Goal: Task Accomplishment & Management: Manage account settings

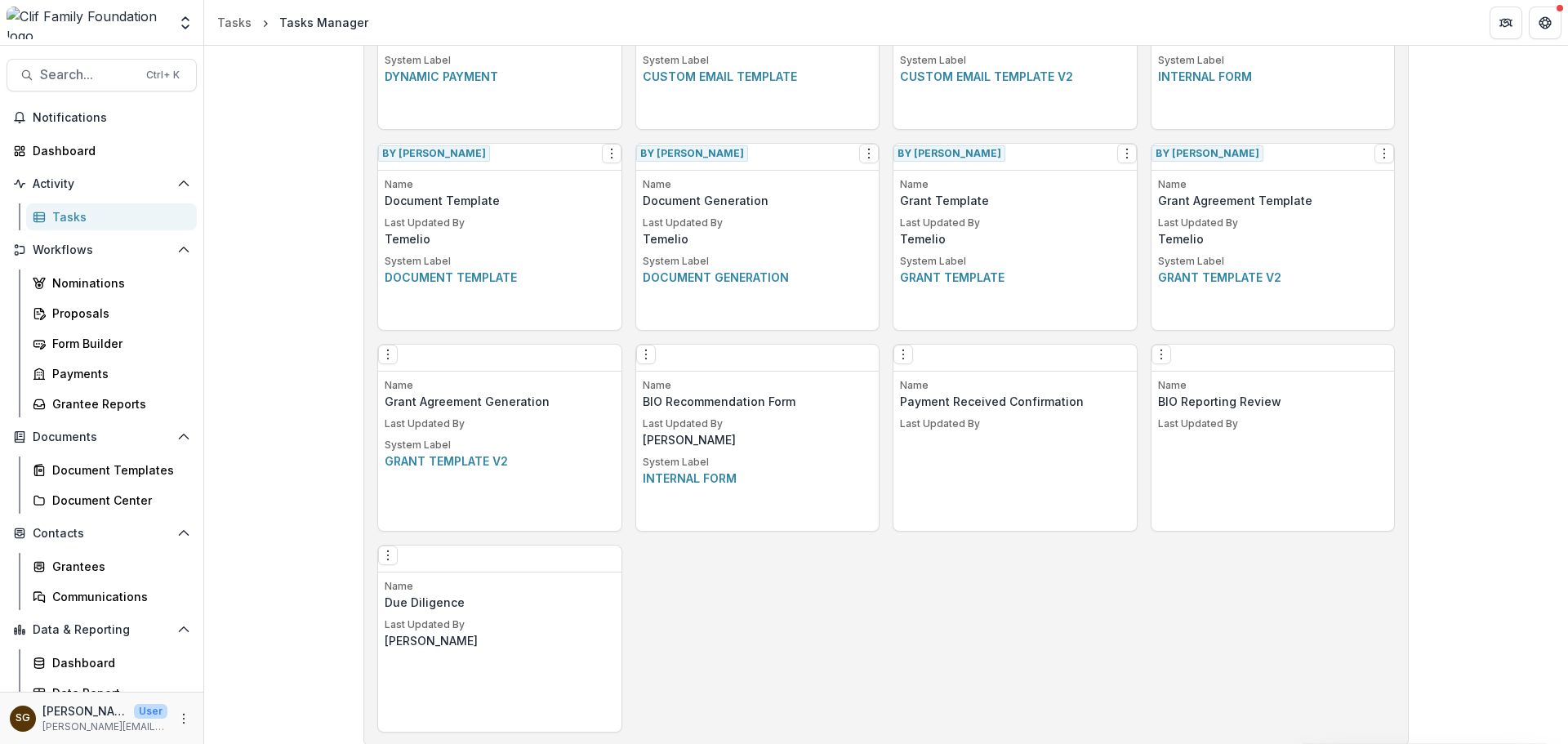
scroll to position [705, 0]
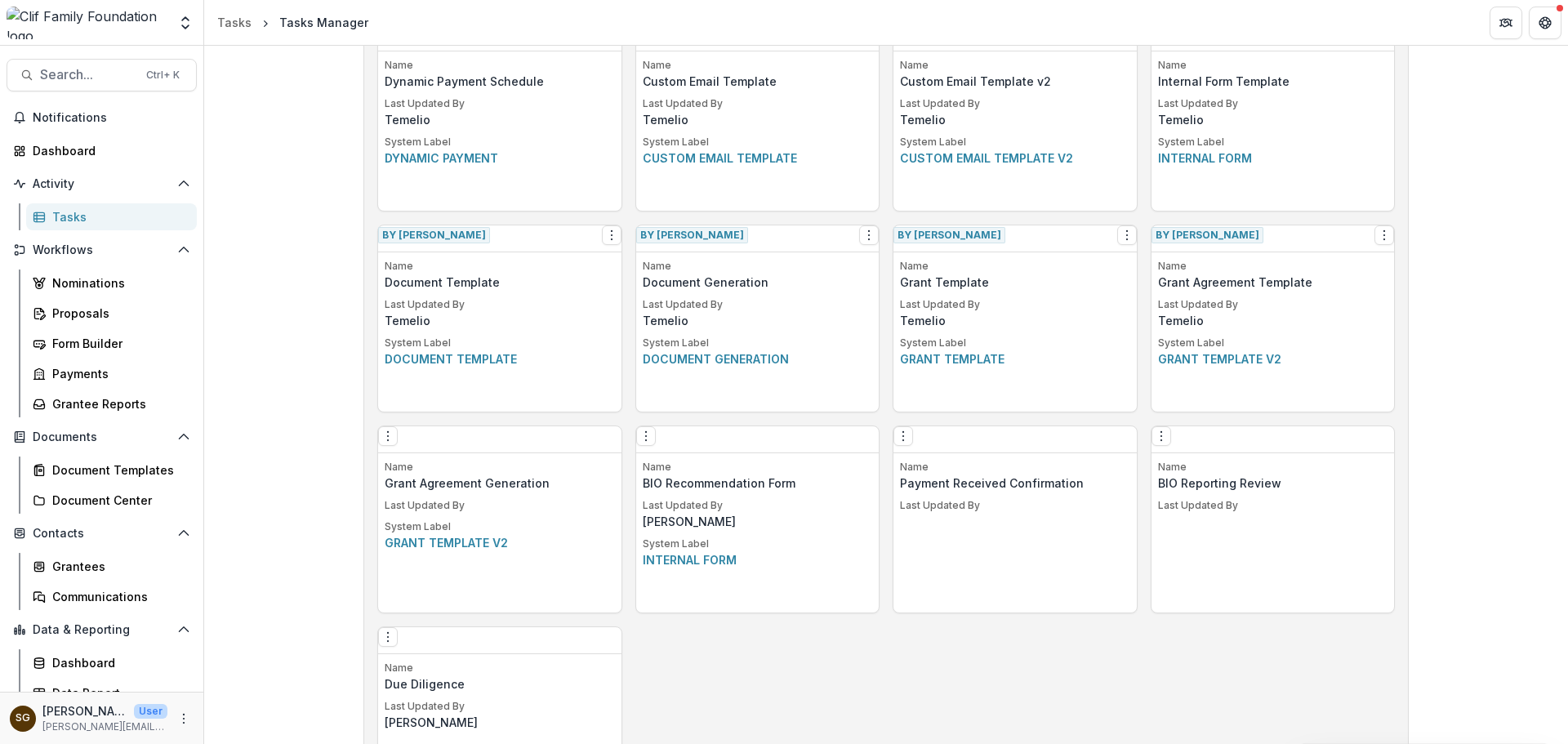
click at [411, 551] on p "Grant template v2" at bounding box center [499, 543] width 230 height 17
click at [394, 437] on icon "Options" at bounding box center [388, 436] width 13 height 13
click at [419, 479] on link "Edit" at bounding box center [486, 476] width 200 height 27
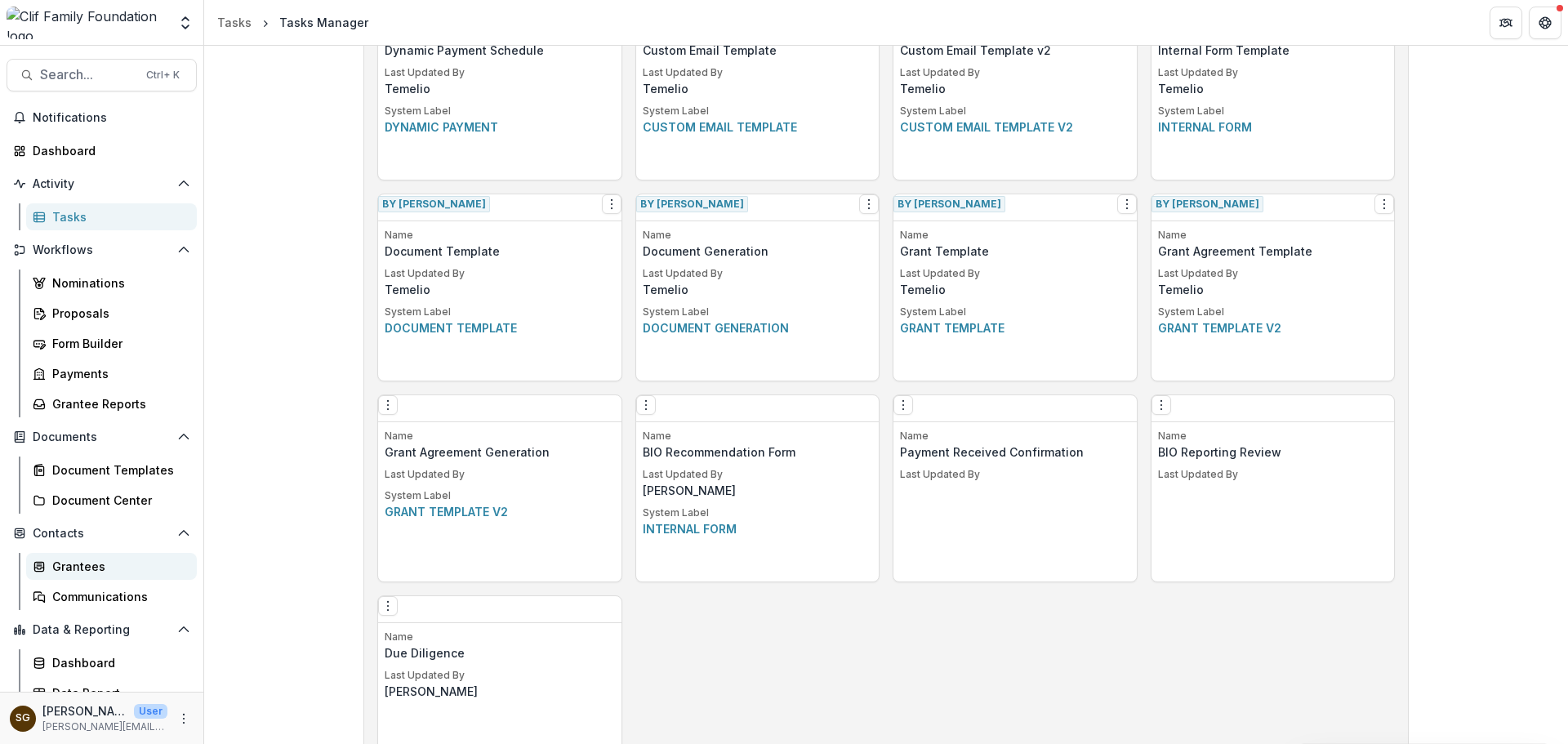
scroll to position [15, 0]
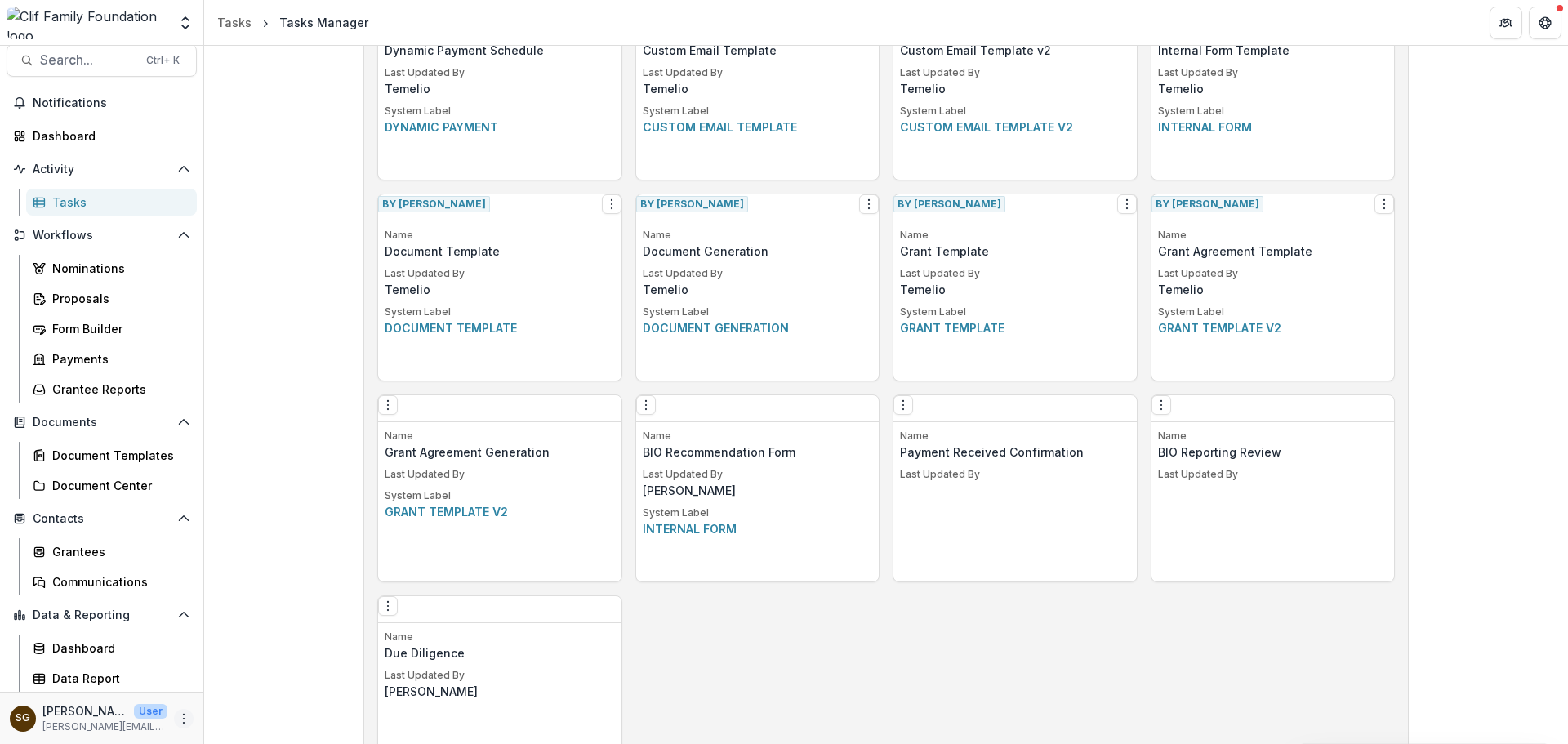
click at [177, 717] on icon "More" at bounding box center [183, 718] width 13 height 13
click at [261, 687] on link "User Settings" at bounding box center [287, 683] width 175 height 27
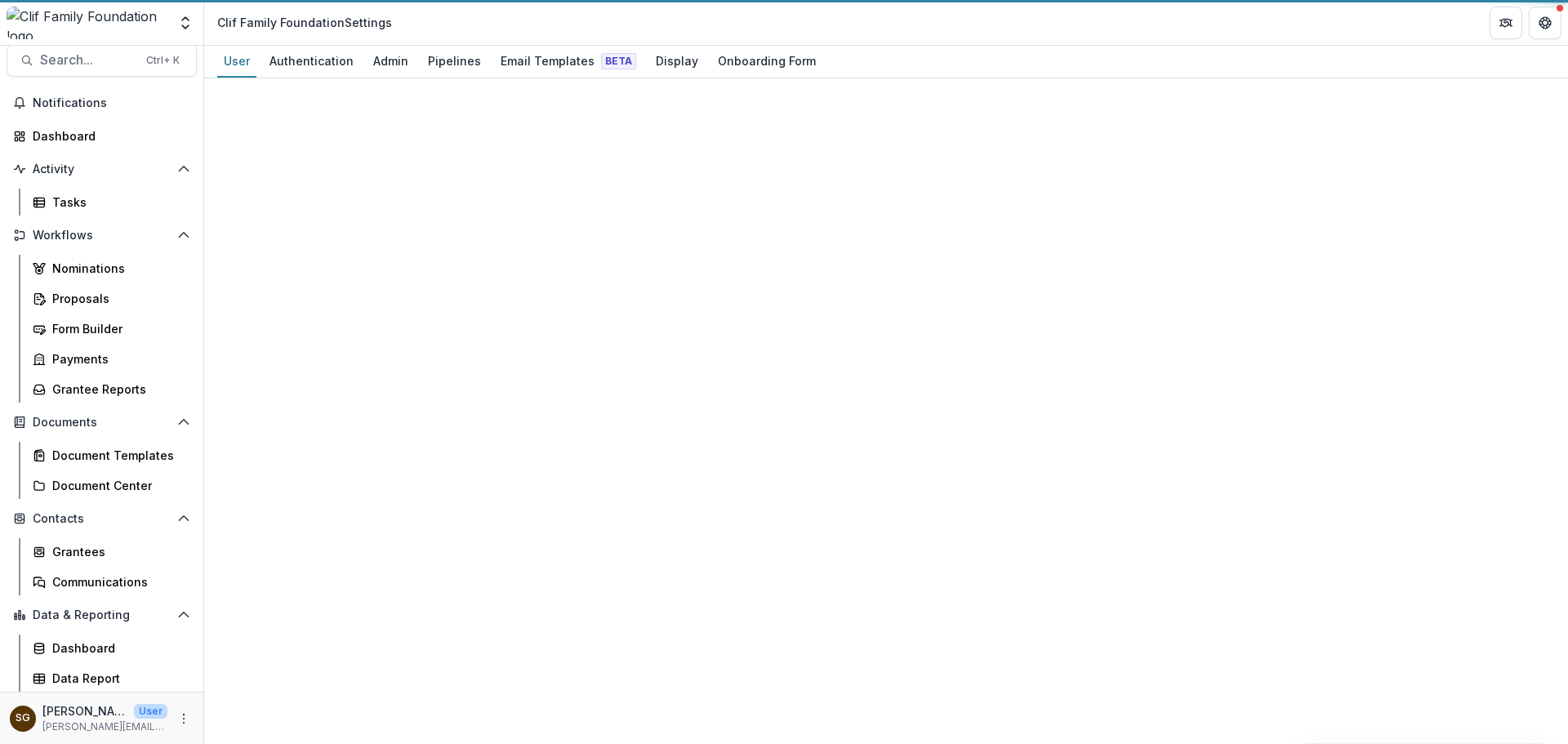
select select "****"
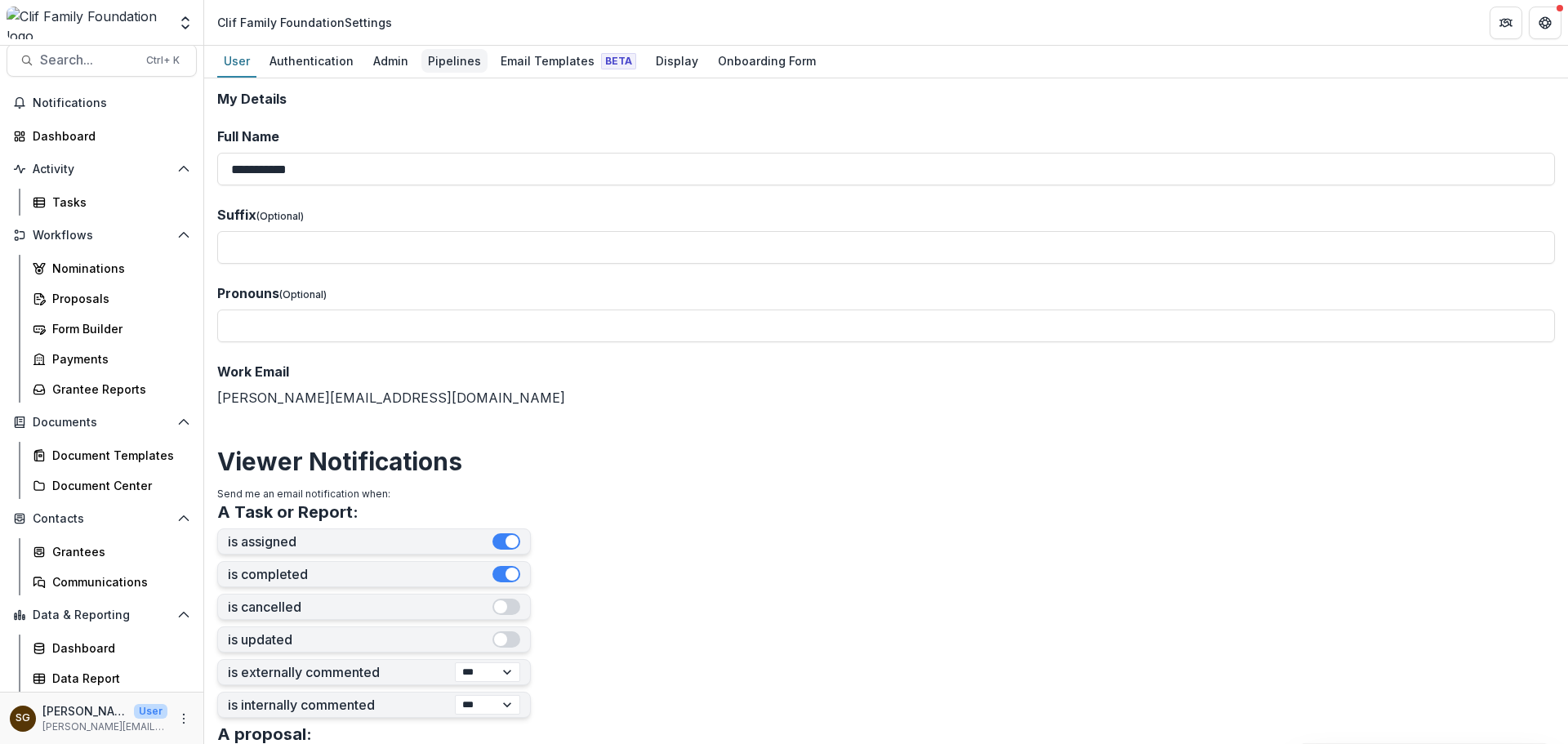
click at [475, 56] on div "Pipelines" at bounding box center [454, 61] width 66 height 24
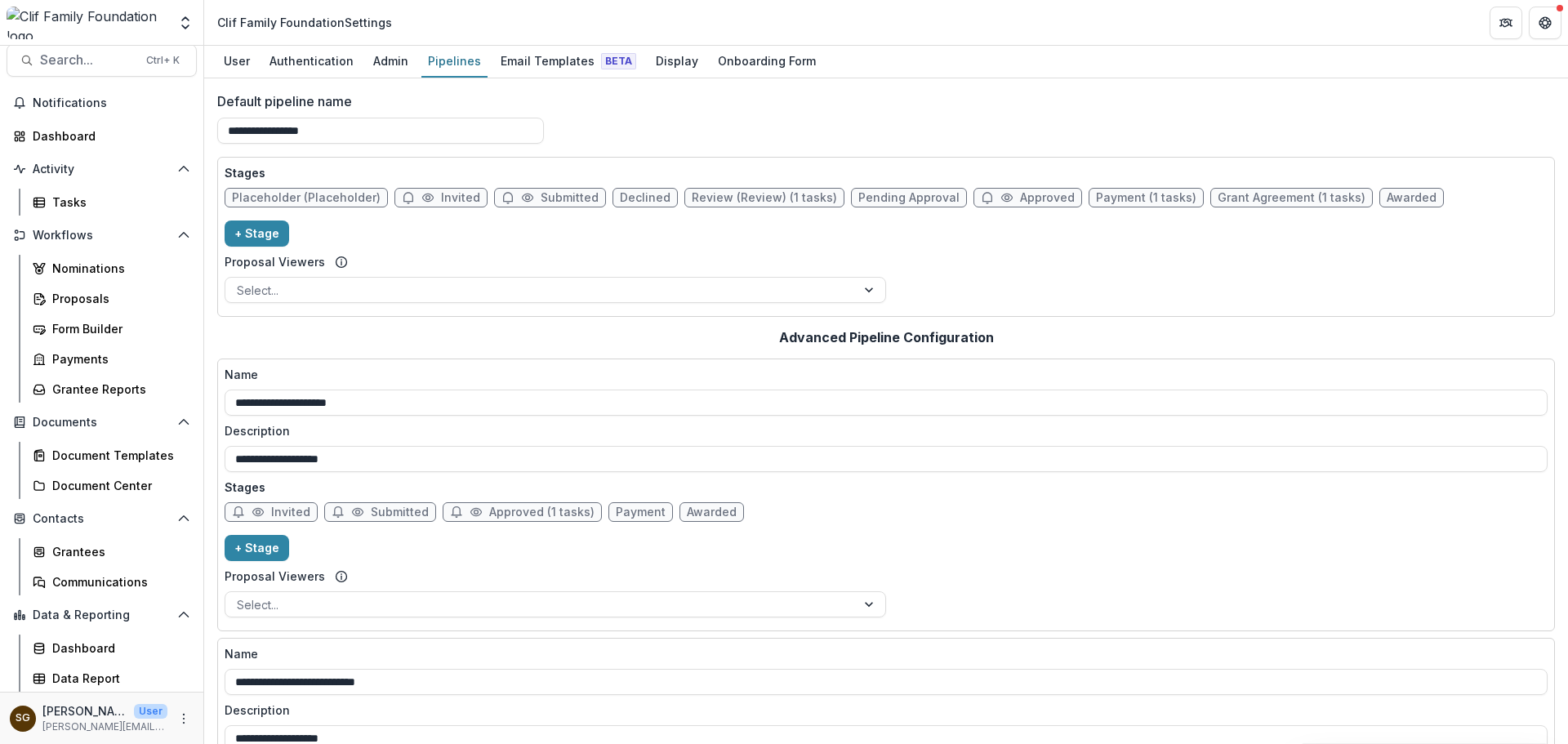
click at [1218, 193] on span "Grant Agreement (1 tasks)" at bounding box center [1292, 198] width 148 height 14
select select "********"
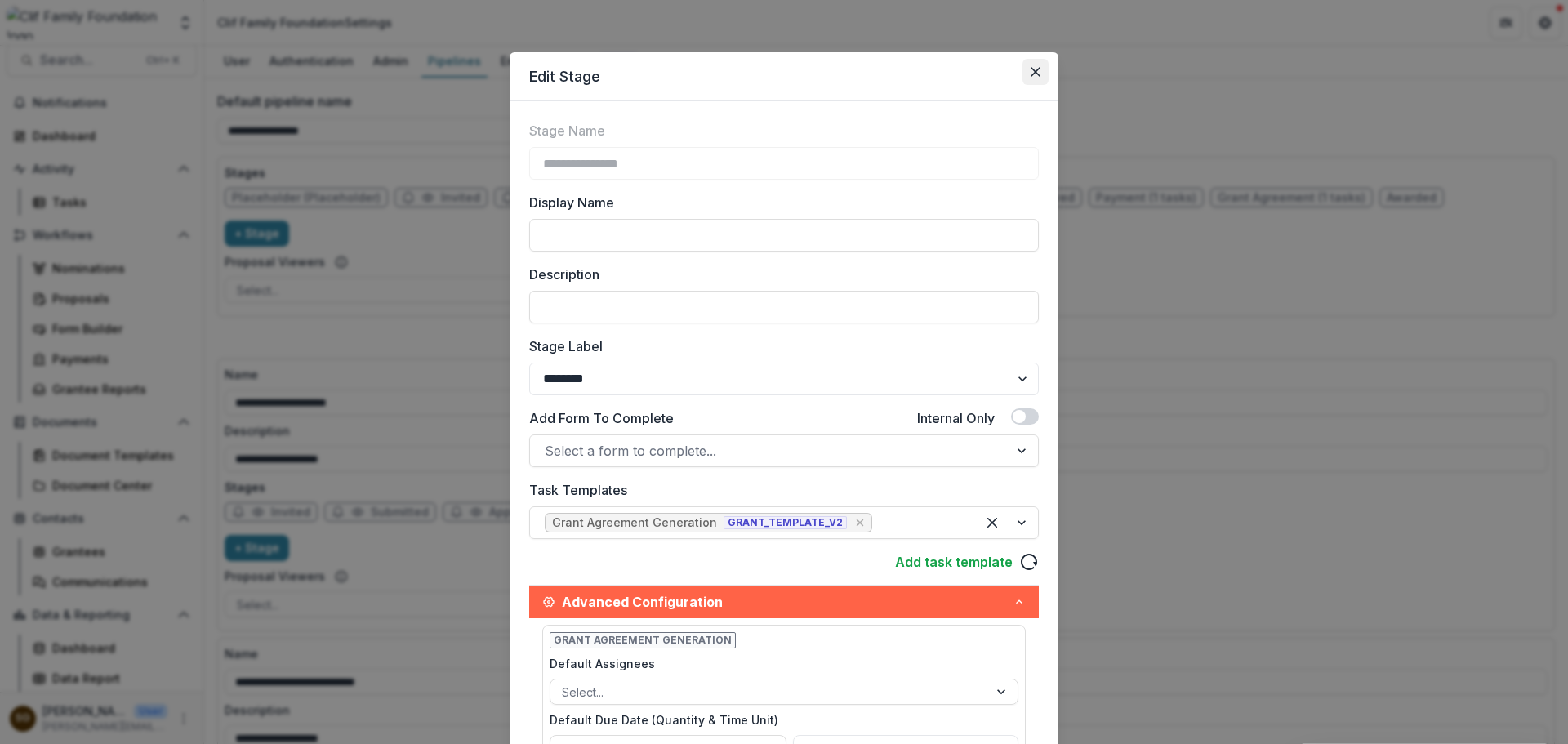
click at [1031, 70] on icon "Close" at bounding box center [1035, 71] width 9 height 9
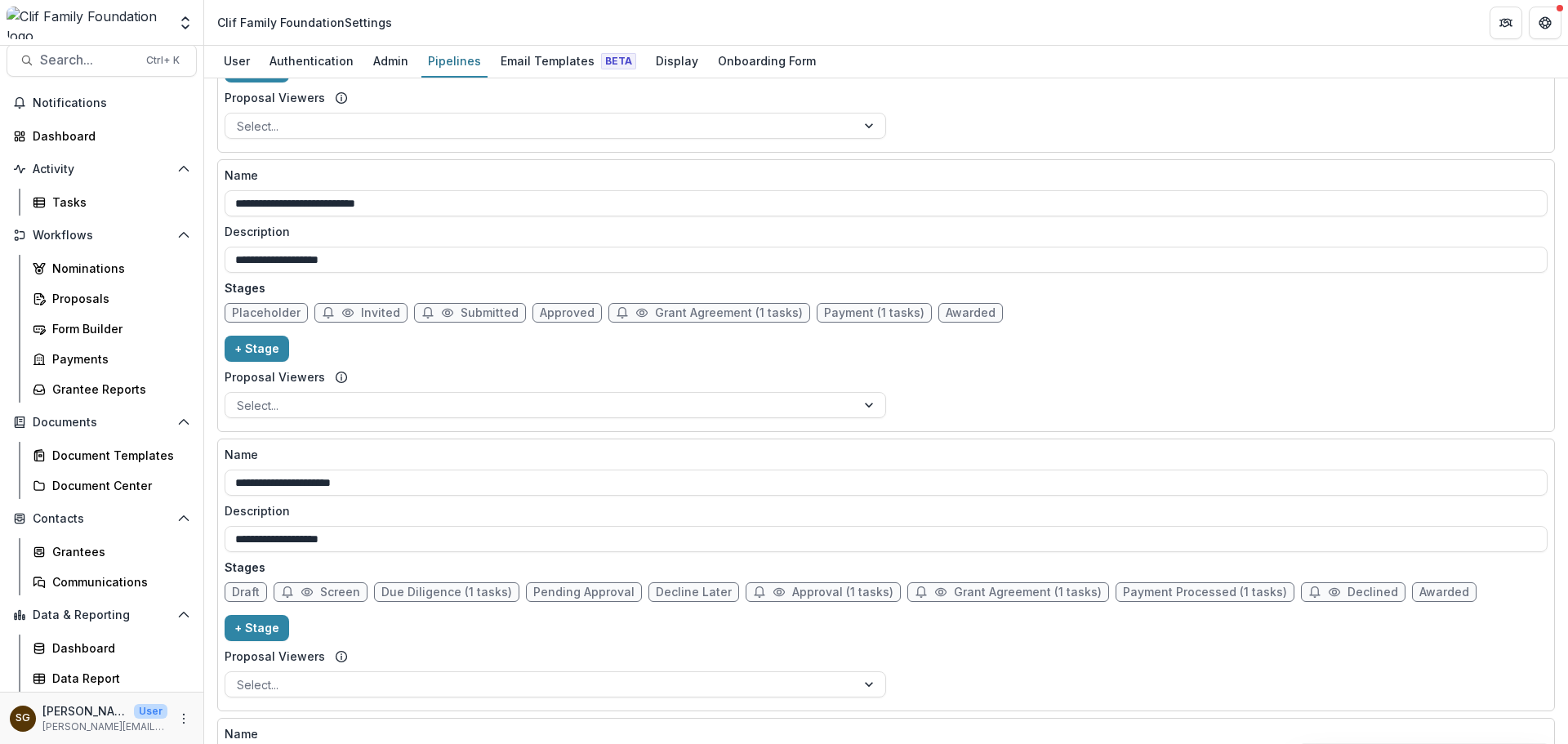
scroll to position [572, 0]
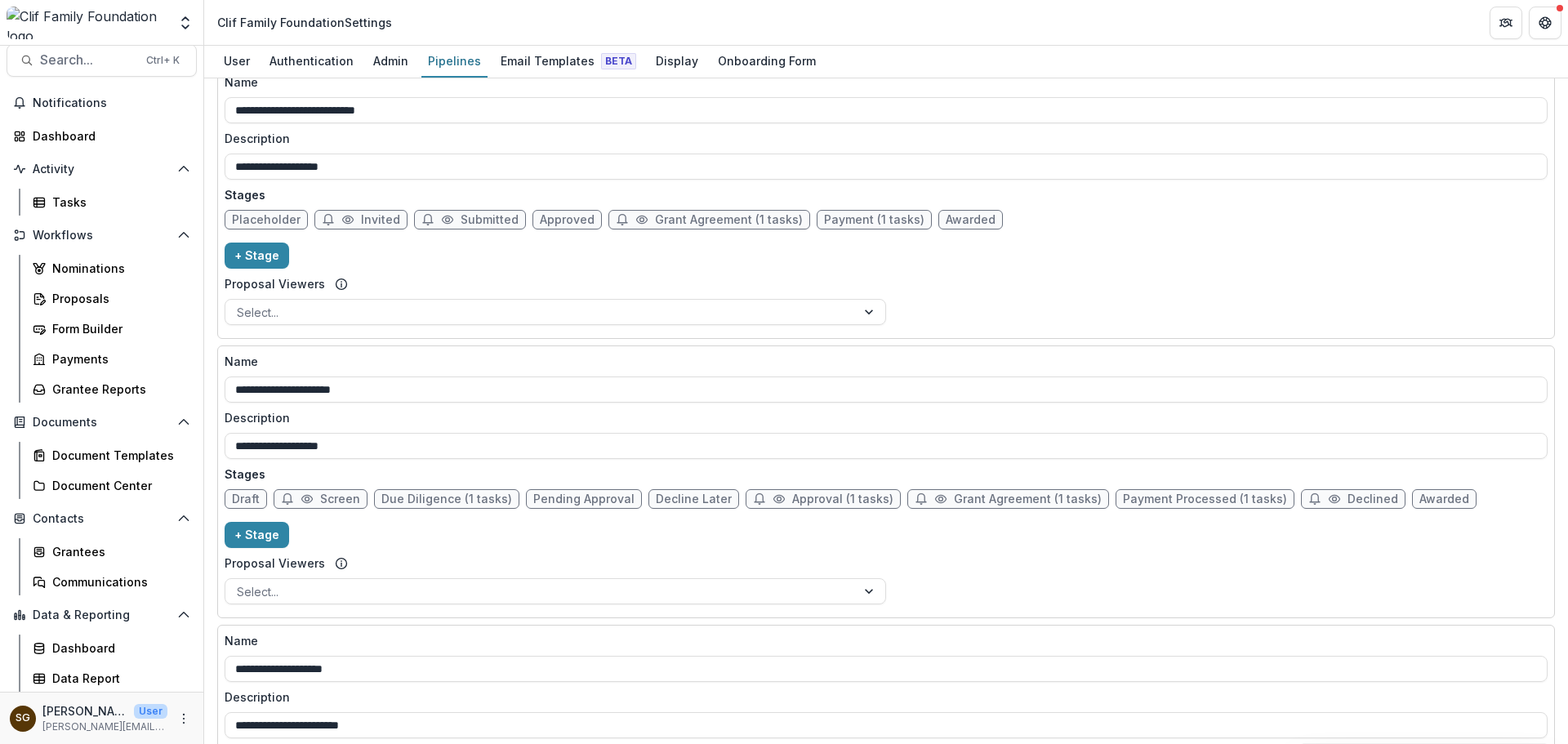
click at [977, 496] on span "Grant Agreement (1 tasks)" at bounding box center [1028, 499] width 148 height 14
select select "********"
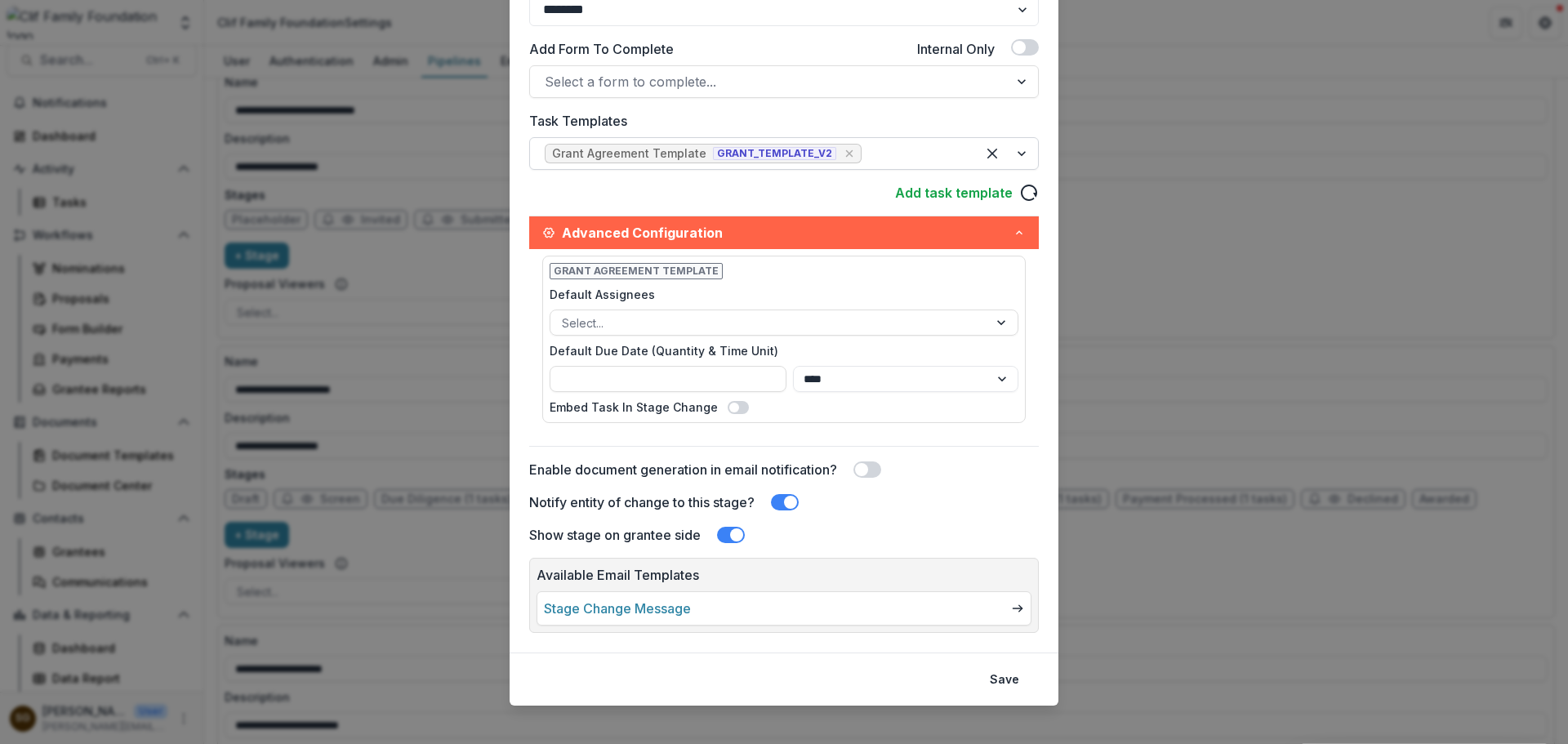
scroll to position [384, 0]
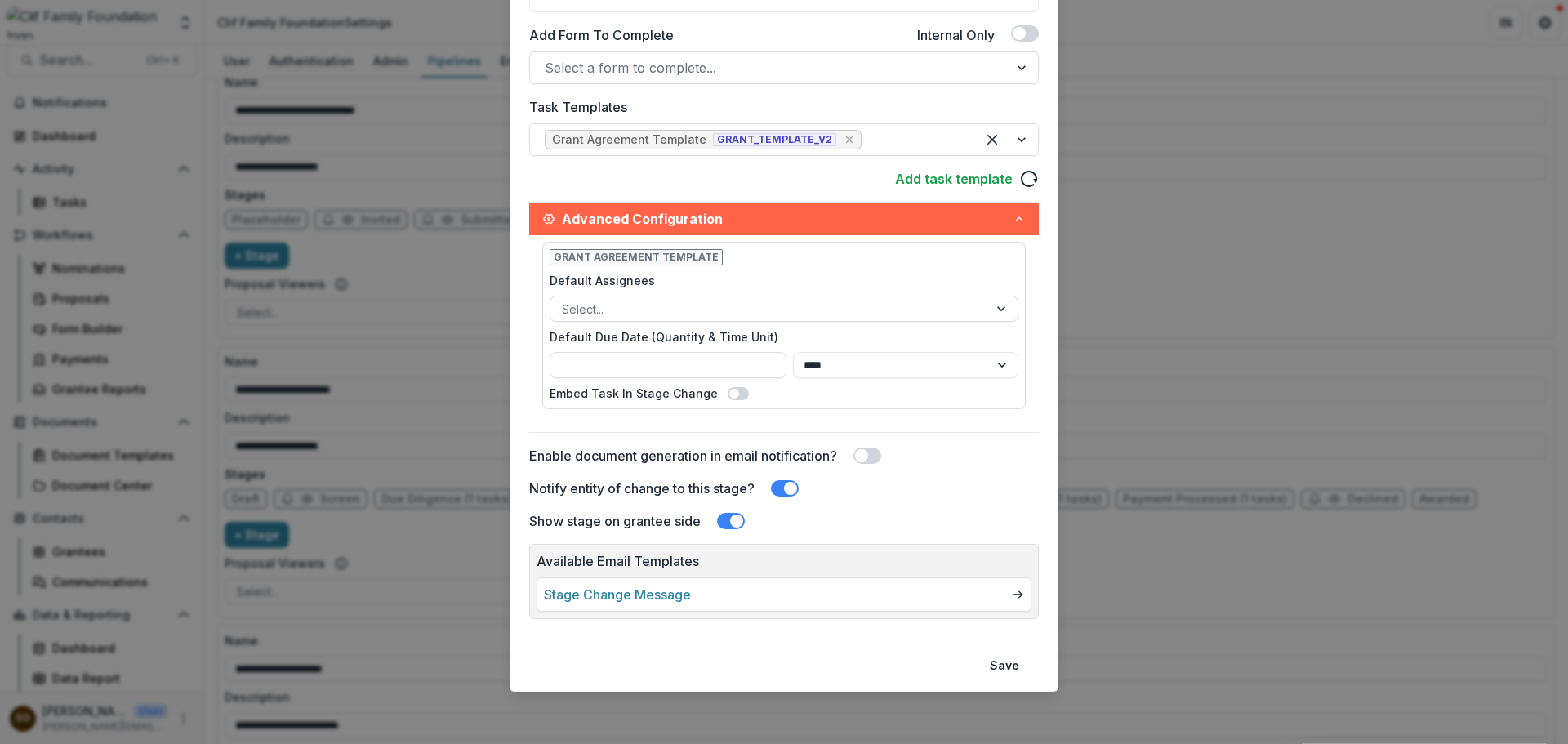
click at [789, 495] on span at bounding box center [785, 488] width 27 height 16
click at [733, 521] on span at bounding box center [736, 521] width 13 height 13
click at [730, 521] on span at bounding box center [725, 521] width 13 height 13
click at [1001, 657] on button "Save" at bounding box center [1004, 665] width 49 height 27
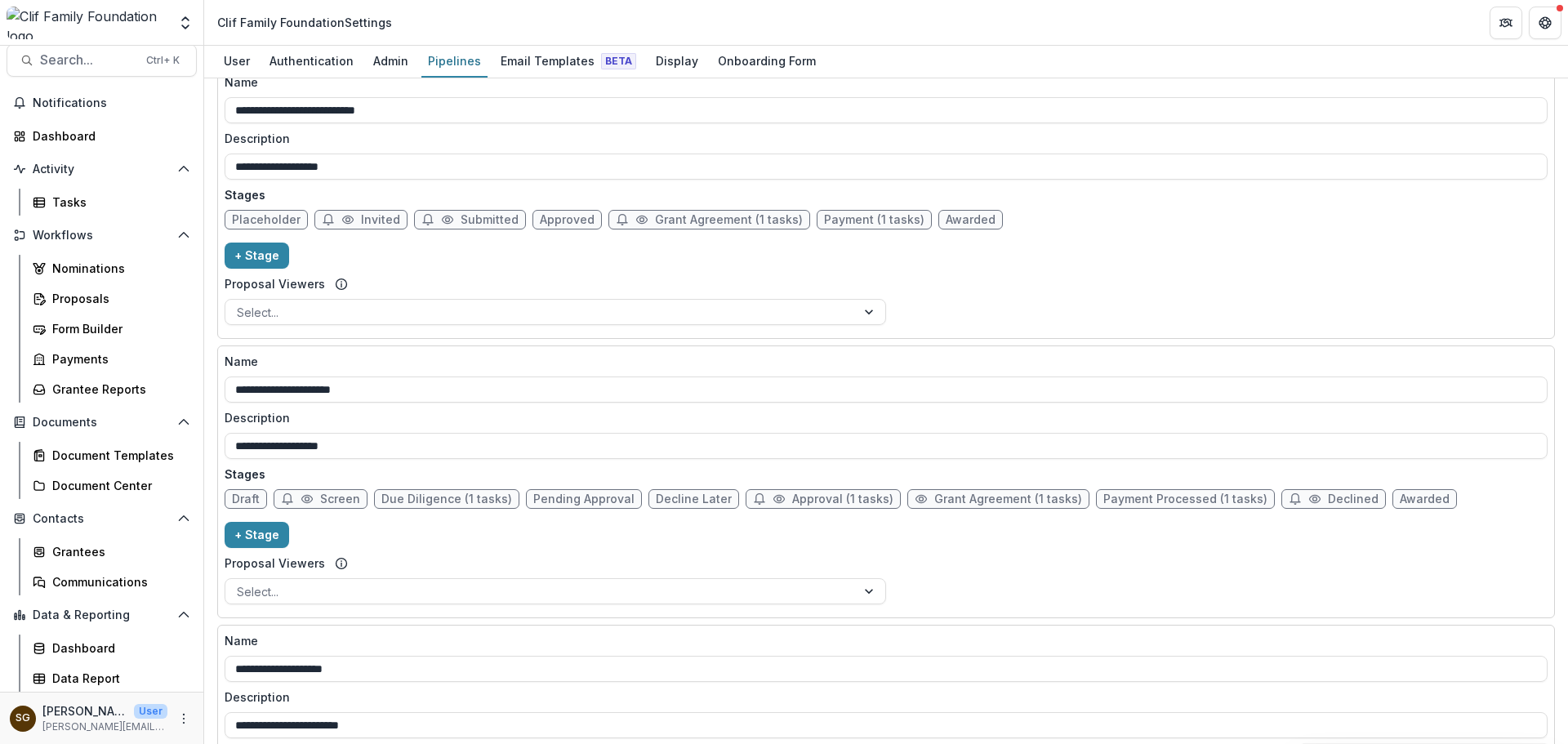
click at [1123, 501] on span "Payment Processed (1 tasks)" at bounding box center [1185, 499] width 164 height 14
select select "*******"
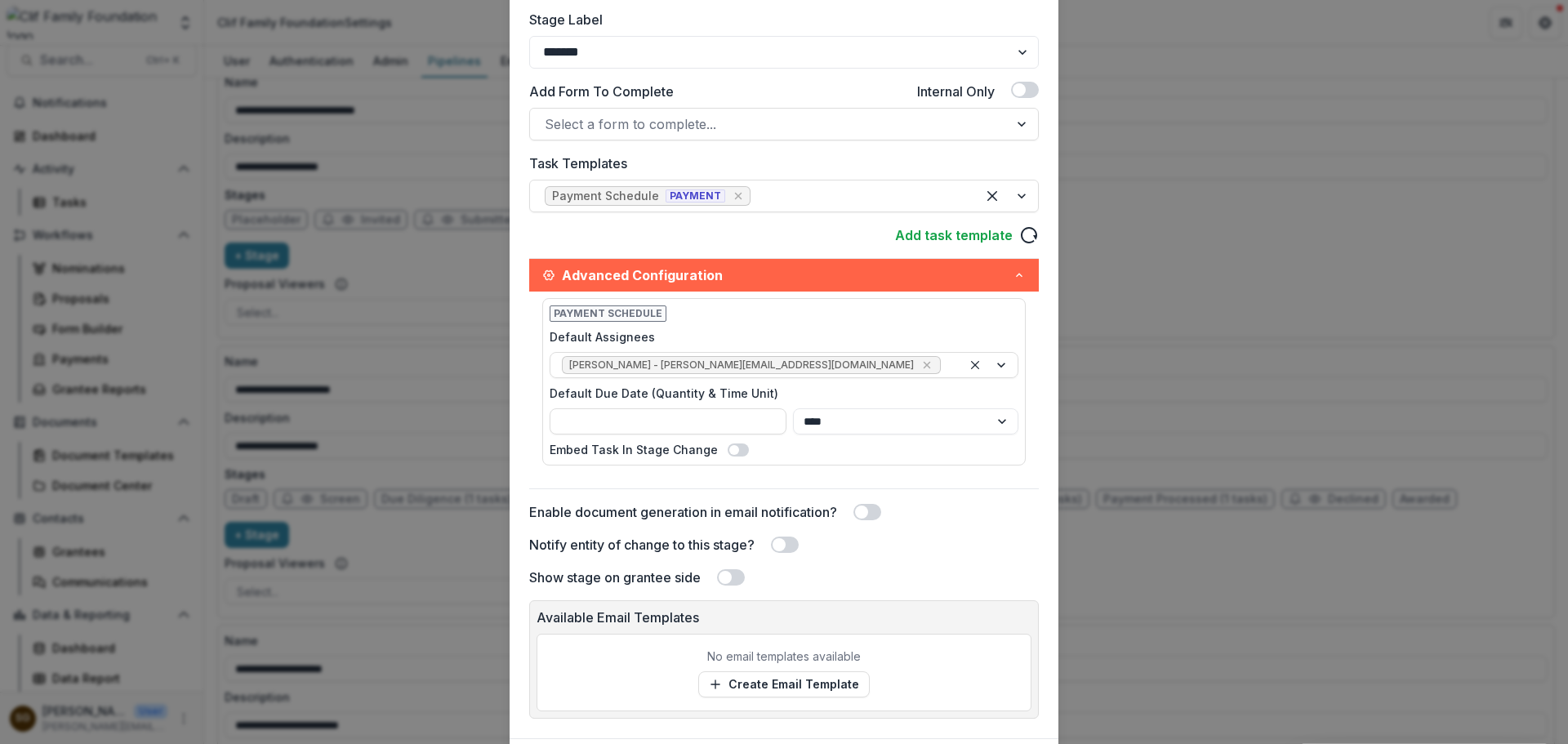
scroll to position [0, 0]
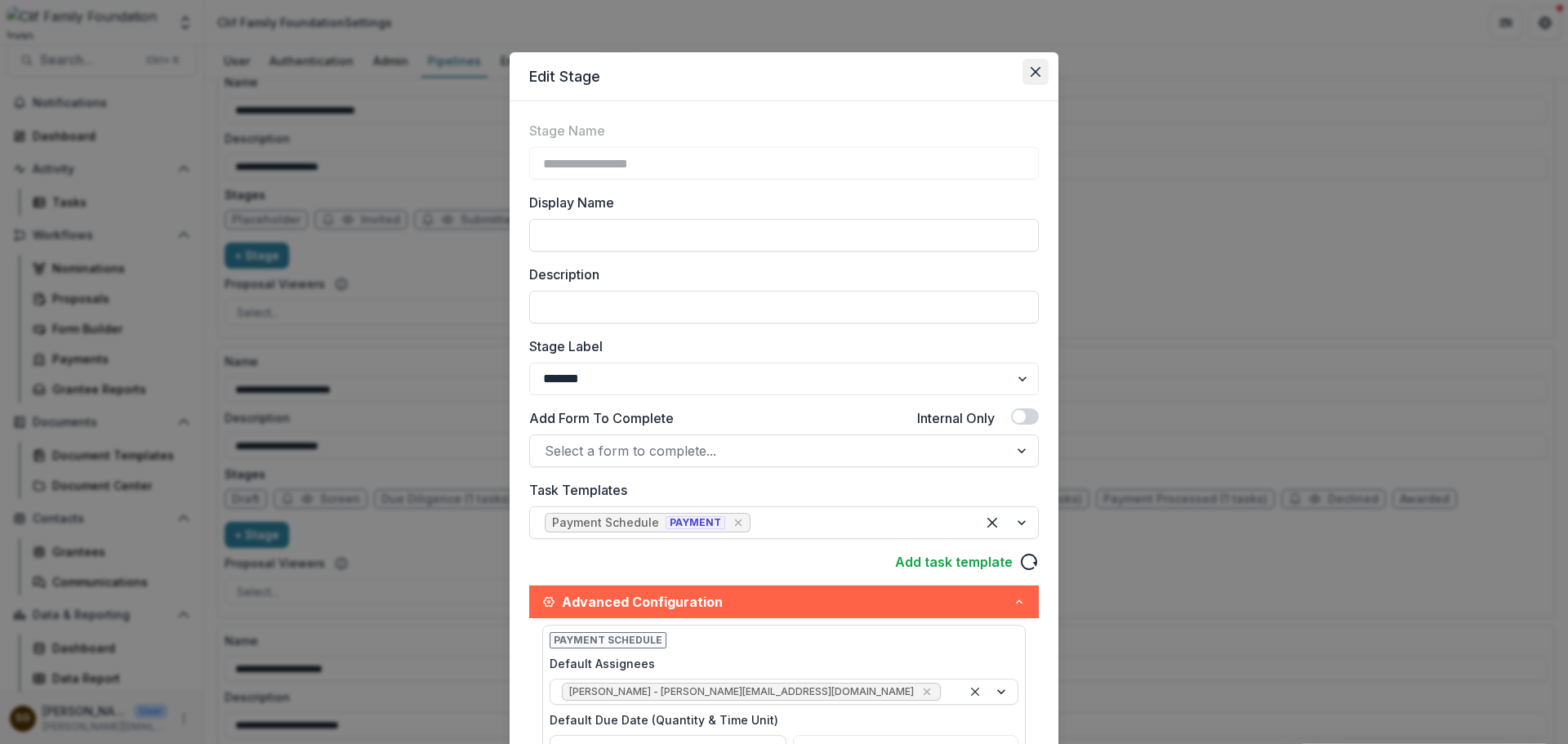
click at [1031, 74] on icon "Close" at bounding box center [1035, 71] width 9 height 9
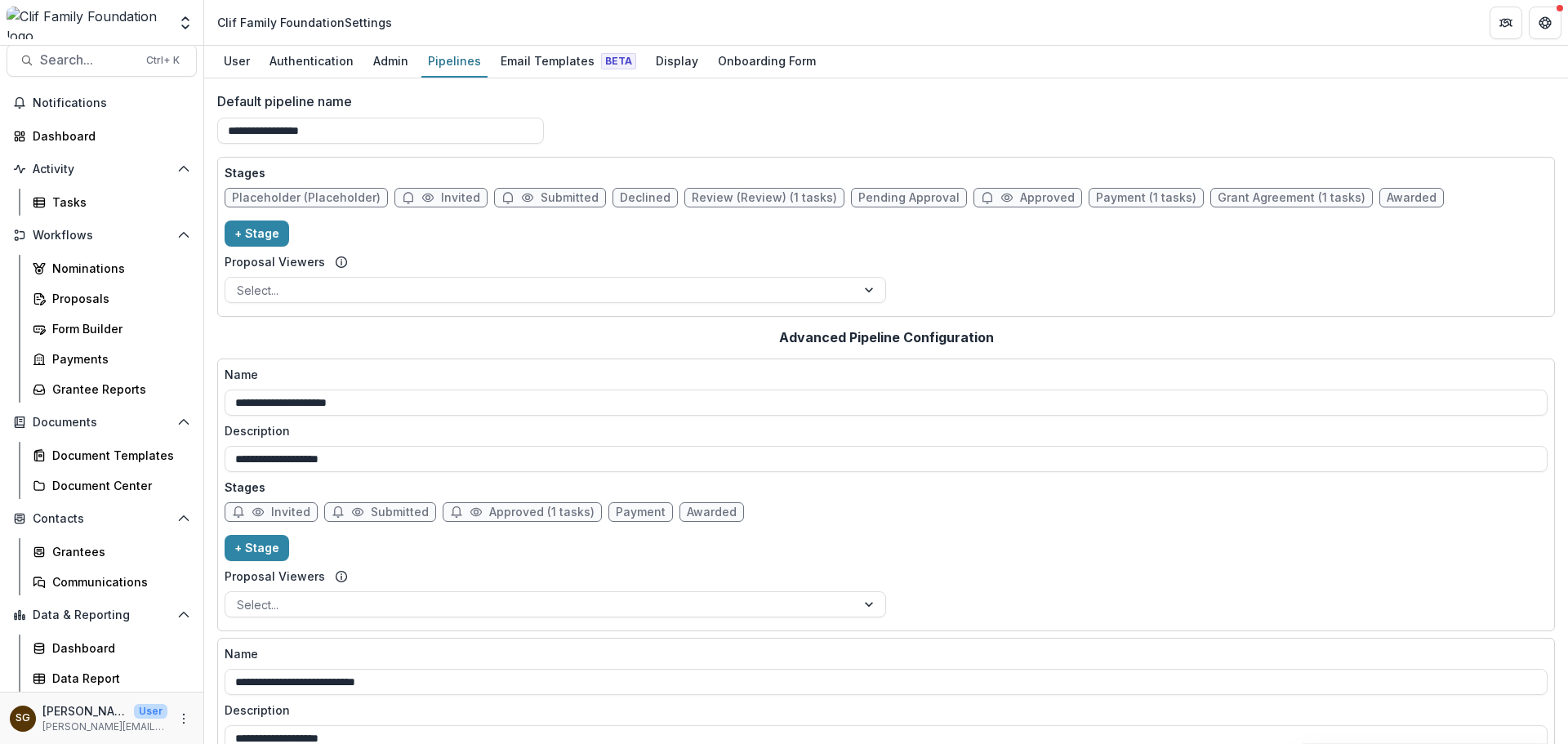
click at [1228, 202] on span "Grant Agreement (1 tasks)" at bounding box center [1292, 198] width 148 height 14
select select "********"
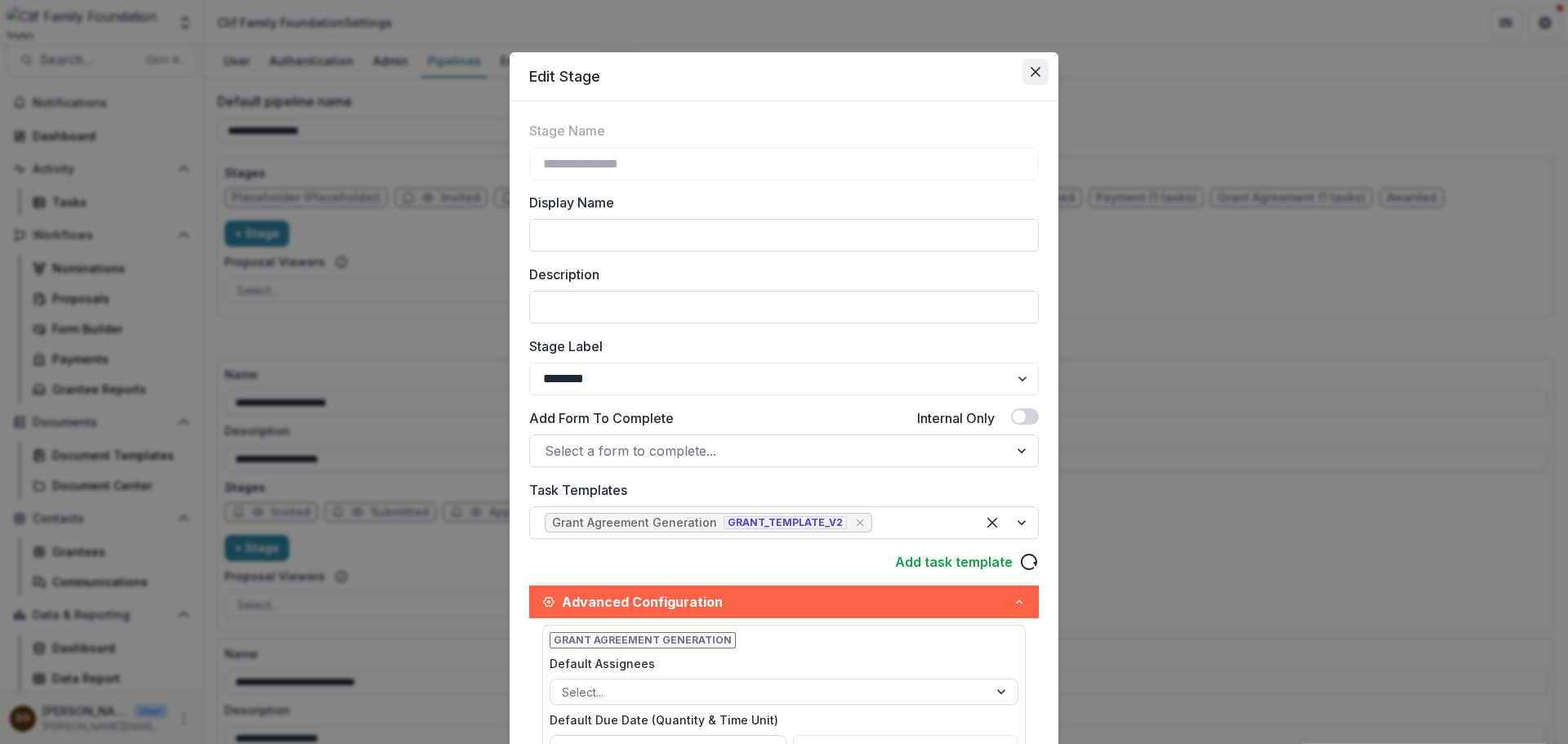
click at [1025, 73] on button "Close" at bounding box center [1036, 72] width 27 height 27
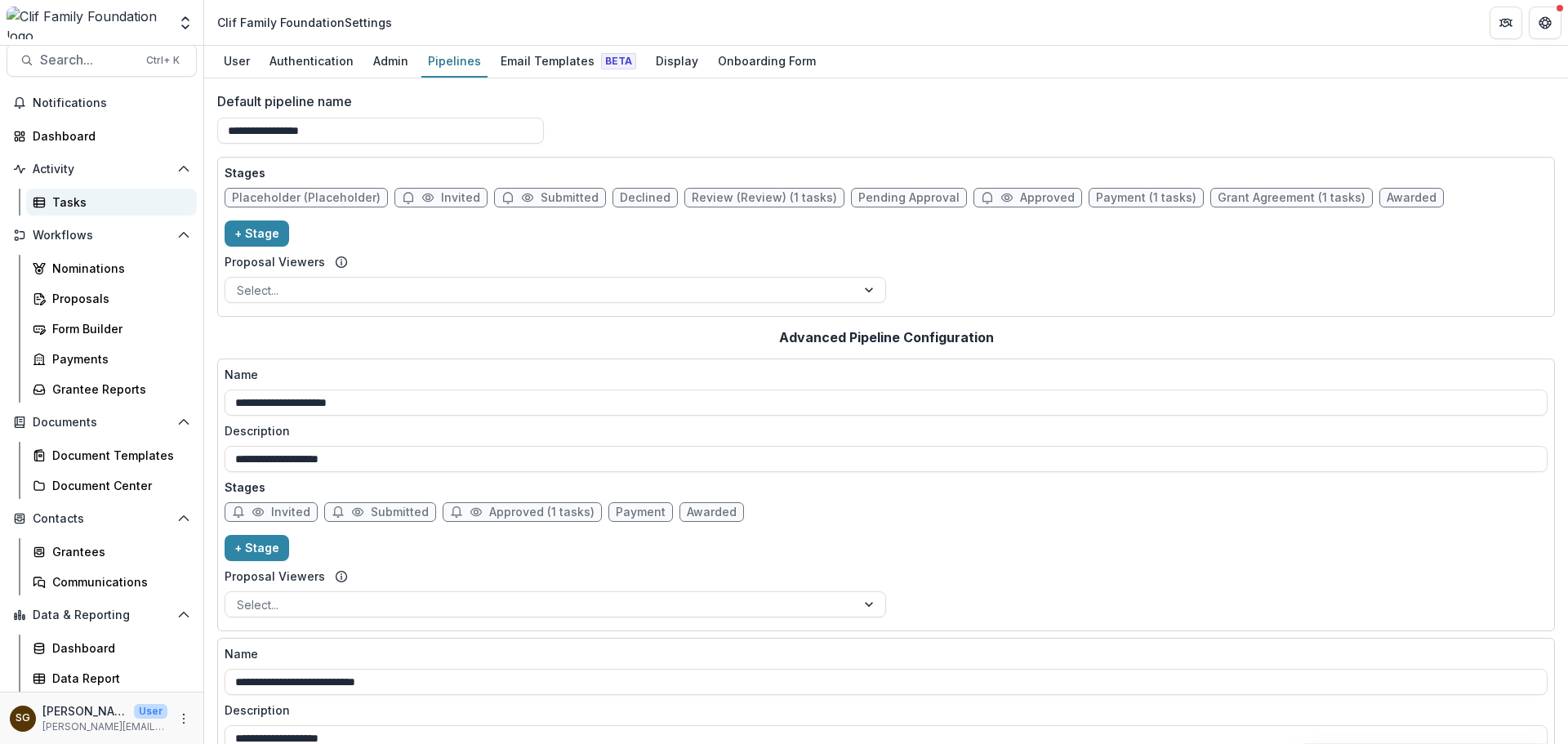
click at [75, 189] on link "Tasks" at bounding box center [111, 201] width 170 height 27
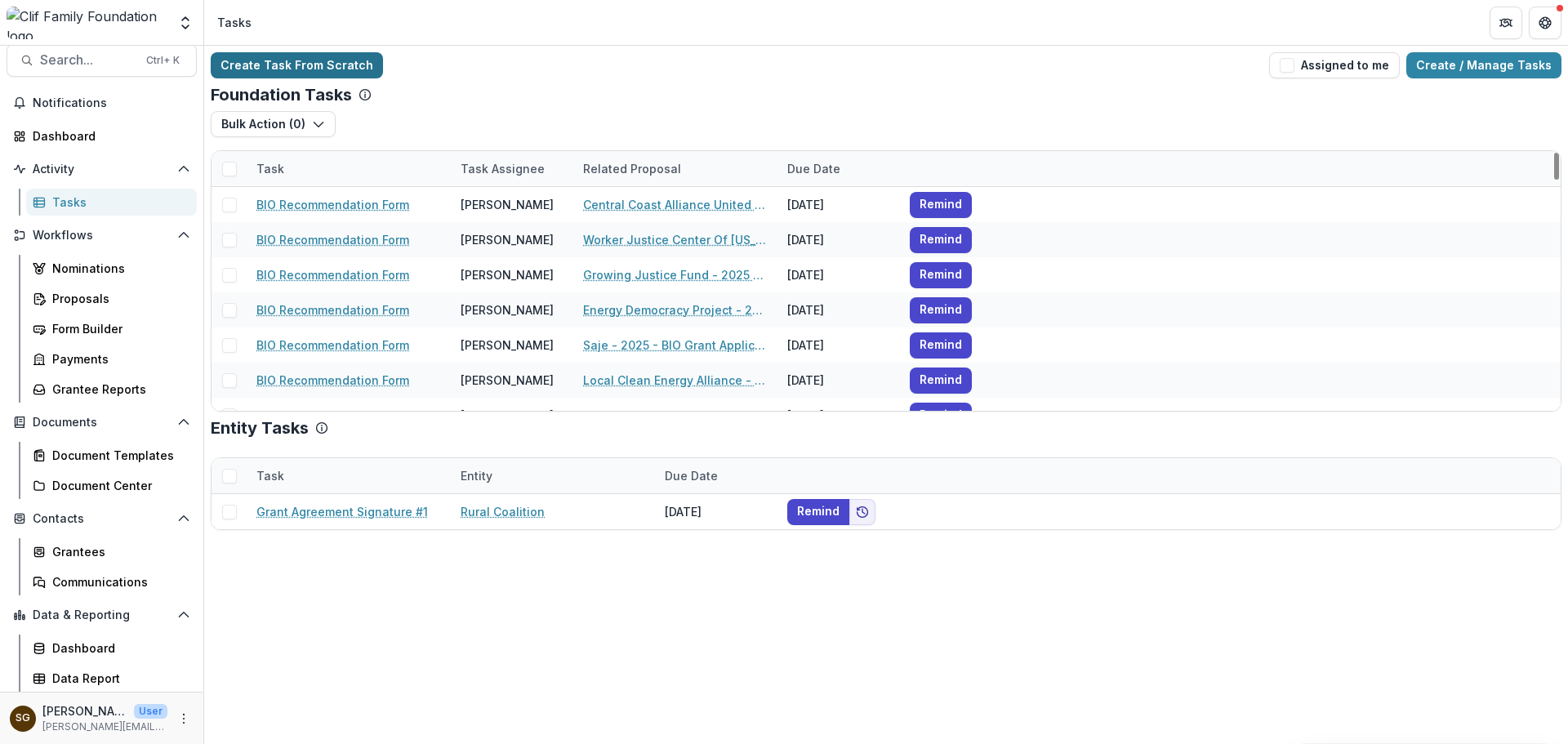
click at [249, 62] on link "Create Task From Scratch" at bounding box center [296, 65] width 172 height 27
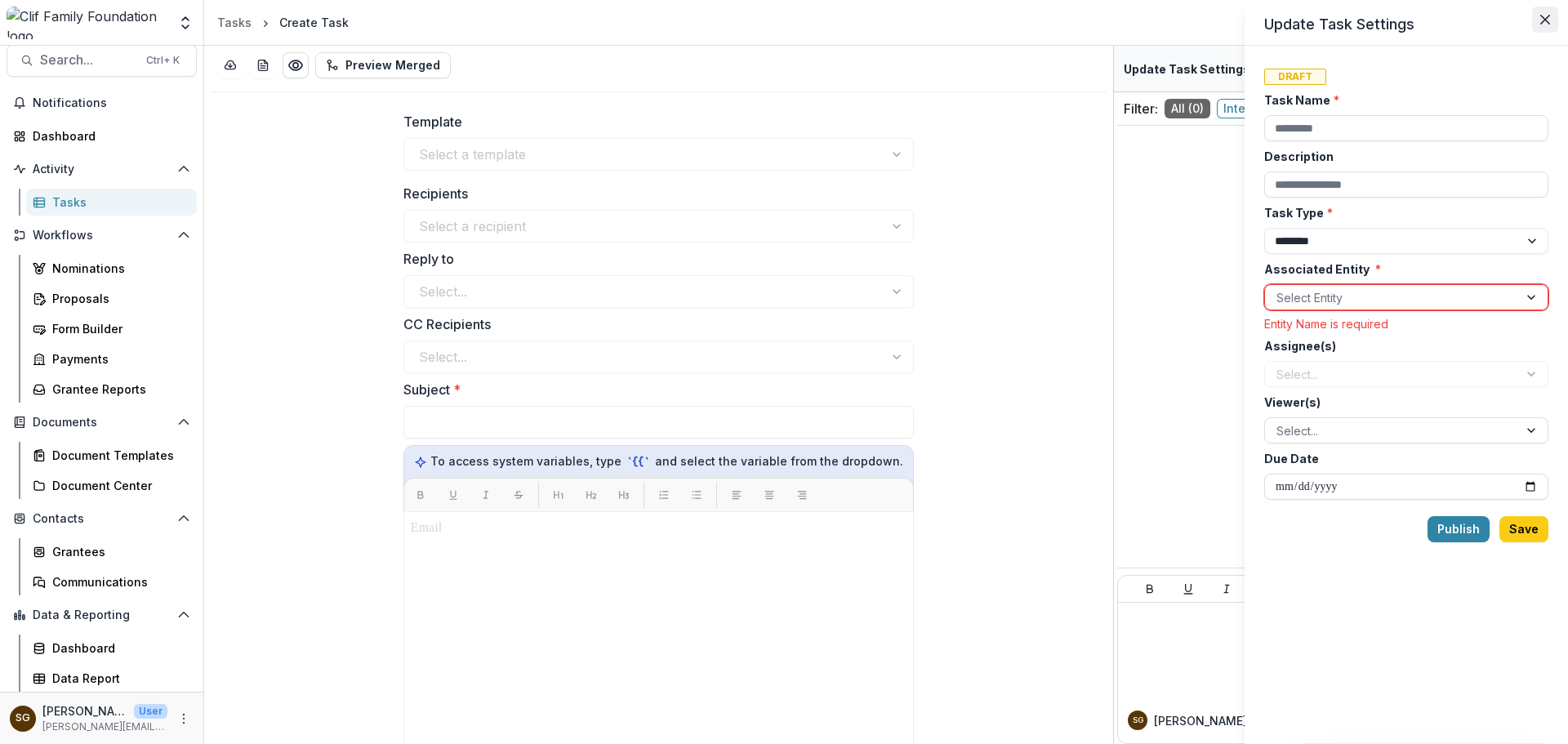
click at [1537, 27] on button "Close" at bounding box center [1545, 20] width 27 height 27
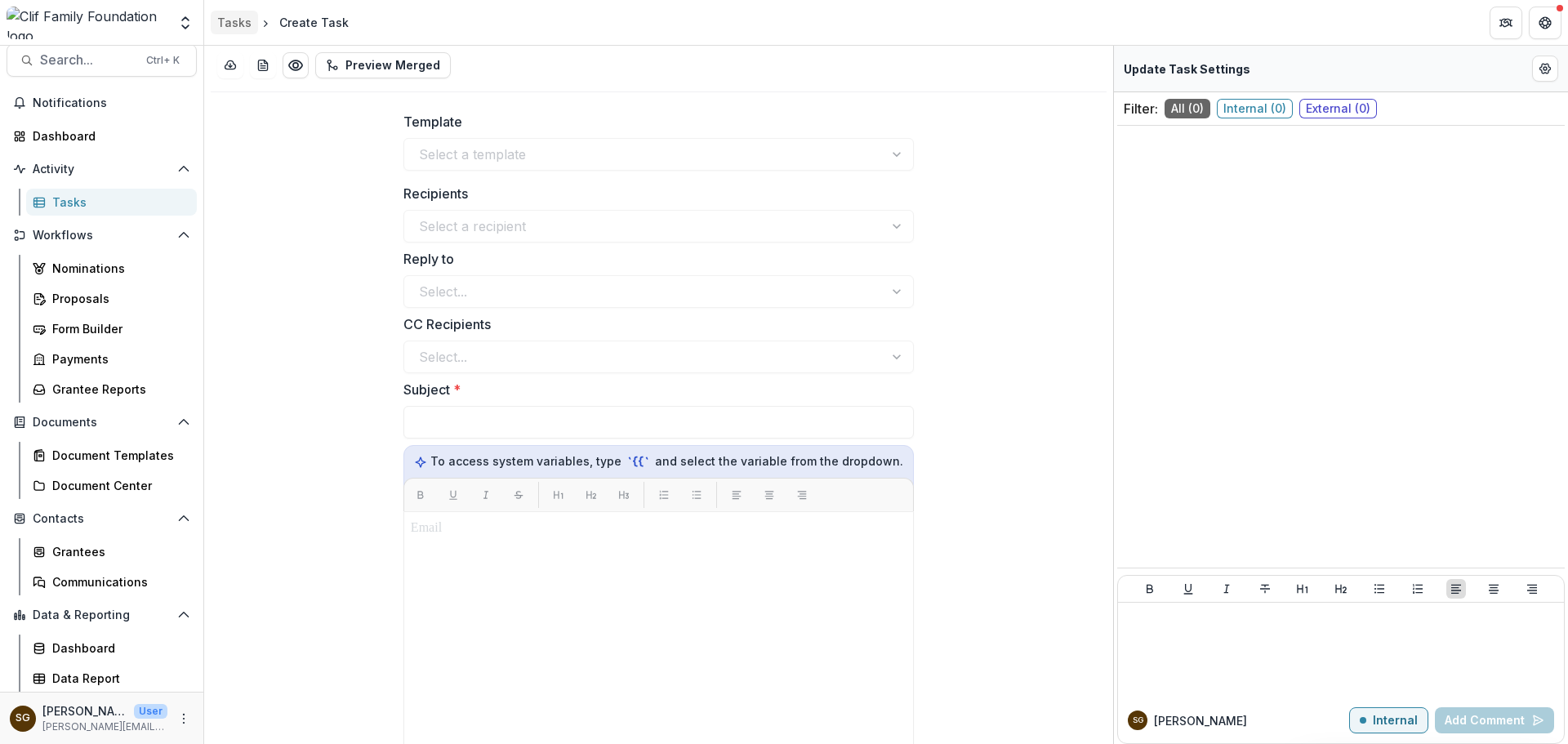
click at [237, 22] on div "Tasks" at bounding box center [235, 22] width 34 height 17
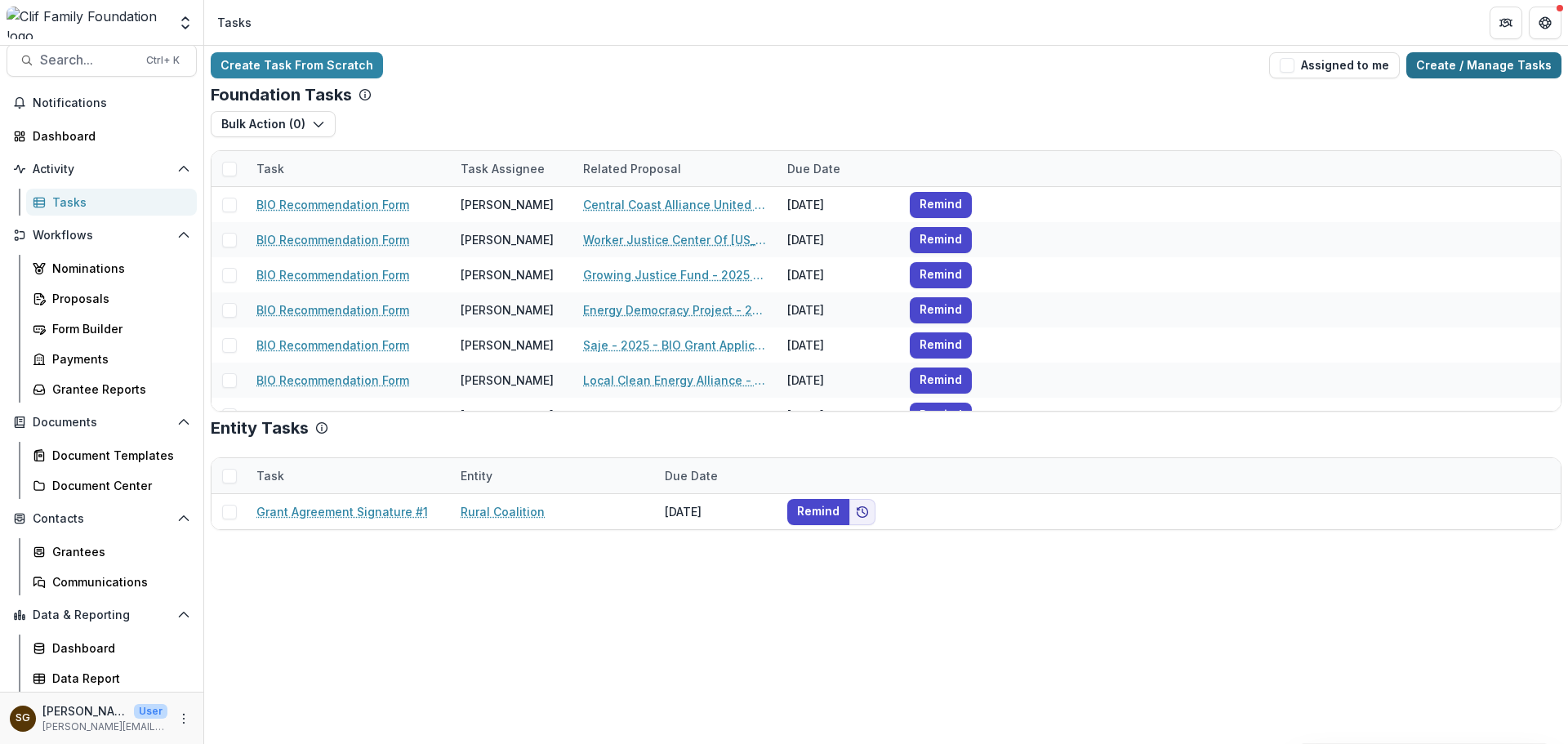
click at [1447, 57] on link "Create / Manage Tasks" at bounding box center [1483, 65] width 155 height 27
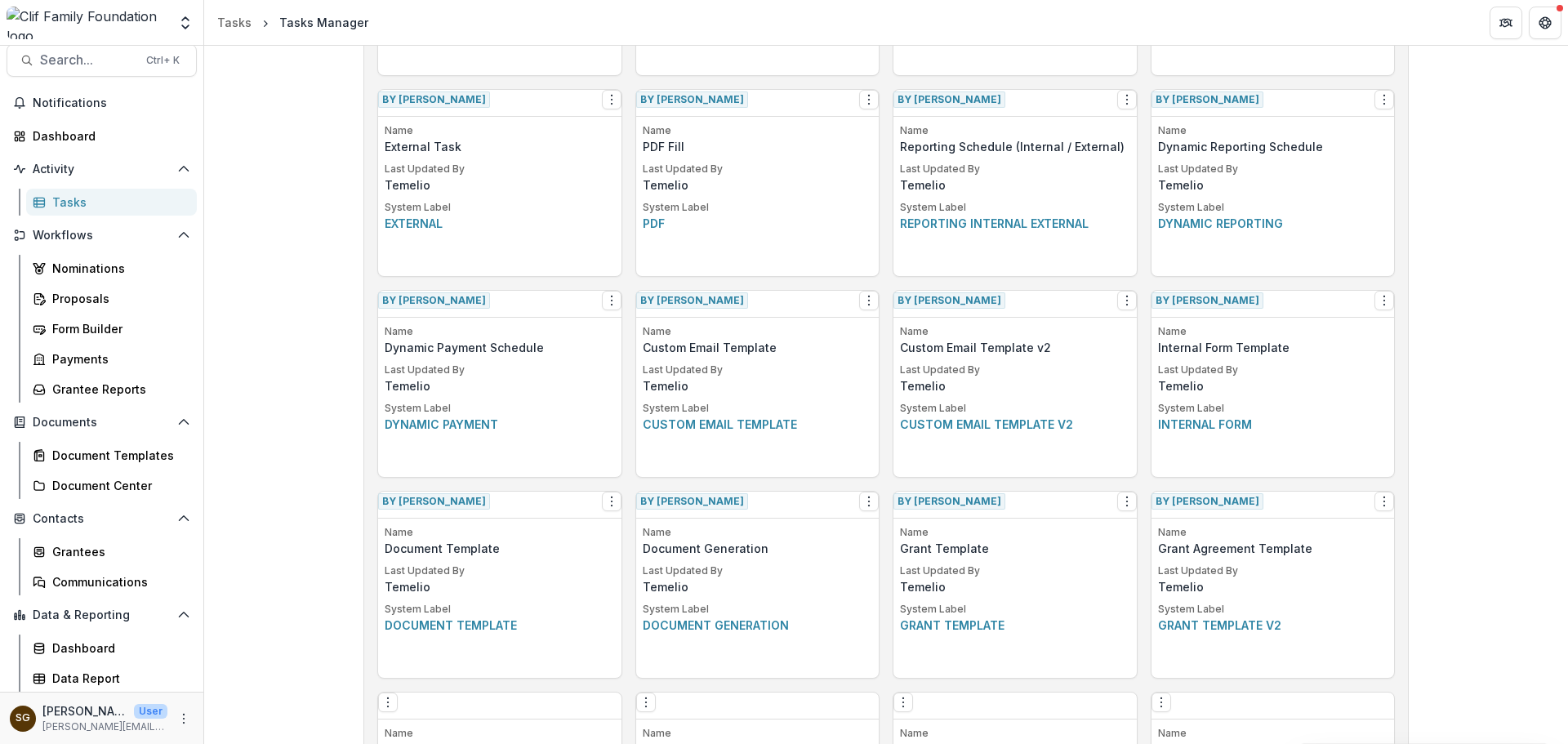
scroll to position [653, 0]
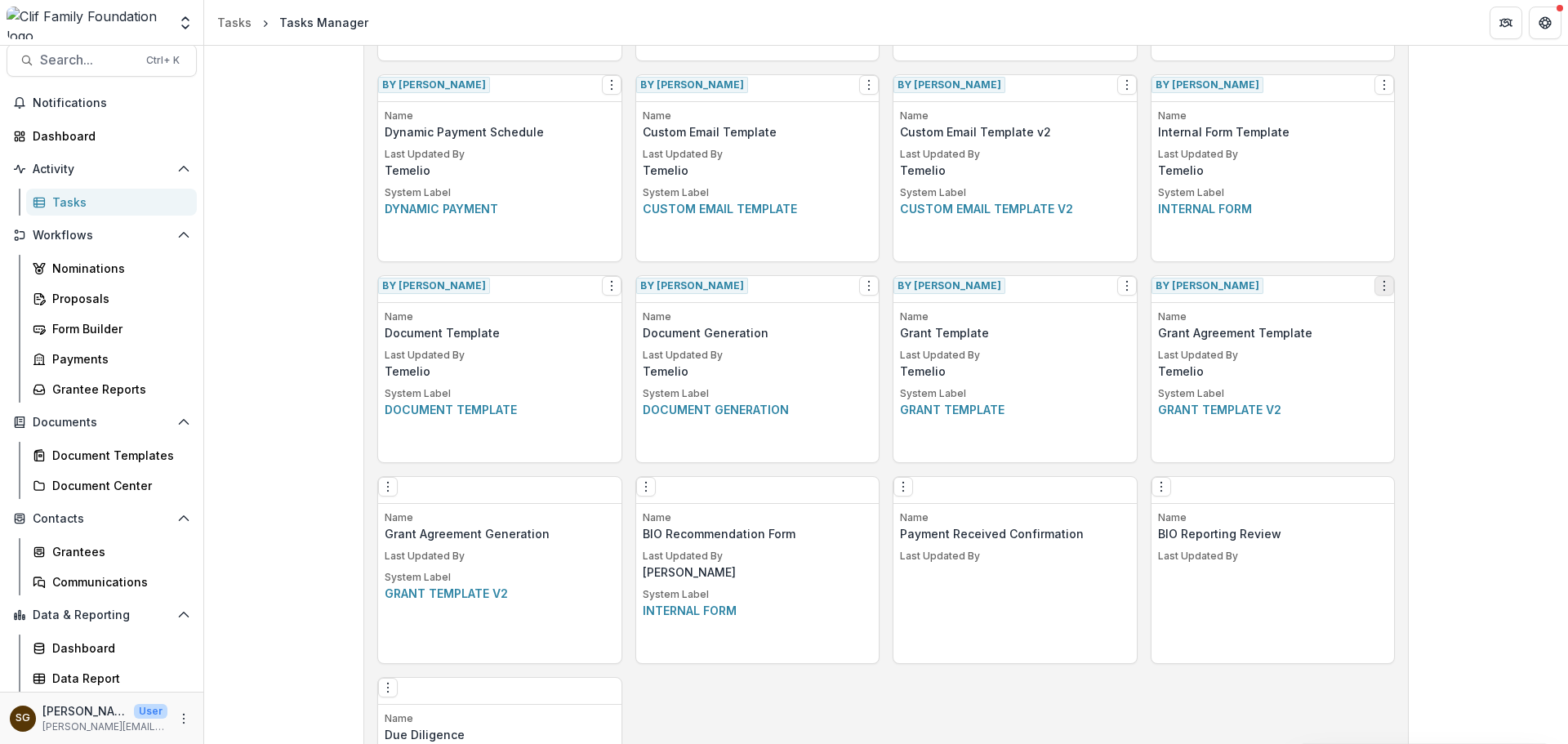
click at [1378, 292] on icon "Options" at bounding box center [1384, 285] width 13 height 13
click at [1324, 328] on link "View" at bounding box center [1281, 325] width 200 height 27
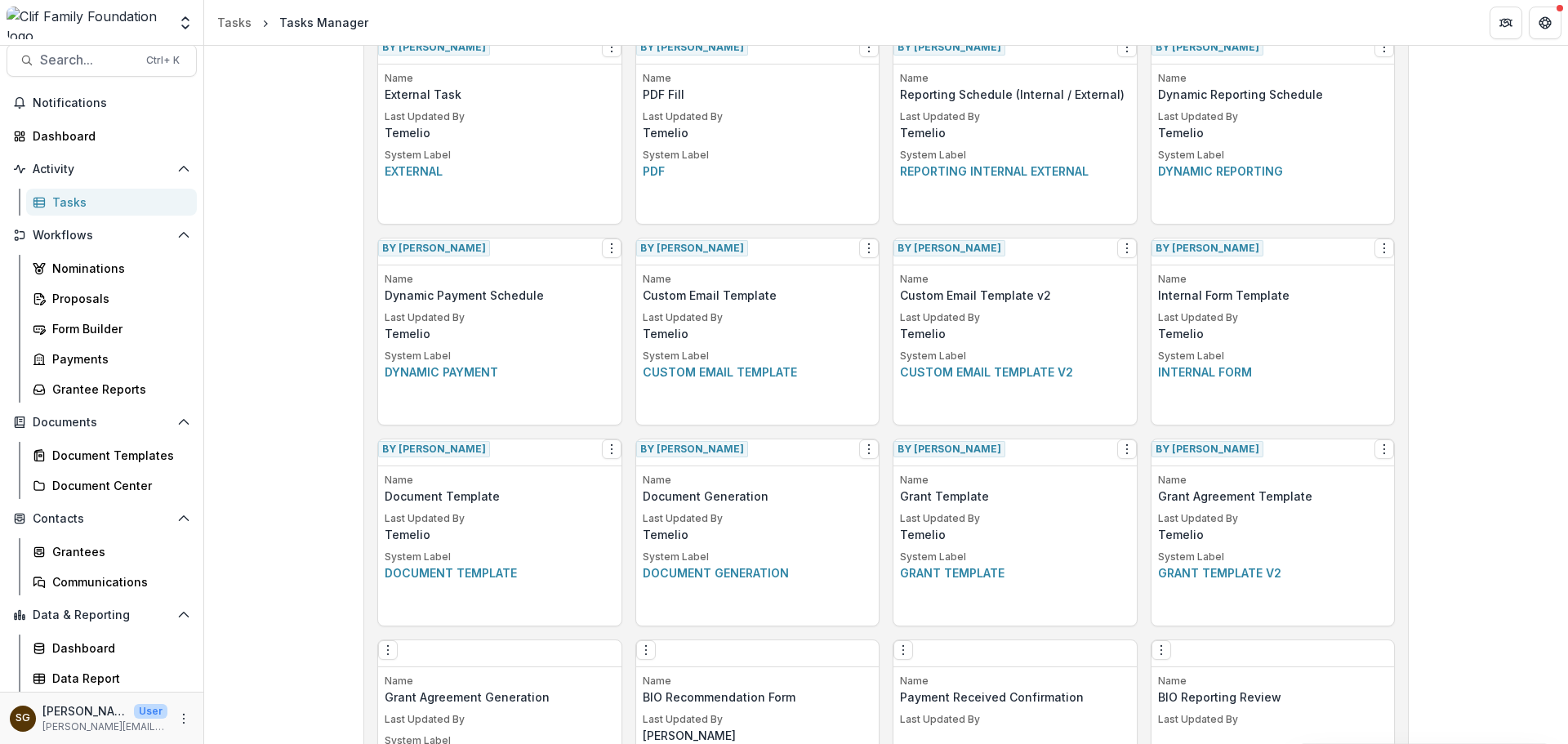
scroll to position [735, 0]
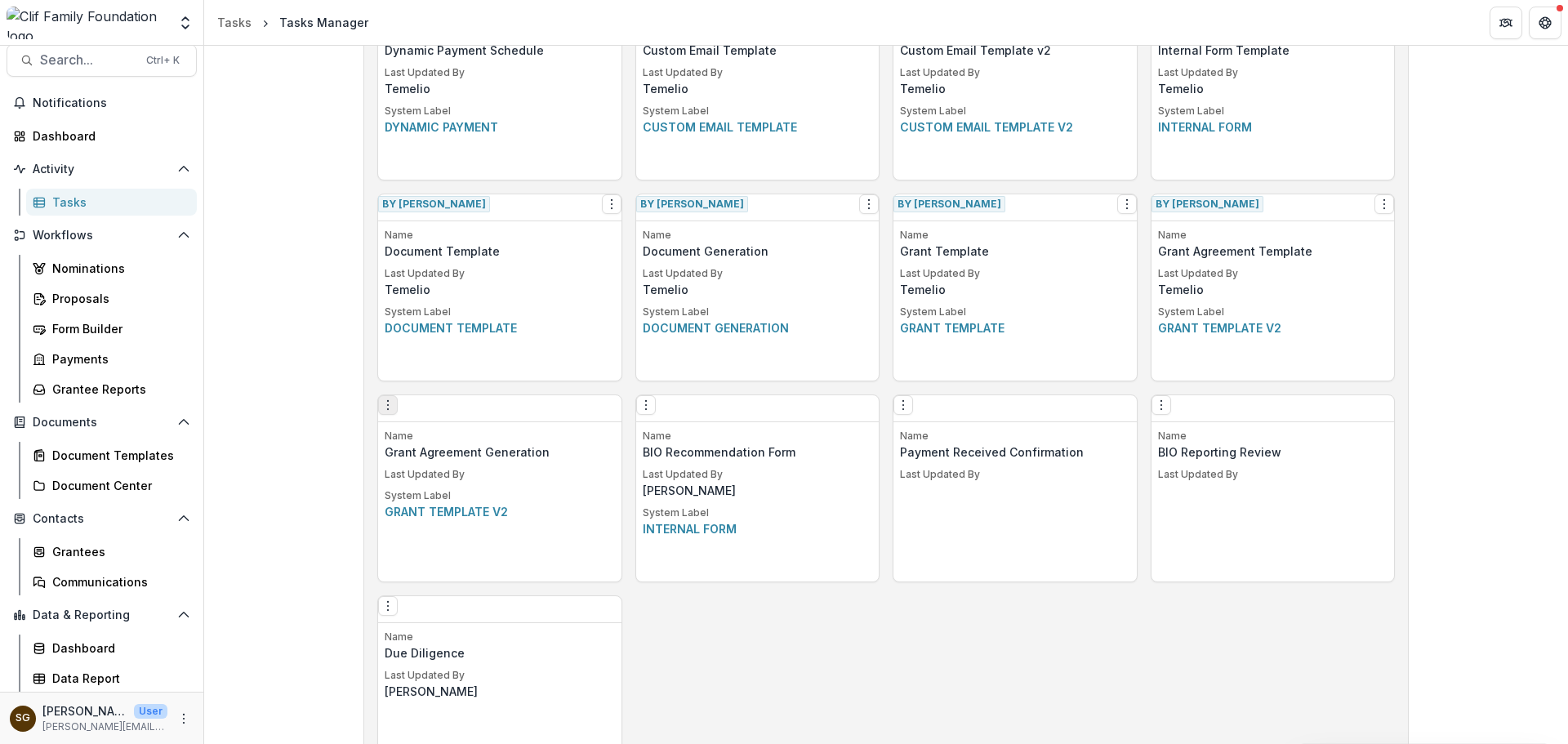
click at [395, 408] on icon "Options" at bounding box center [388, 405] width 13 height 13
click at [423, 438] on link "Edit" at bounding box center [486, 445] width 200 height 27
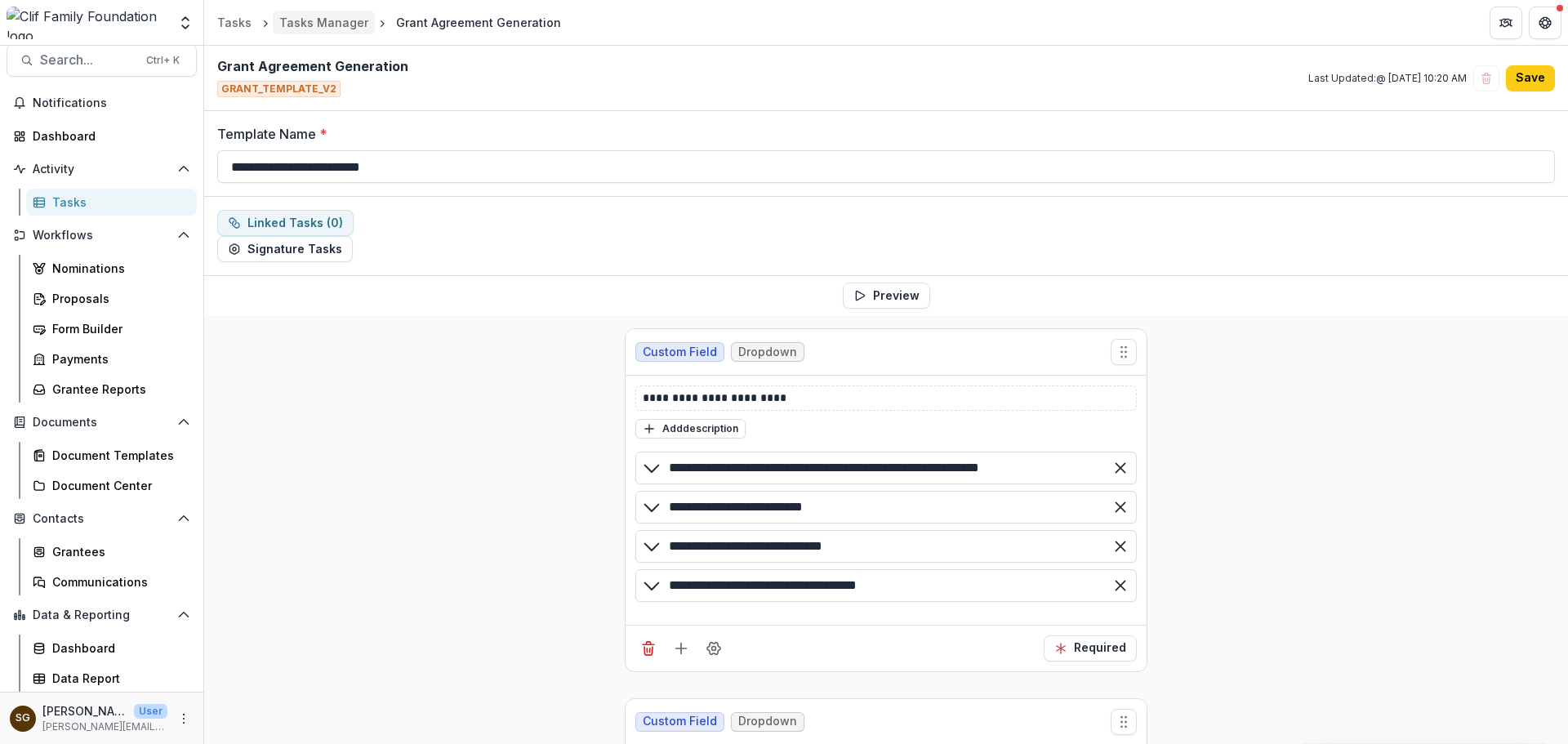
click at [336, 30] on div "Tasks Manager" at bounding box center [324, 22] width 89 height 17
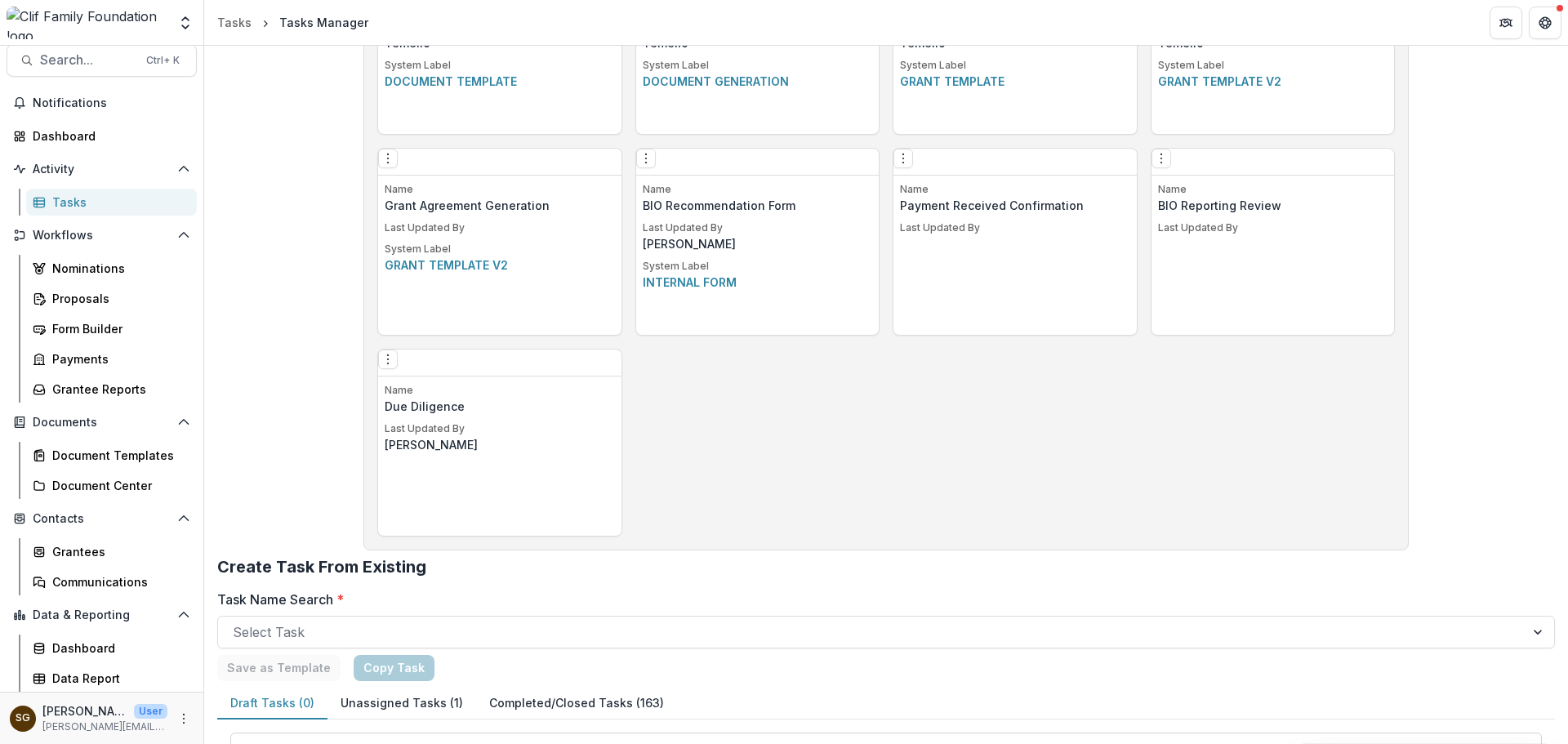
scroll to position [1031, 0]
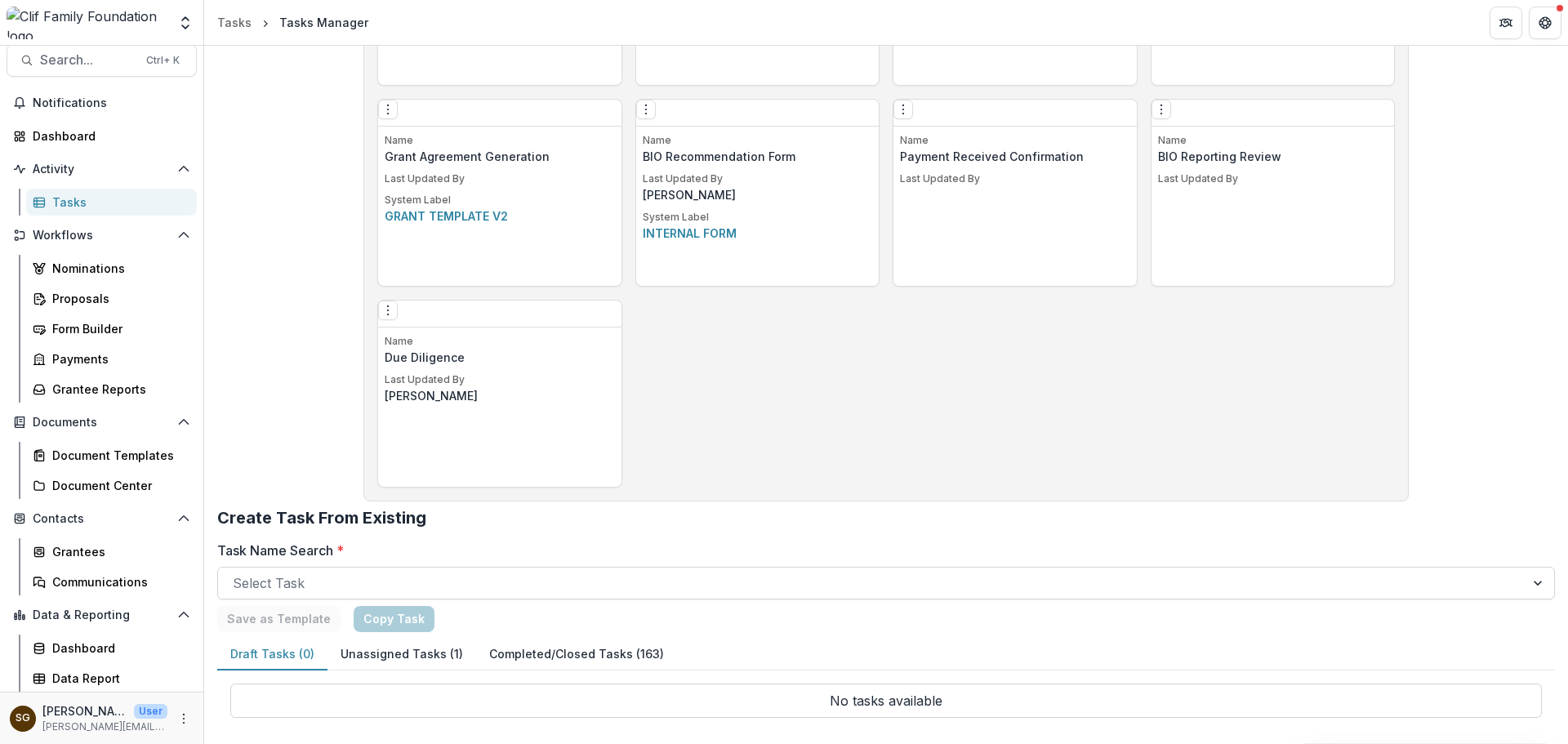
click at [265, 592] on div at bounding box center [871, 583] width 1278 height 23
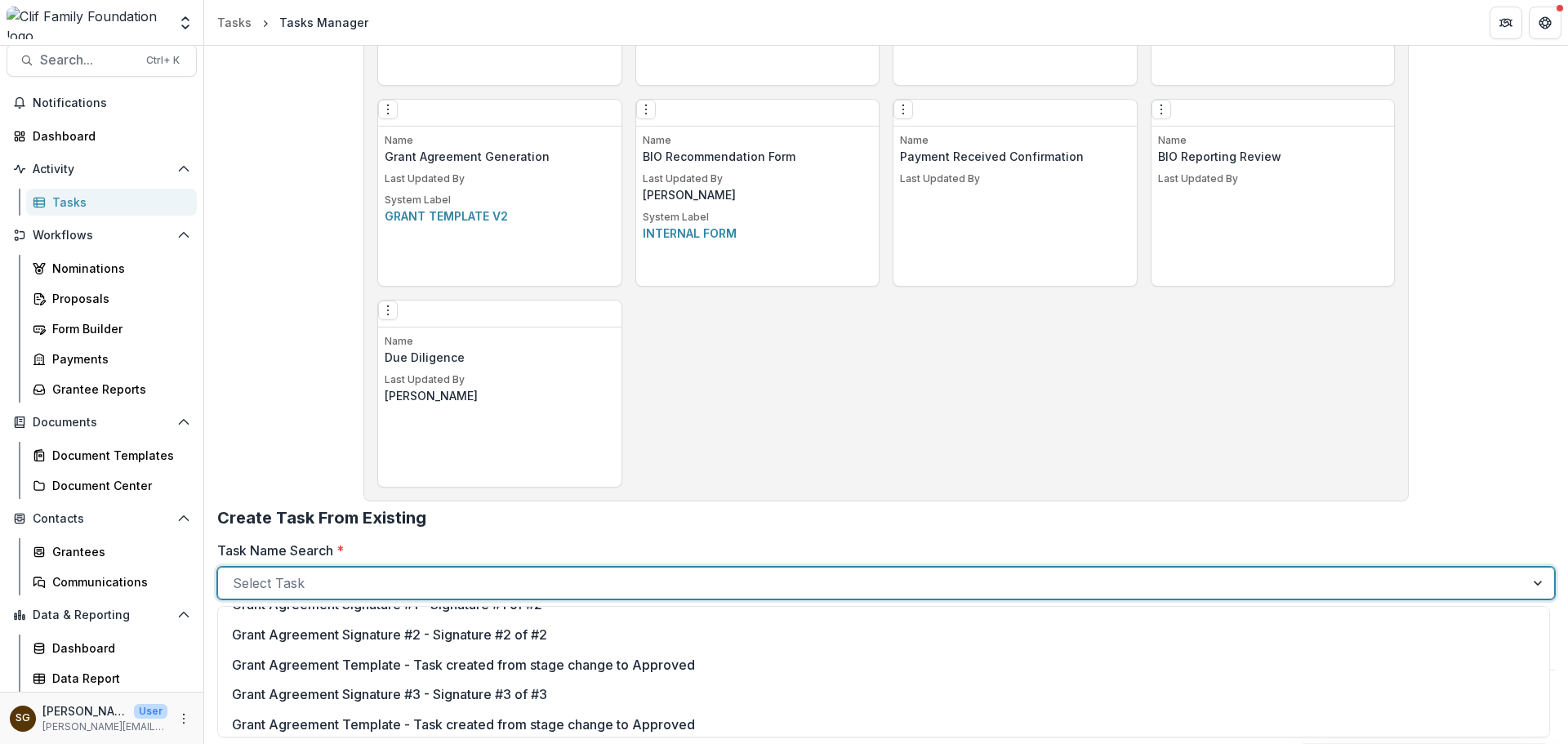
scroll to position [478, 0]
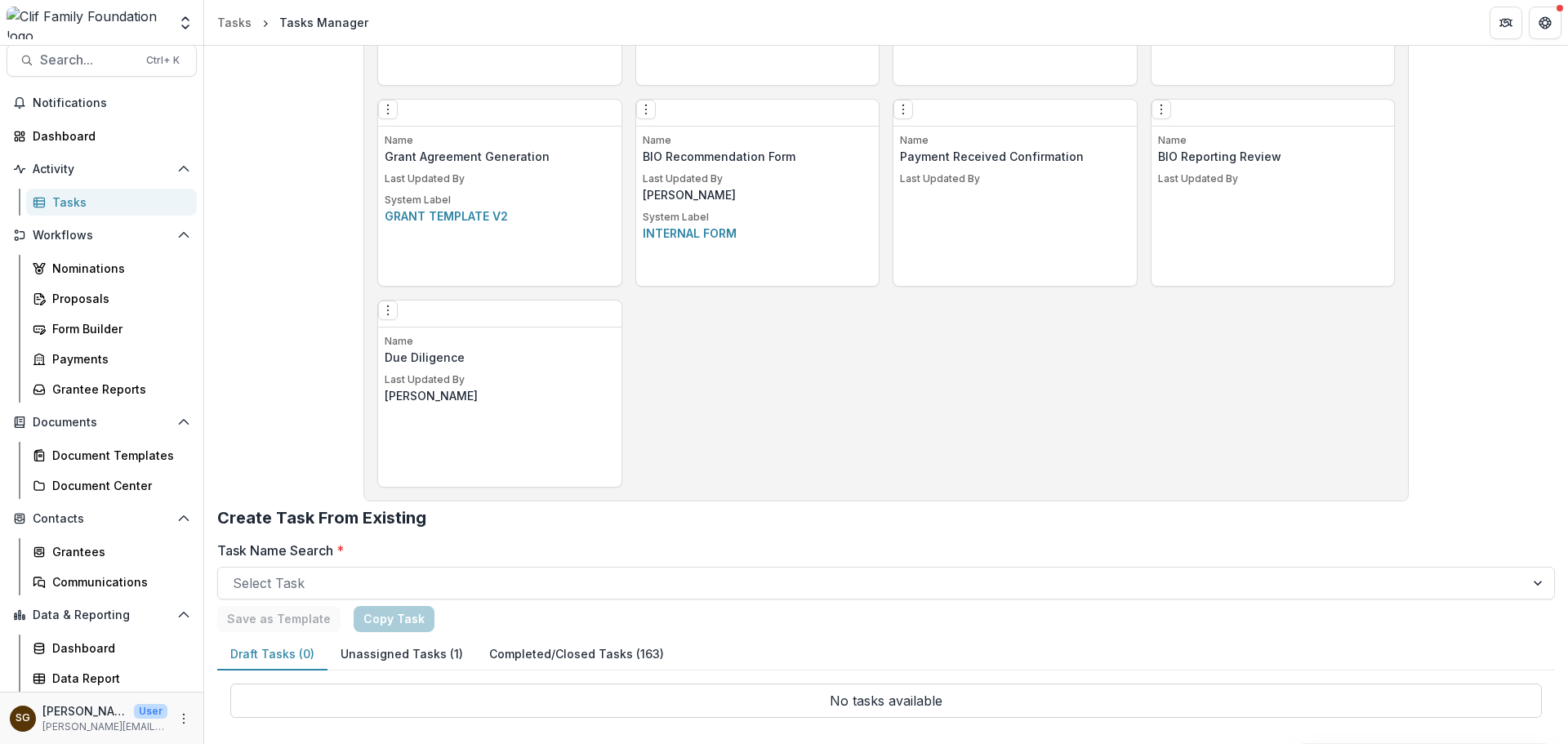
click at [635, 522] on h2 "Create Task From Existing" at bounding box center [886, 525] width 1338 height 33
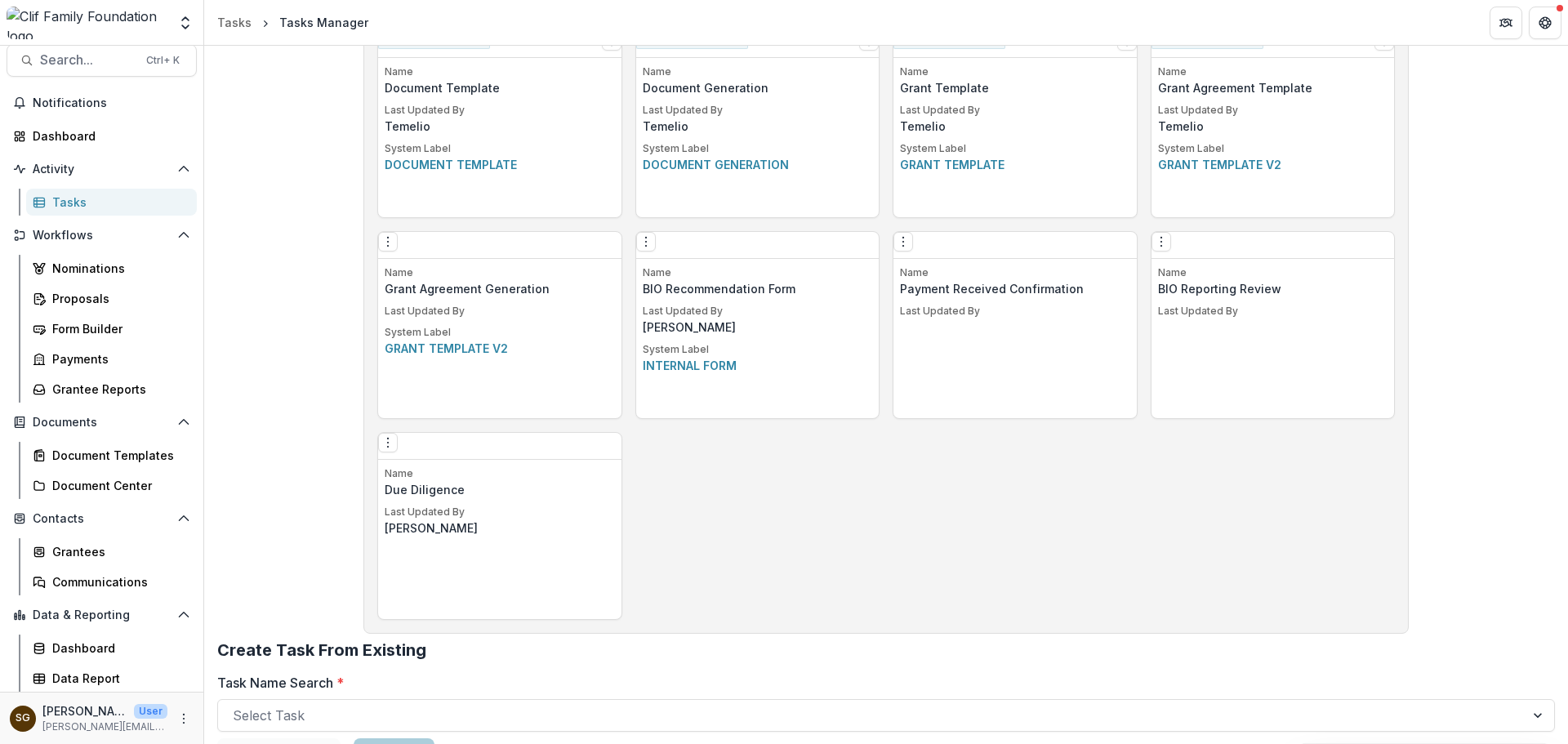
scroll to position [1031, 0]
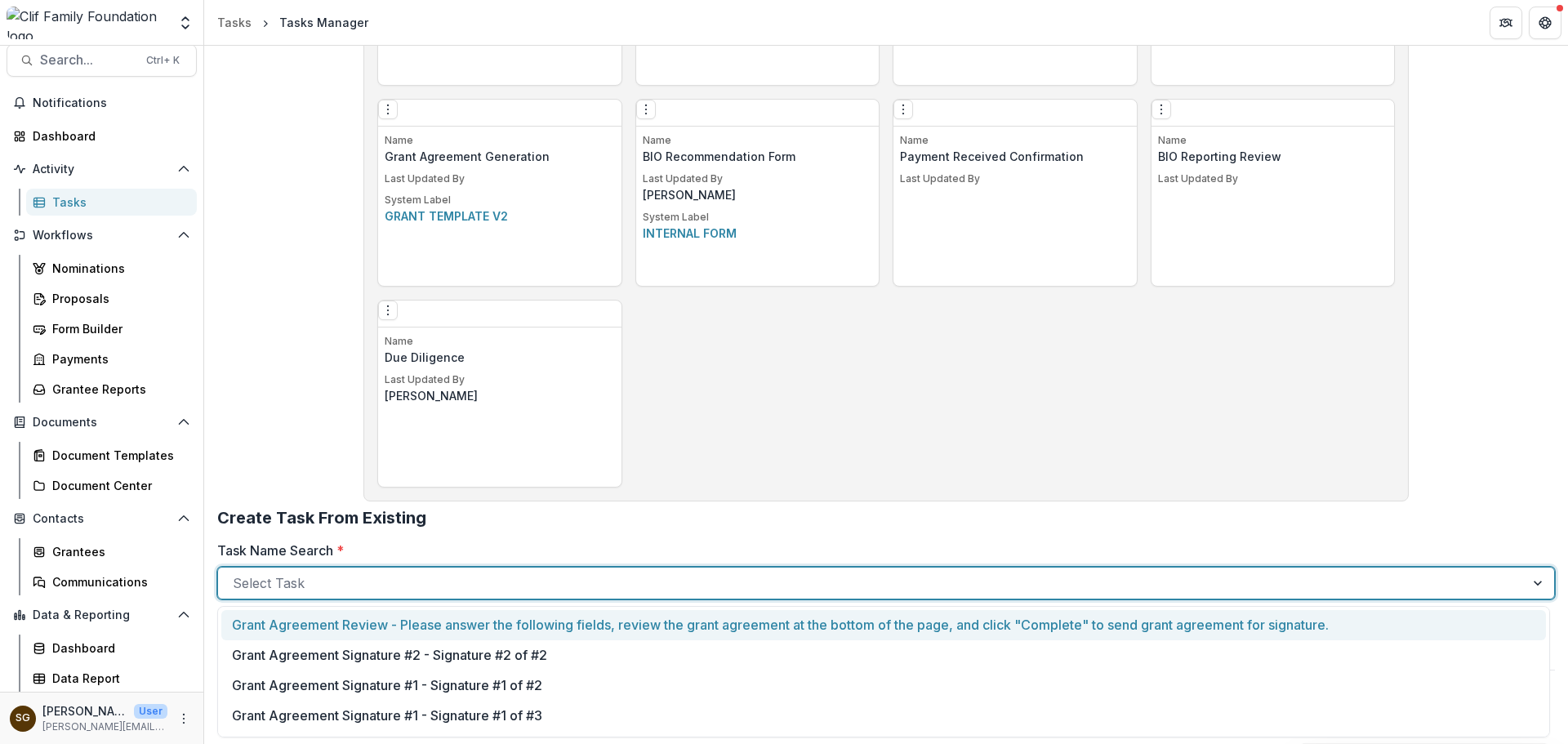
click at [295, 590] on div at bounding box center [871, 583] width 1278 height 23
click at [397, 537] on h2 "Create Task From Existing" at bounding box center [886, 525] width 1338 height 33
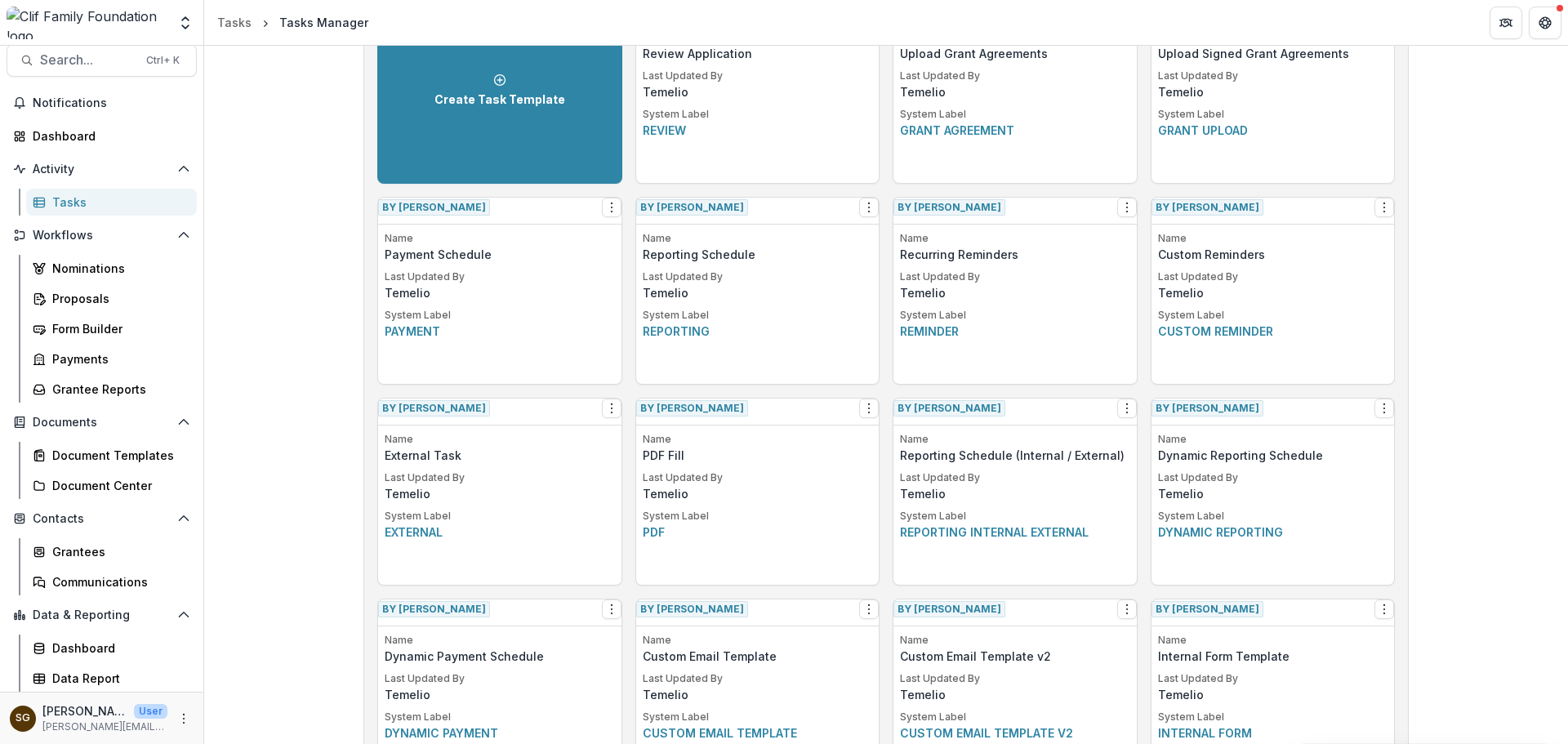
scroll to position [0, 0]
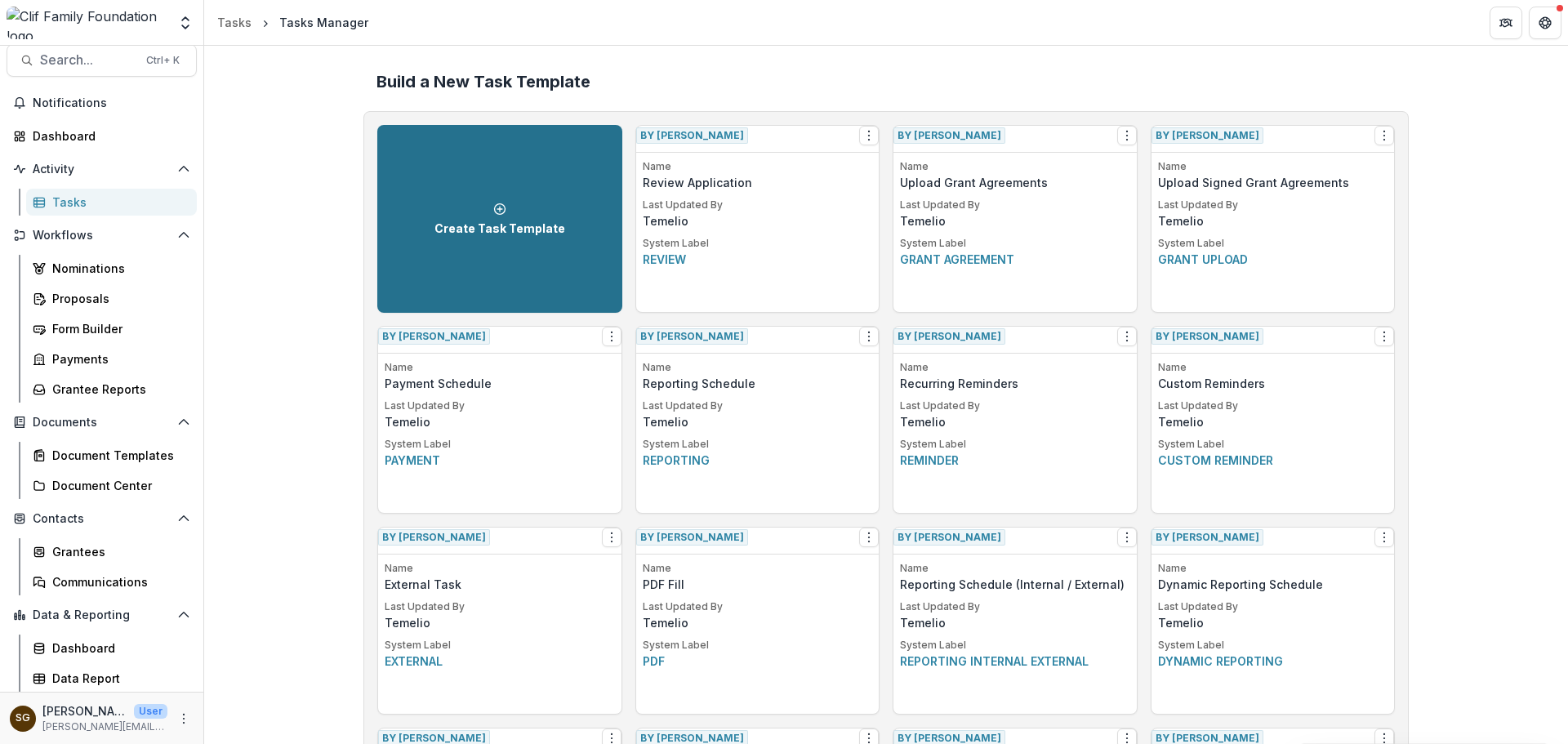
click at [441, 223] on p "Create Task Template" at bounding box center [500, 229] width 131 height 14
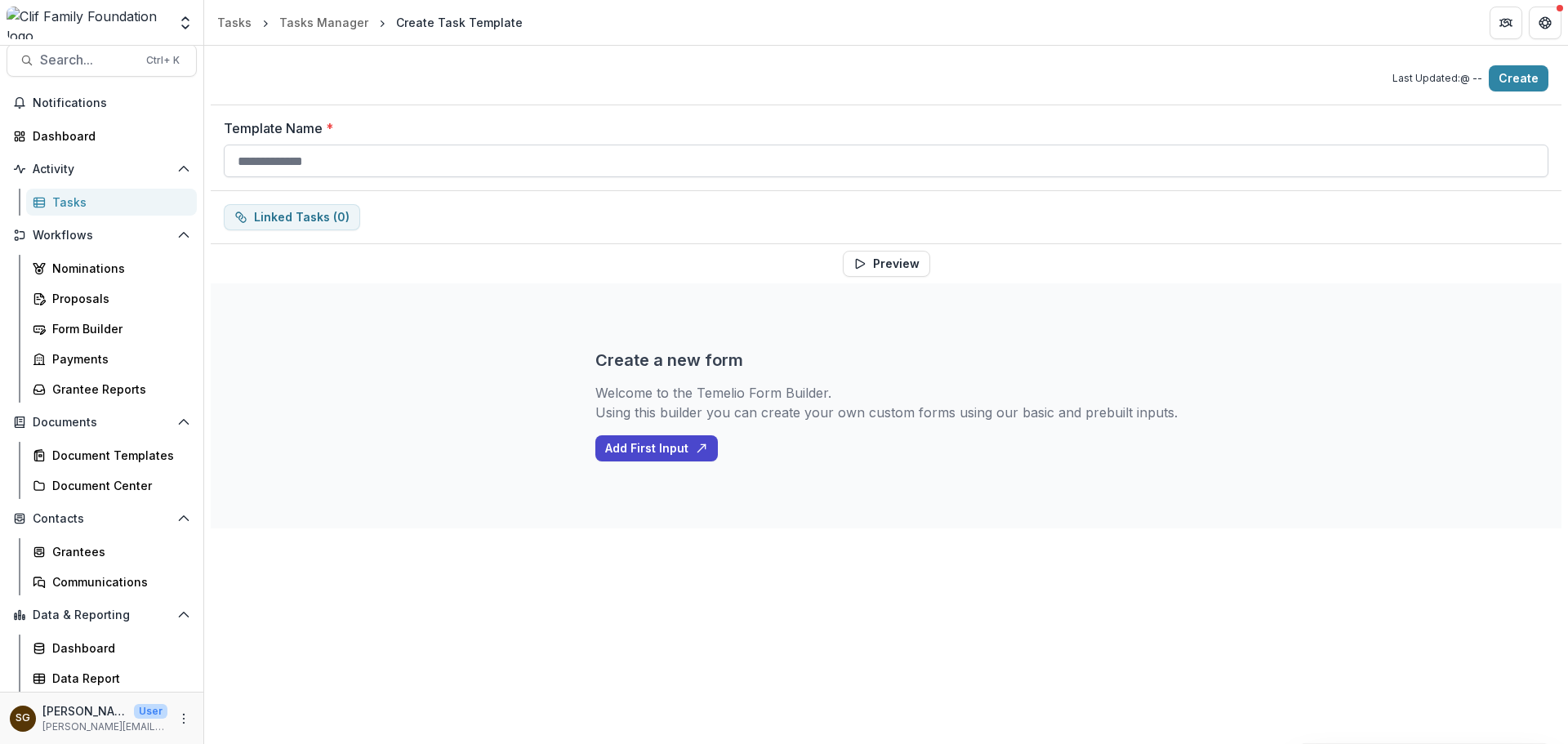
click at [420, 170] on input "Template Name *" at bounding box center [886, 161] width 1325 height 33
type input "**********"
click at [657, 444] on button "Add First Input" at bounding box center [656, 449] width 122 height 27
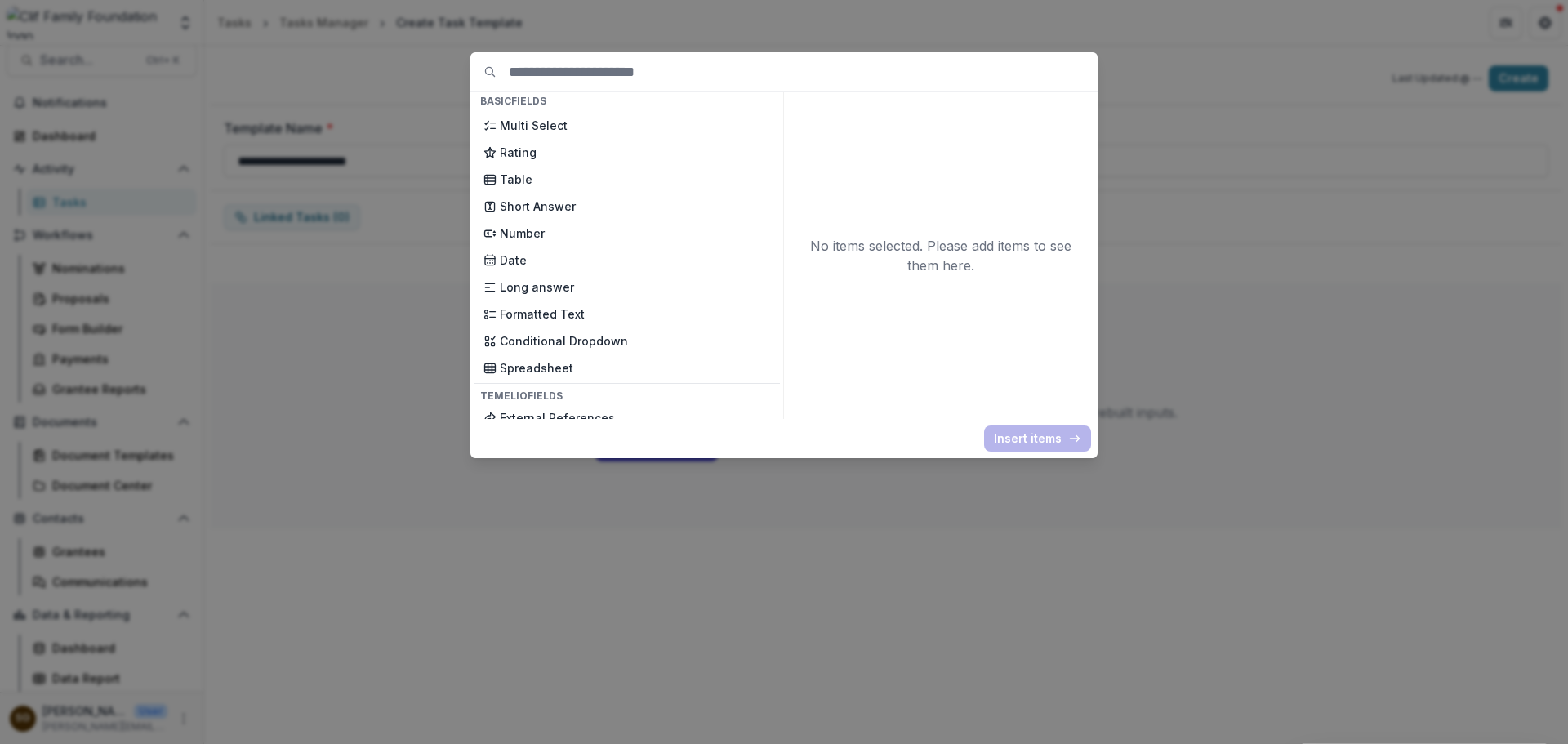
scroll to position [245, 0]
click at [494, 200] on rect at bounding box center [490, 204] width 9 height 9
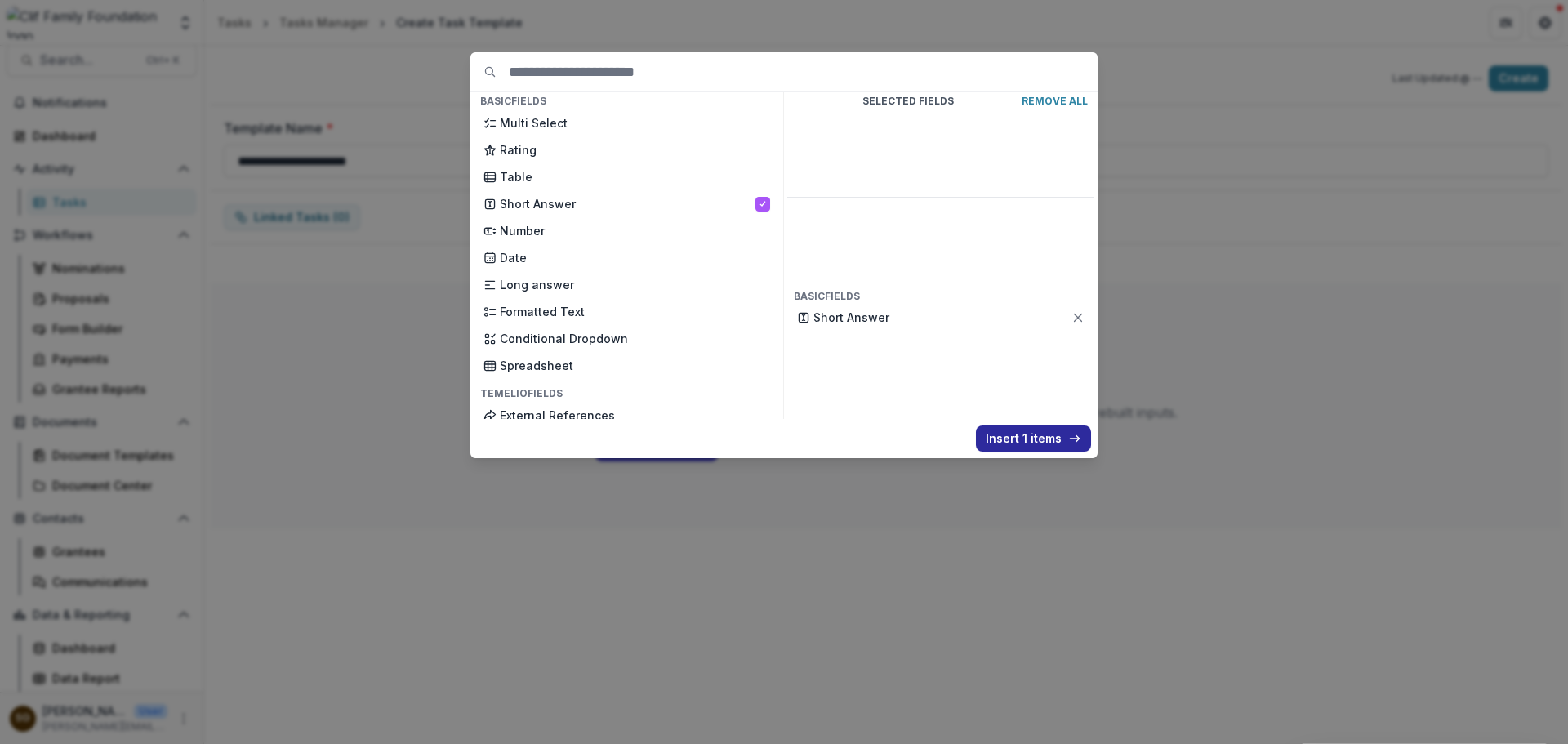
click at [1019, 433] on button "Insert 1 items" at bounding box center [1033, 438] width 116 height 27
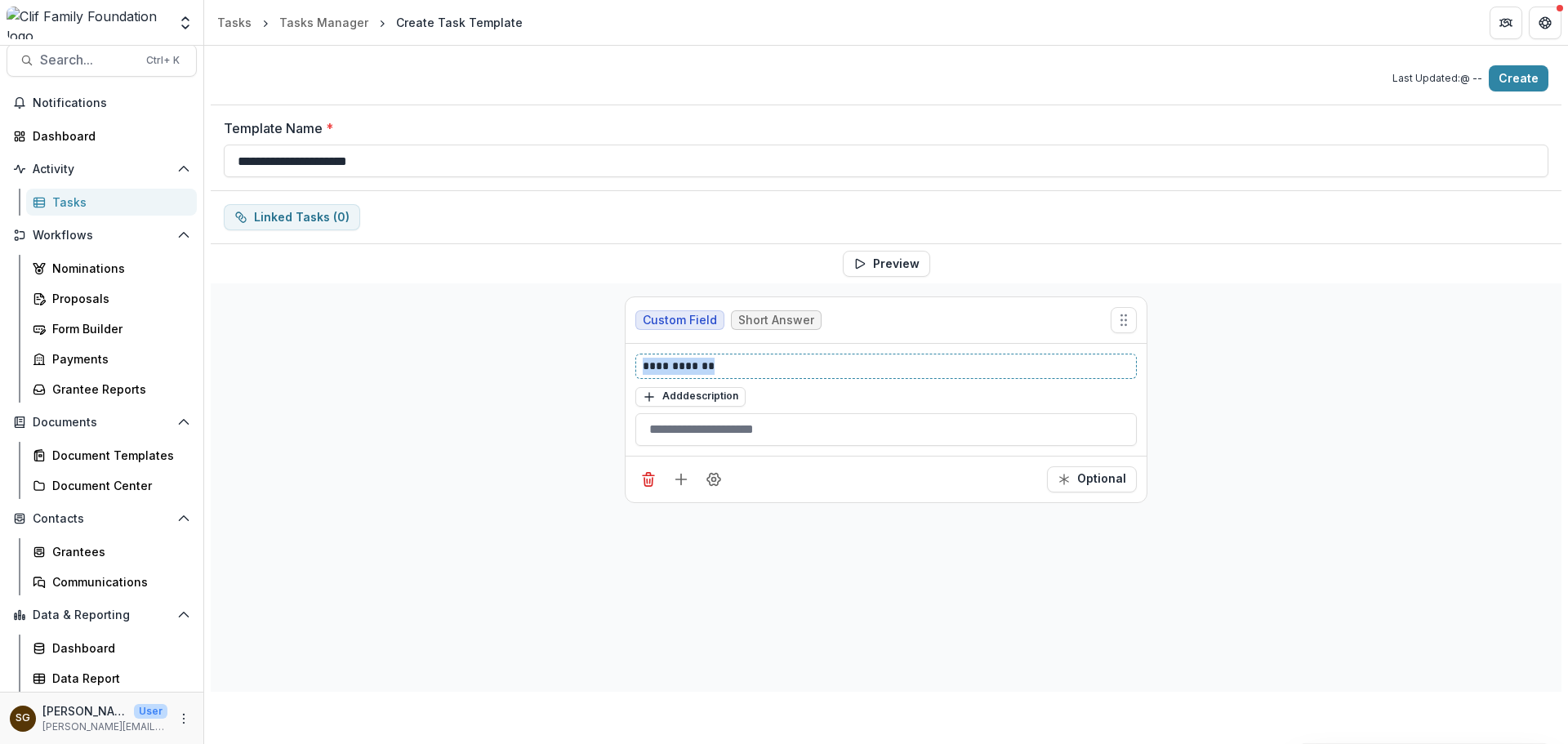
drag, startPoint x: 747, startPoint y: 366, endPoint x: 593, endPoint y: 367, distance: 154.0
click at [593, 367] on div "**********" at bounding box center [886, 487] width 1351 height 408
click at [680, 479] on line "Add field" at bounding box center [681, 479] width 10 height 0
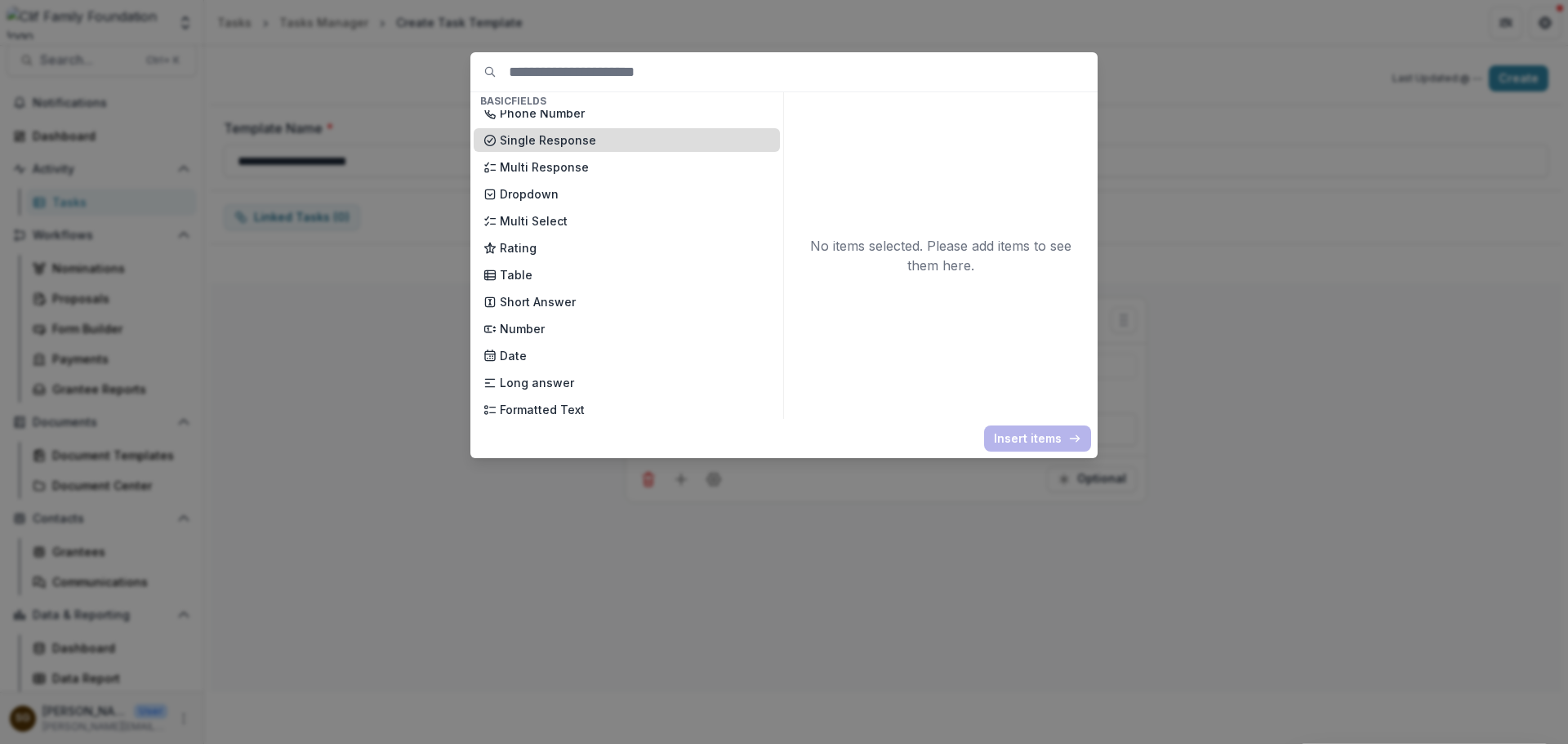
scroll to position [164, 0]
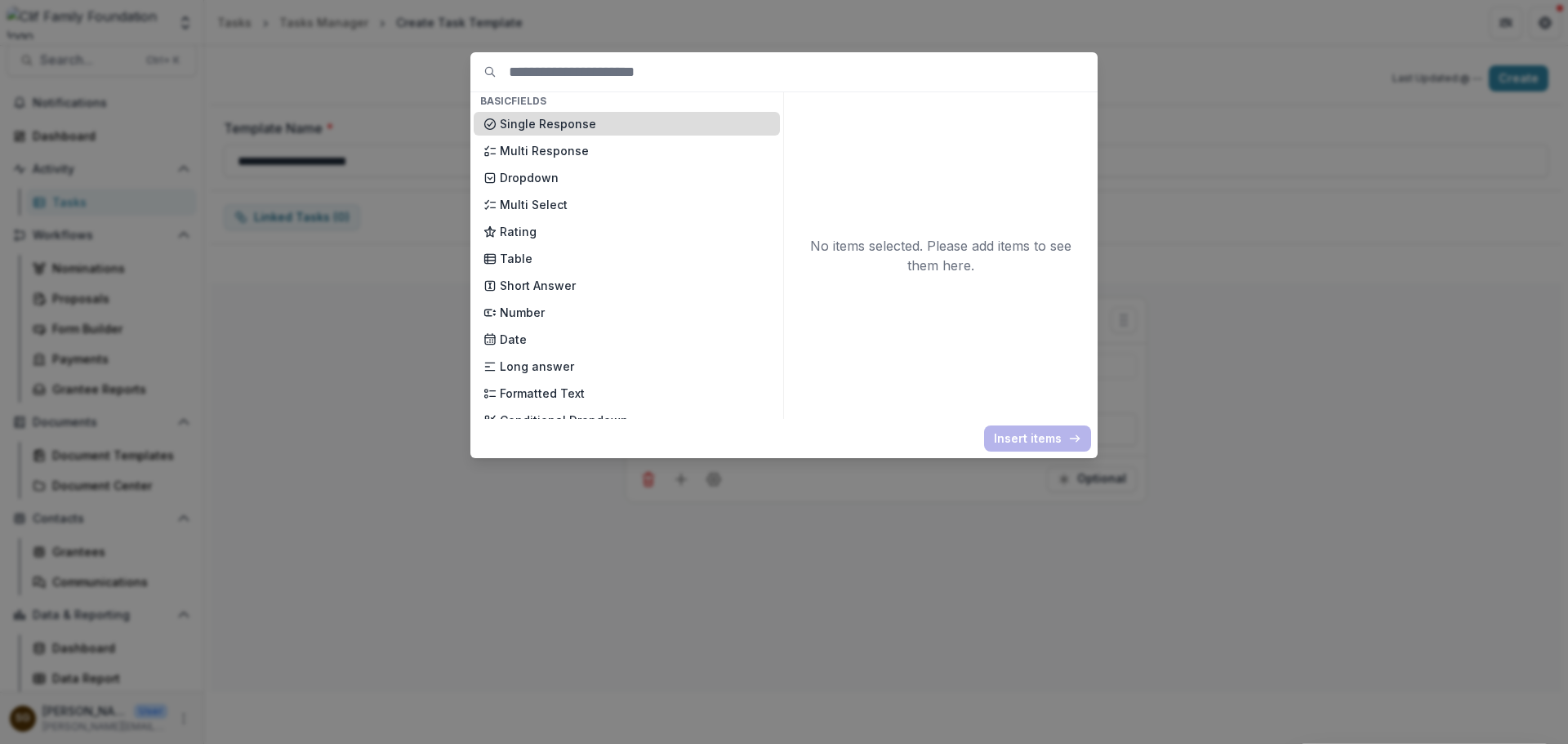
click at [564, 277] on p "Short Answer" at bounding box center [635, 286] width 270 height 17
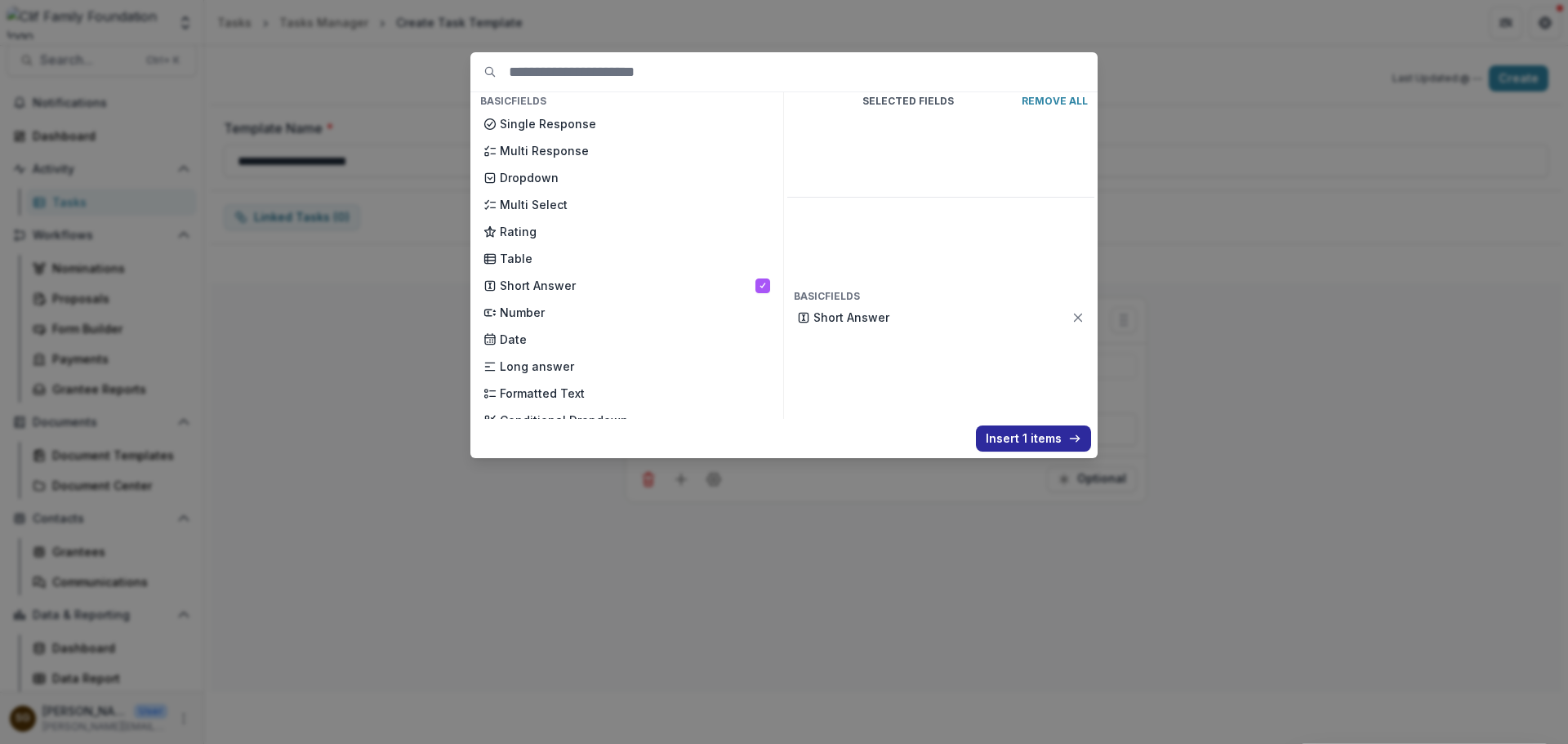
click at [1051, 436] on button "Insert 1 items" at bounding box center [1033, 438] width 116 height 27
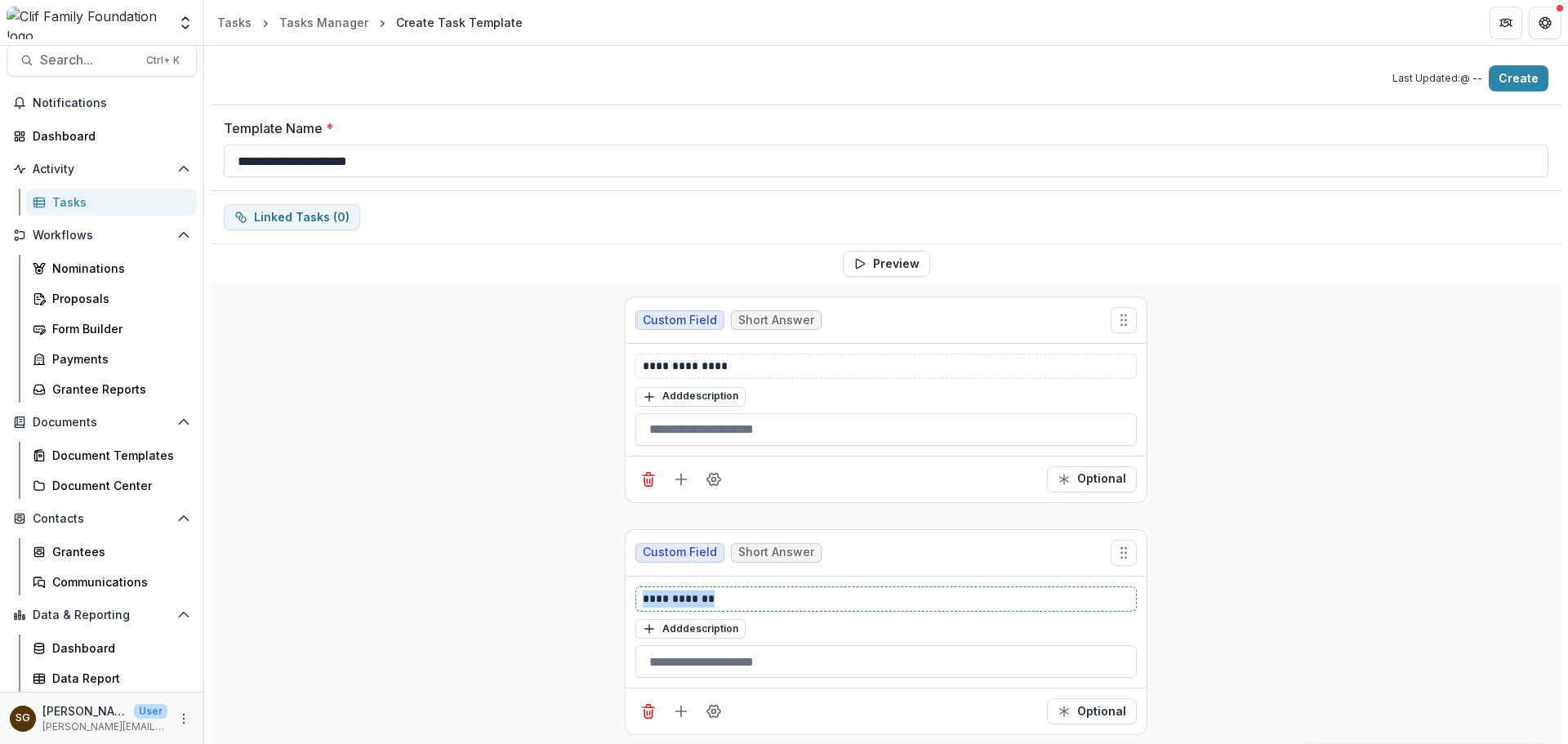
drag, startPoint x: 763, startPoint y: 598, endPoint x: 605, endPoint y: 599, distance: 158.0
click at [605, 599] on div "**********" at bounding box center [886, 515] width 1351 height 465
click at [1113, 465] on div "Optional" at bounding box center [886, 479] width 521 height 46
click at [1117, 472] on button "Optional" at bounding box center [1091, 479] width 90 height 27
click at [1077, 715] on button "Optional" at bounding box center [1091, 711] width 90 height 27
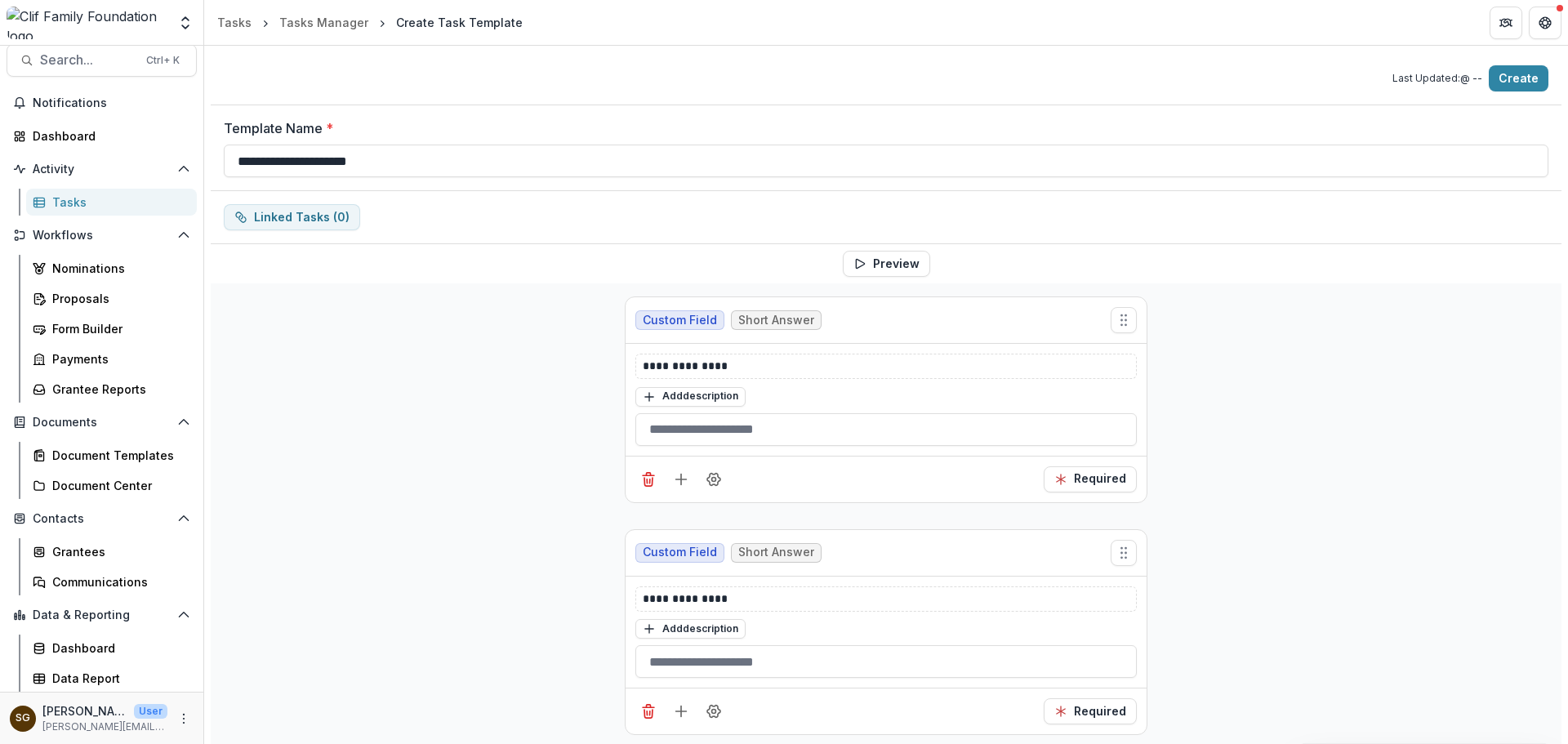
scroll to position [10, 0]
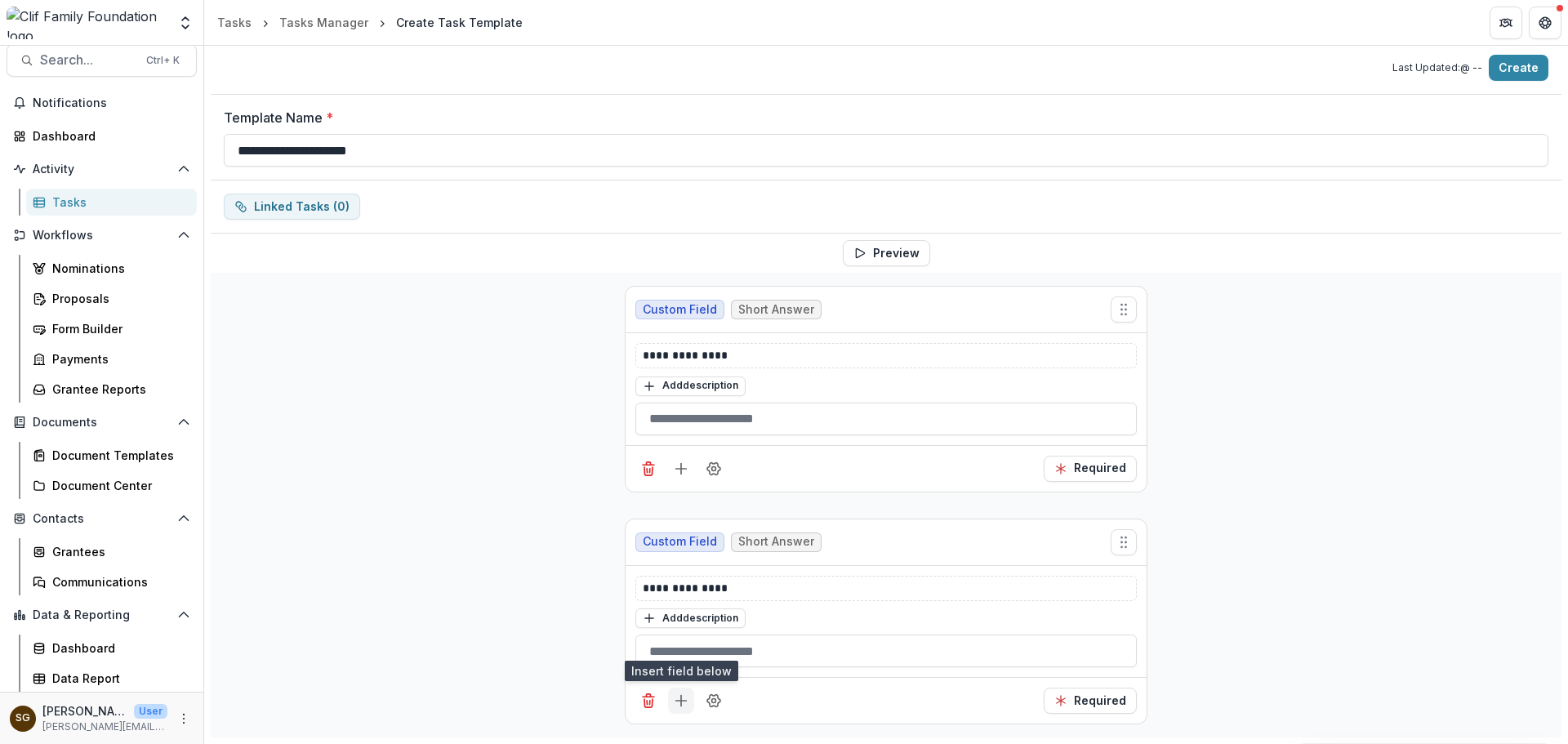
click at [676, 699] on icon "Add field" at bounding box center [680, 700] width 16 height 16
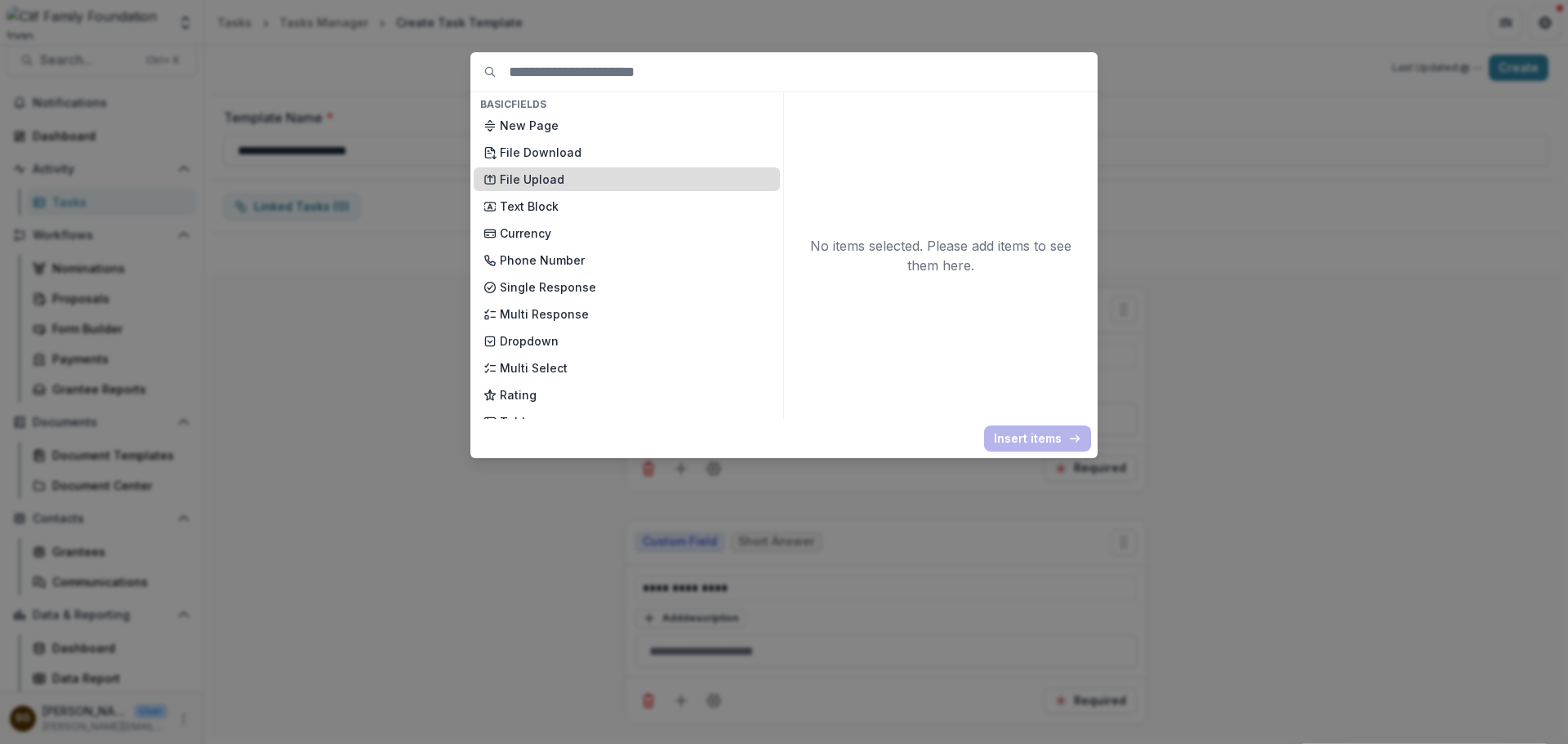
click at [559, 170] on p "File Upload" at bounding box center [635, 179] width 270 height 17
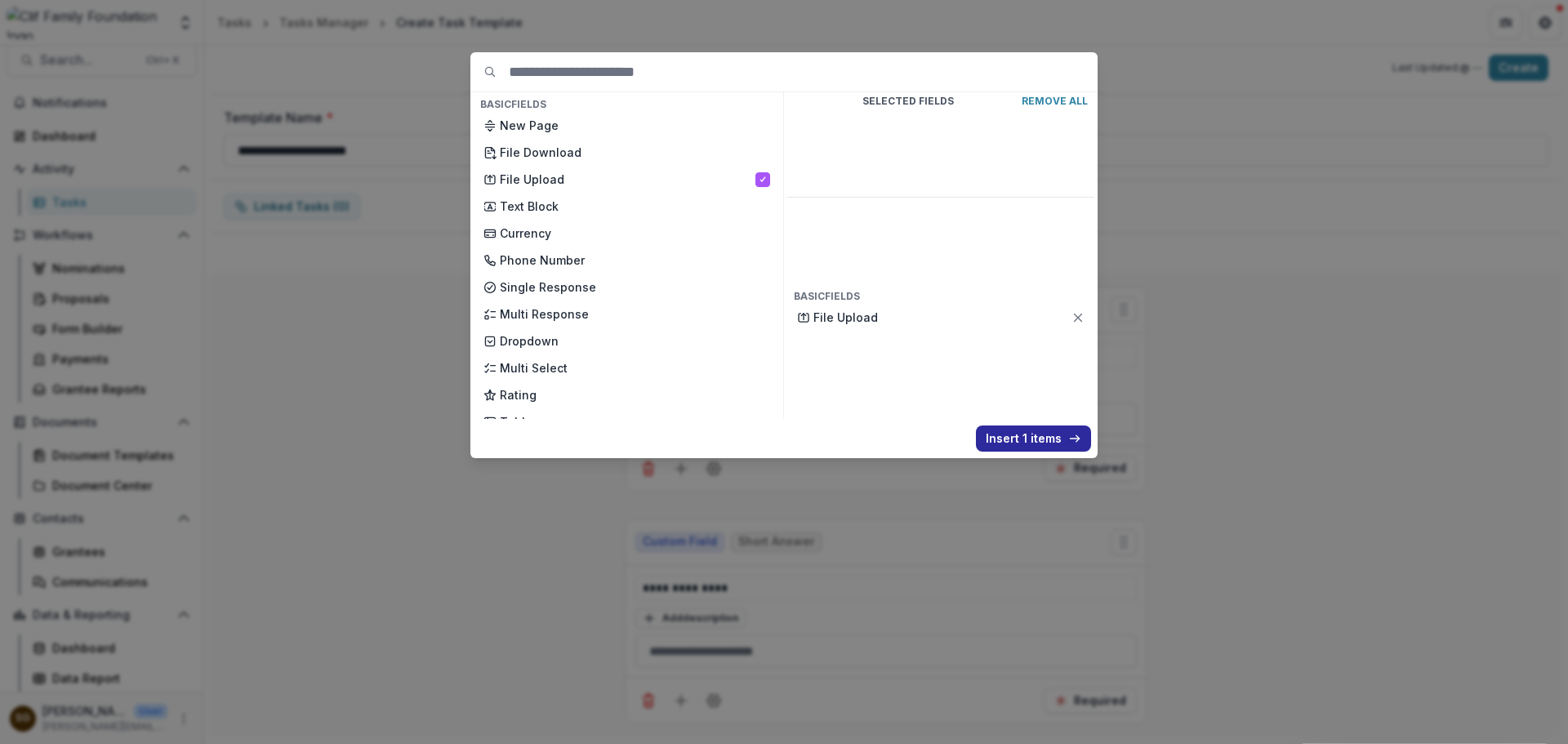
click at [1023, 433] on button "Insert 1 items" at bounding box center [1033, 438] width 116 height 27
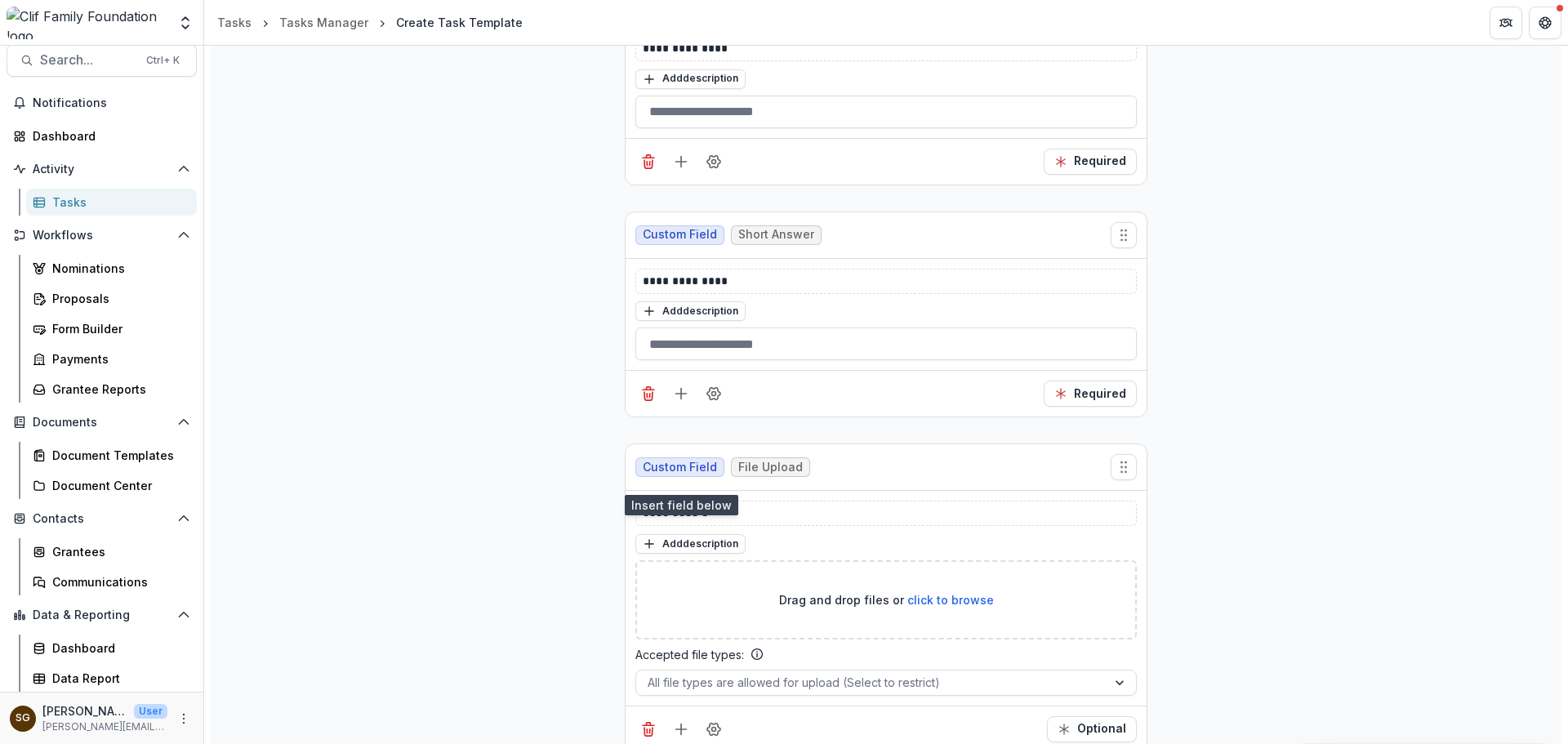
scroll to position [347, 0]
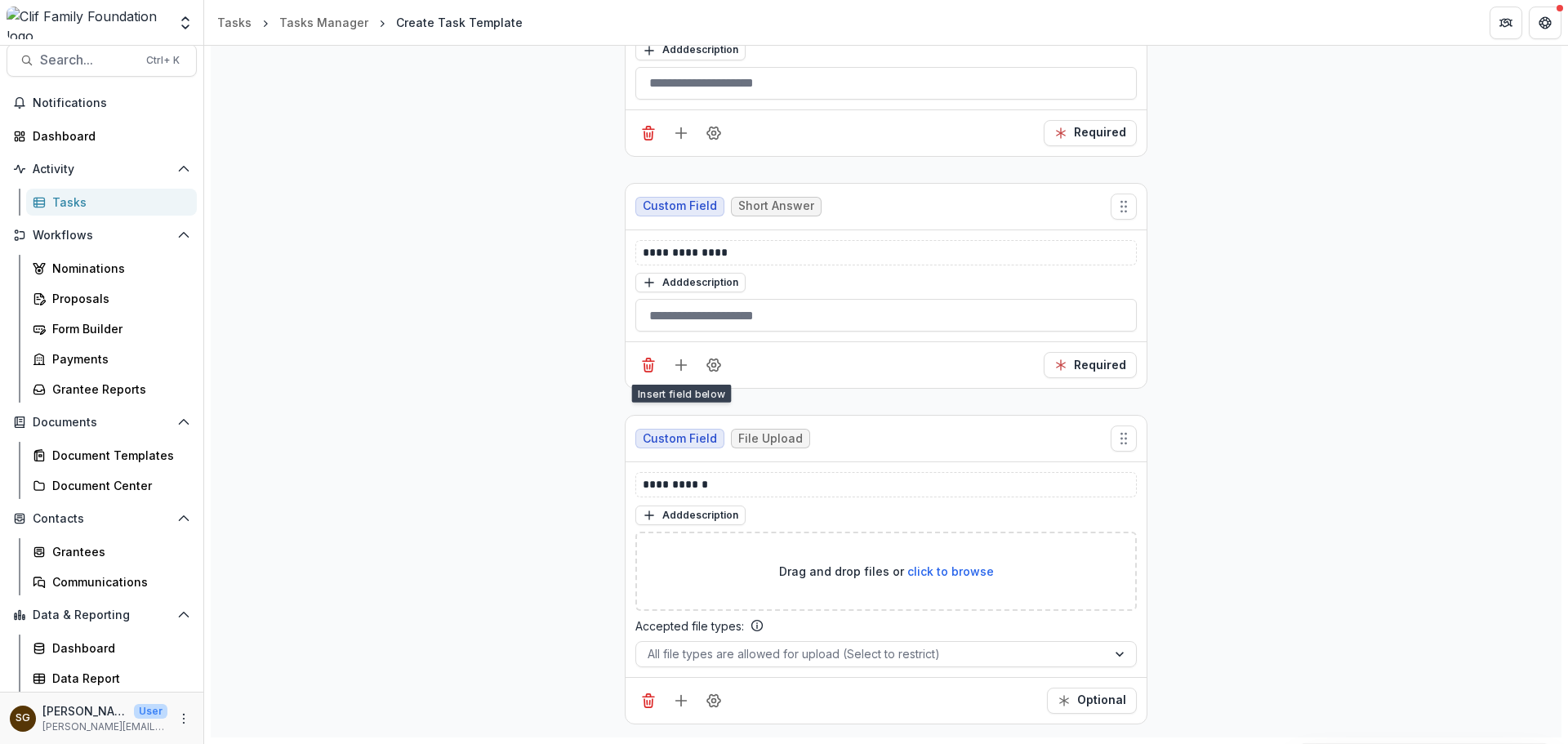
drag, startPoint x: 643, startPoint y: 475, endPoint x: 609, endPoint y: 475, distance: 34.0
click at [609, 475] on div "**********" at bounding box center [886, 337] width 1351 height 801
drag, startPoint x: 724, startPoint y: 485, endPoint x: 564, endPoint y: 464, distance: 161.4
click at [564, 464] on div "**********" at bounding box center [886, 337] width 1351 height 801
click at [1347, 549] on div "**********" at bounding box center [886, 337] width 1351 height 801
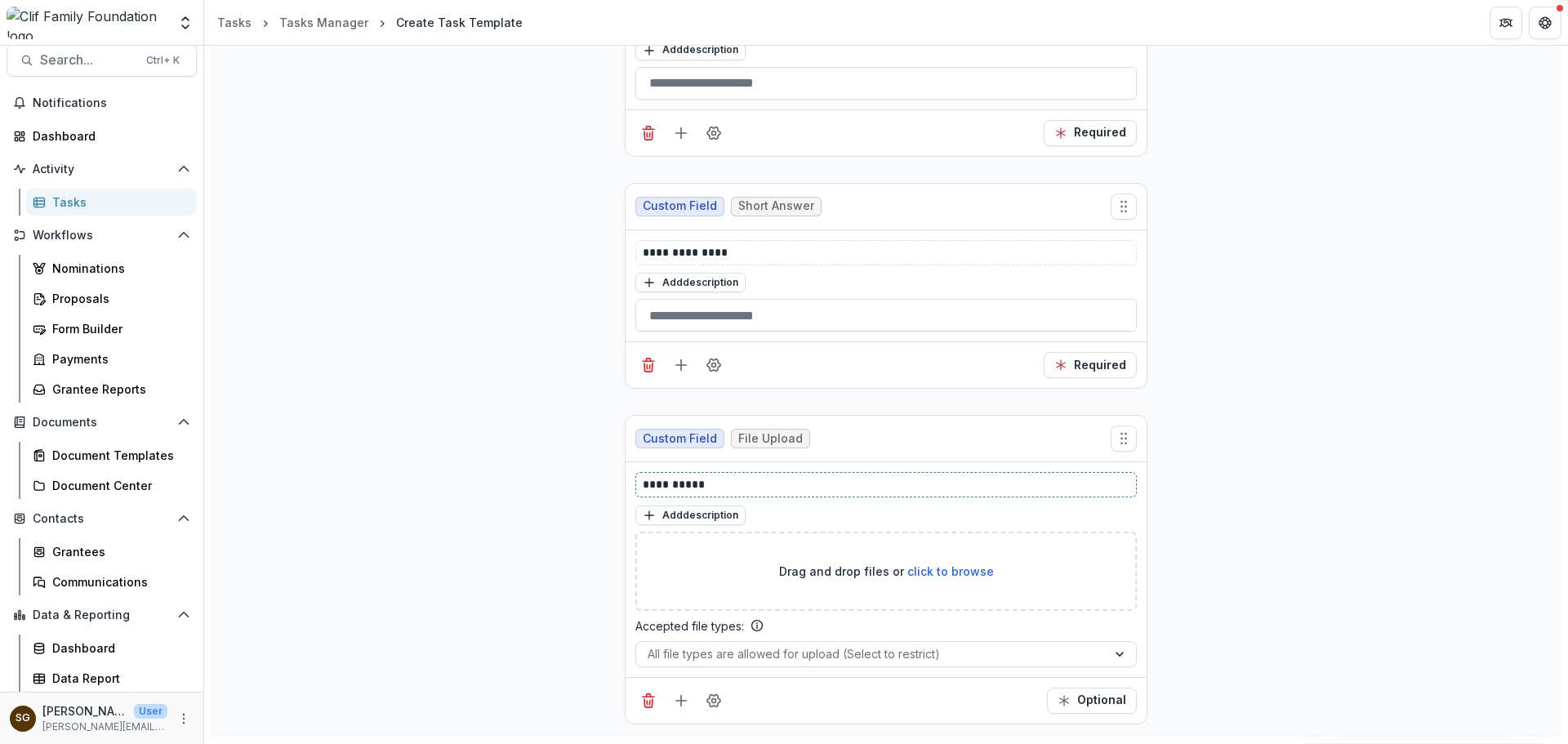
click at [803, 491] on p "**********" at bounding box center [886, 485] width 487 height 17
click at [1361, 424] on div "**********" at bounding box center [886, 337] width 1351 height 801
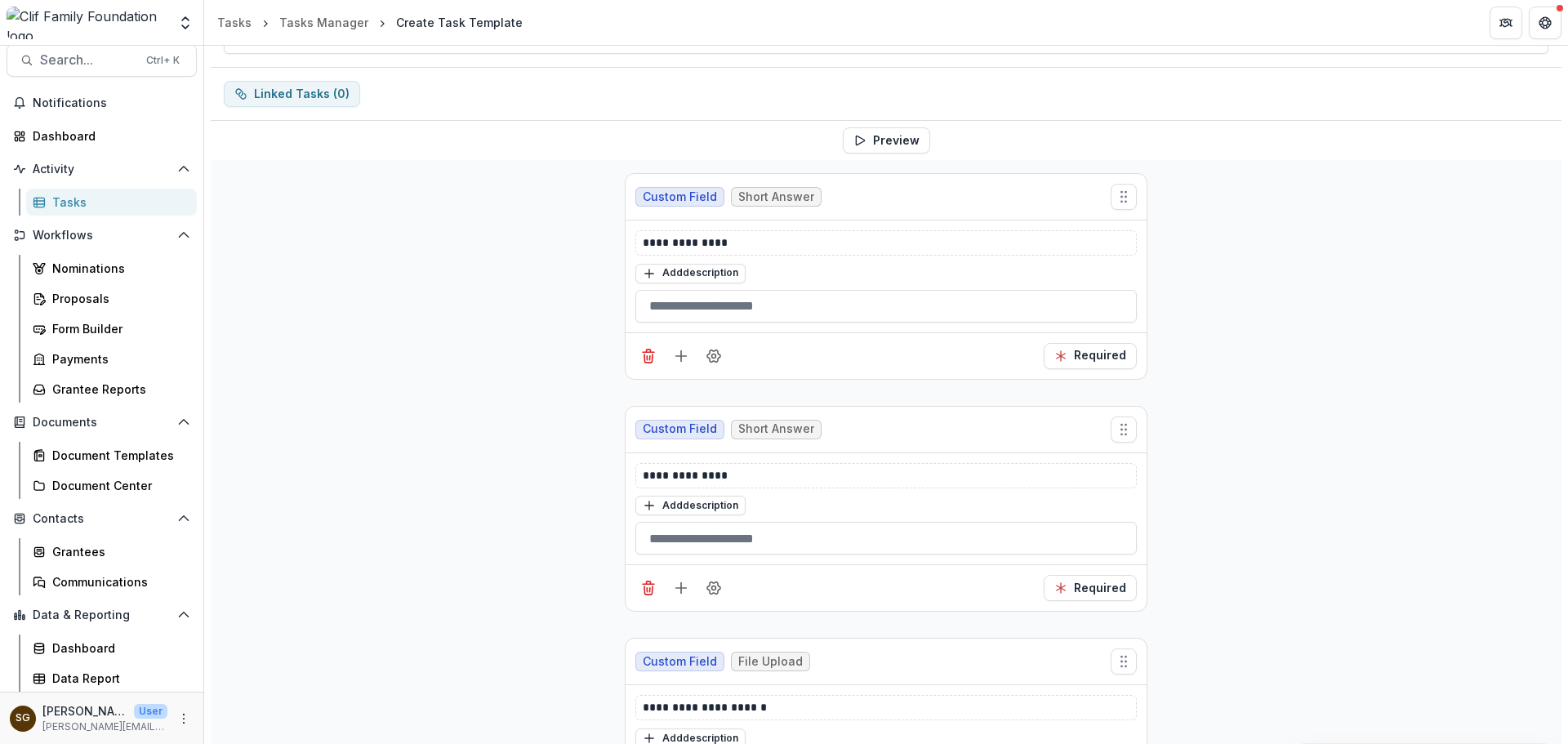
scroll to position [0, 0]
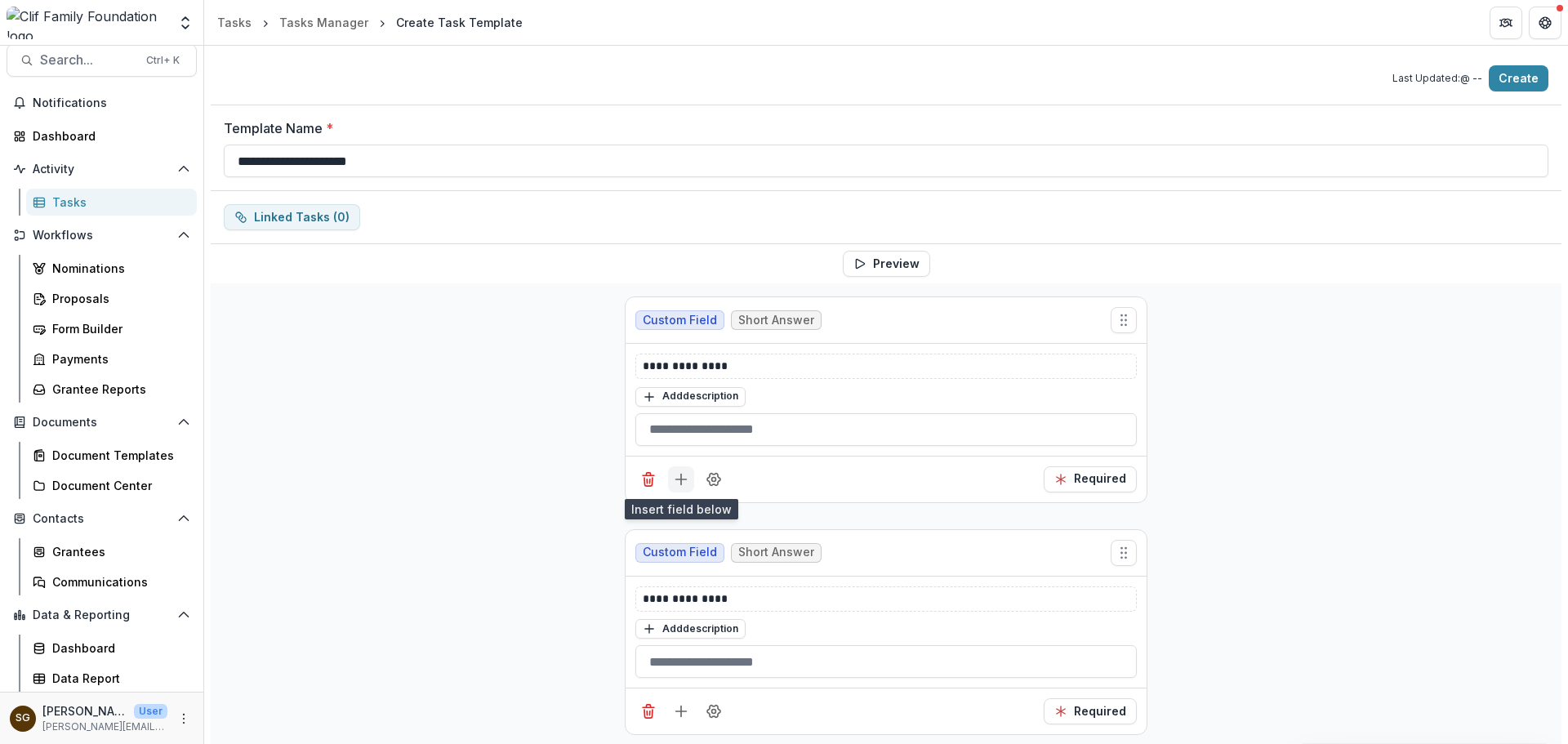
click at [683, 472] on icon "Add field" at bounding box center [680, 479] width 16 height 16
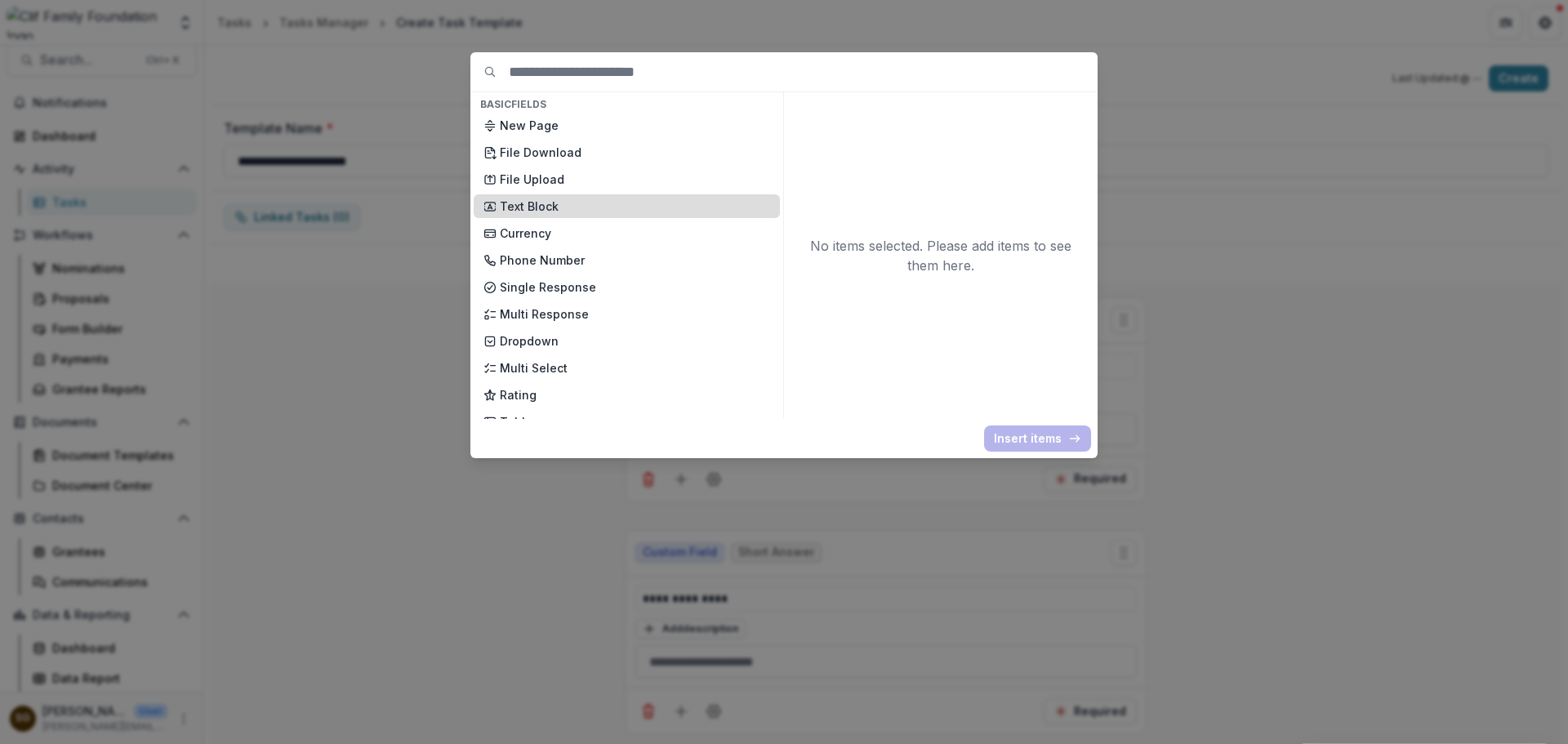
click at [553, 205] on p "Text Block" at bounding box center [635, 206] width 270 height 17
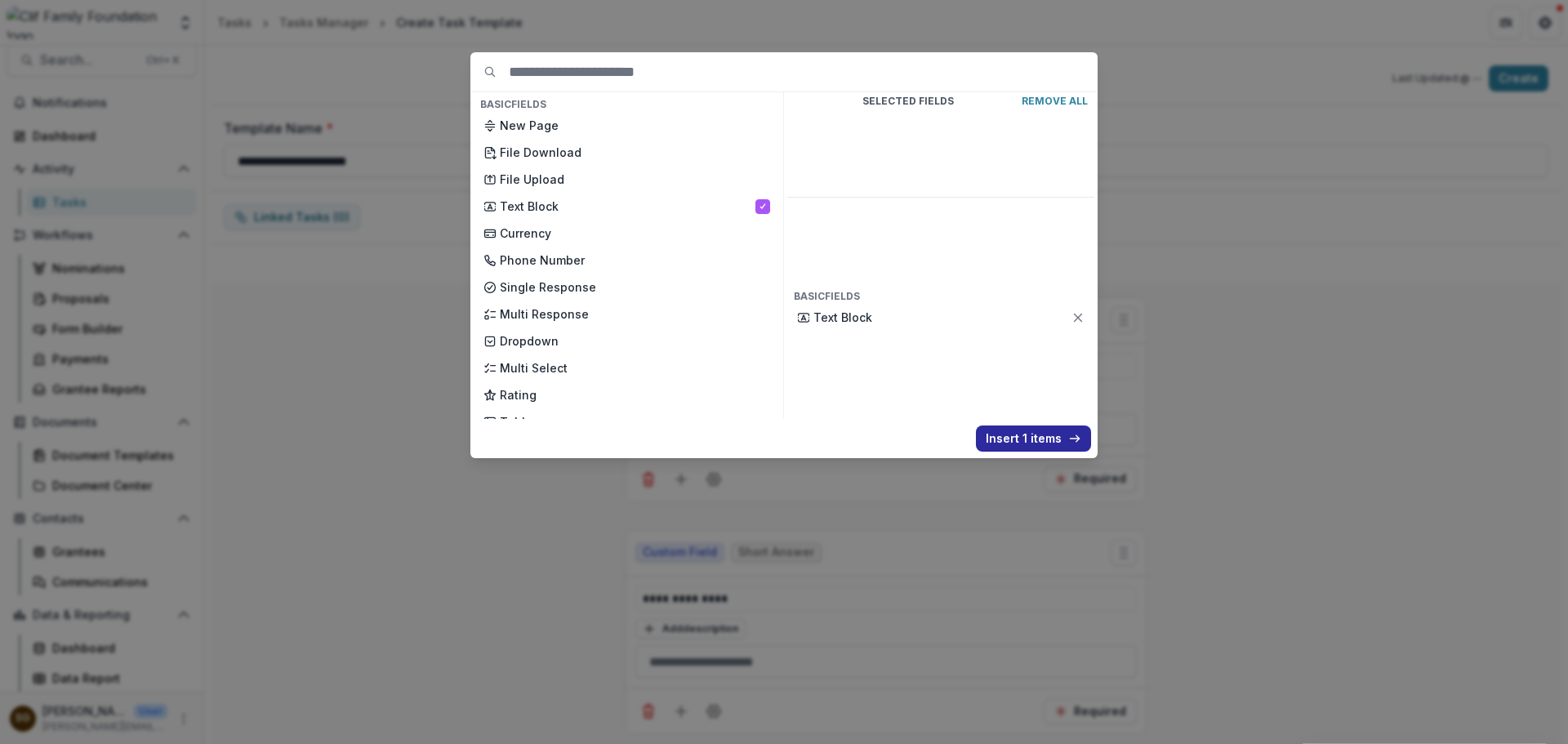
click at [1042, 433] on button "Insert 1 items" at bounding box center [1033, 438] width 116 height 27
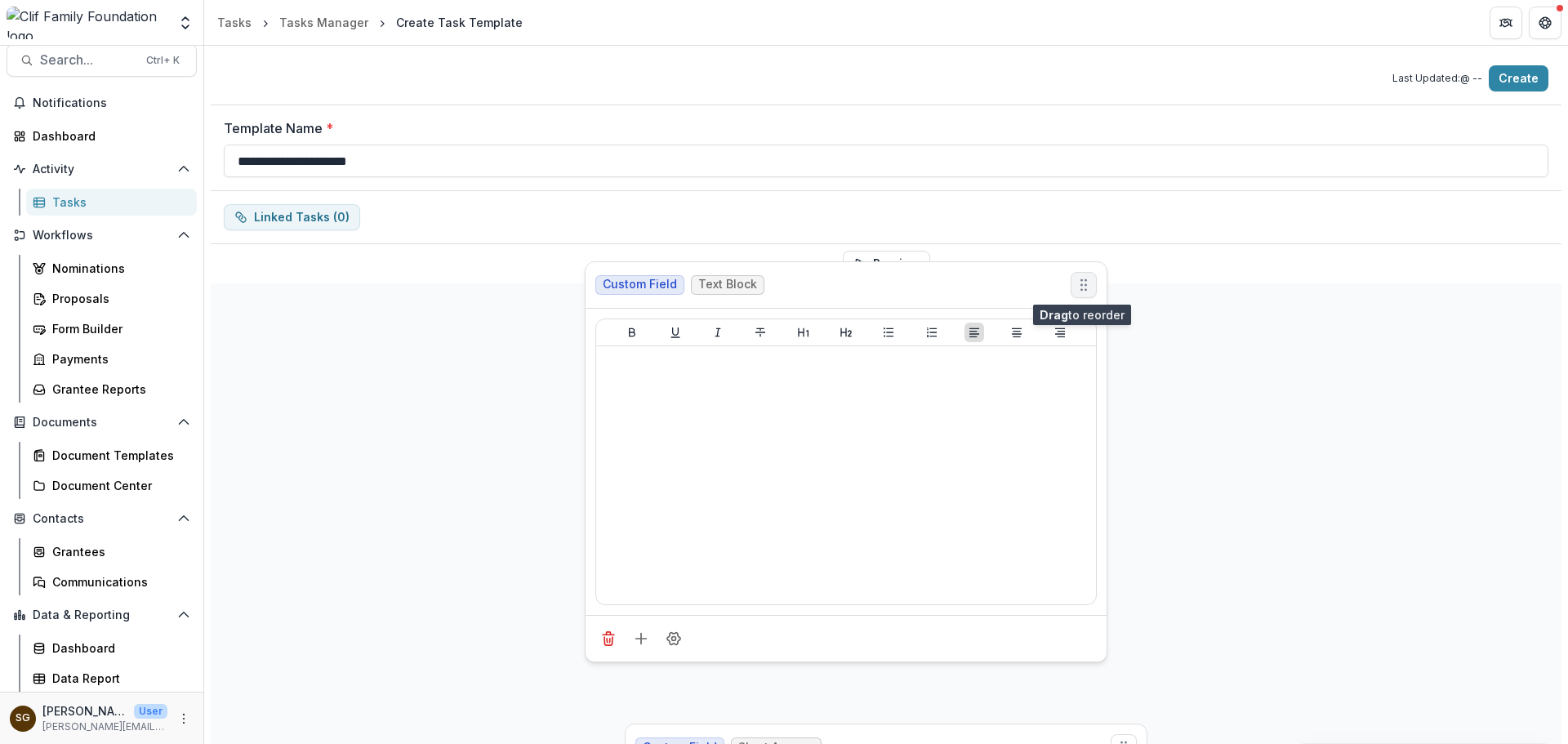
drag, startPoint x: 1117, startPoint y: 555, endPoint x: 1077, endPoint y: 287, distance: 271.0
click at [1077, 287] on icon "Move field" at bounding box center [1084, 285] width 16 height 16
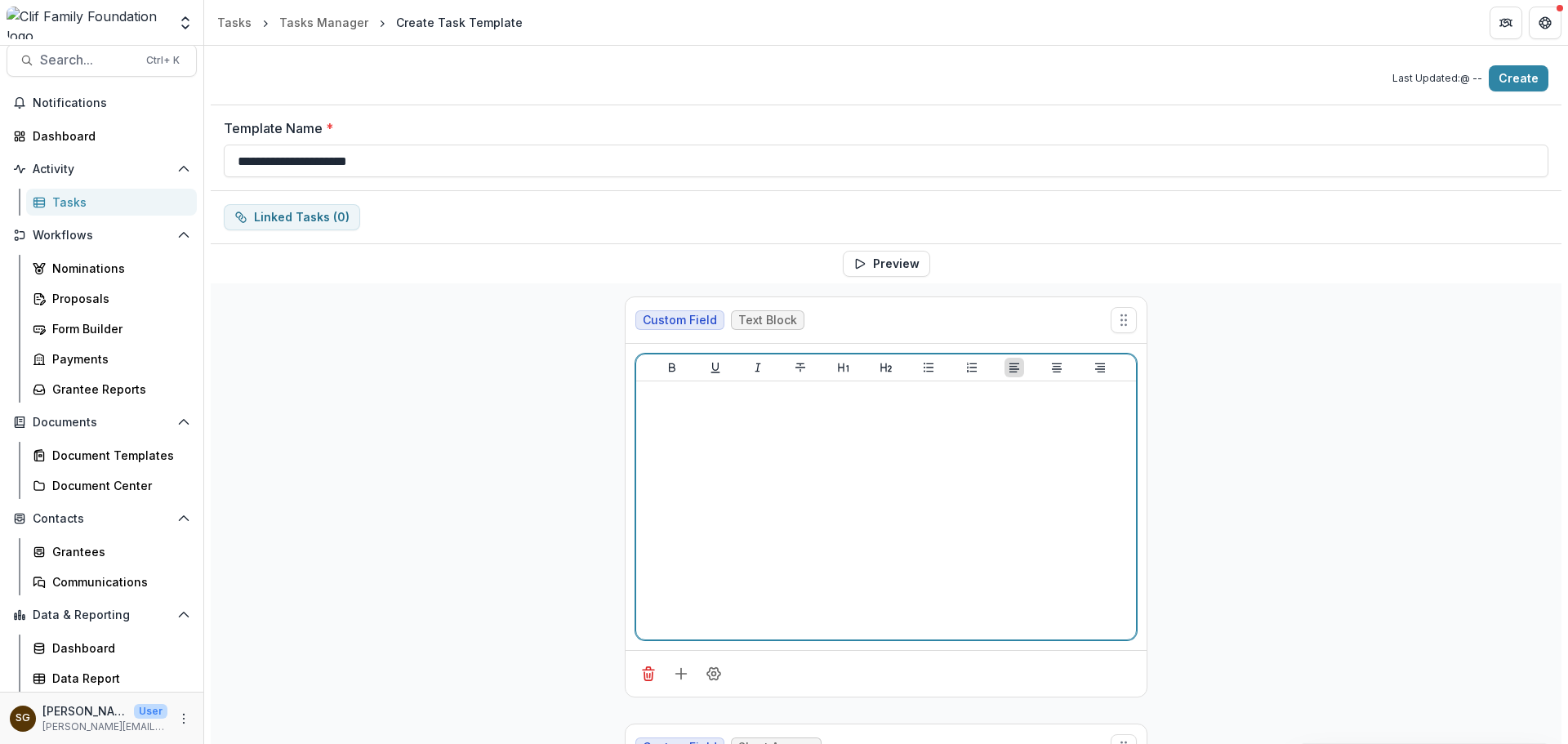
click at [841, 465] on div at bounding box center [886, 510] width 487 height 245
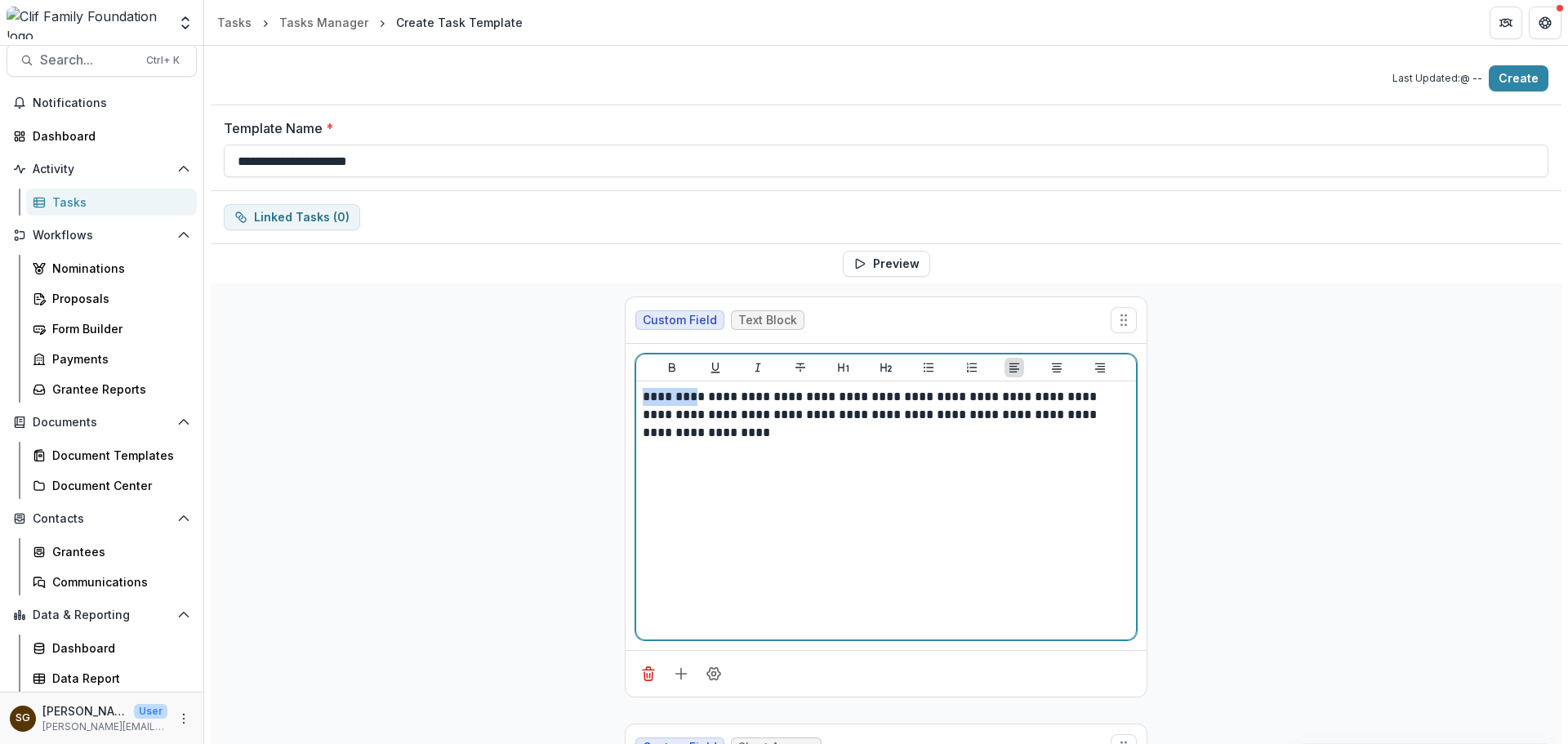
drag, startPoint x: 689, startPoint y: 397, endPoint x: 624, endPoint y: 399, distance: 65.0
click at [626, 399] on div "**********" at bounding box center [886, 497] width 521 height 307
click at [693, 418] on p "**********" at bounding box center [886, 414] width 487 height 54
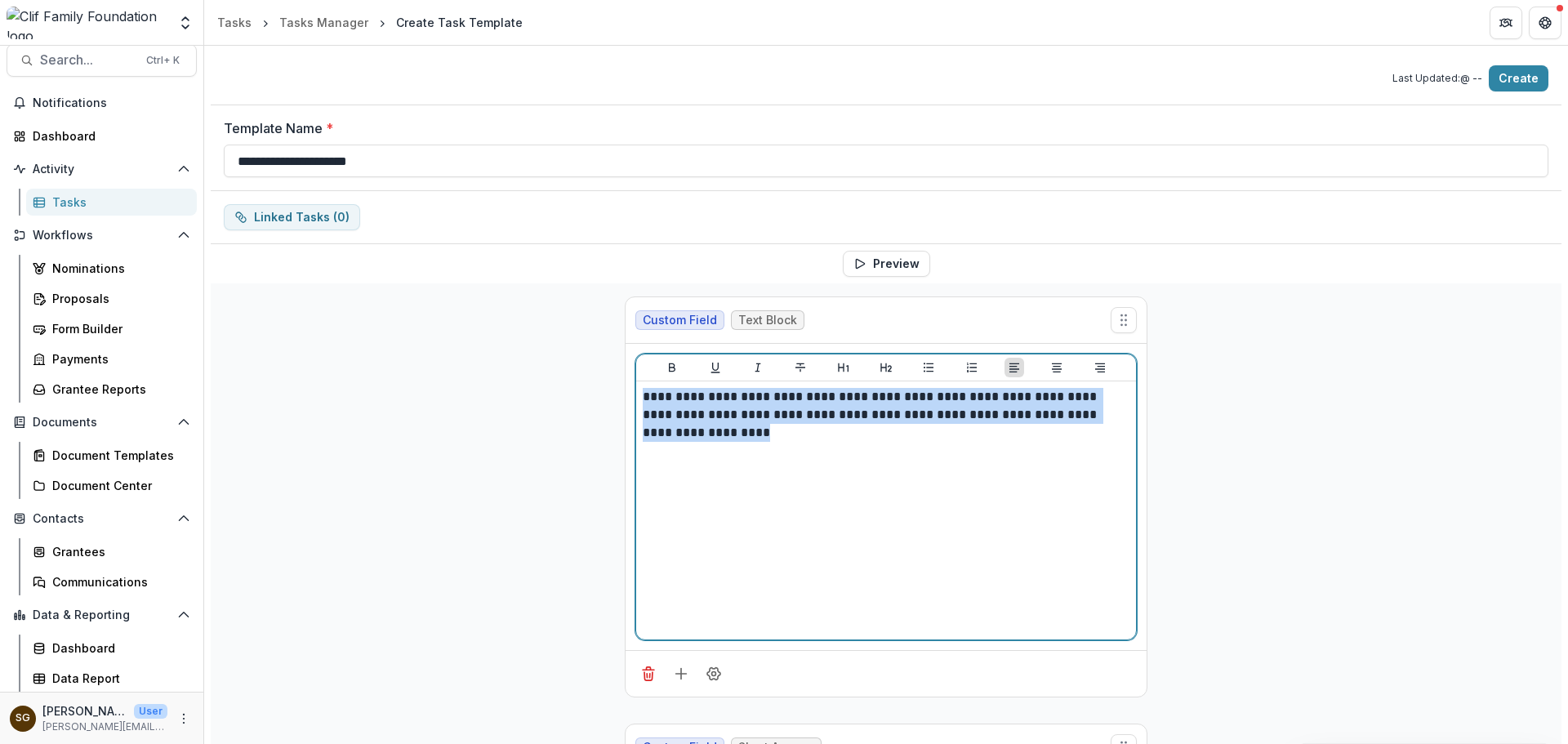
drag, startPoint x: 716, startPoint y: 435, endPoint x: 628, endPoint y: 398, distance: 95.5
click at [628, 398] on div "**********" at bounding box center [886, 497] width 521 height 307
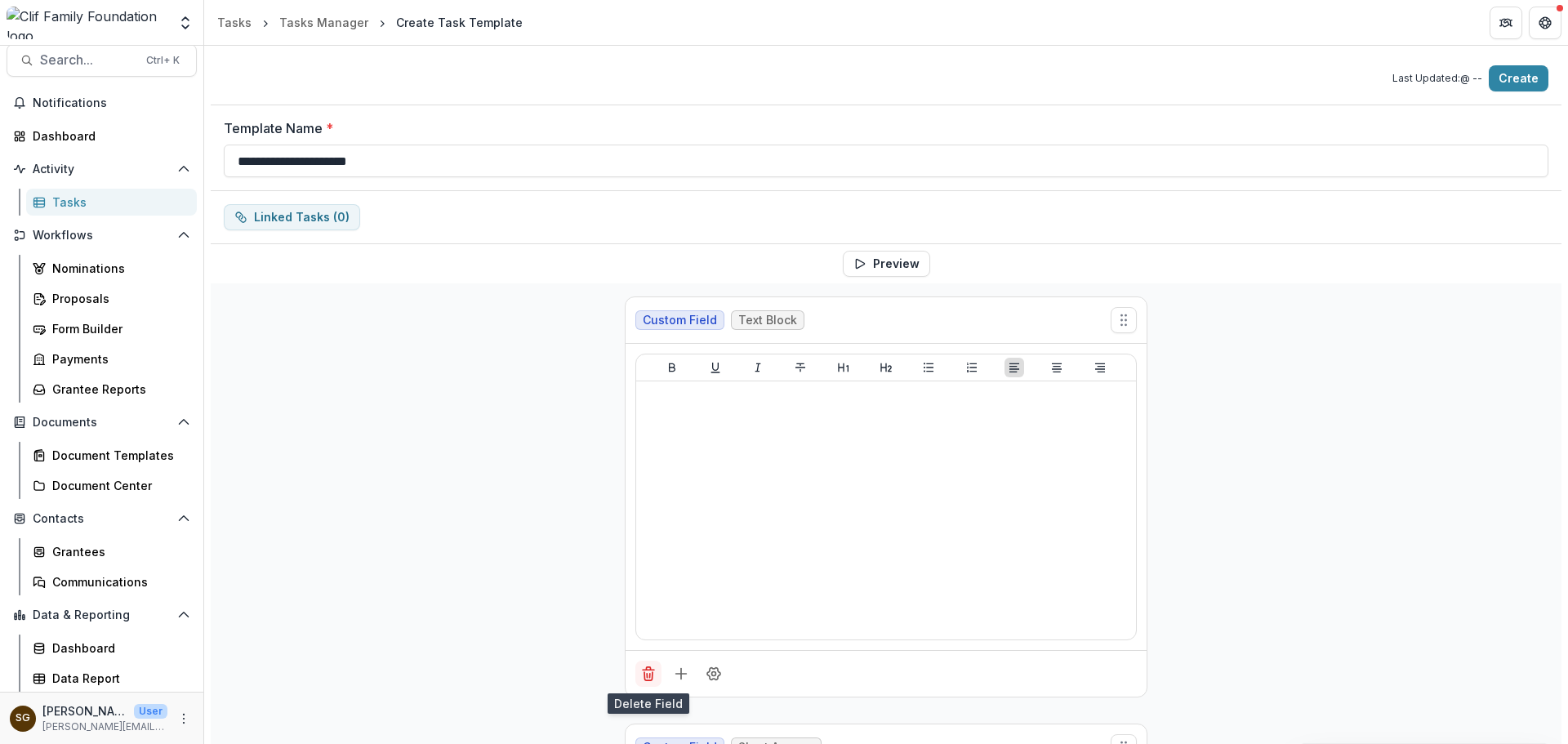
click at [643, 670] on line "Delete field" at bounding box center [648, 670] width 11 height 0
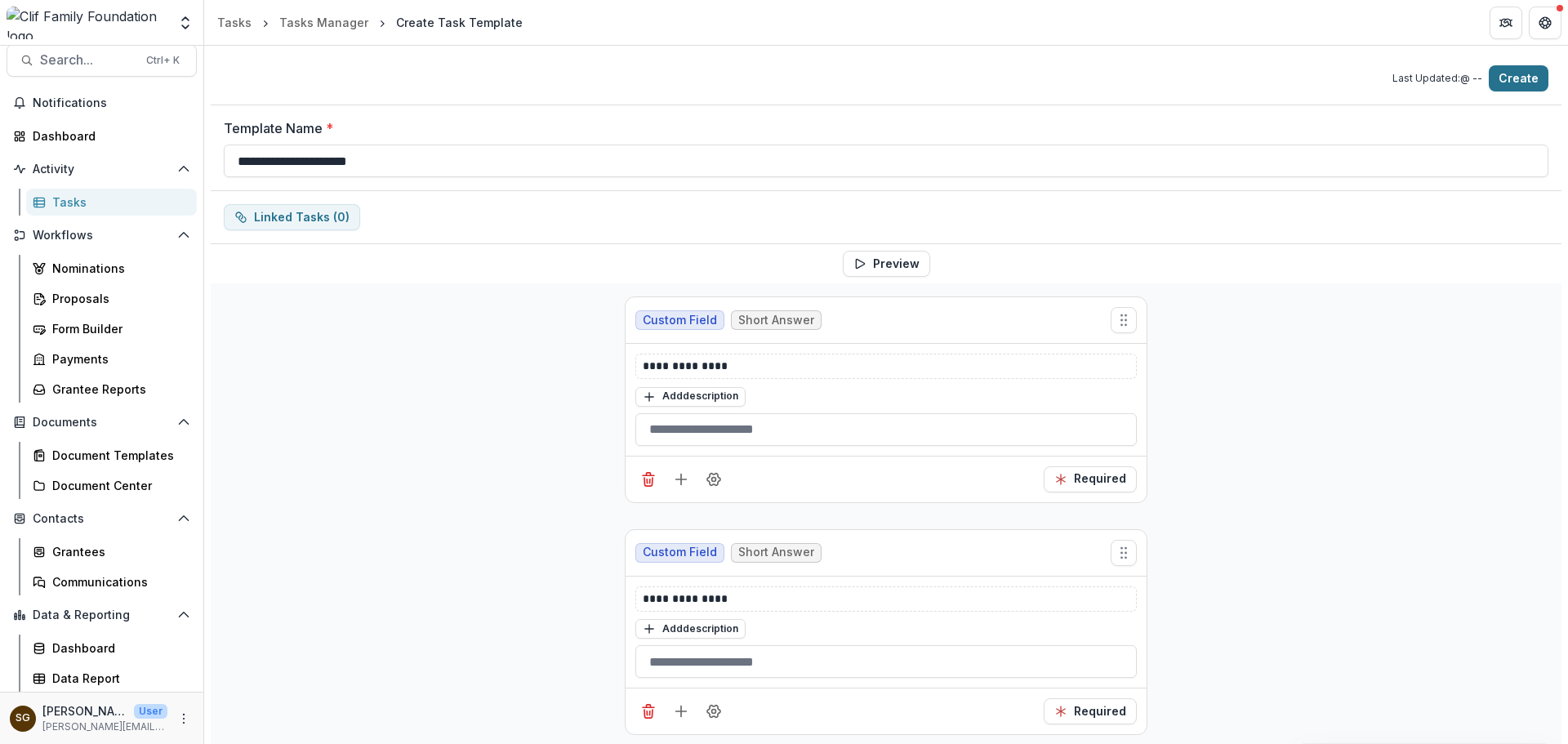
click at [1520, 74] on button "Create" at bounding box center [1519, 78] width 60 height 27
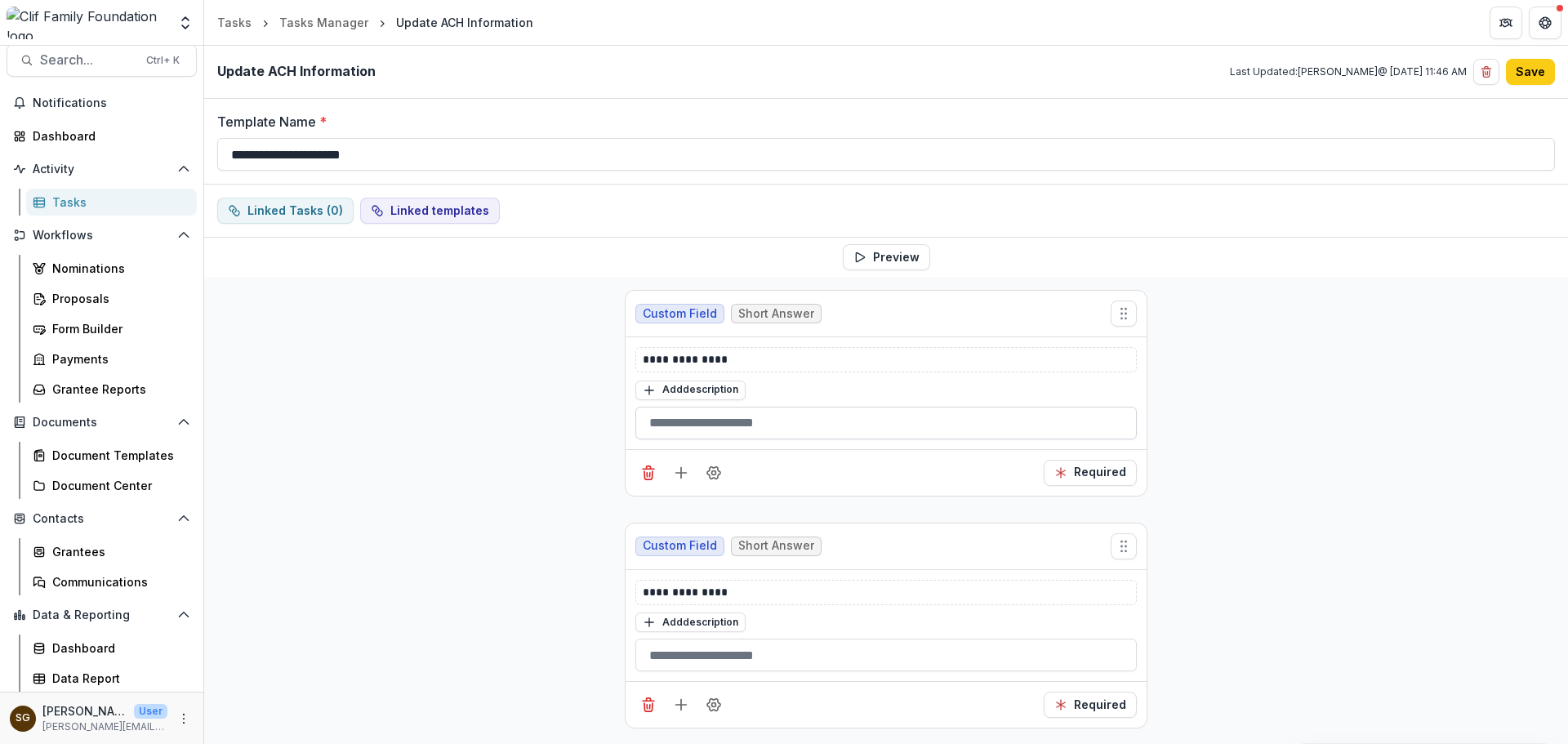
scroll to position [333, 0]
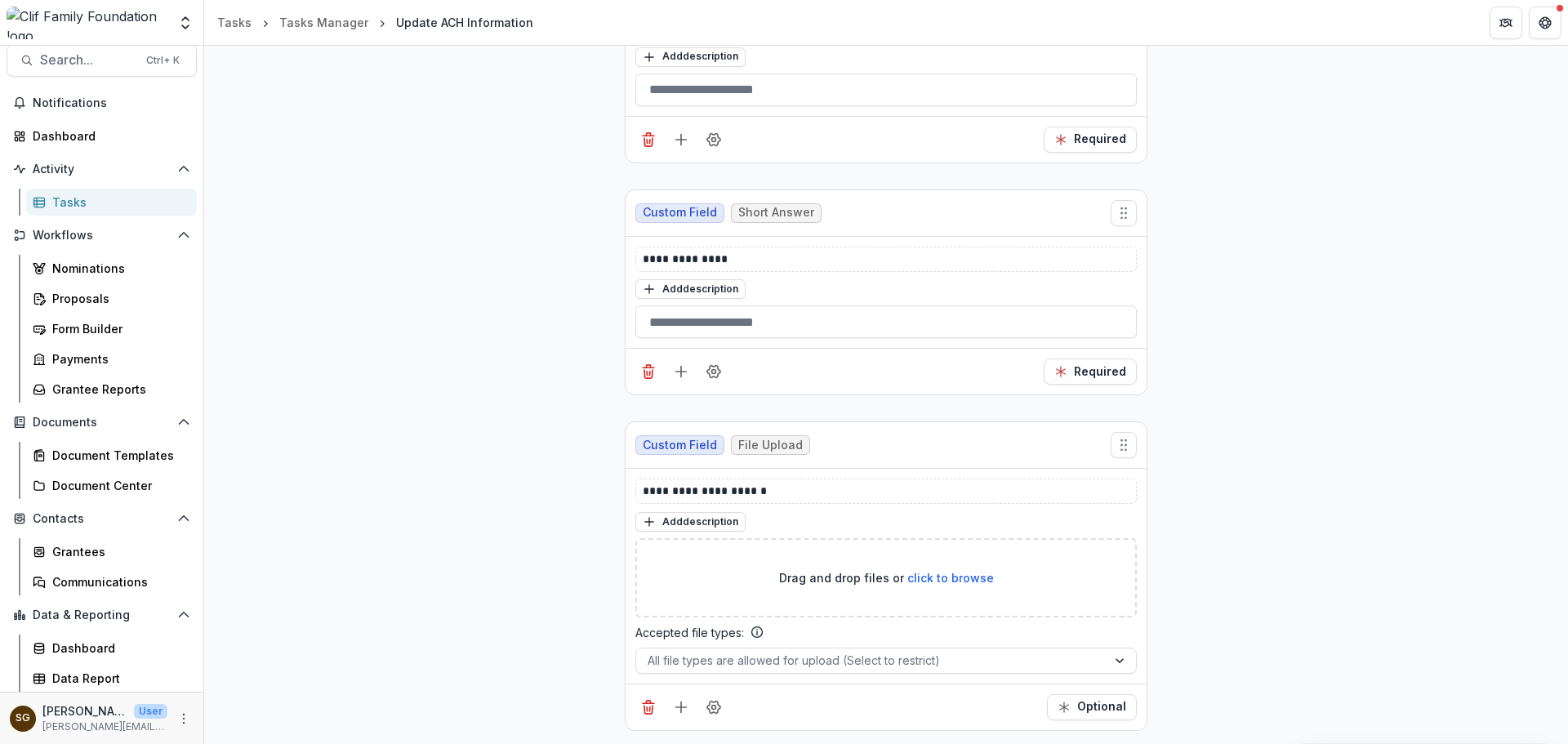
click at [73, 194] on div "Tasks" at bounding box center [118, 202] width 132 height 17
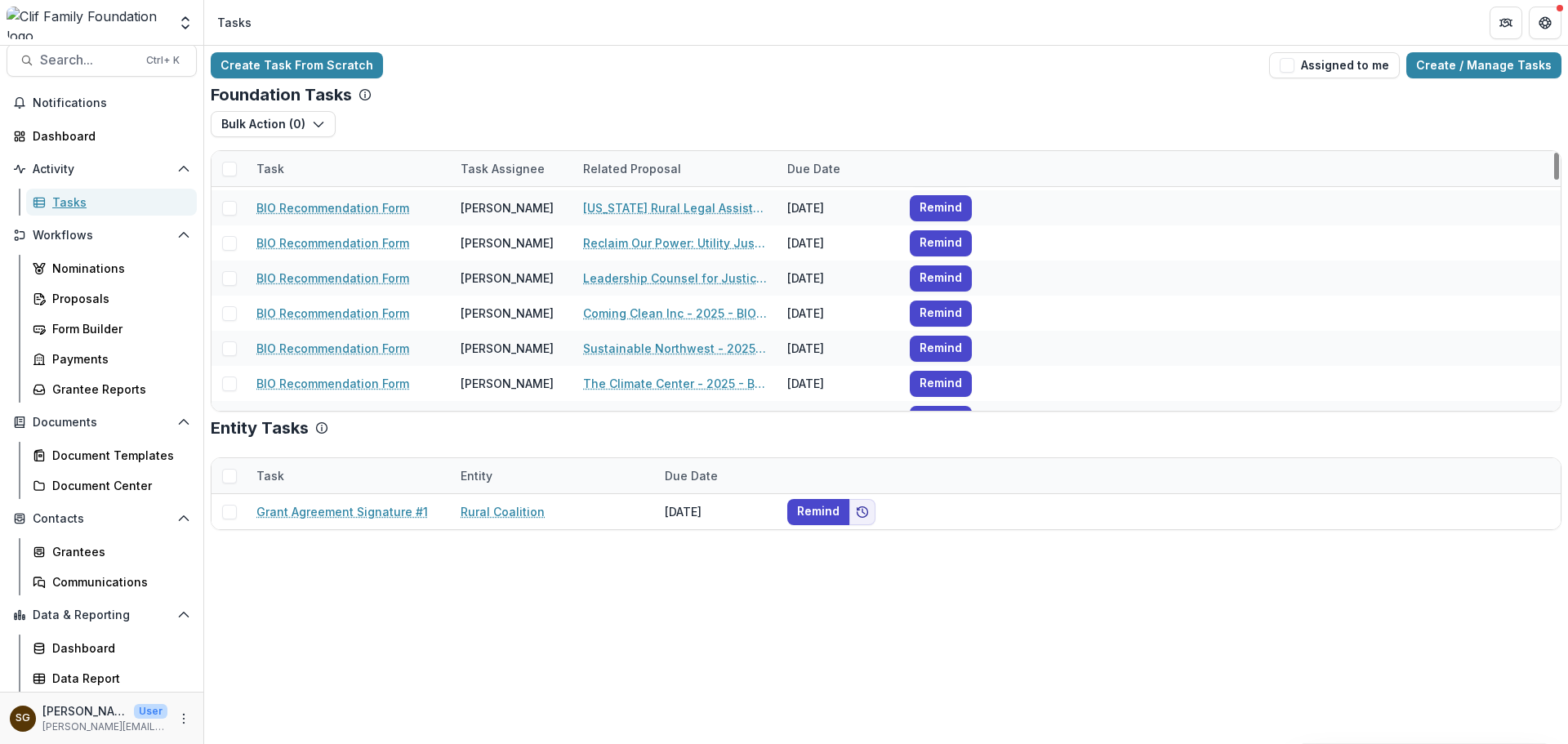
scroll to position [491, 0]
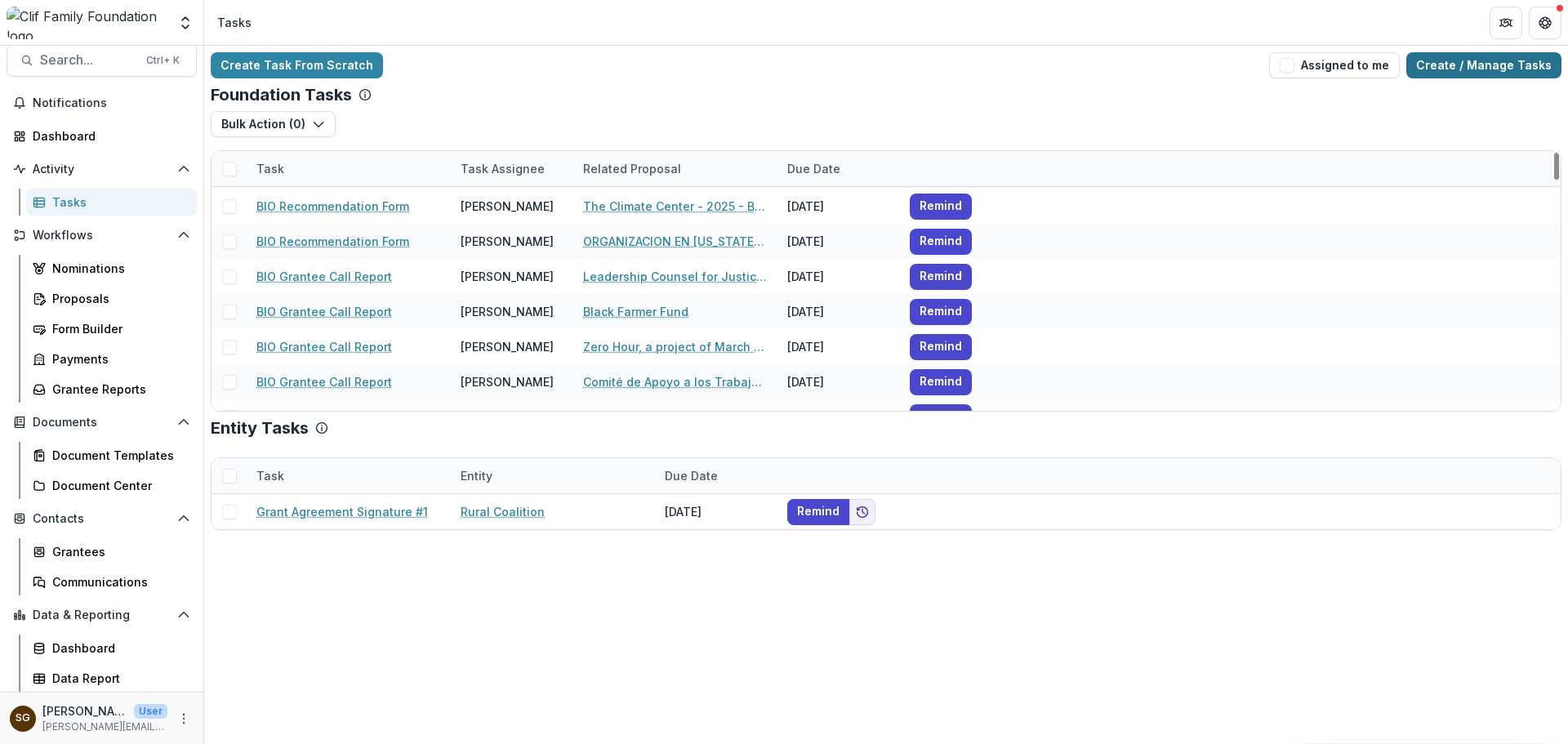
click at [1439, 66] on link "Create / Manage Tasks" at bounding box center [1483, 65] width 155 height 27
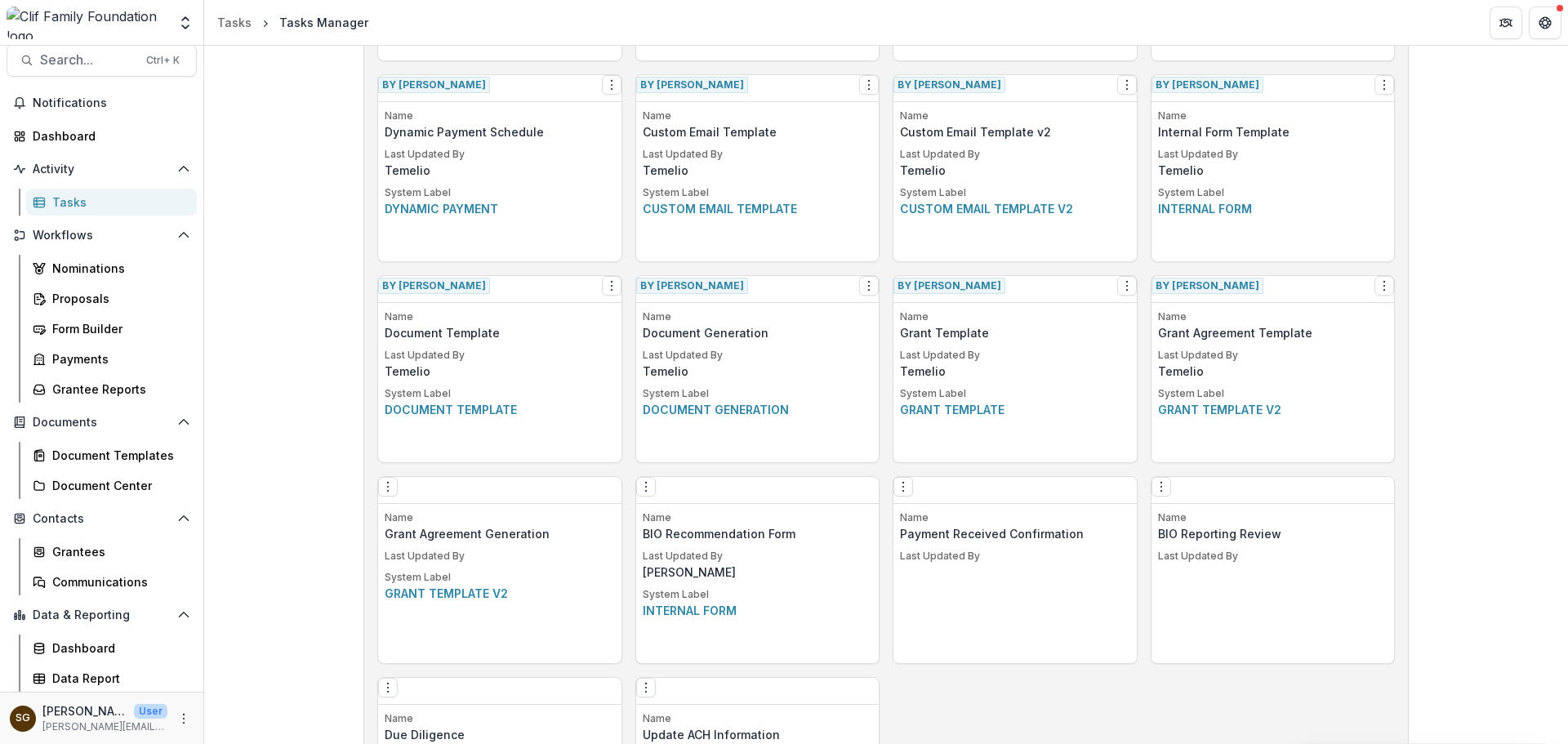
scroll to position [1031, 0]
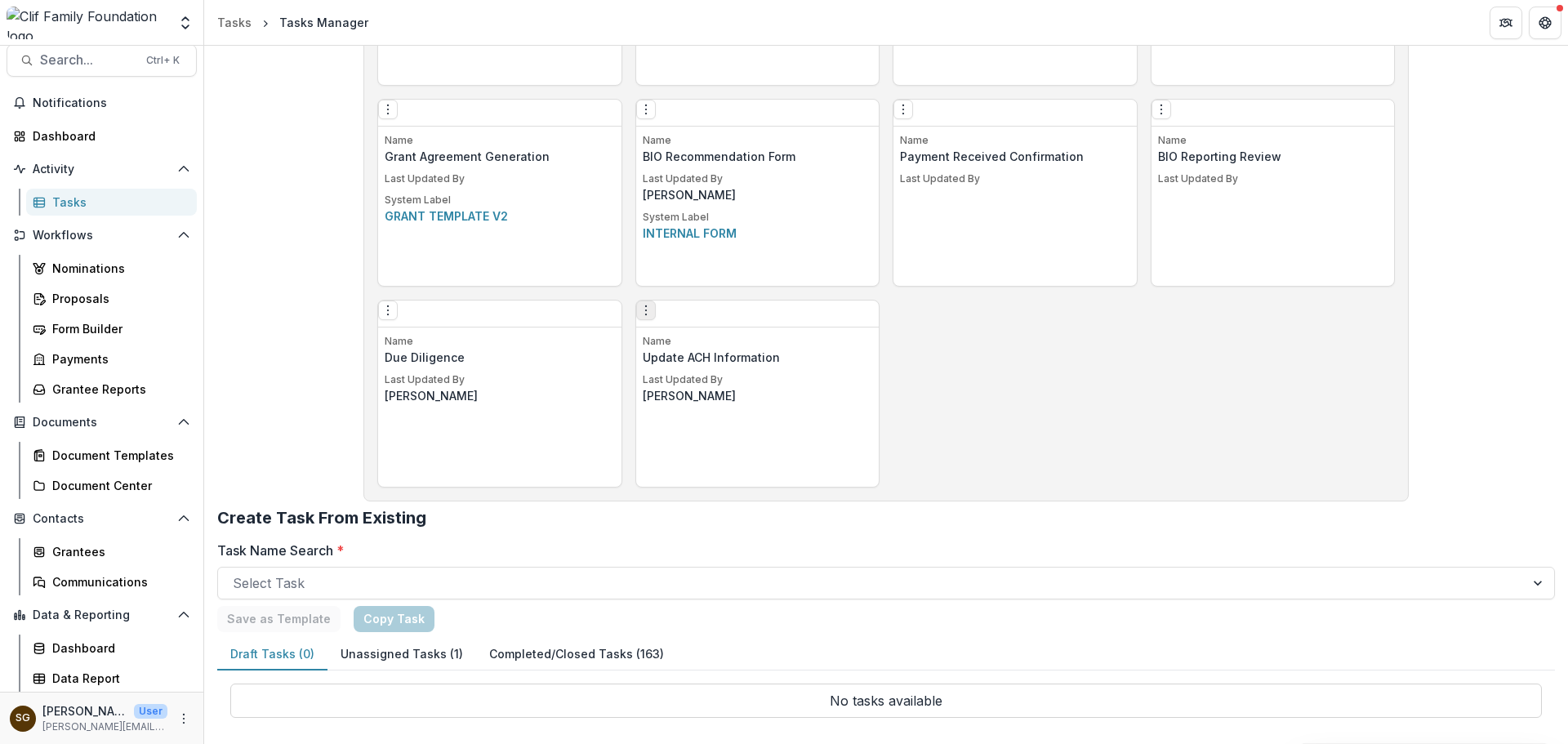
click at [652, 312] on icon "Options" at bounding box center [645, 310] width 13 height 13
click at [675, 348] on link "Edit" at bounding box center [745, 350] width 200 height 27
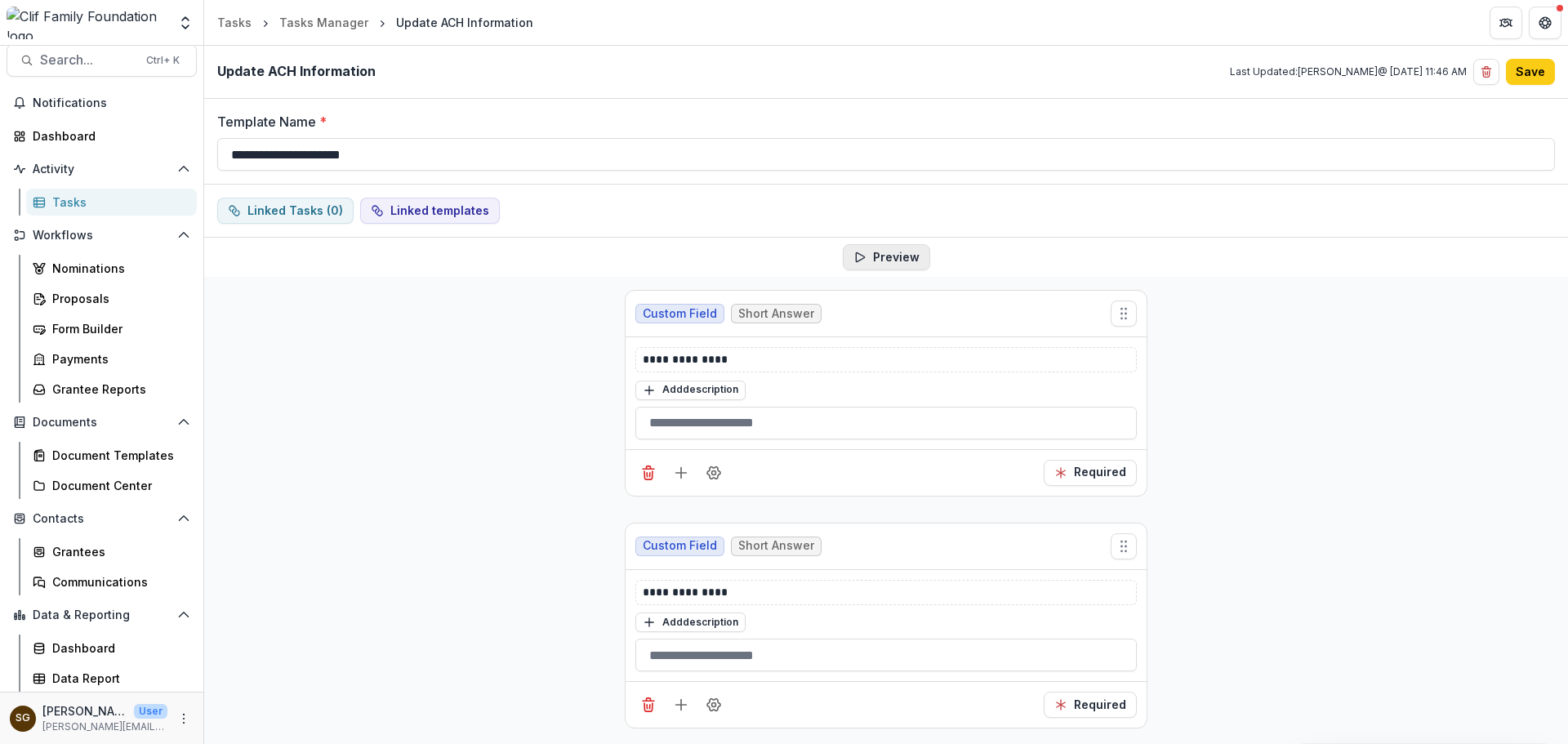
click at [849, 250] on button "Preview" at bounding box center [887, 257] width 87 height 27
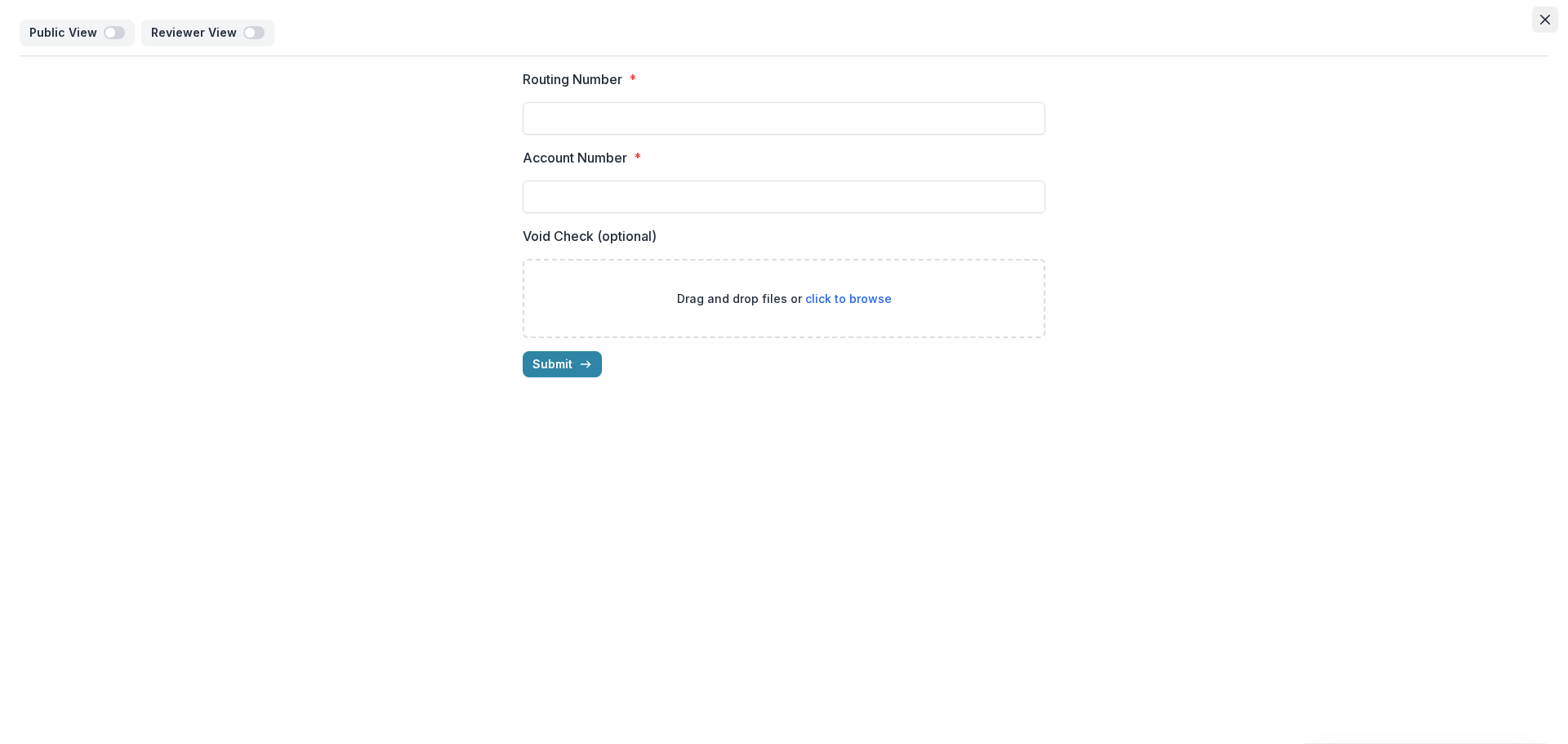
click at [1536, 14] on button "Close" at bounding box center [1545, 20] width 27 height 27
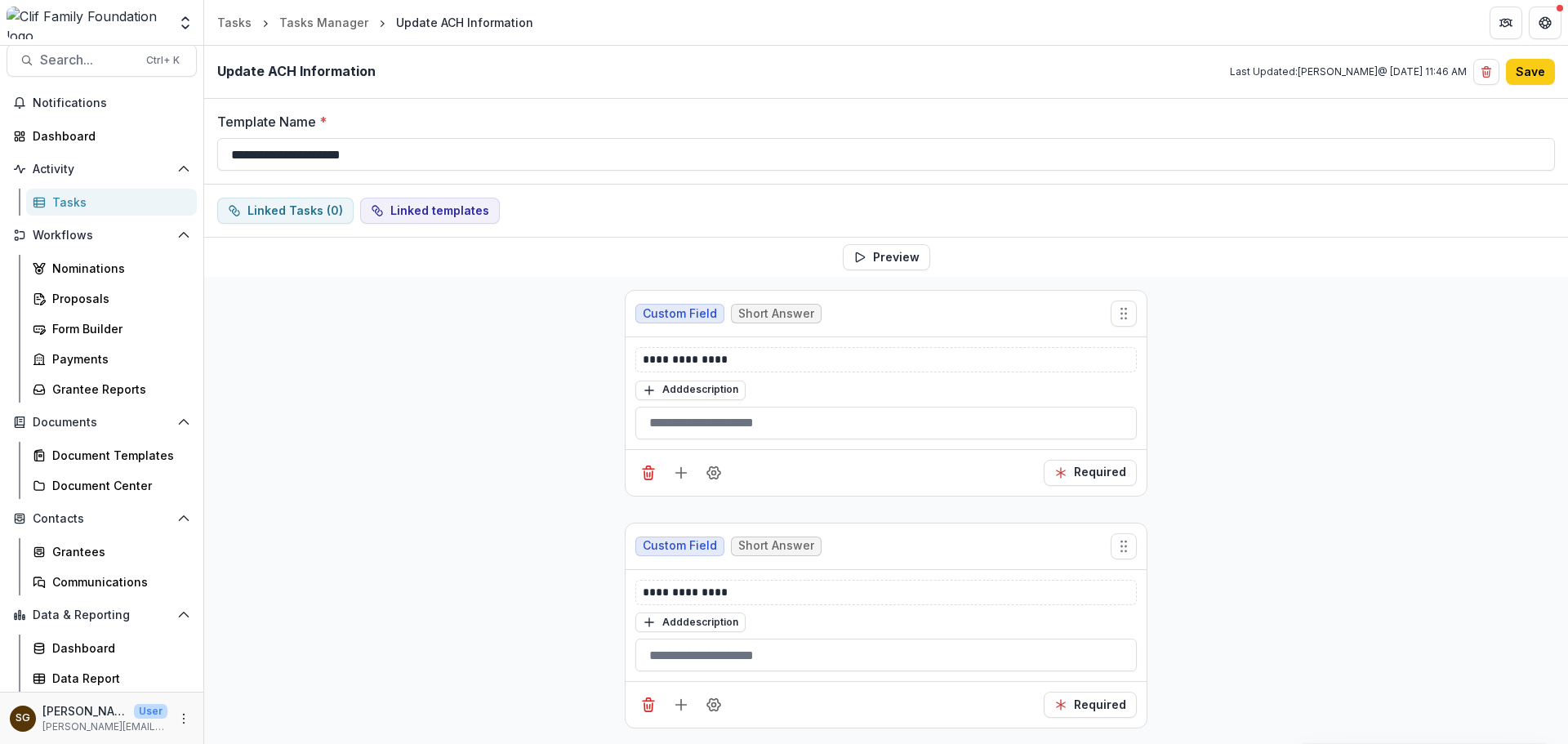
click at [86, 194] on div "Tasks" at bounding box center [118, 202] width 132 height 17
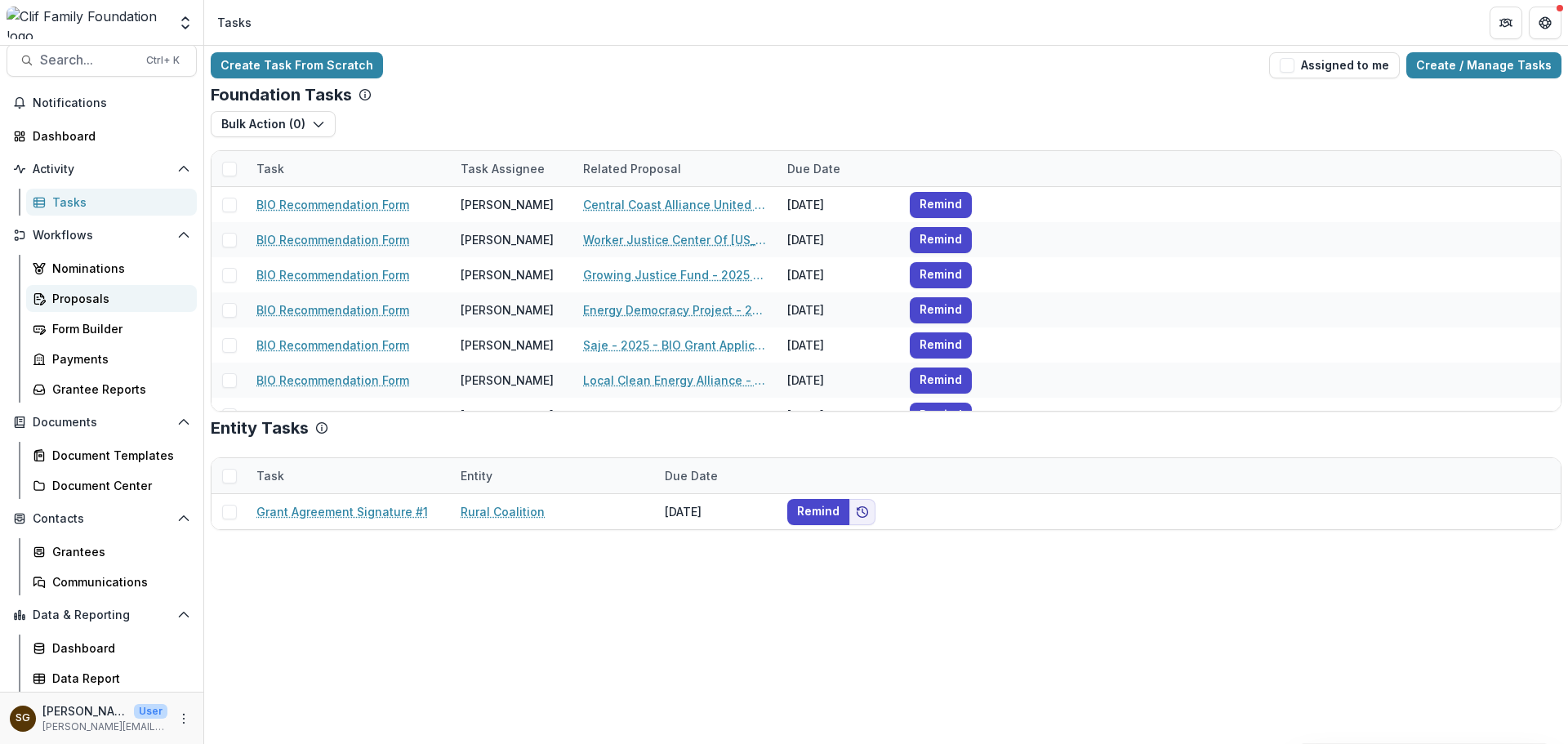
click at [76, 294] on div "Proposals" at bounding box center [118, 299] width 132 height 17
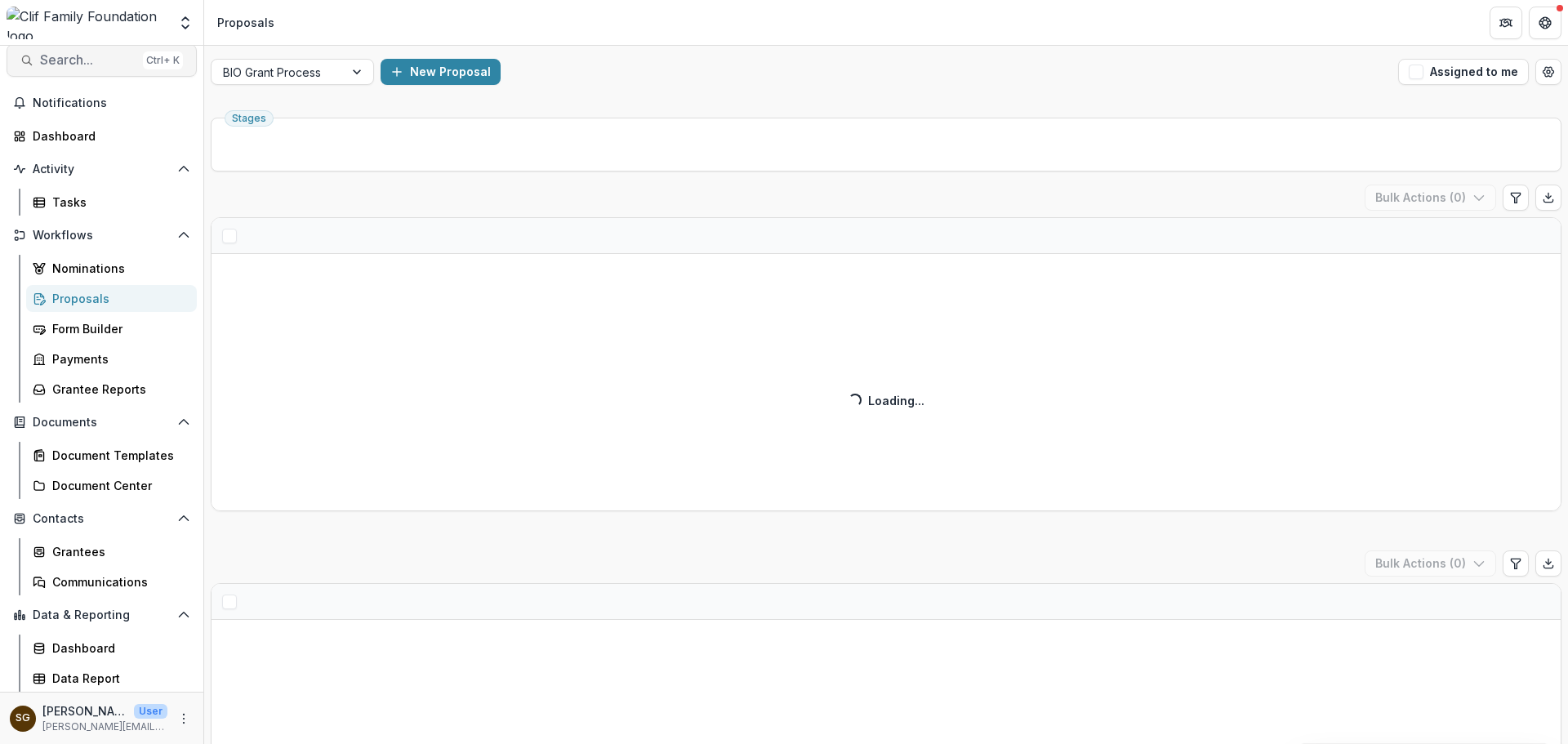
click at [73, 62] on span "Search..." at bounding box center [88, 60] width 97 height 15
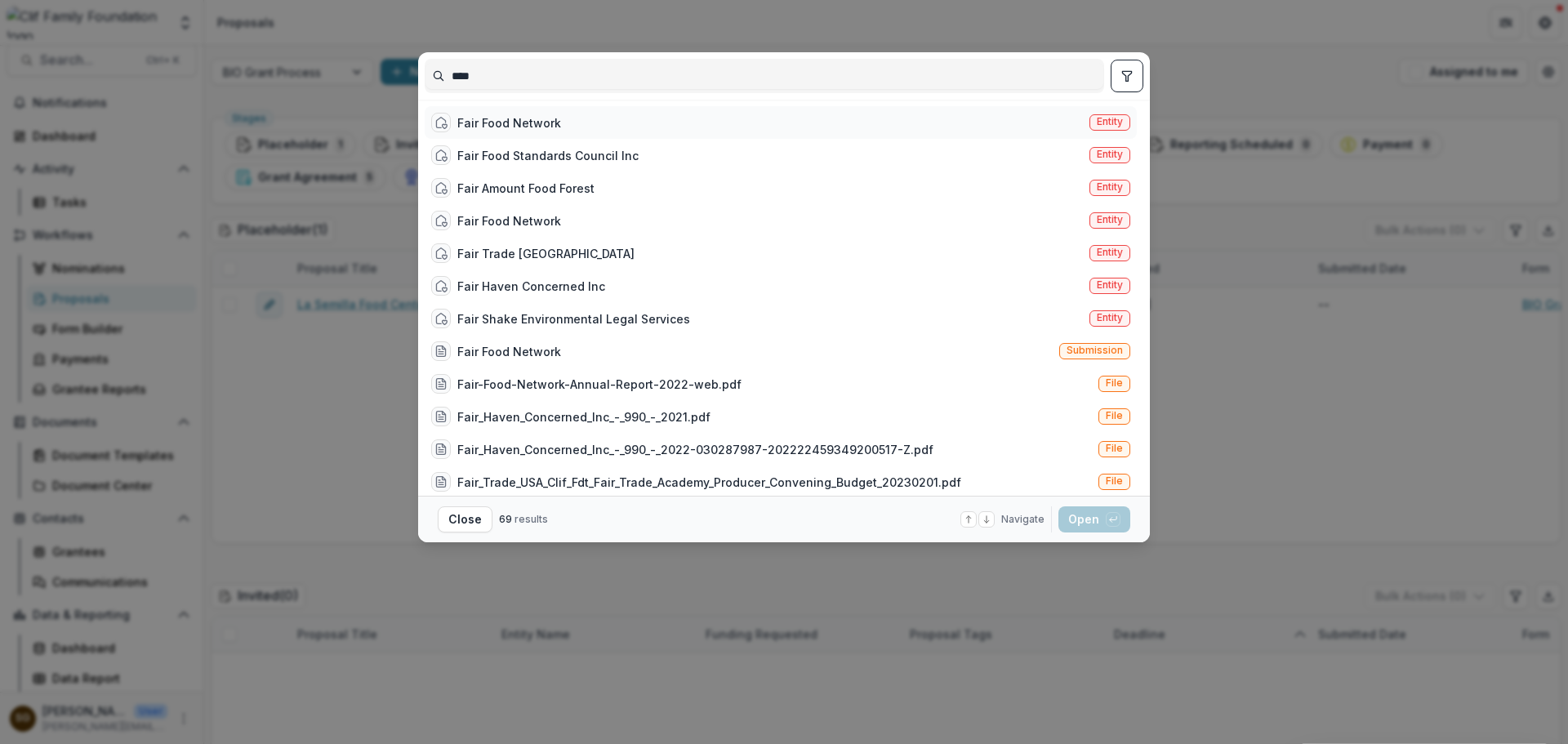
type input "****"
click at [579, 127] on div "Fair Food Network Entity" at bounding box center [781, 122] width 712 height 33
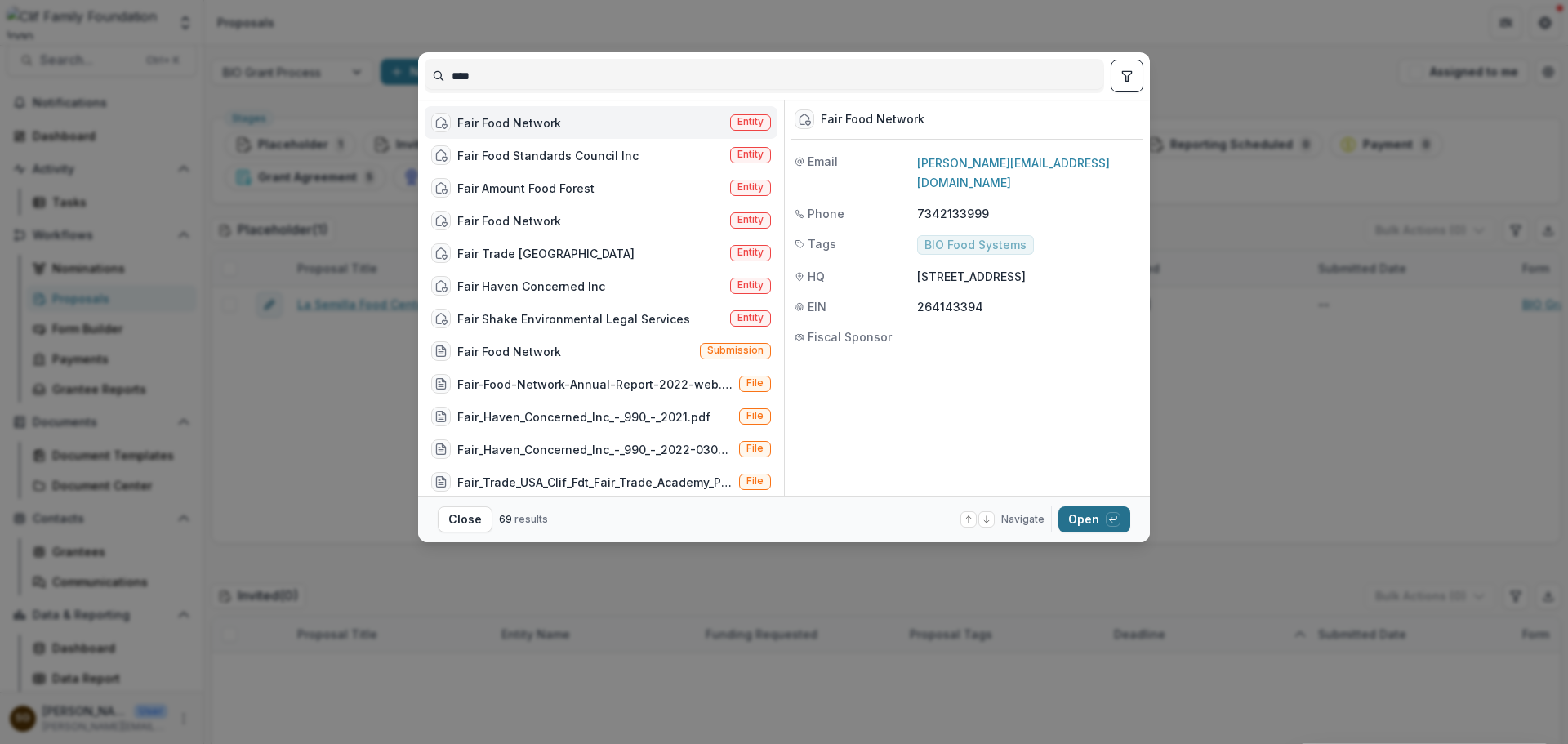
click at [1128, 523] on button "Open with enter key" at bounding box center [1095, 520] width 72 height 27
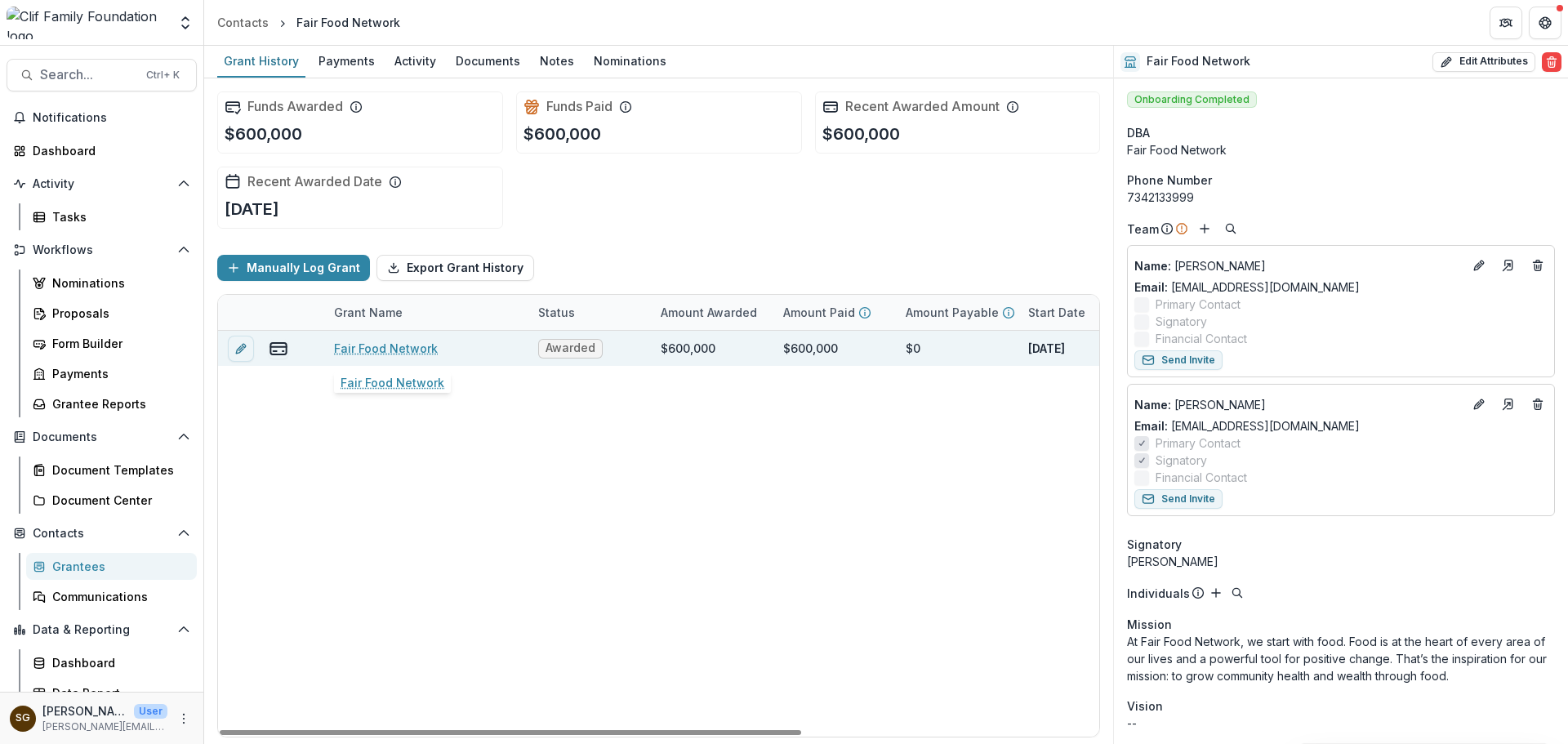
click at [384, 350] on link "Fair Food Network" at bounding box center [385, 348] width 104 height 17
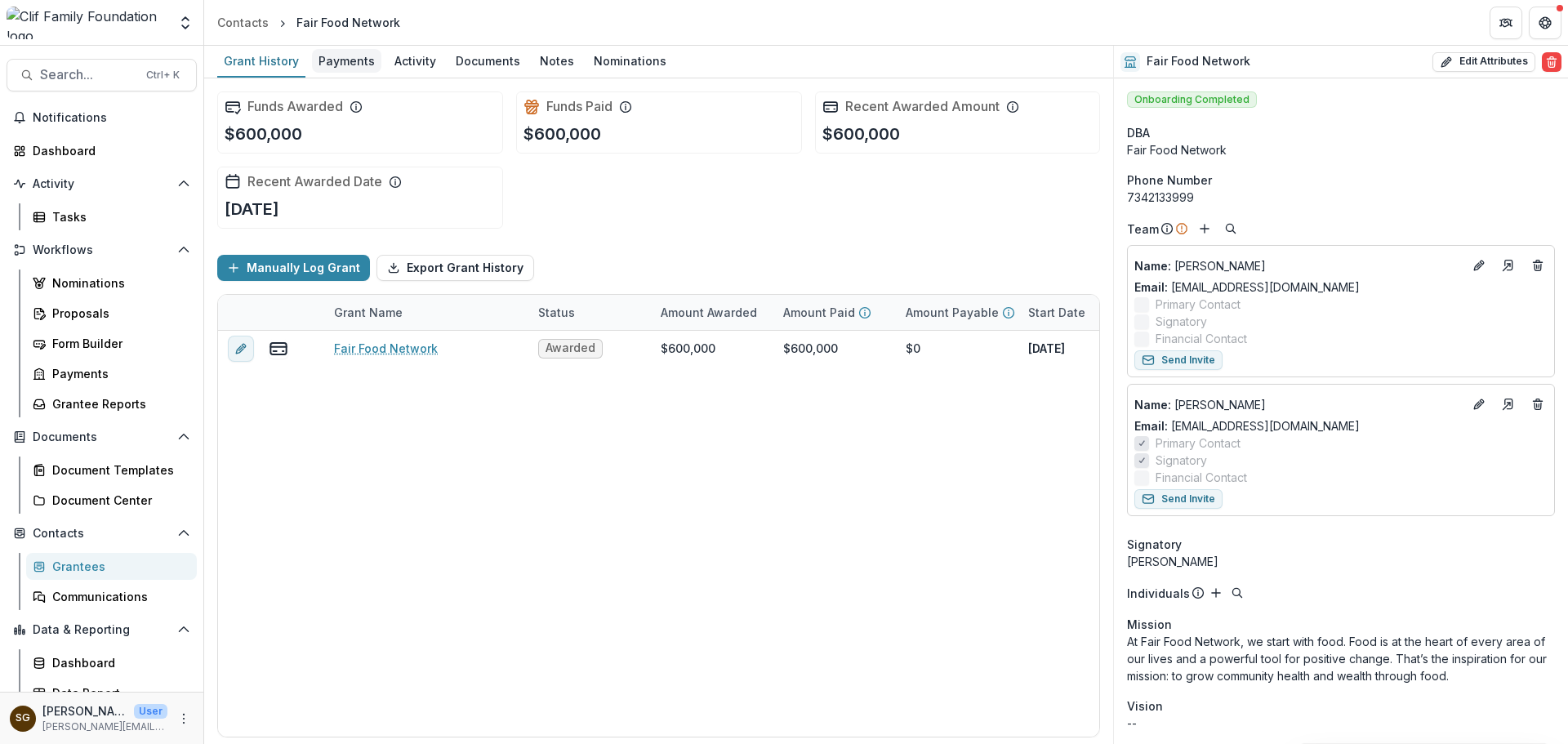
click at [357, 62] on div "Payments" at bounding box center [347, 61] width 69 height 24
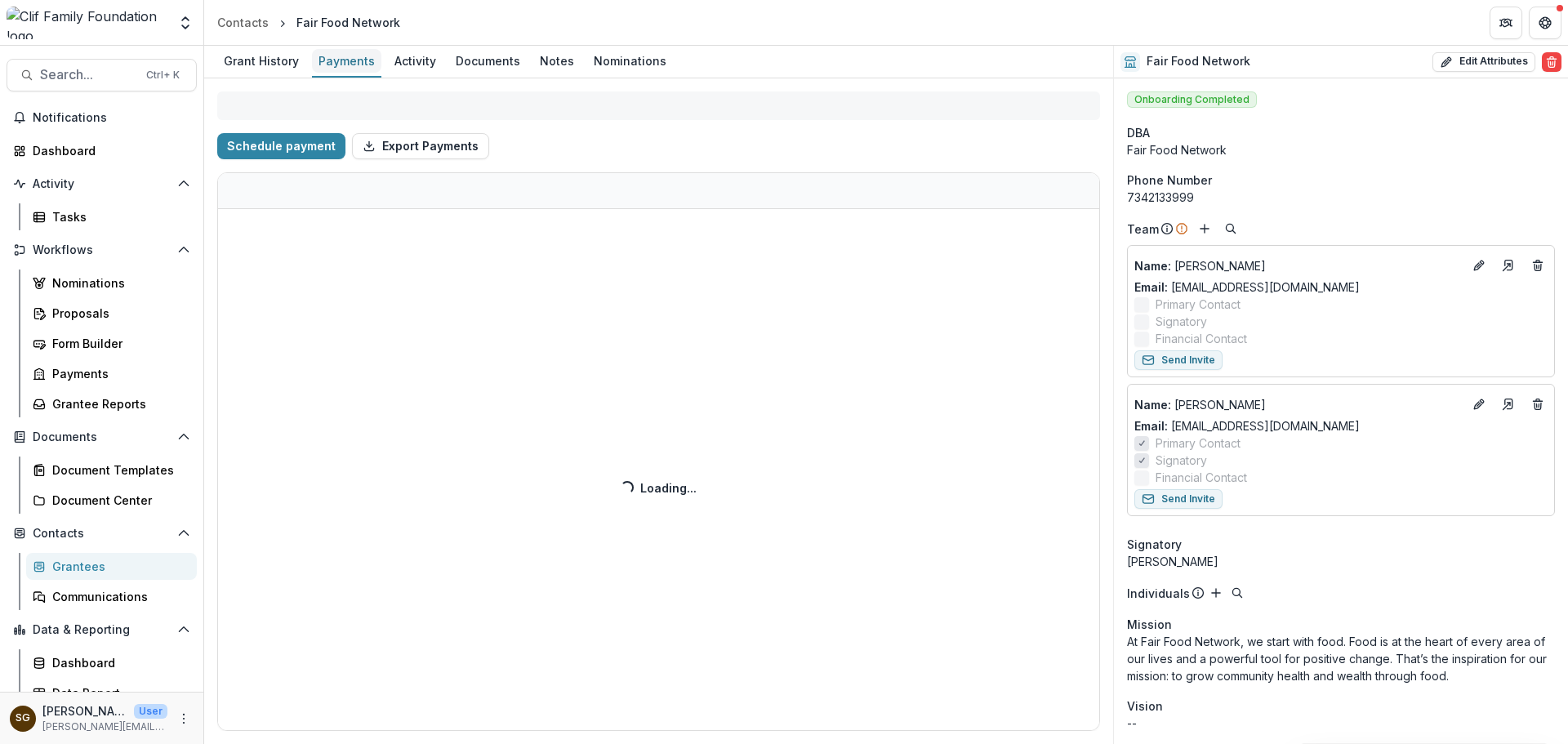
select select "****"
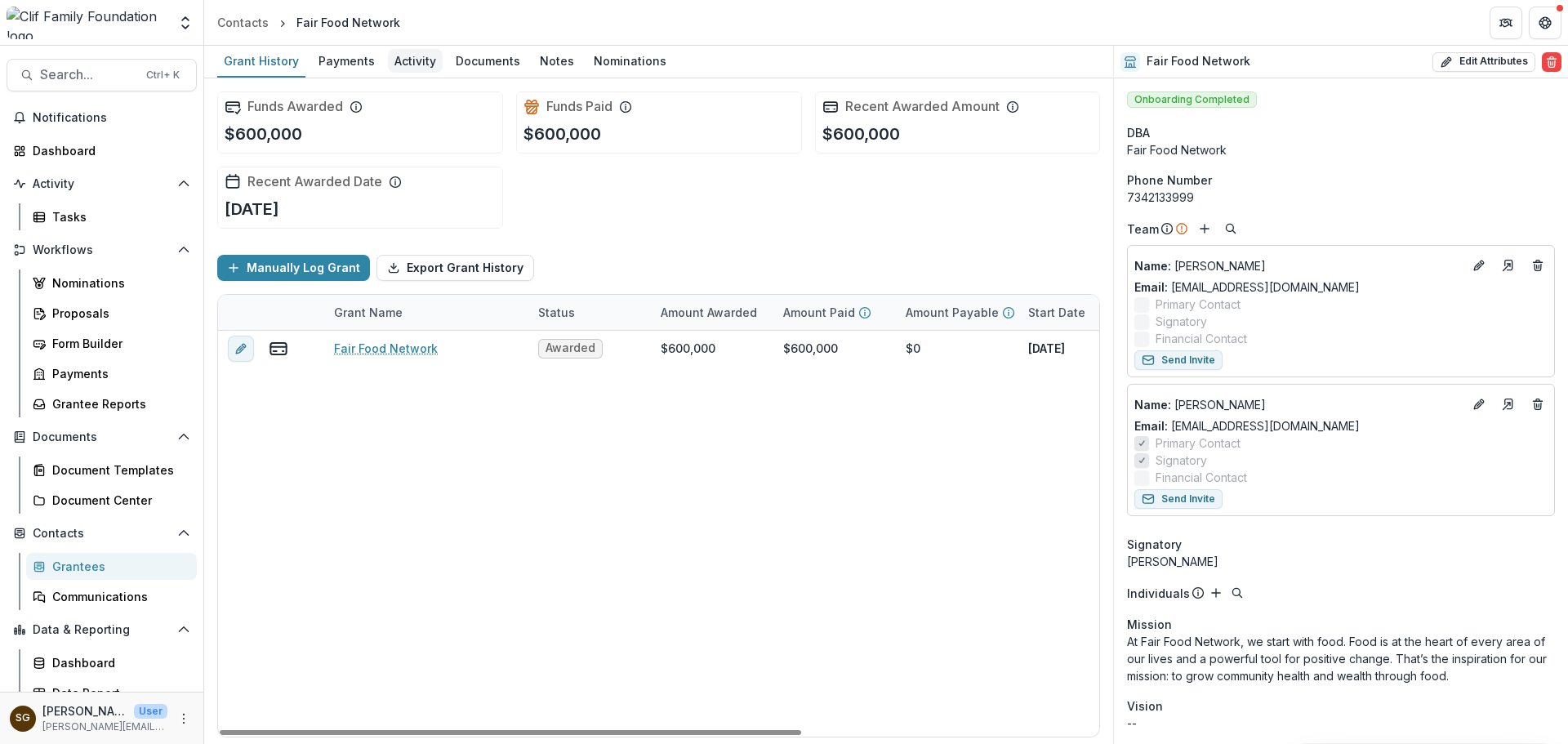
click at [410, 63] on div "Activity" at bounding box center [415, 61] width 55 height 24
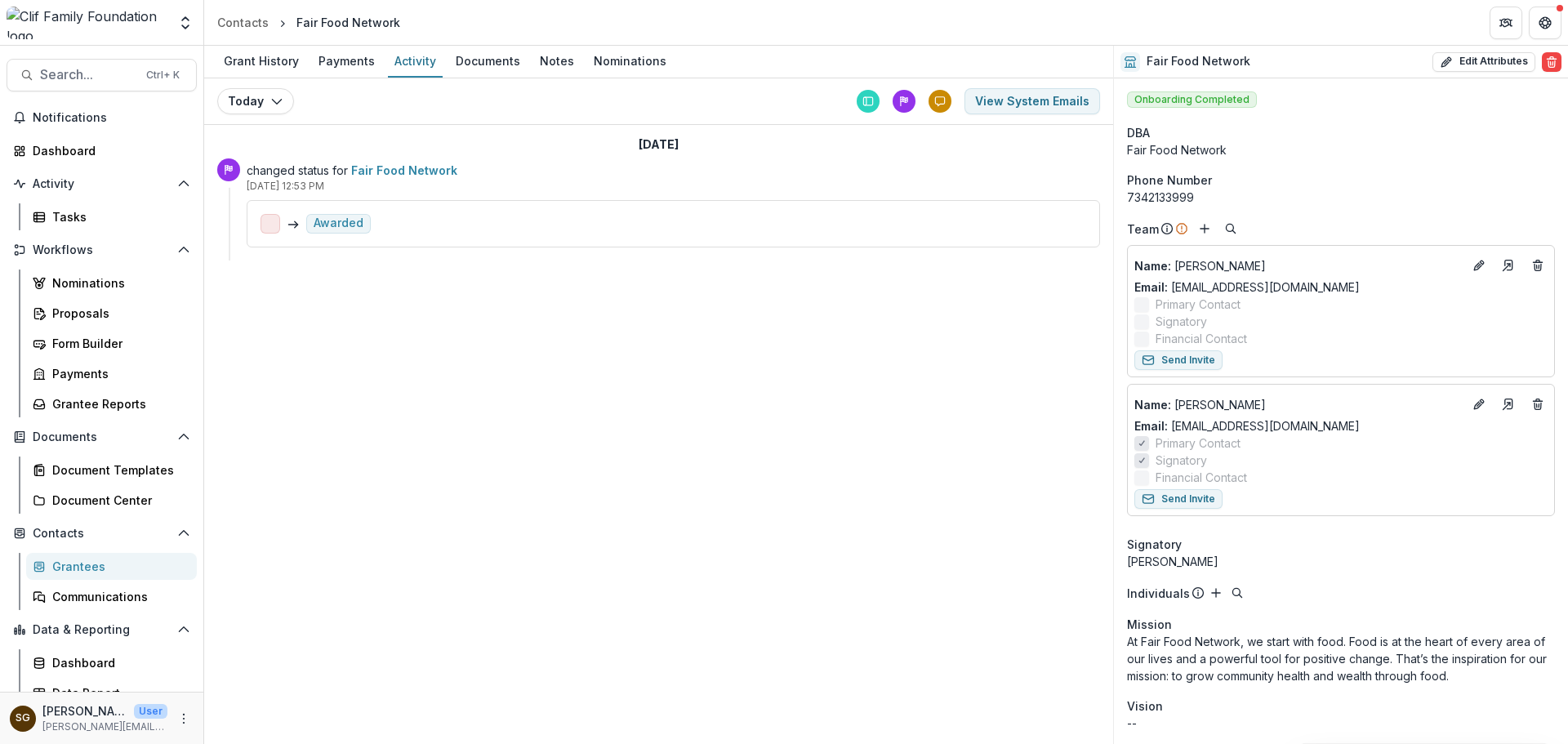
click at [865, 101] on icon at bounding box center [868, 101] width 11 height 11
click at [277, 57] on div "Grant History" at bounding box center [261, 61] width 88 height 24
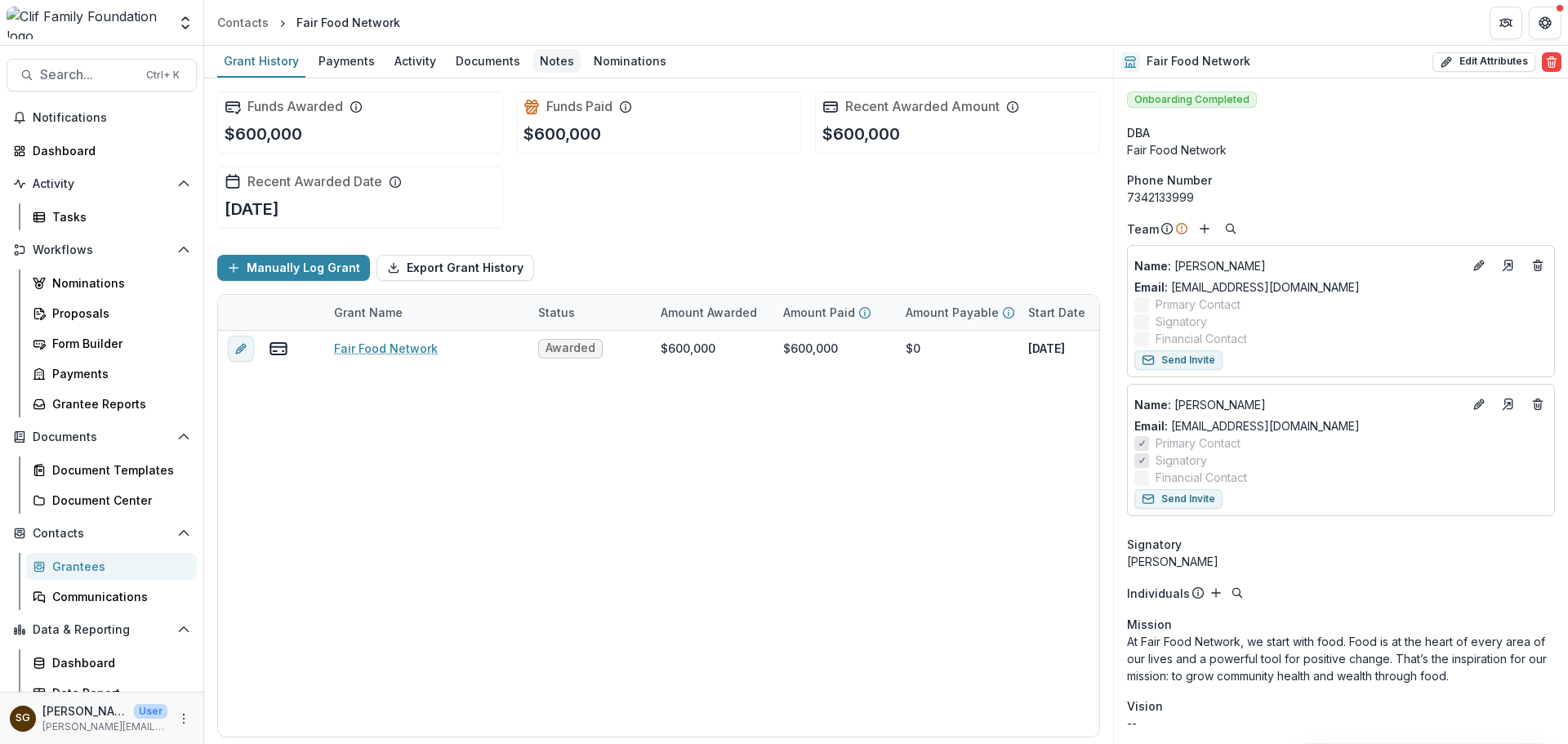
click at [534, 67] on div "Notes" at bounding box center [556, 61] width 47 height 24
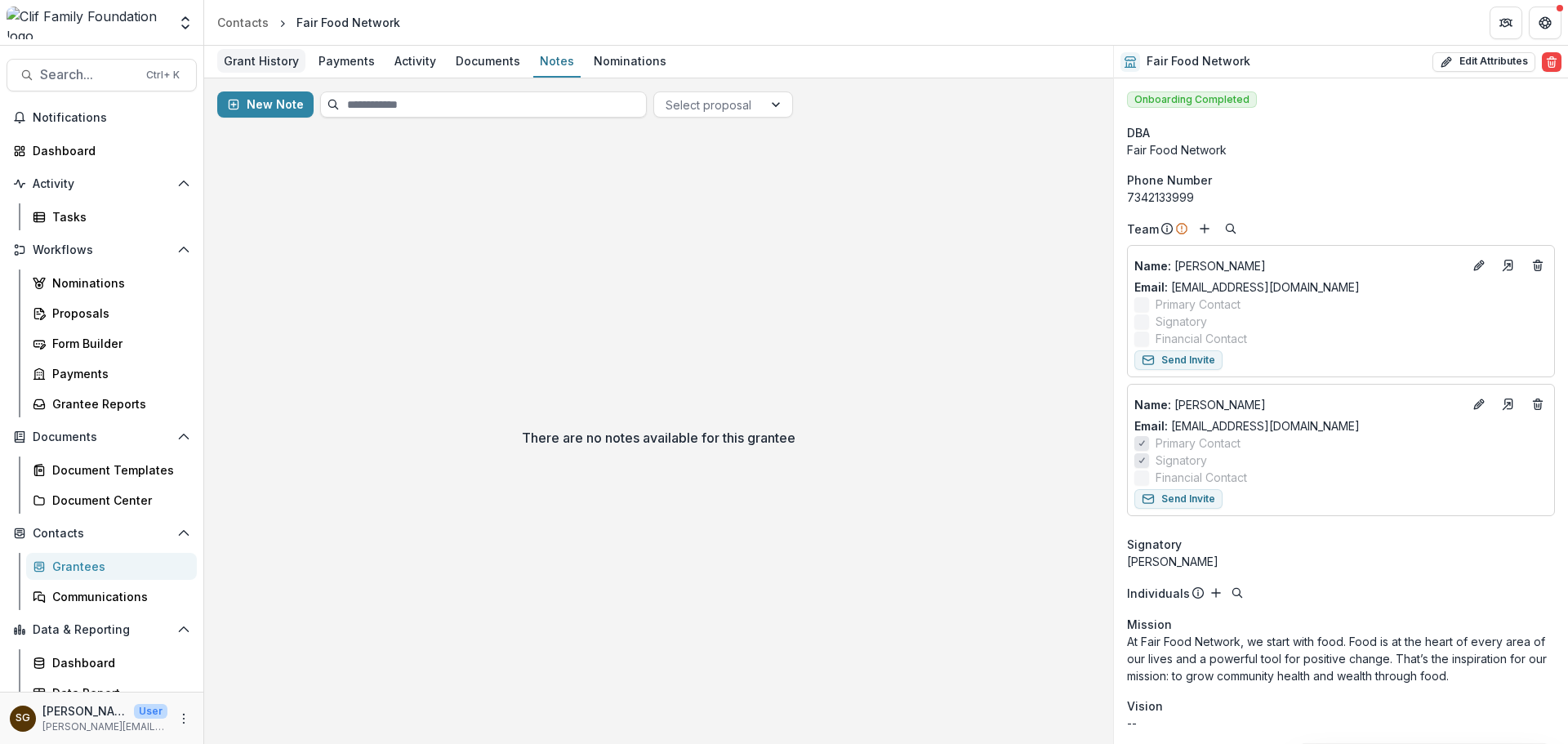
click at [256, 57] on div "Grant History" at bounding box center [261, 61] width 88 height 24
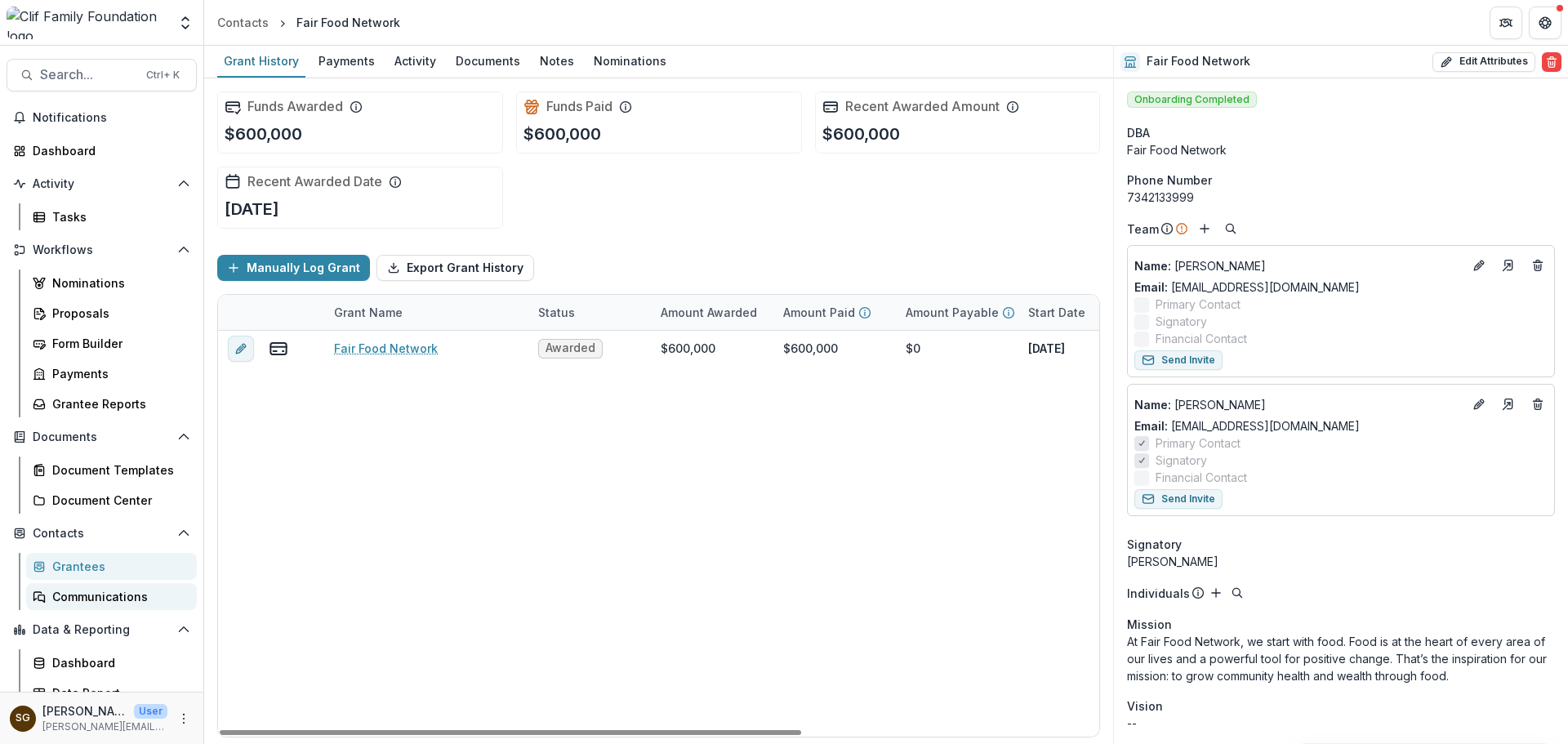
click at [124, 610] on link "Communications" at bounding box center [111, 596] width 170 height 27
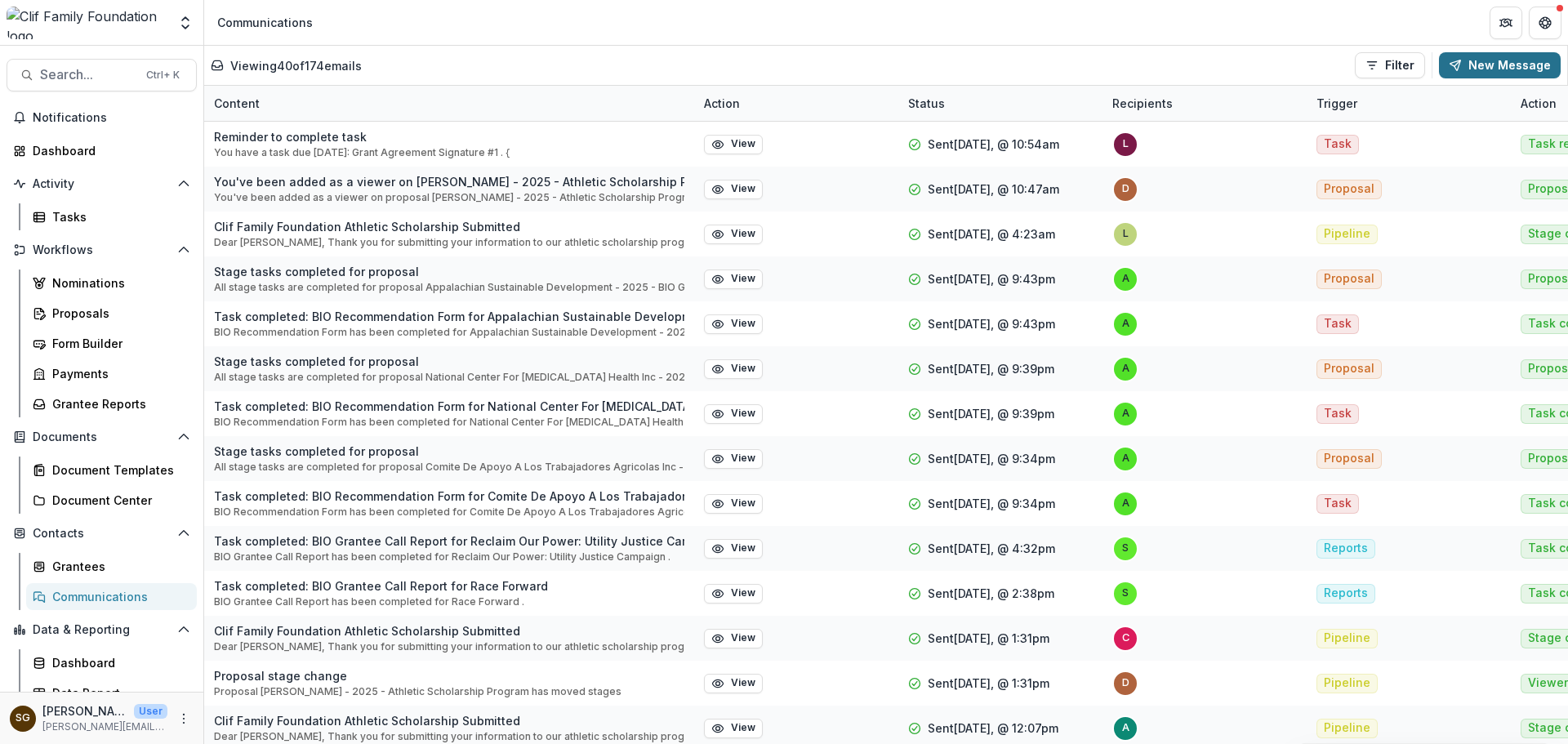
click at [1517, 62] on button "New Message" at bounding box center [1500, 65] width 122 height 27
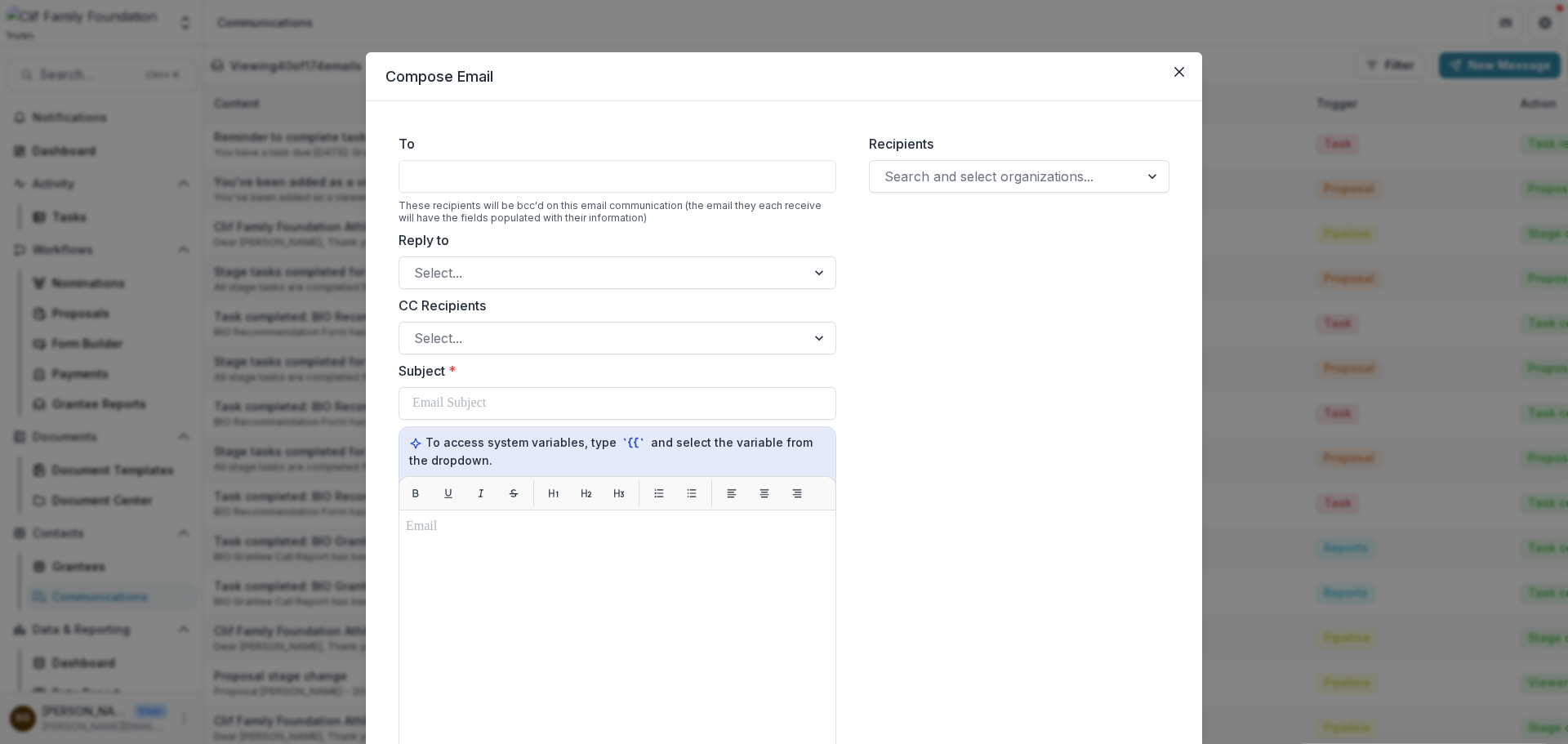
click at [532, 187] on div at bounding box center [618, 176] width 438 height 33
click at [533, 178] on div at bounding box center [618, 176] width 438 height 33
click at [979, 171] on div at bounding box center [1005, 176] width 241 height 23
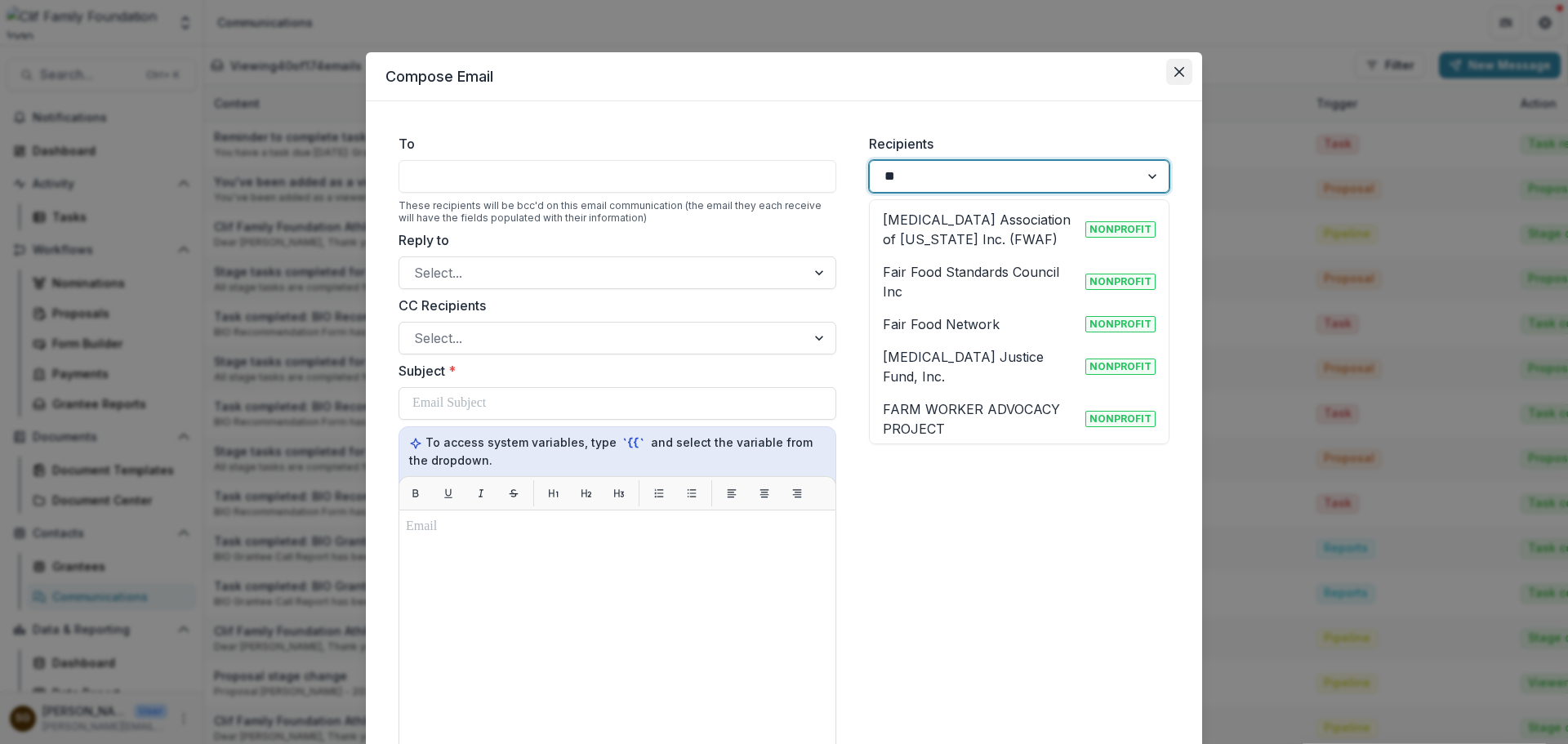
type input "**"
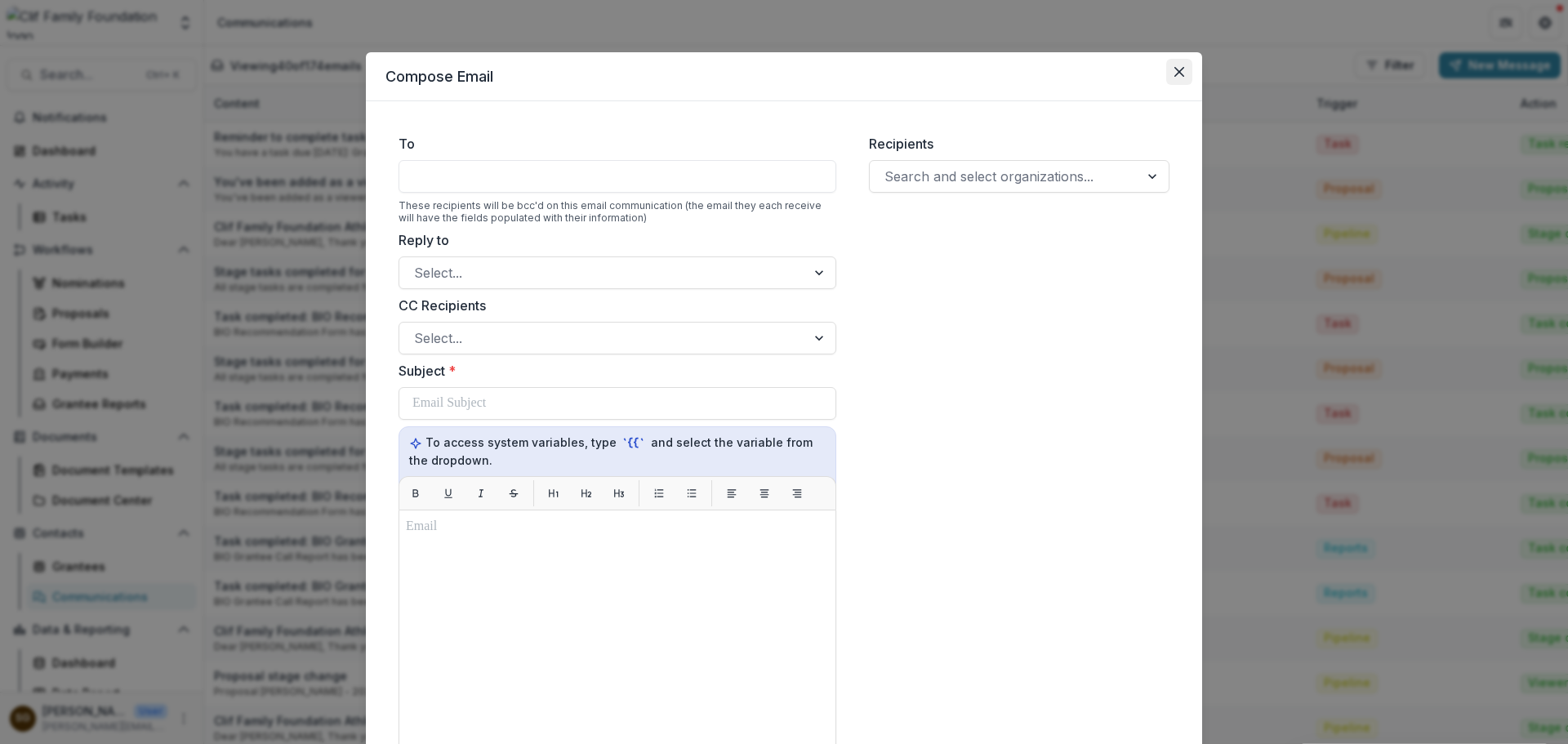
click at [1182, 68] on button "Close" at bounding box center [1179, 72] width 27 height 27
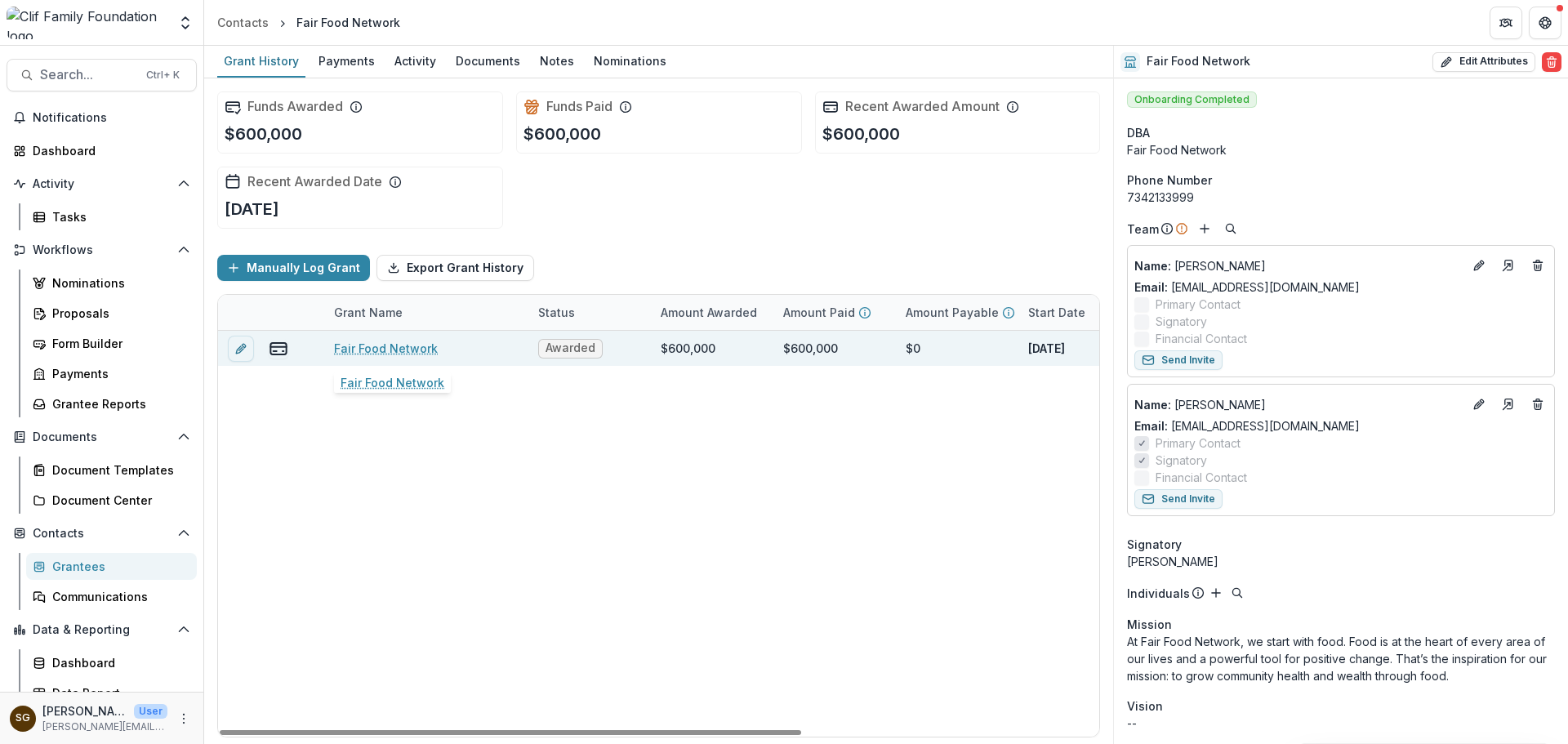
click at [396, 352] on link "Fair Food Network" at bounding box center [385, 348] width 104 height 17
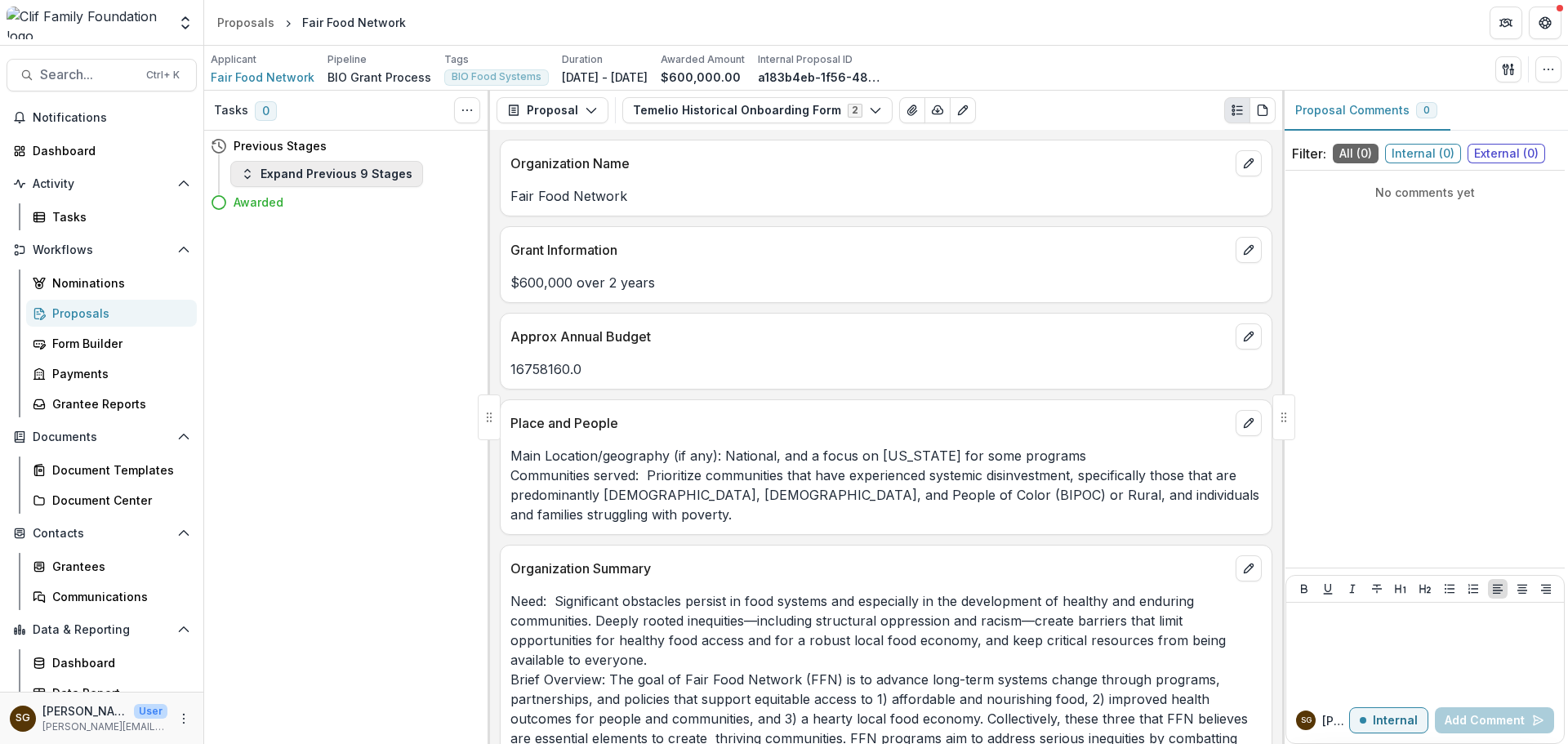
click at [358, 174] on button "Expand Previous 9 Stages" at bounding box center [326, 174] width 193 height 27
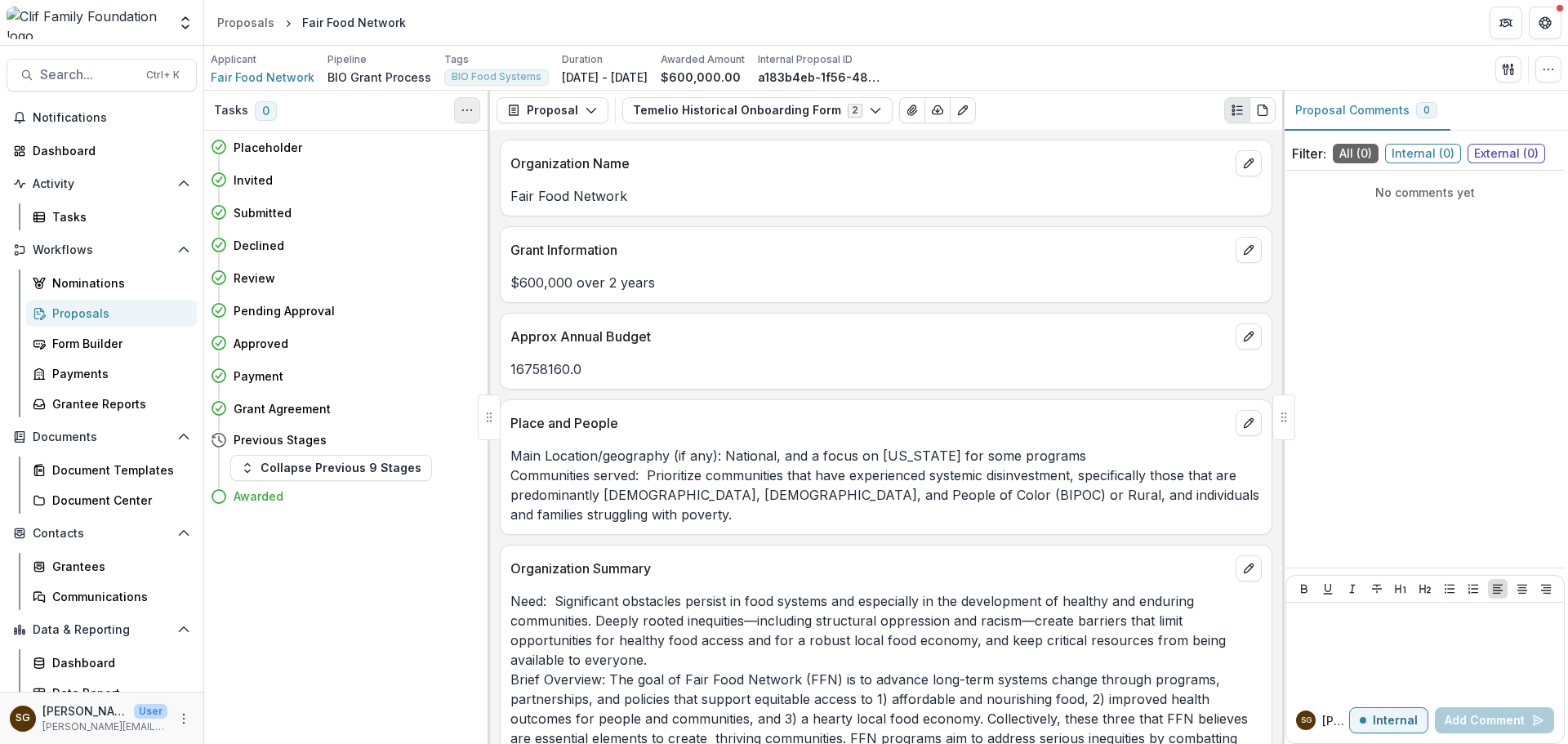
click at [471, 99] on button "Toggle View Cancelled Tasks" at bounding box center [467, 110] width 27 height 27
click at [1541, 70] on button "button" at bounding box center [1548, 69] width 27 height 27
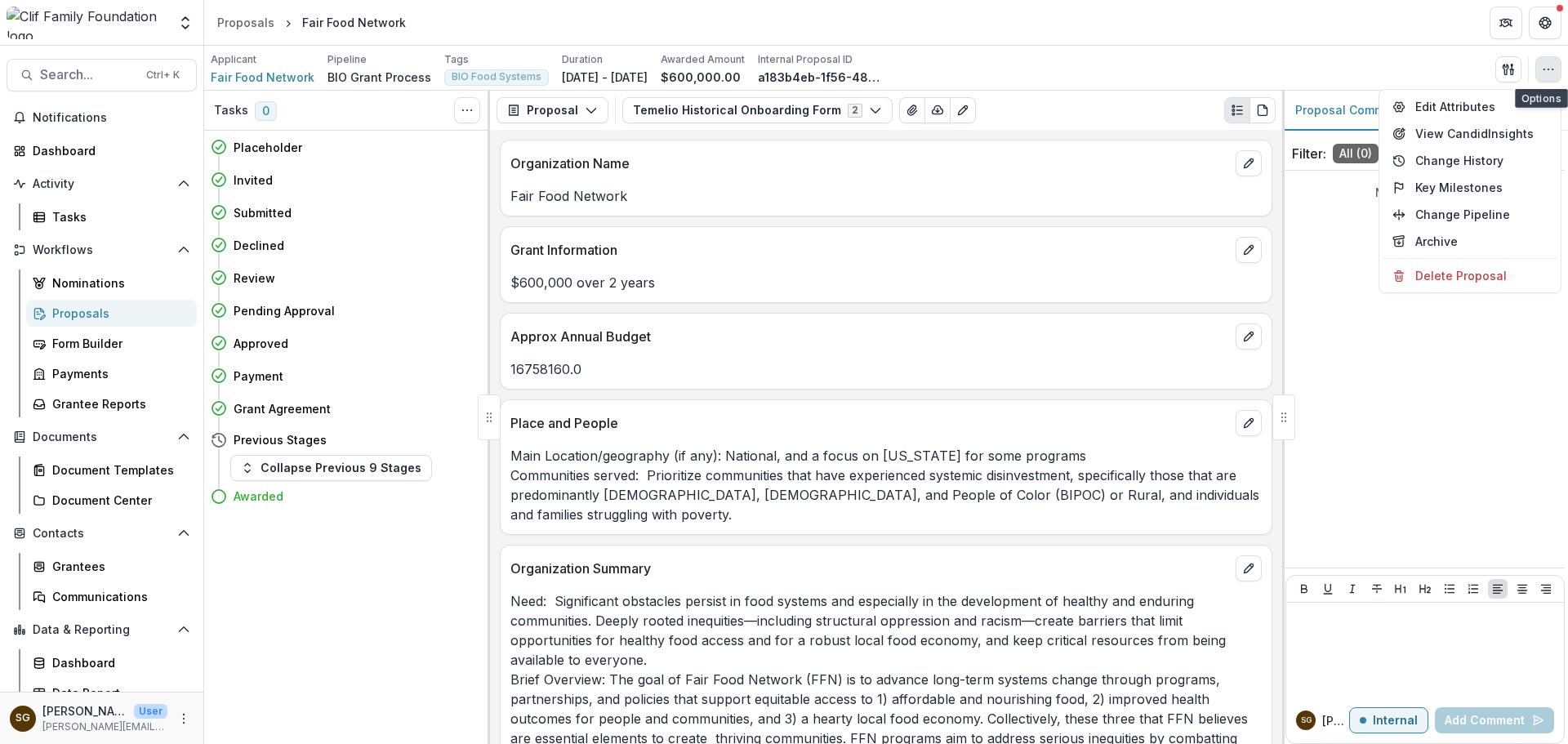
click at [1541, 70] on button "button" at bounding box center [1548, 69] width 27 height 27
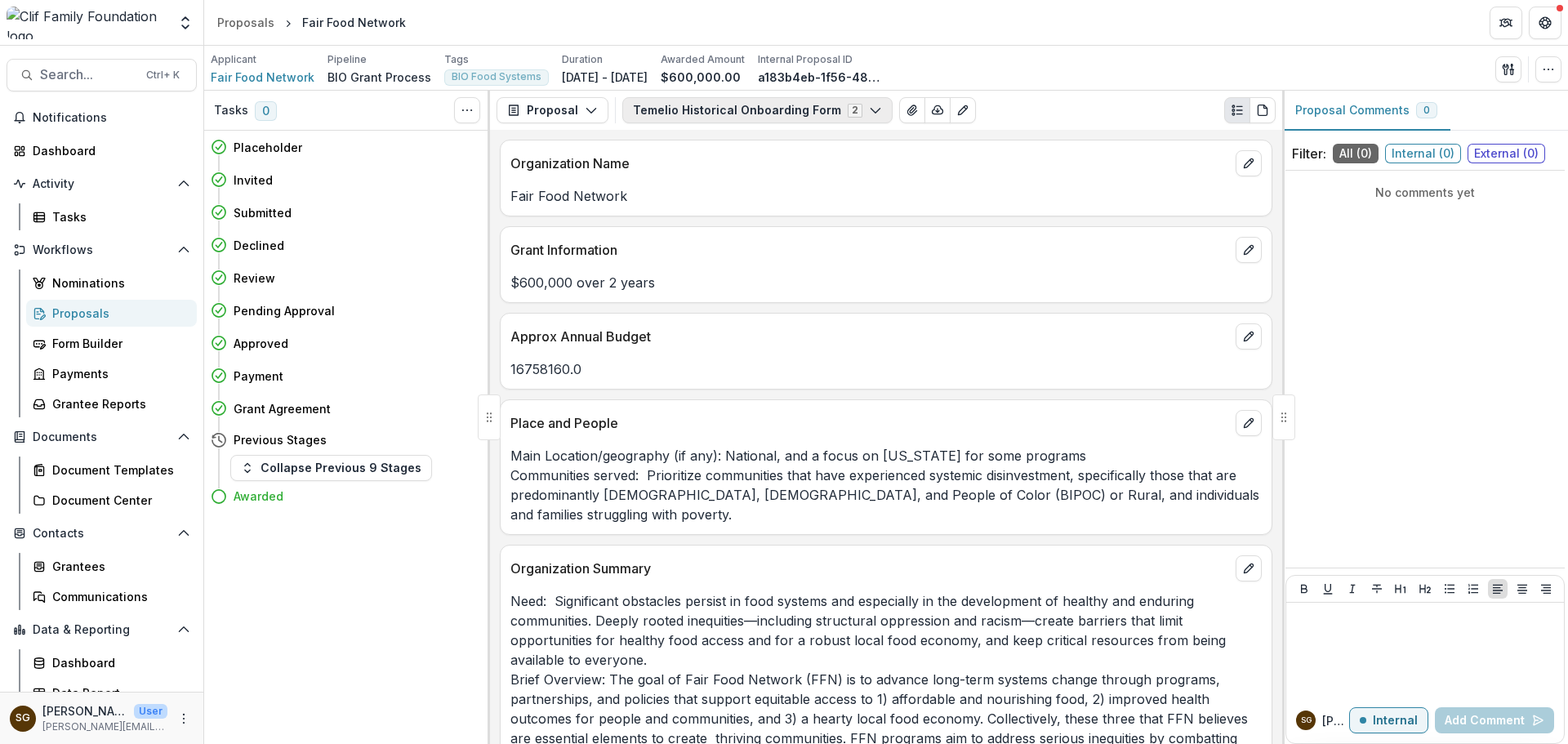
click at [840, 114] on button "Temelio Historical Onboarding Form 2" at bounding box center [757, 110] width 270 height 27
click at [1059, 110] on div "Temelio Historical Onboarding Form 2 Forms (2) Temelio Historical Onboarding Fo…" at bounding box center [948, 110] width 653 height 27
click at [602, 110] on button "Proposal" at bounding box center [552, 110] width 112 height 27
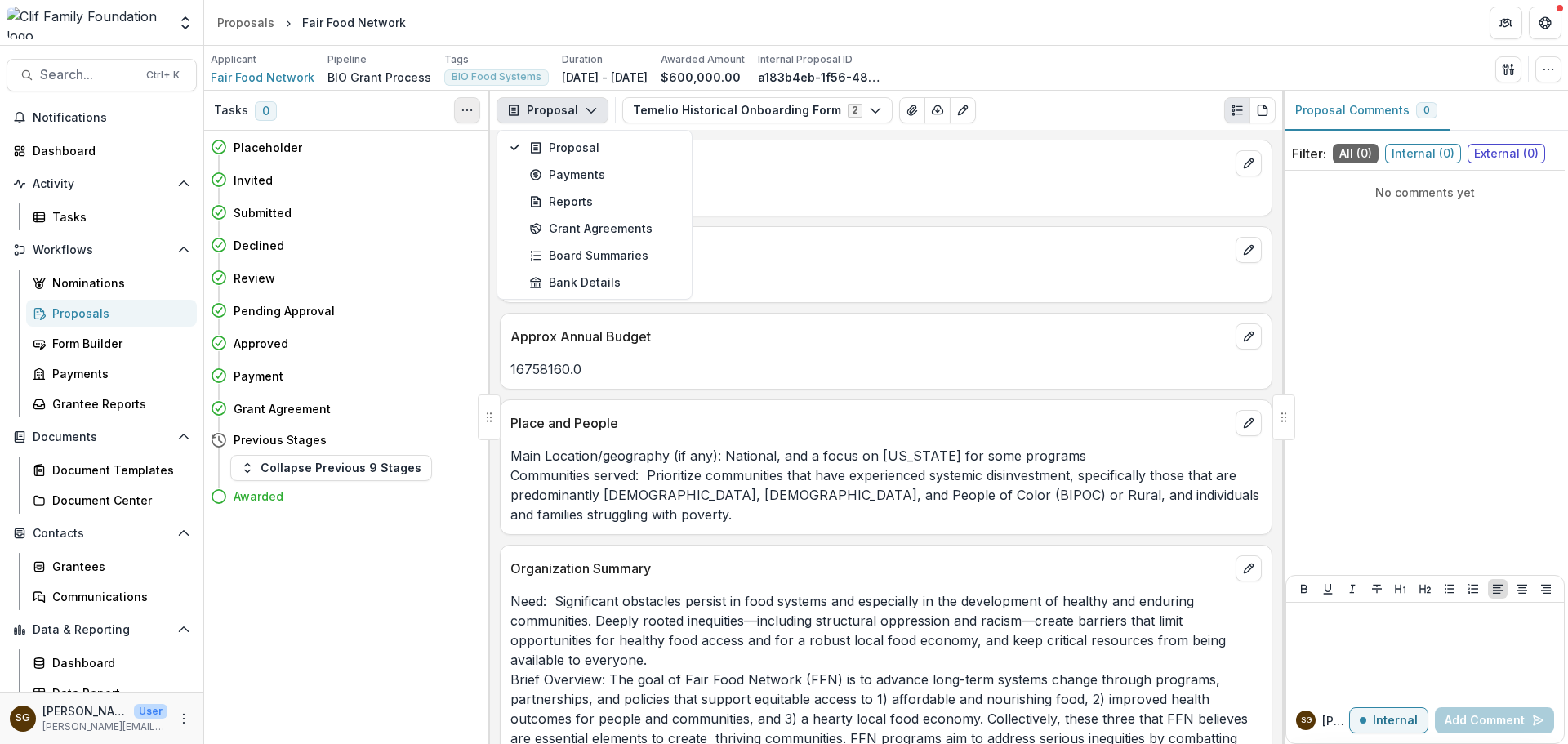
click at [477, 104] on button "Toggle View Cancelled Tasks" at bounding box center [467, 110] width 27 height 27
click at [474, 108] on button "Toggle View Cancelled Tasks" at bounding box center [467, 110] width 27 height 27
click at [491, 420] on div at bounding box center [489, 417] width 23 height 45
click at [86, 217] on div "Tasks" at bounding box center [118, 217] width 132 height 17
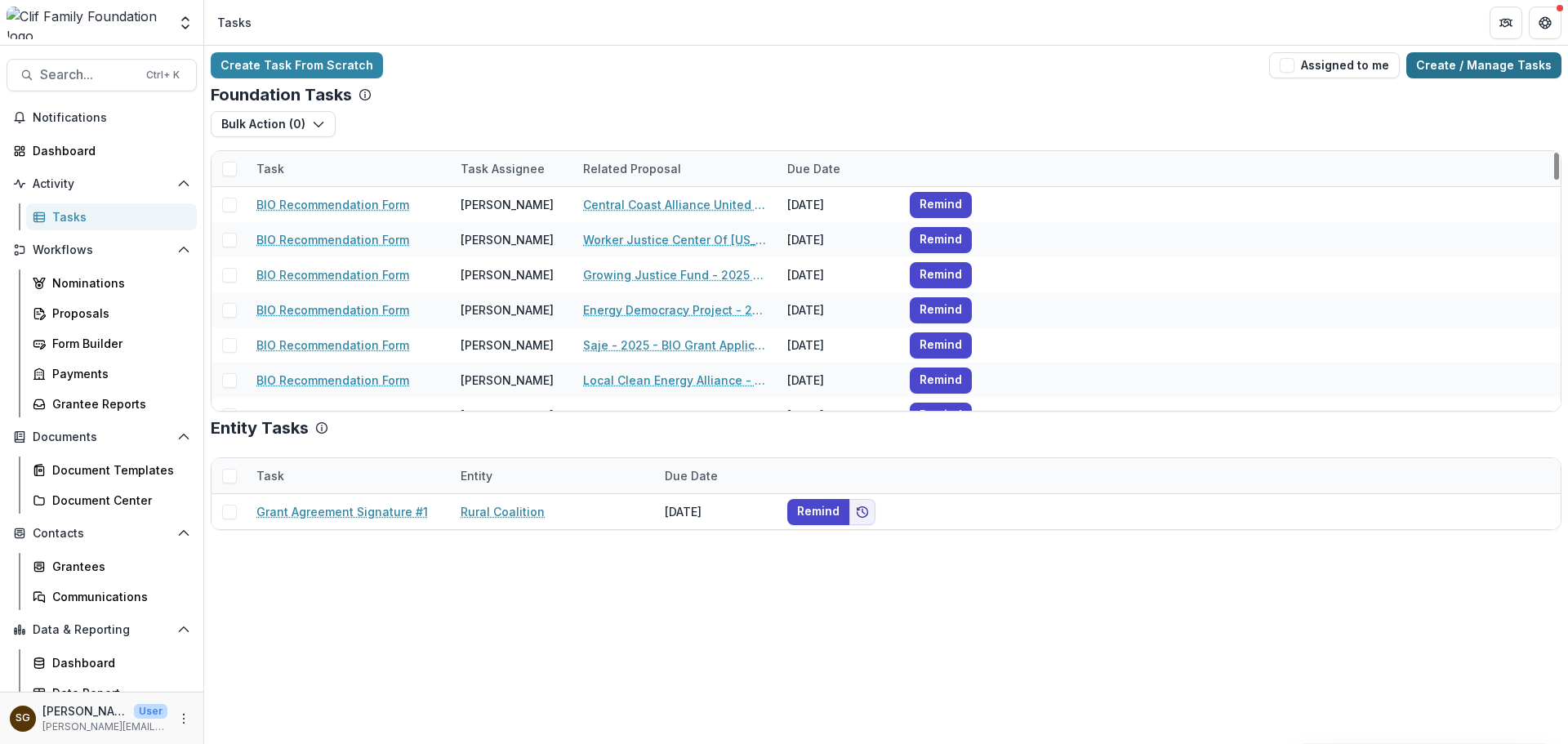
click at [1448, 69] on link "Create / Manage Tasks" at bounding box center [1483, 65] width 155 height 27
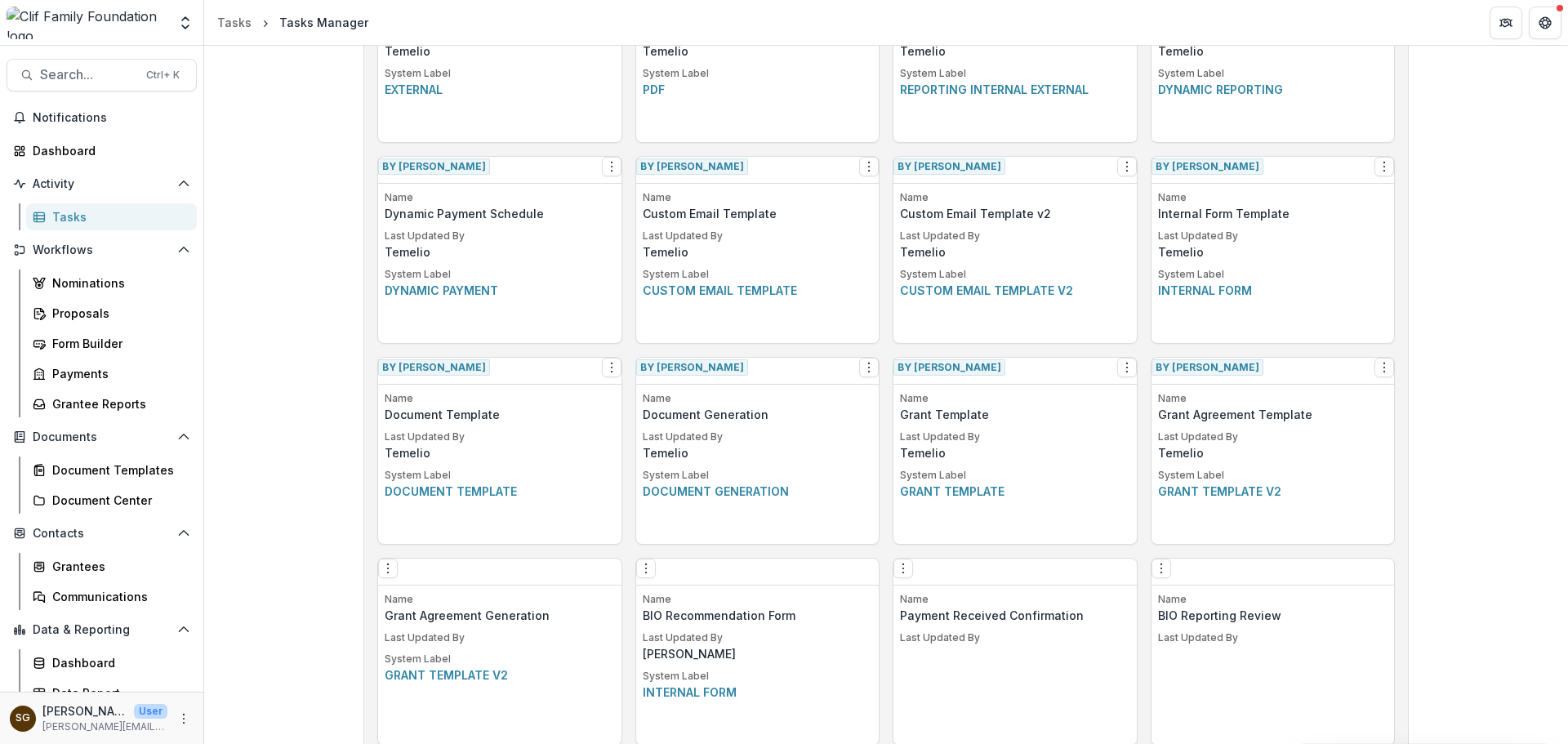
scroll to position [1031, 0]
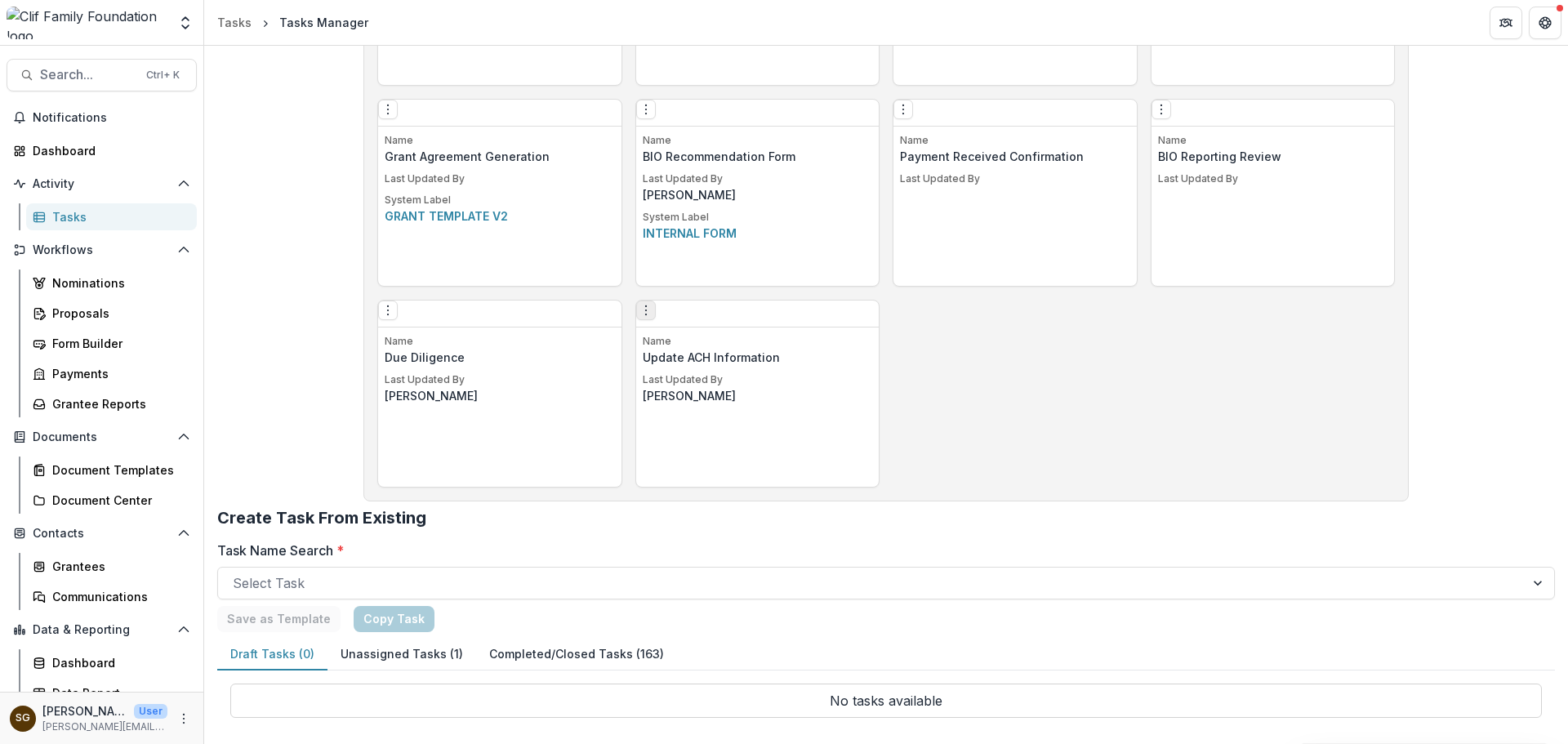
click at [651, 317] on icon "Options" at bounding box center [645, 310] width 13 height 13
click at [671, 352] on link "Edit" at bounding box center [745, 350] width 200 height 27
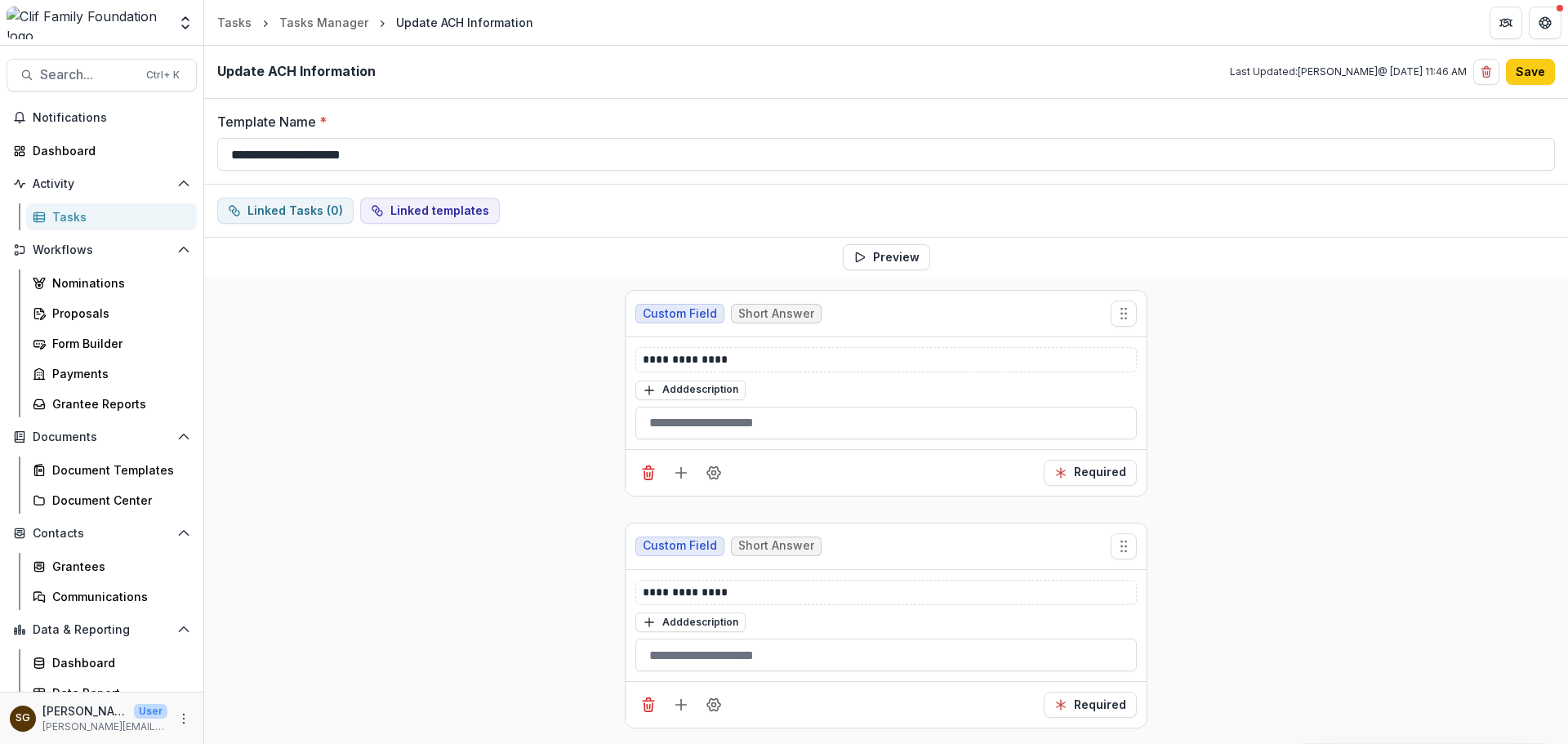
click at [79, 217] on div "Tasks" at bounding box center [118, 217] width 132 height 17
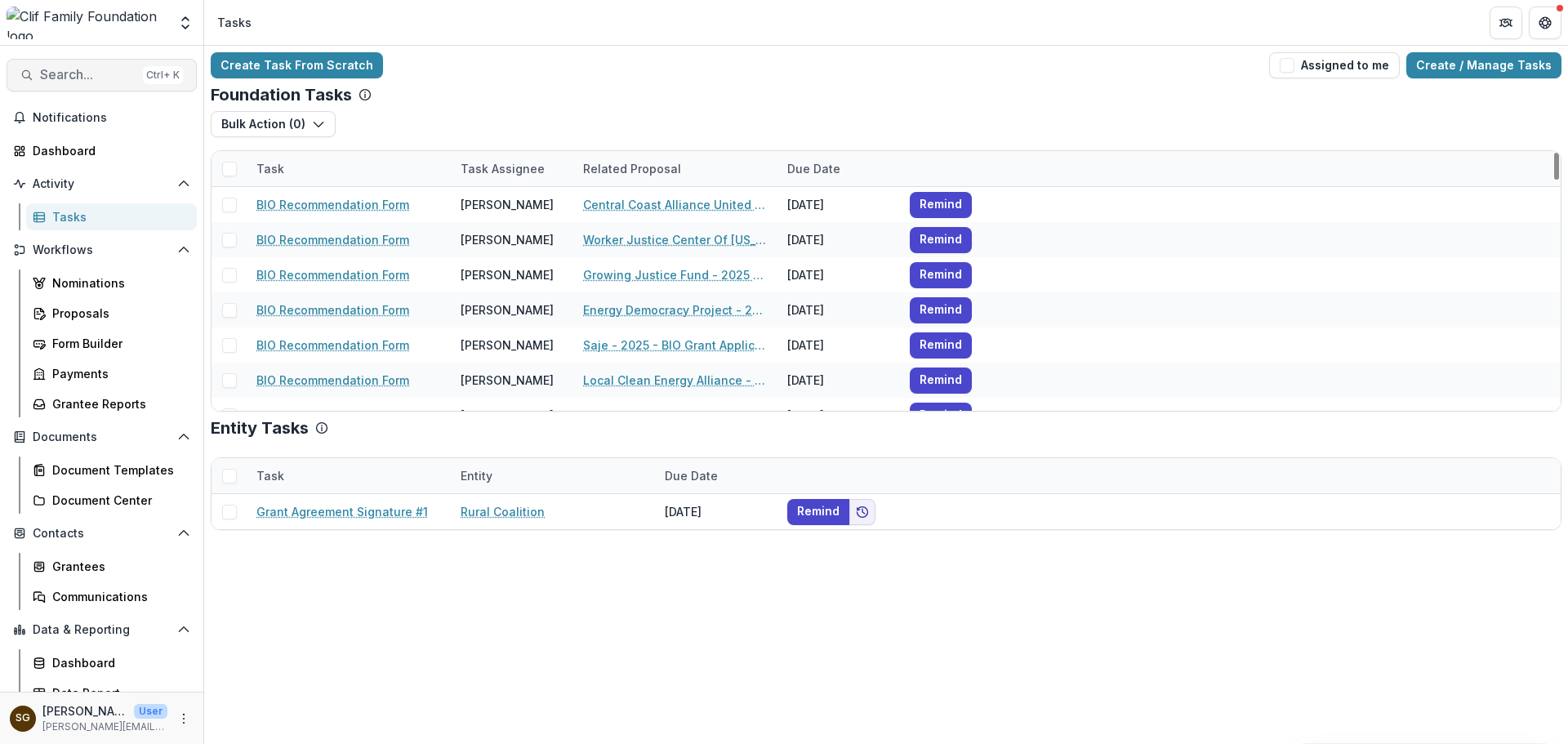
click at [76, 63] on button "Search... Ctrl + K" at bounding box center [102, 75] width 190 height 33
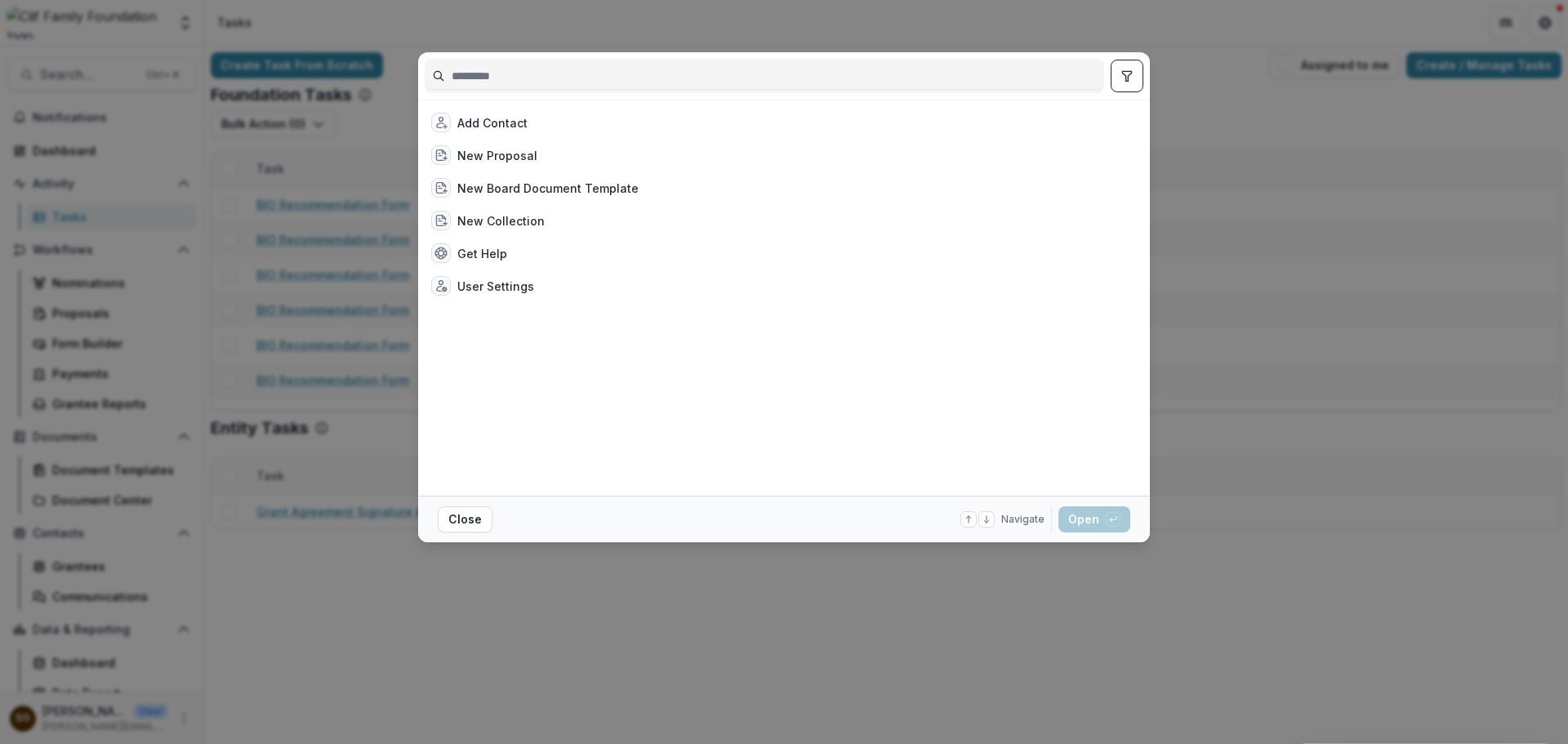
click at [506, 80] on input at bounding box center [764, 75] width 678 height 27
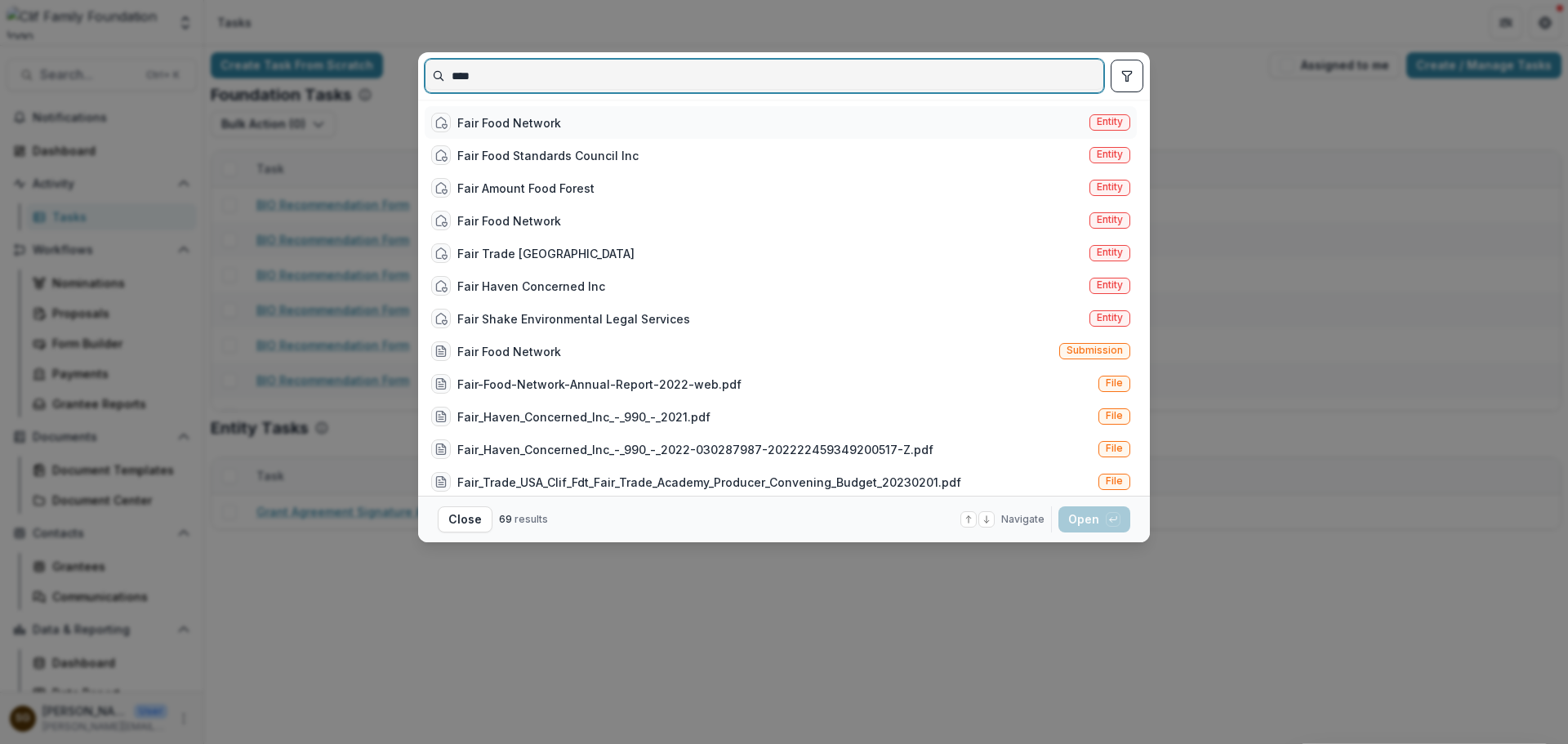
type input "****"
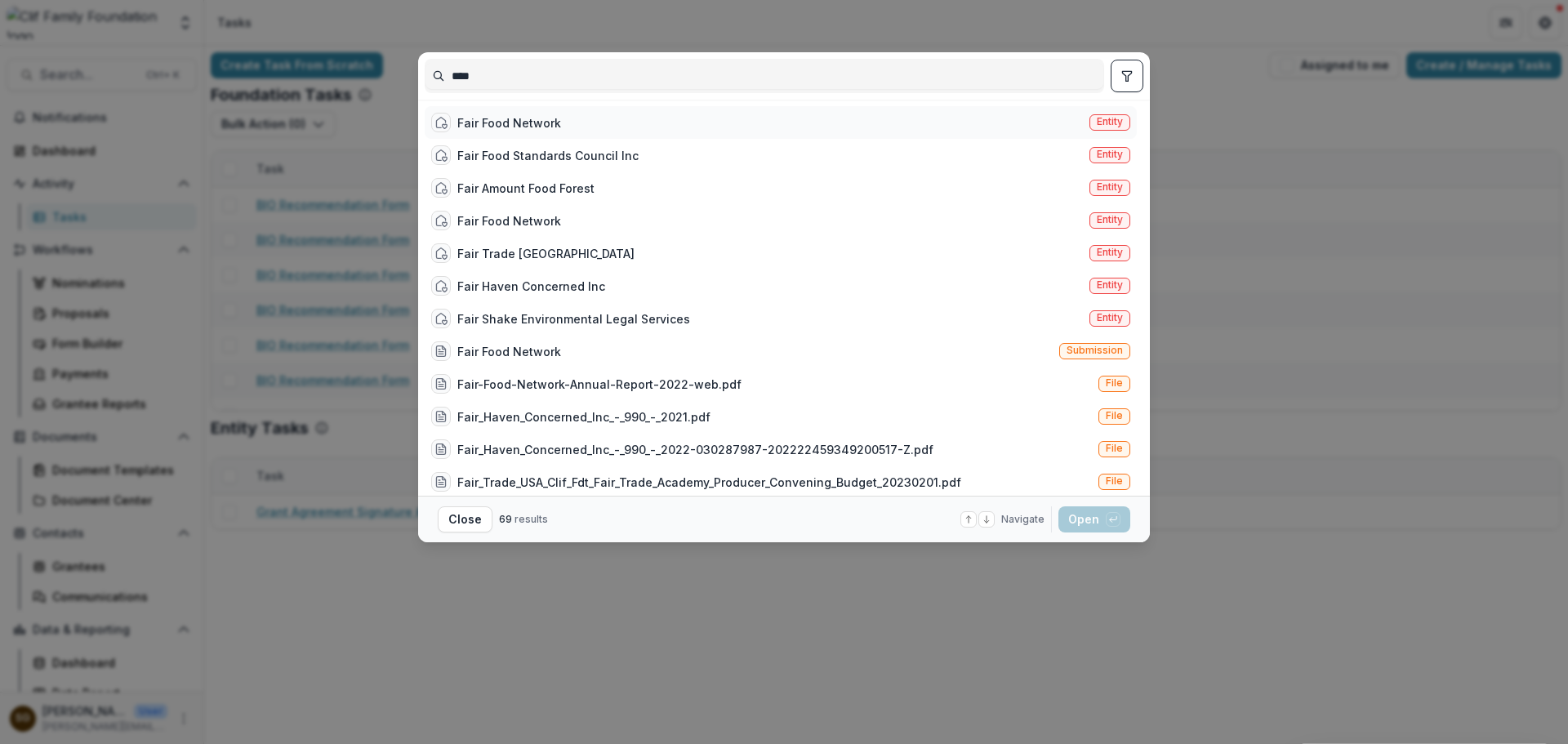
click at [484, 116] on div "Fair Food Network" at bounding box center [508, 123] width 104 height 17
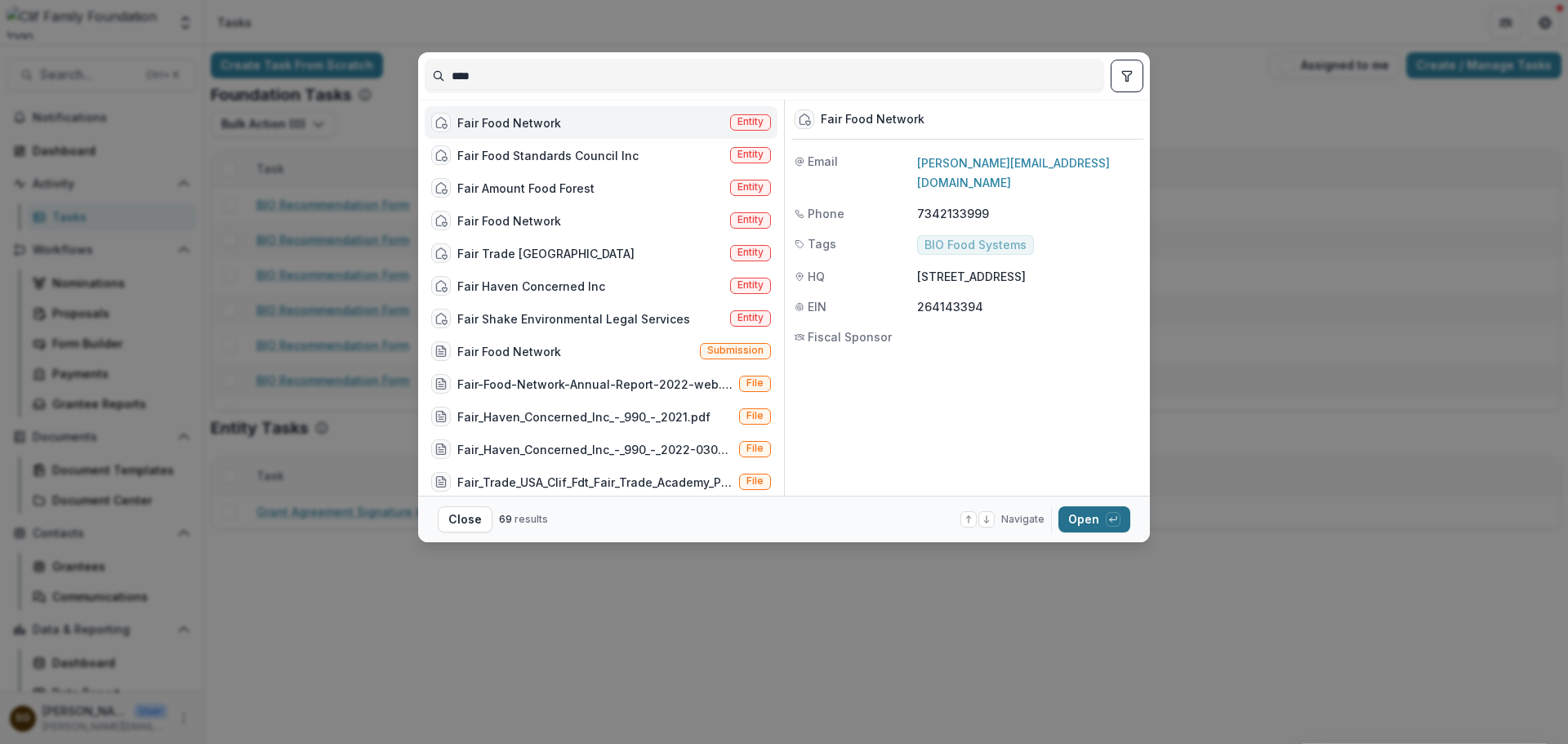
click at [1085, 515] on button "Open with enter key" at bounding box center [1095, 520] width 72 height 27
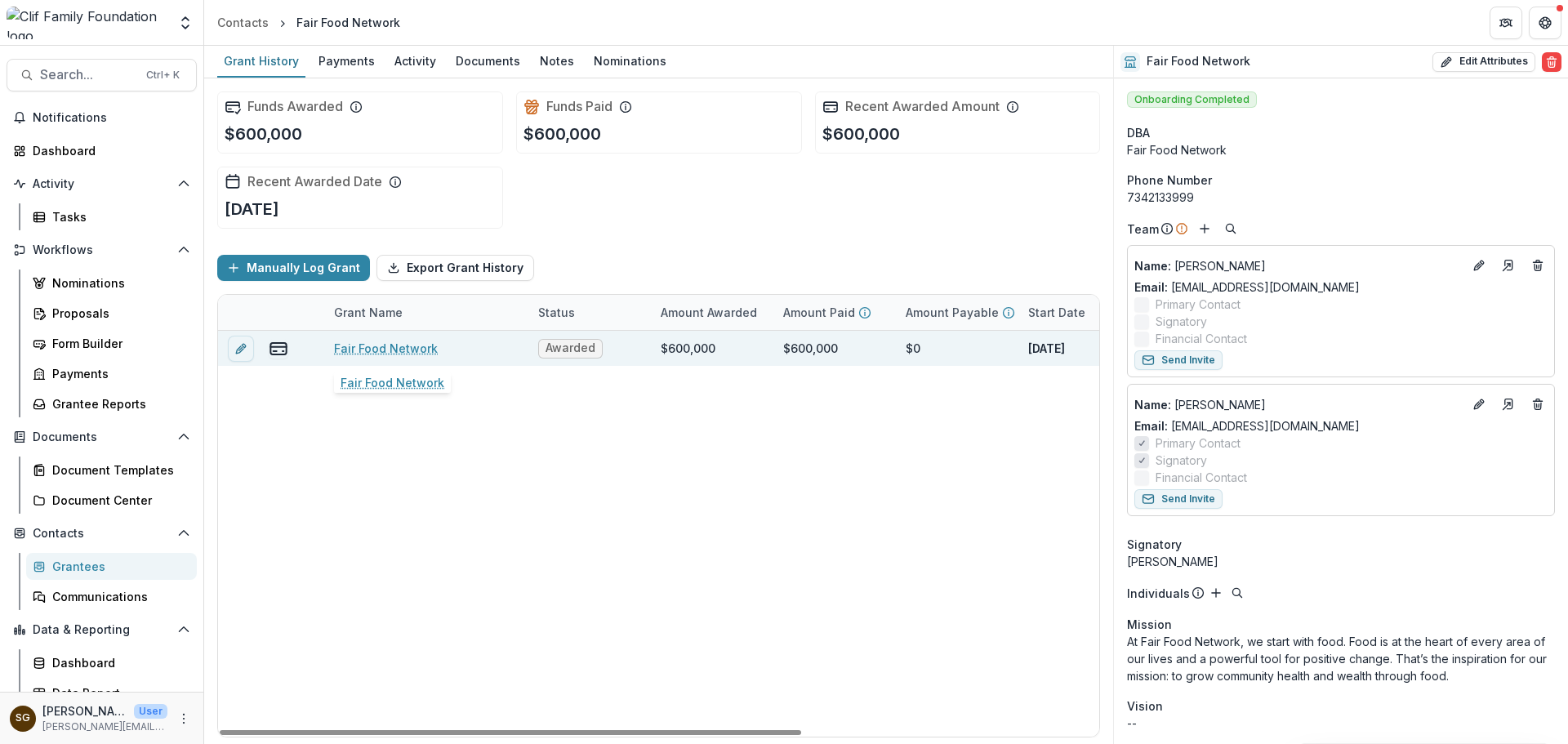
click at [387, 347] on link "Fair Food Network" at bounding box center [385, 348] width 104 height 17
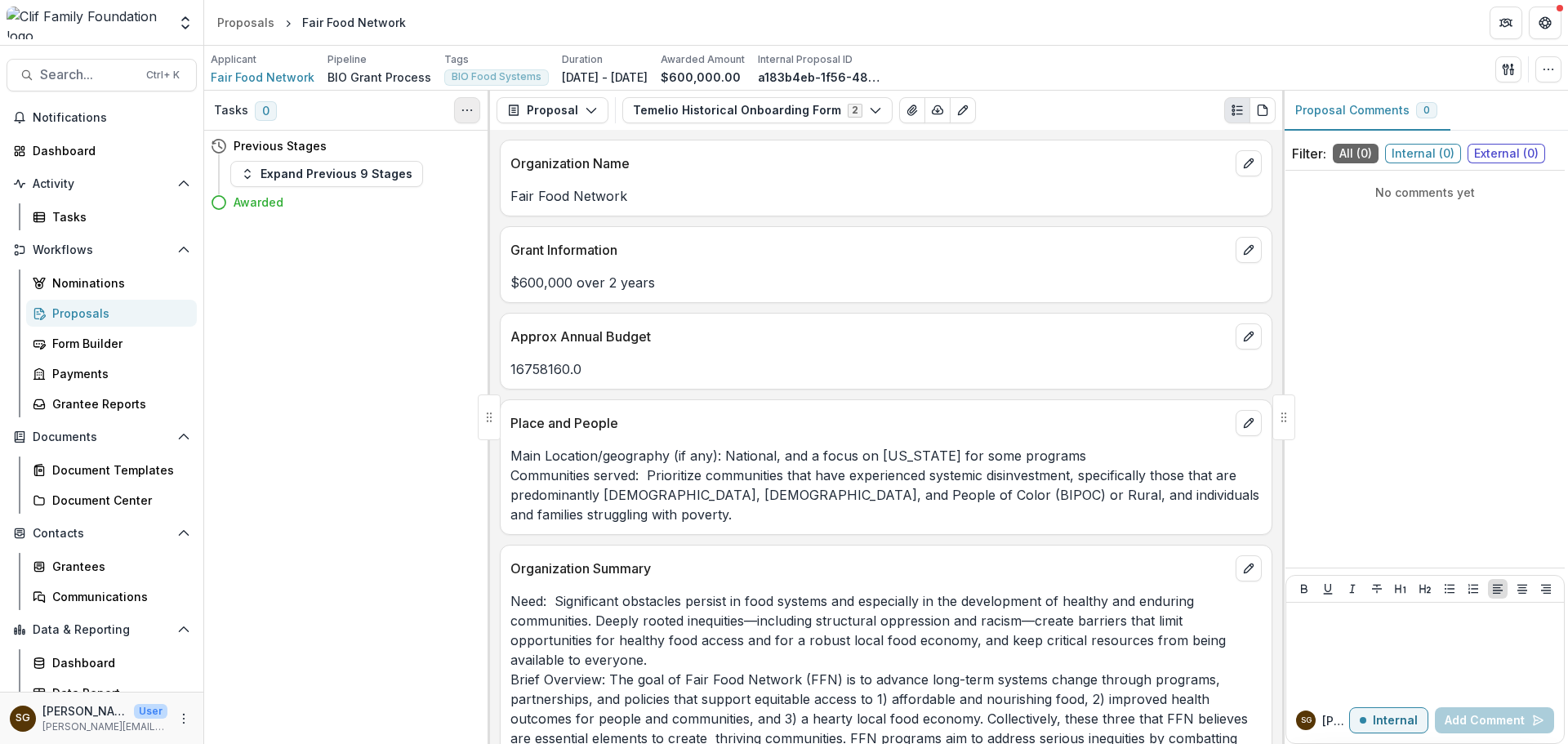
click at [472, 101] on button "Toggle View Cancelled Tasks" at bounding box center [467, 110] width 27 height 27
click at [593, 107] on icon "button" at bounding box center [591, 110] width 13 height 13
click at [581, 191] on button "Reports" at bounding box center [594, 200] width 187 height 27
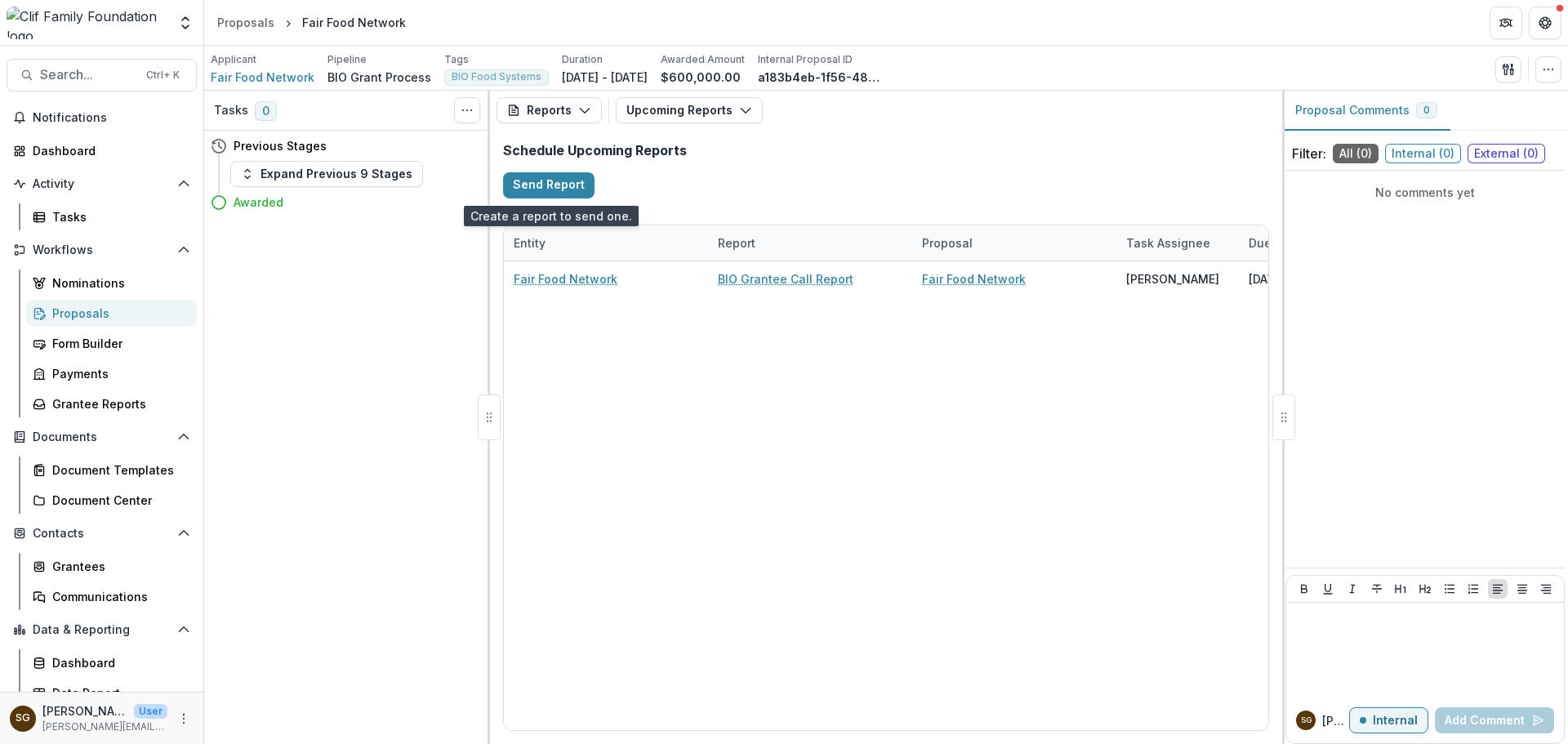
click at [581, 191] on button "Send Report" at bounding box center [549, 185] width 92 height 27
select select "********"
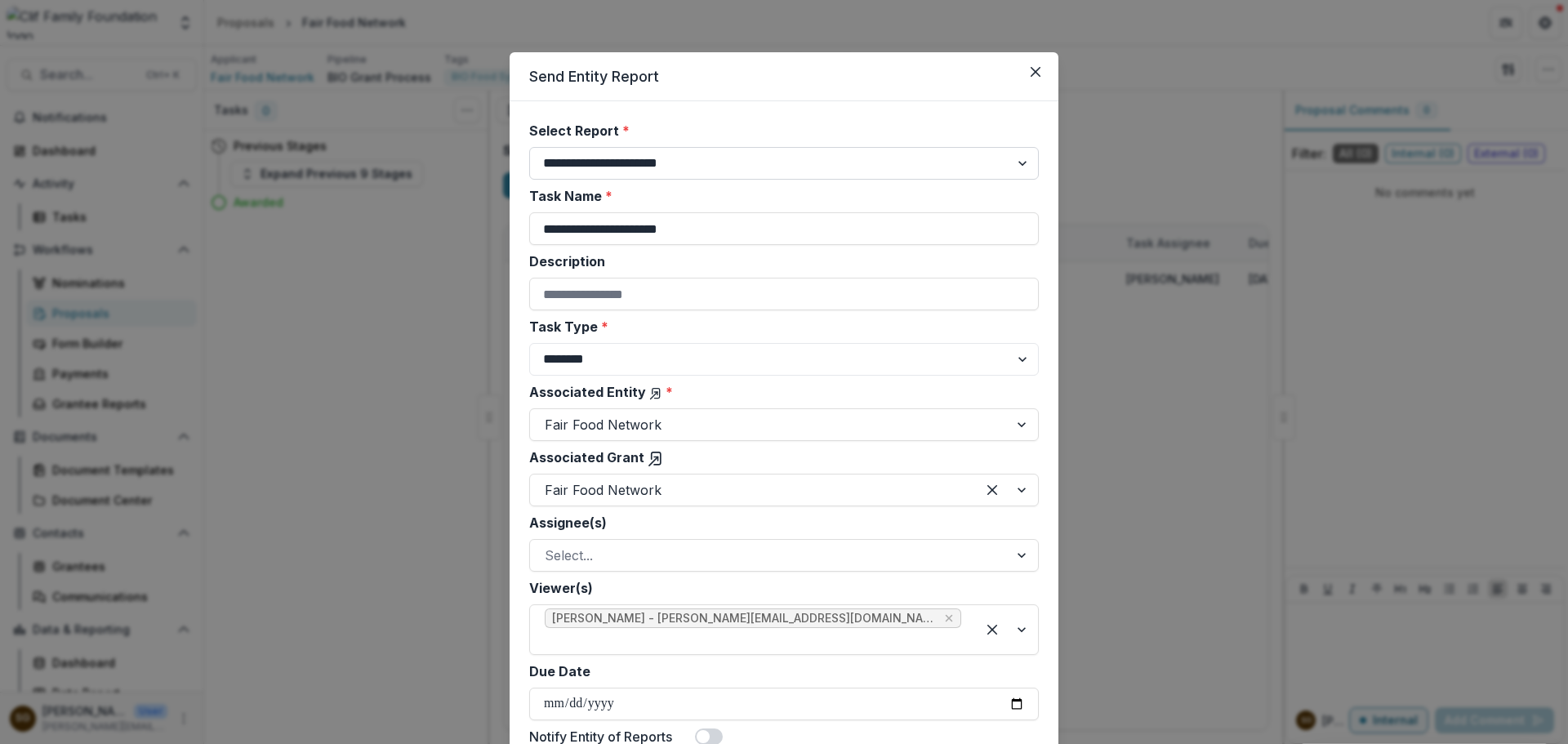
click at [633, 163] on select "**********" at bounding box center [783, 164] width 509 height 33
click at [638, 223] on input "**********" at bounding box center [783, 229] width 509 height 33
click at [1039, 77] on button "Close" at bounding box center [1036, 72] width 27 height 27
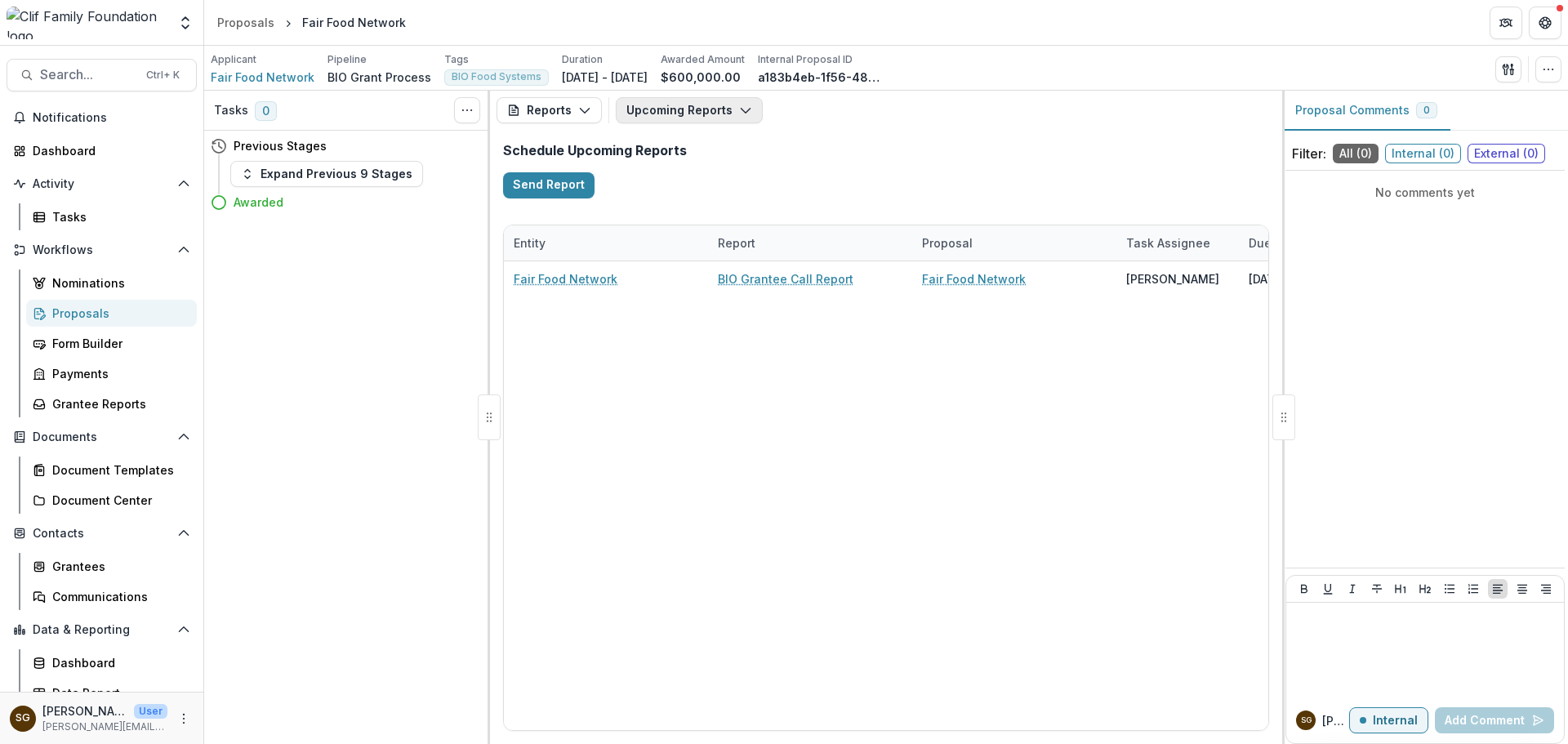
click at [693, 115] on button "Upcoming Reports" at bounding box center [690, 110] width 147 height 27
click at [535, 107] on button "Reports" at bounding box center [549, 110] width 105 height 27
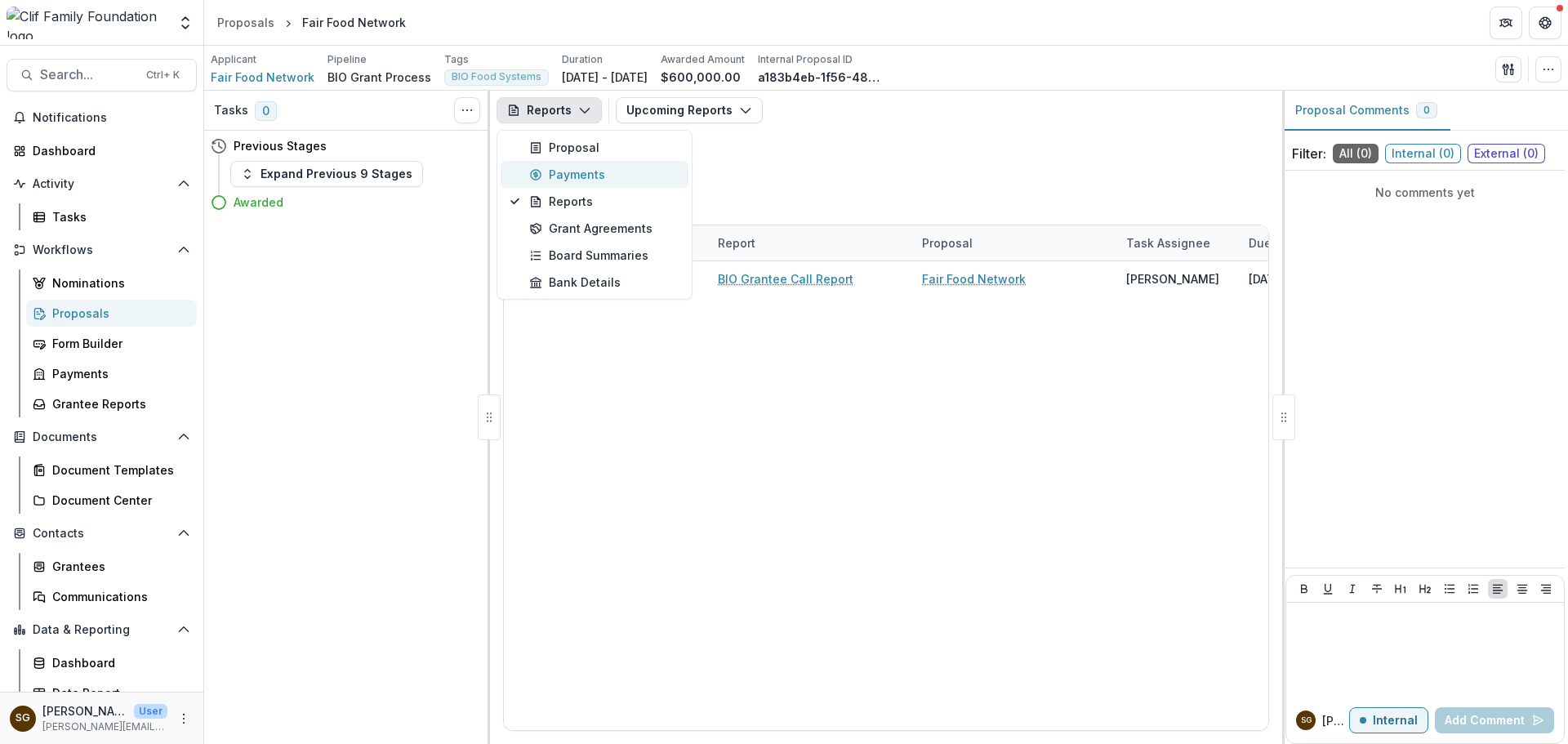
click at [569, 175] on div "Payments" at bounding box center [603, 175] width 150 height 17
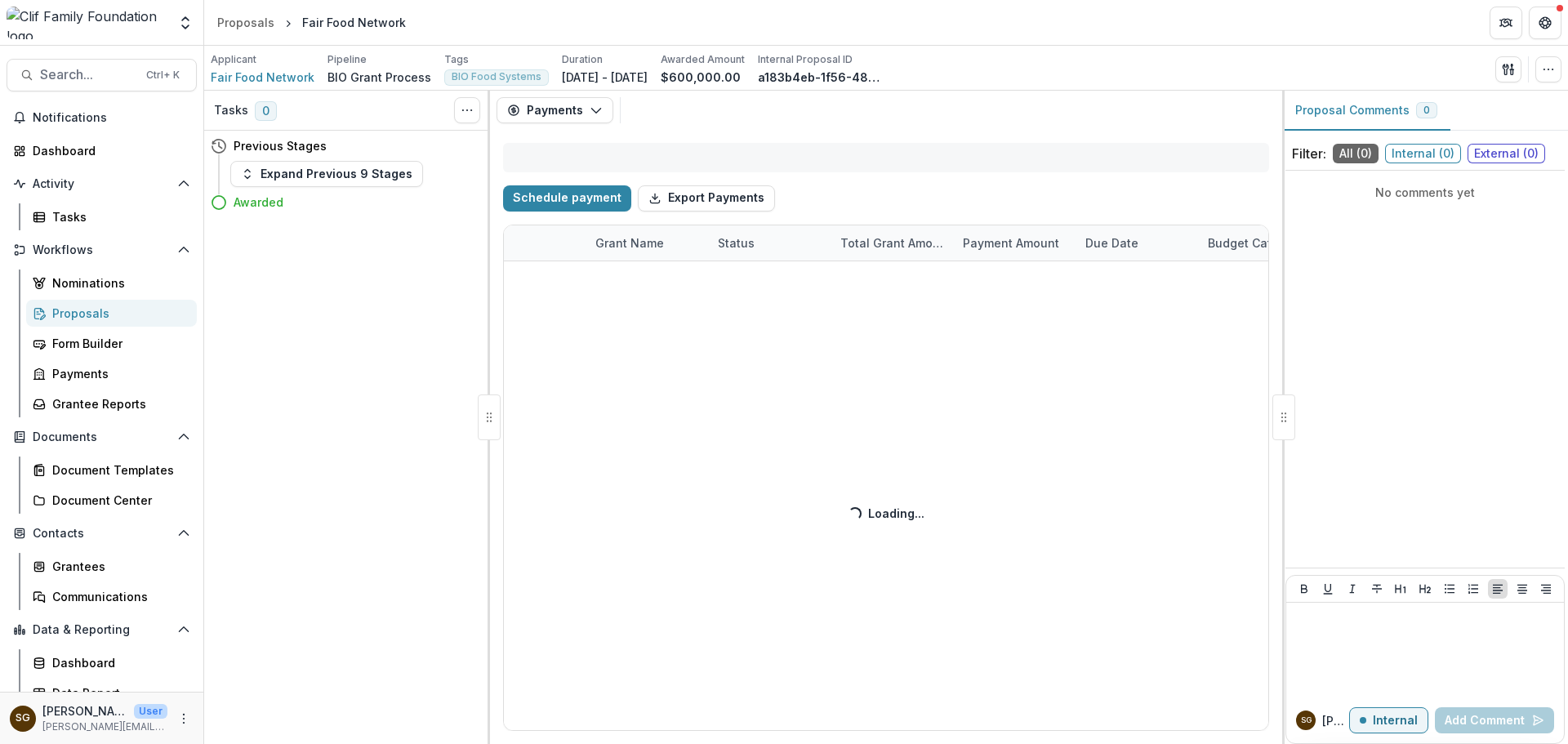
select select "****"
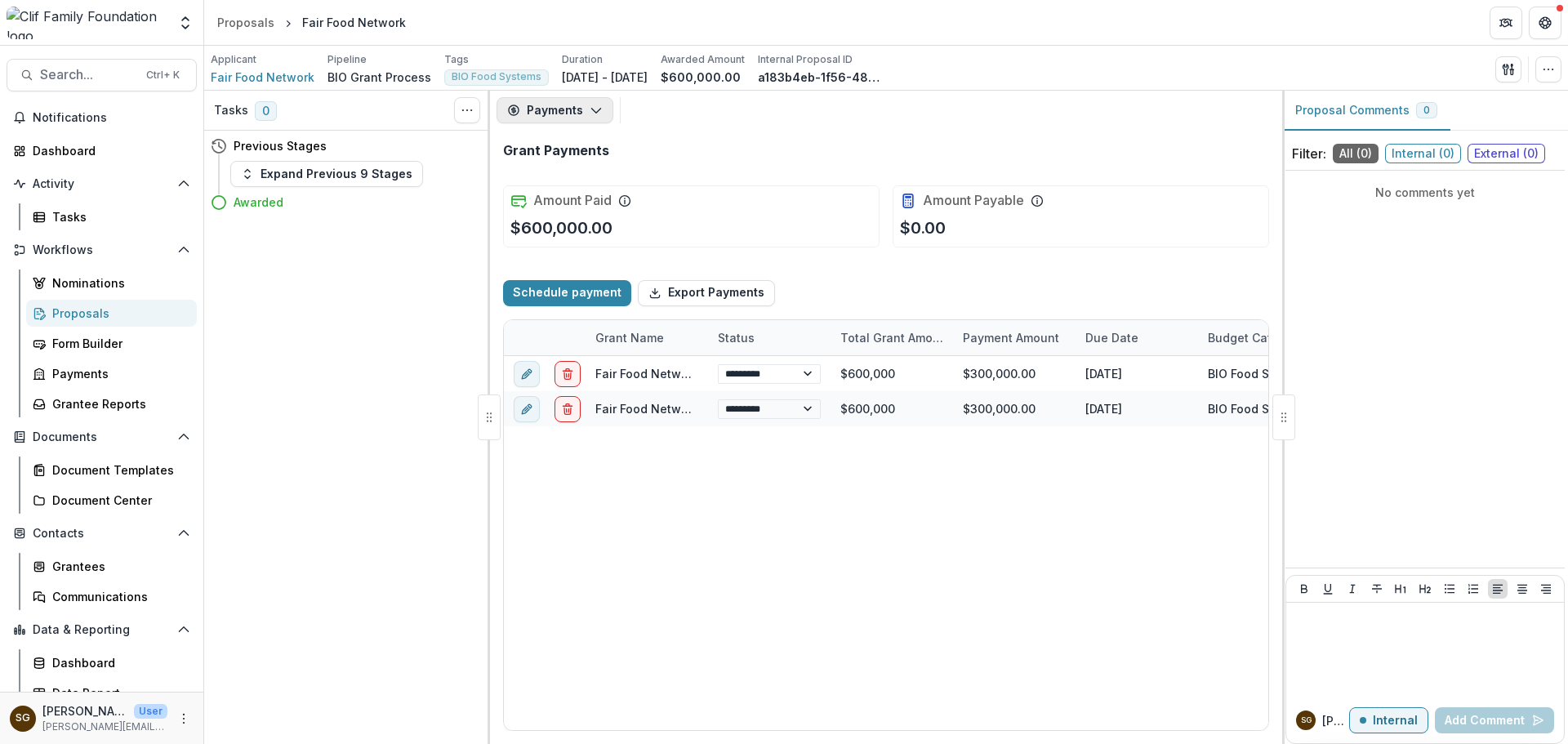
click at [574, 115] on button "Payments" at bounding box center [555, 110] width 116 height 27
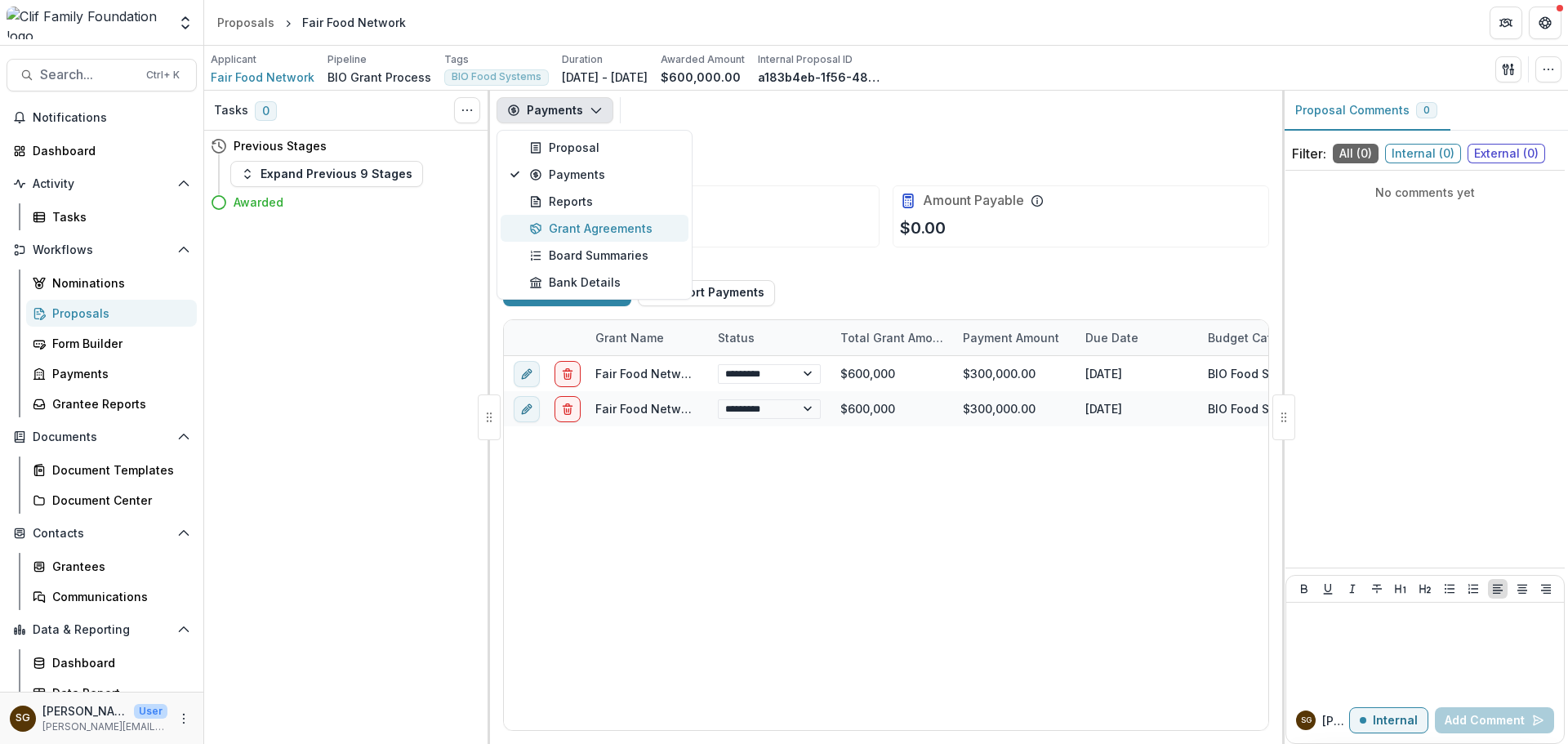
click at [578, 223] on div "Grant Agreements" at bounding box center [603, 229] width 150 height 17
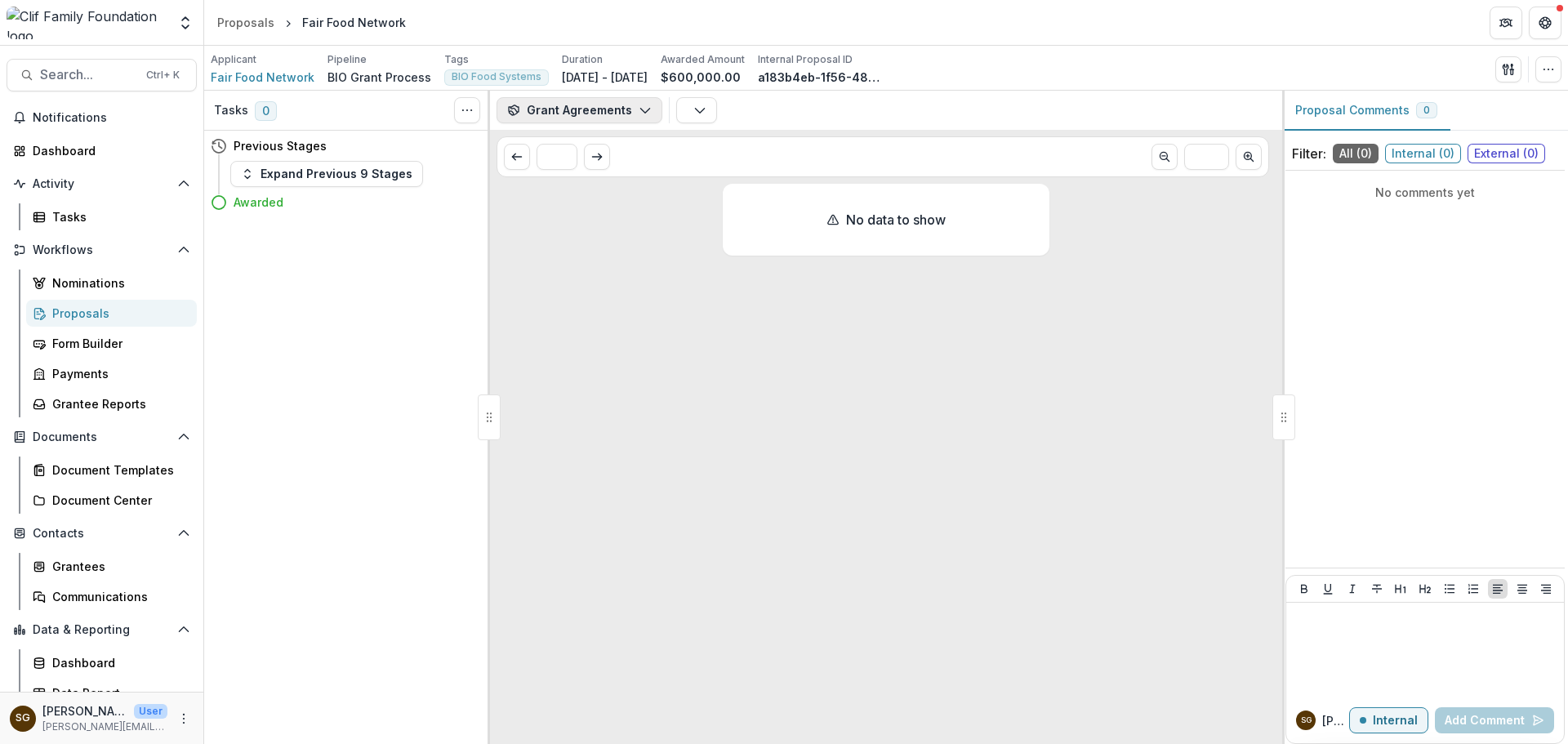
click at [580, 107] on button "Grant Agreements" at bounding box center [579, 110] width 166 height 27
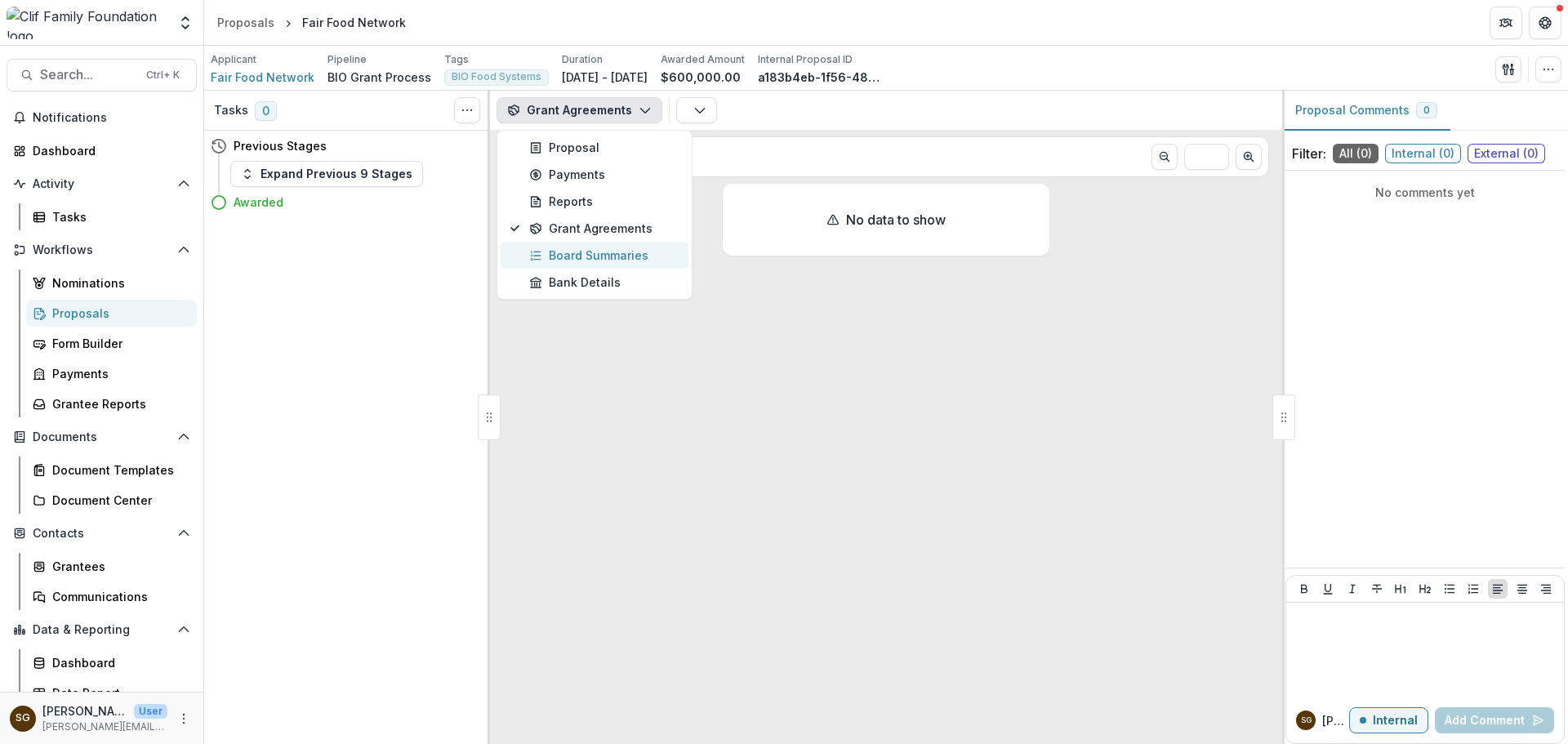
click at [588, 248] on div "Board Summaries" at bounding box center [603, 255] width 150 height 17
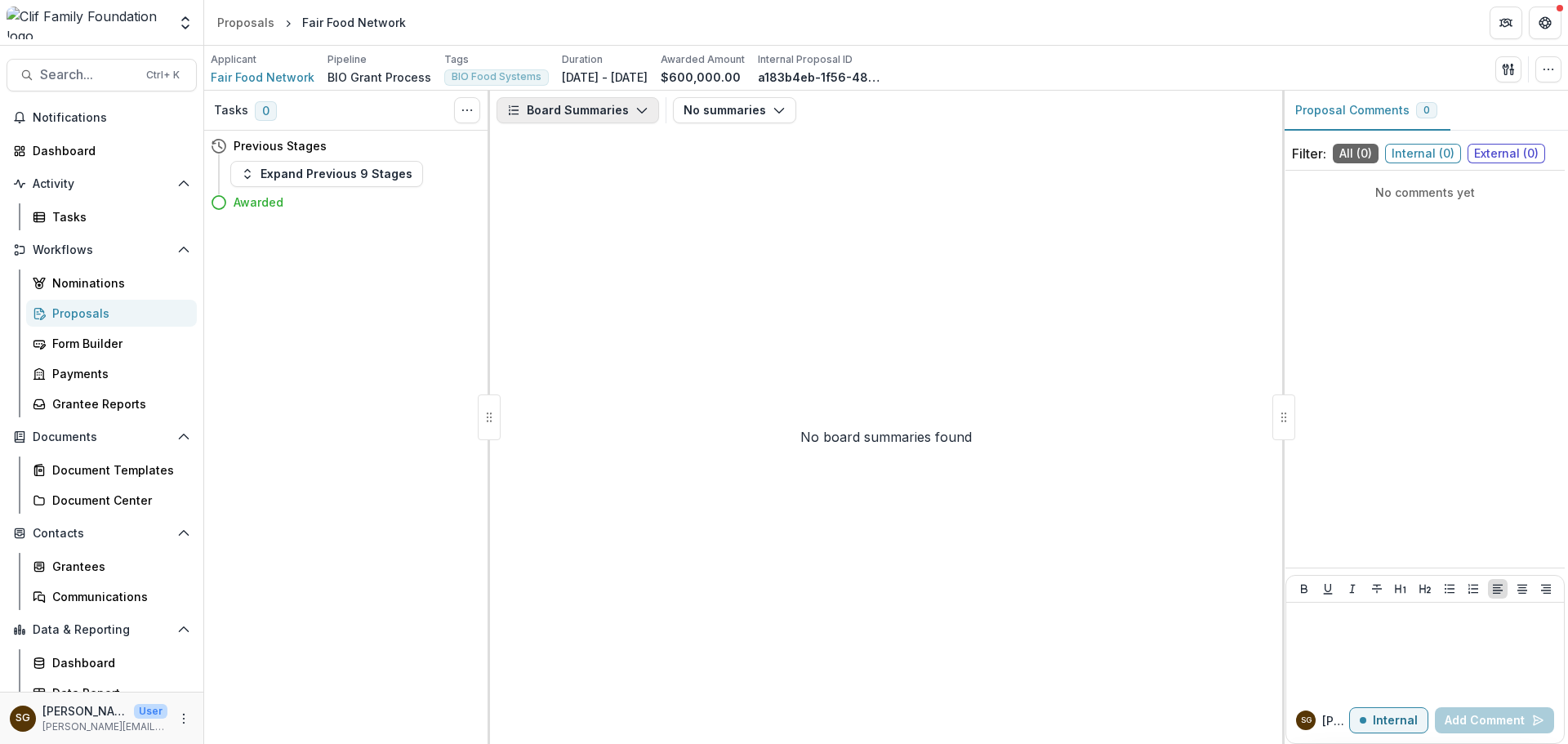
click at [588, 112] on button "Board Summaries" at bounding box center [578, 110] width 163 height 27
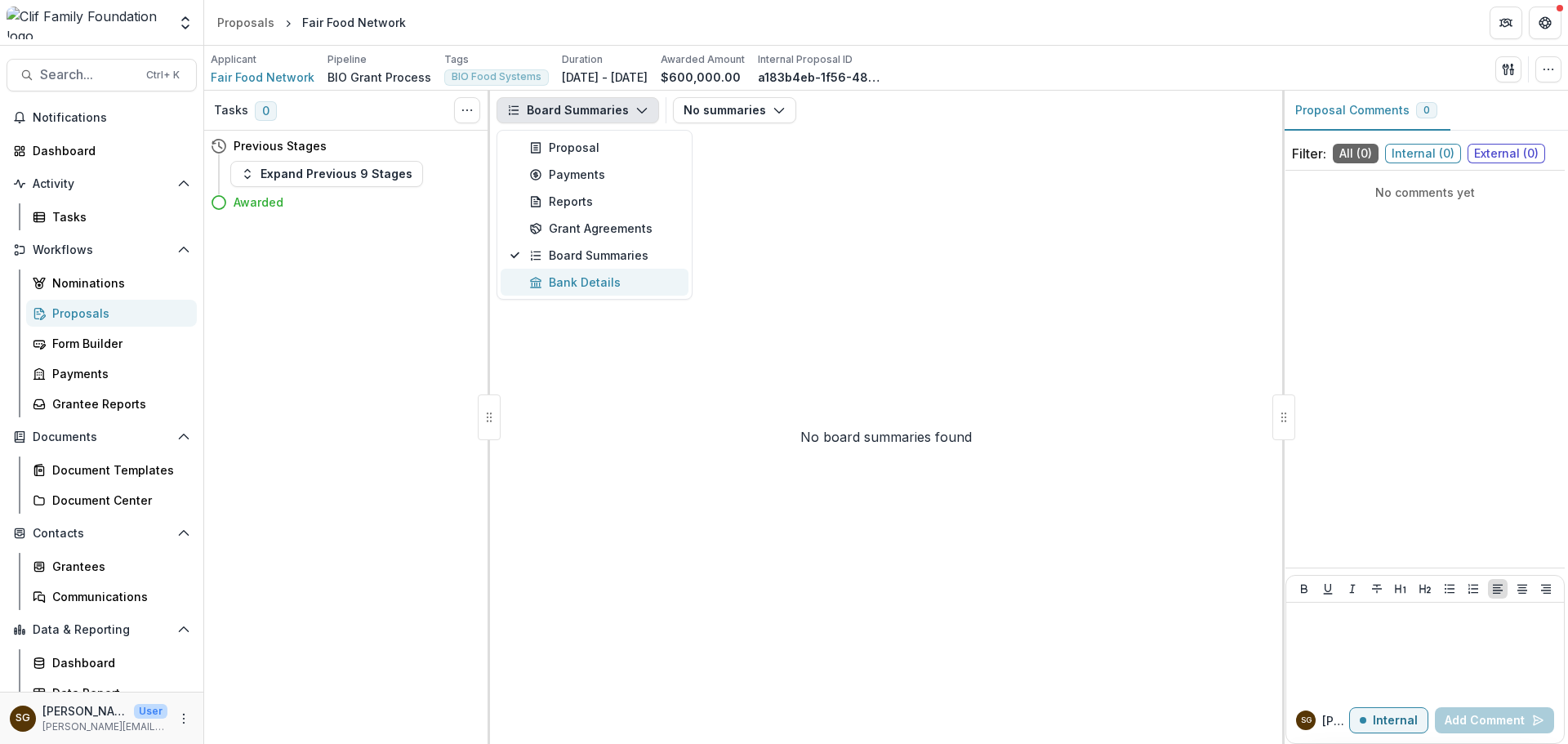
click at [588, 282] on div "Bank Details" at bounding box center [603, 283] width 150 height 17
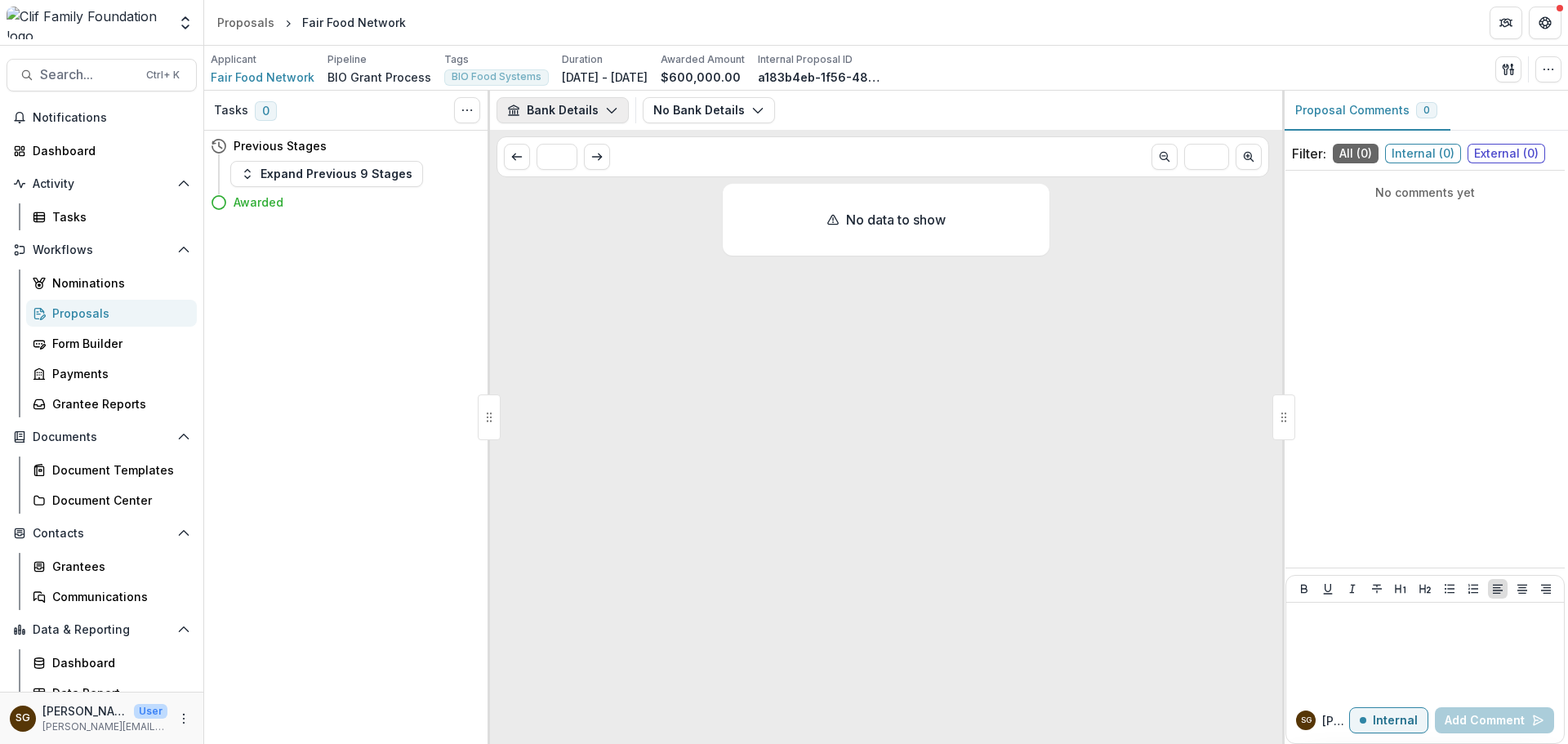
drag, startPoint x: 570, startPoint y: 98, endPoint x: 567, endPoint y: 106, distance: 8.5
click at [570, 101] on button "Bank Details" at bounding box center [562, 110] width 133 height 27
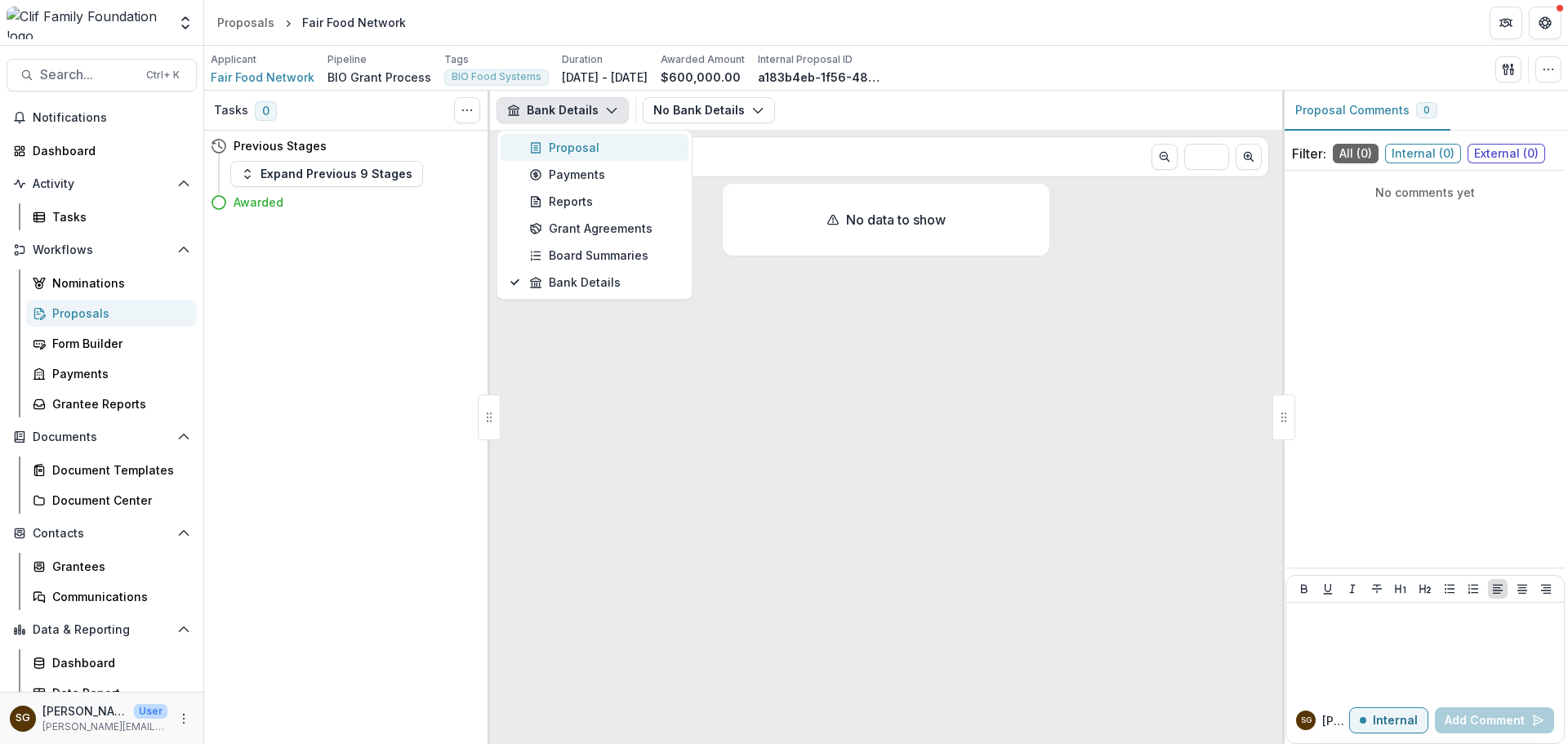
click at [564, 140] on div "Proposal" at bounding box center [603, 147] width 150 height 17
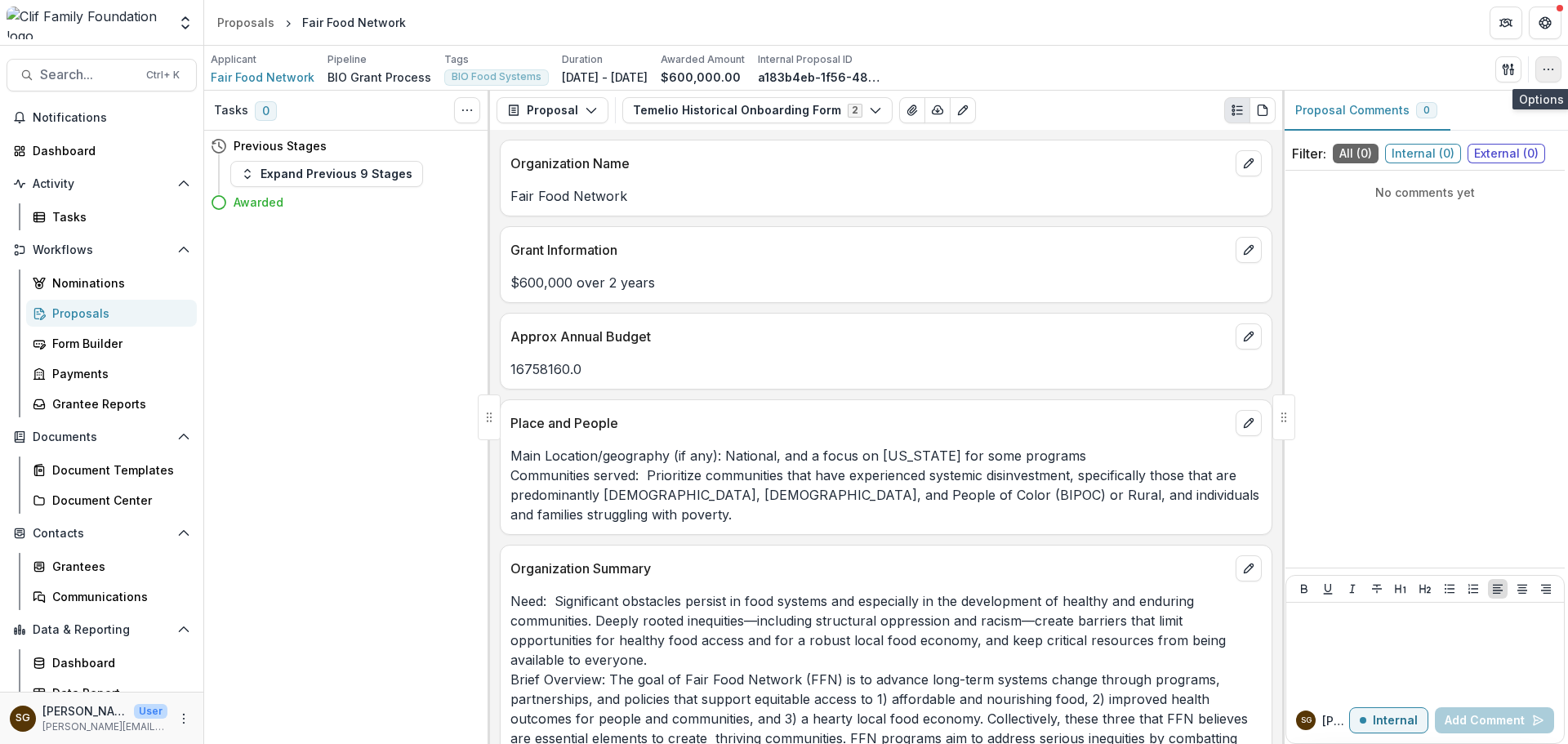
click at [1541, 69] on button "button" at bounding box center [1548, 69] width 27 height 27
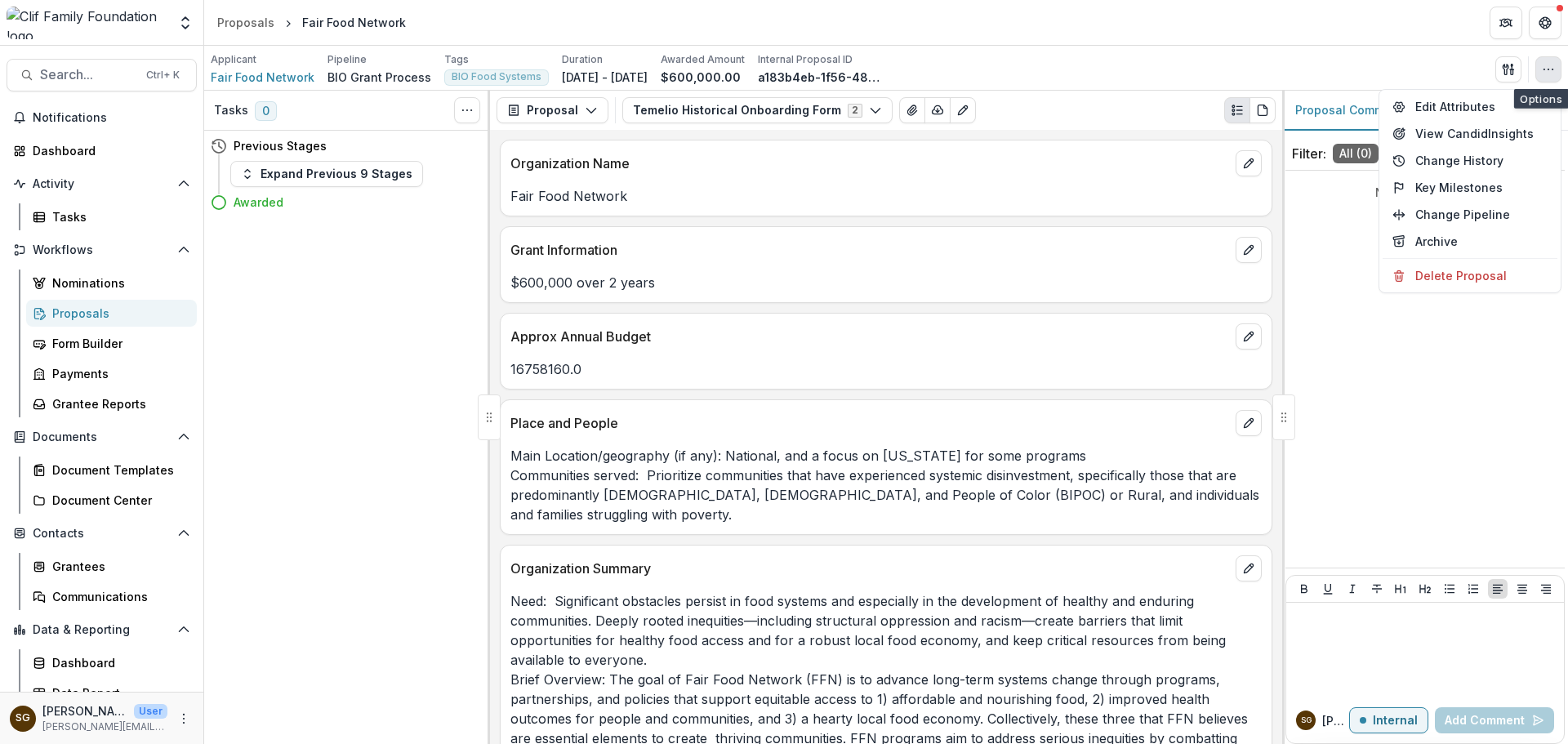
click at [1541, 69] on button "button" at bounding box center [1548, 69] width 27 height 27
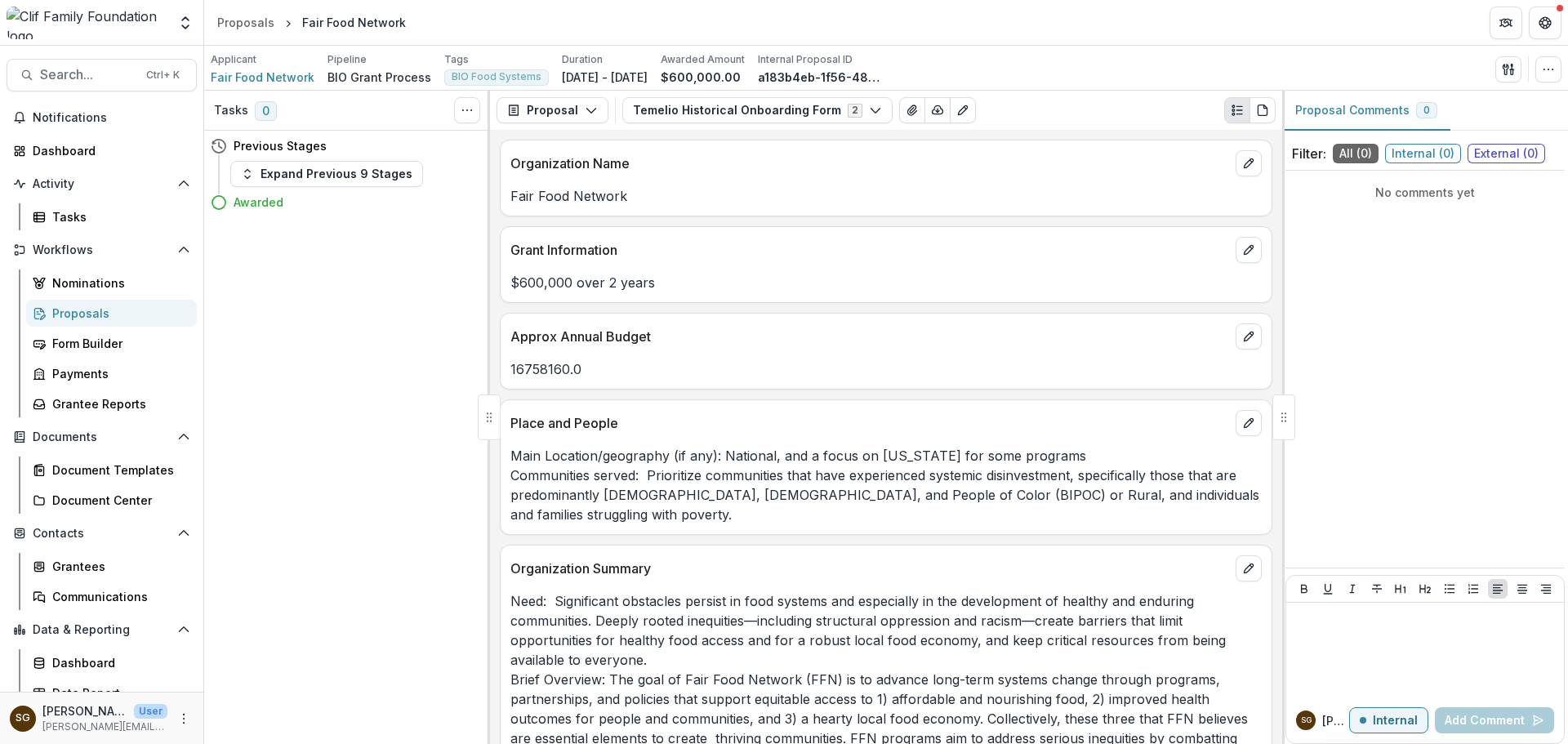
click at [267, 110] on span "0" at bounding box center [266, 110] width 22 height 20
click at [255, 110] on span "0" at bounding box center [266, 110] width 22 height 20
click at [367, 183] on button "Expand Previous 9 Stages" at bounding box center [326, 174] width 193 height 27
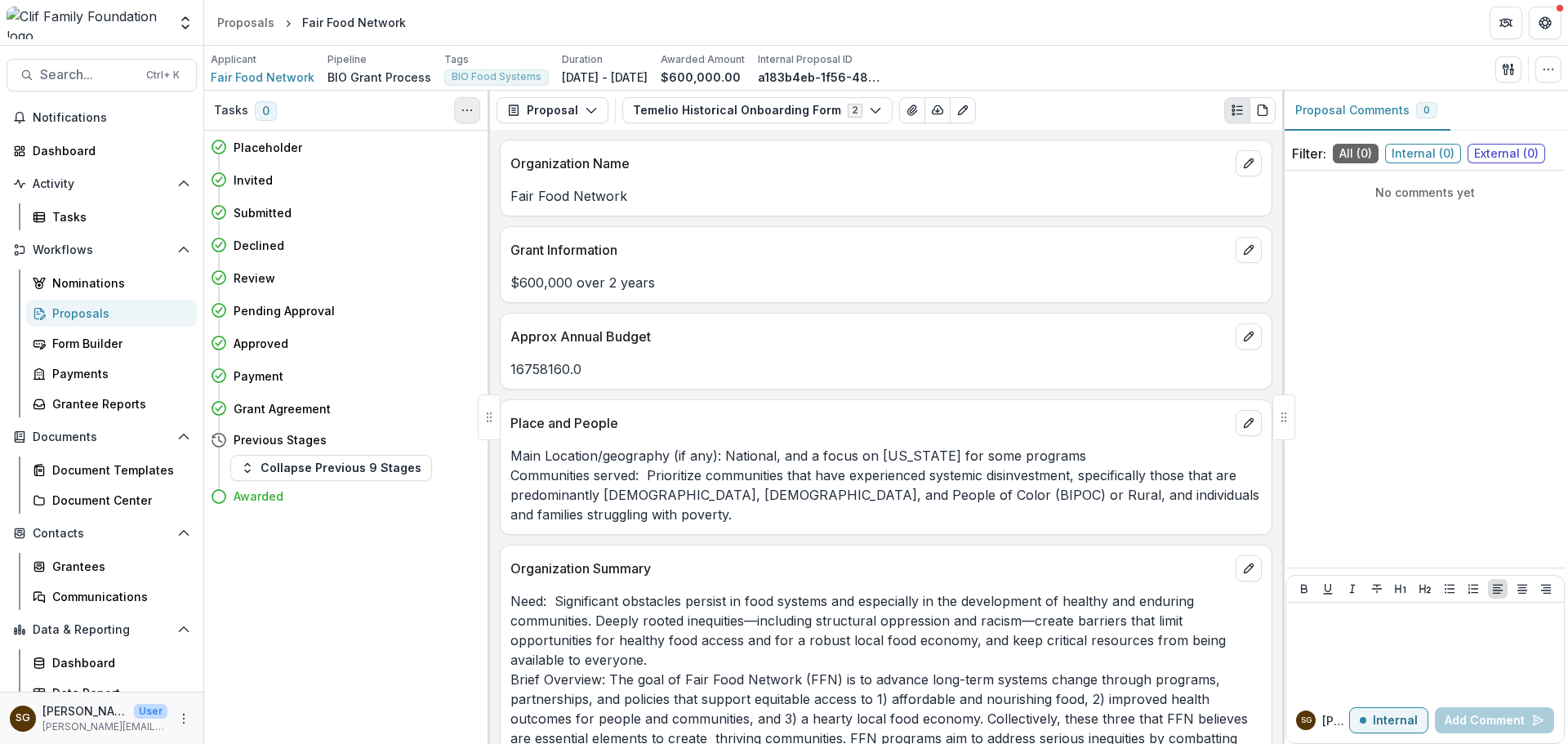
click at [463, 121] on button "Toggle View Cancelled Tasks" at bounding box center [467, 110] width 27 height 27
click at [1267, 111] on icon "PDF view" at bounding box center [1262, 110] width 9 height 10
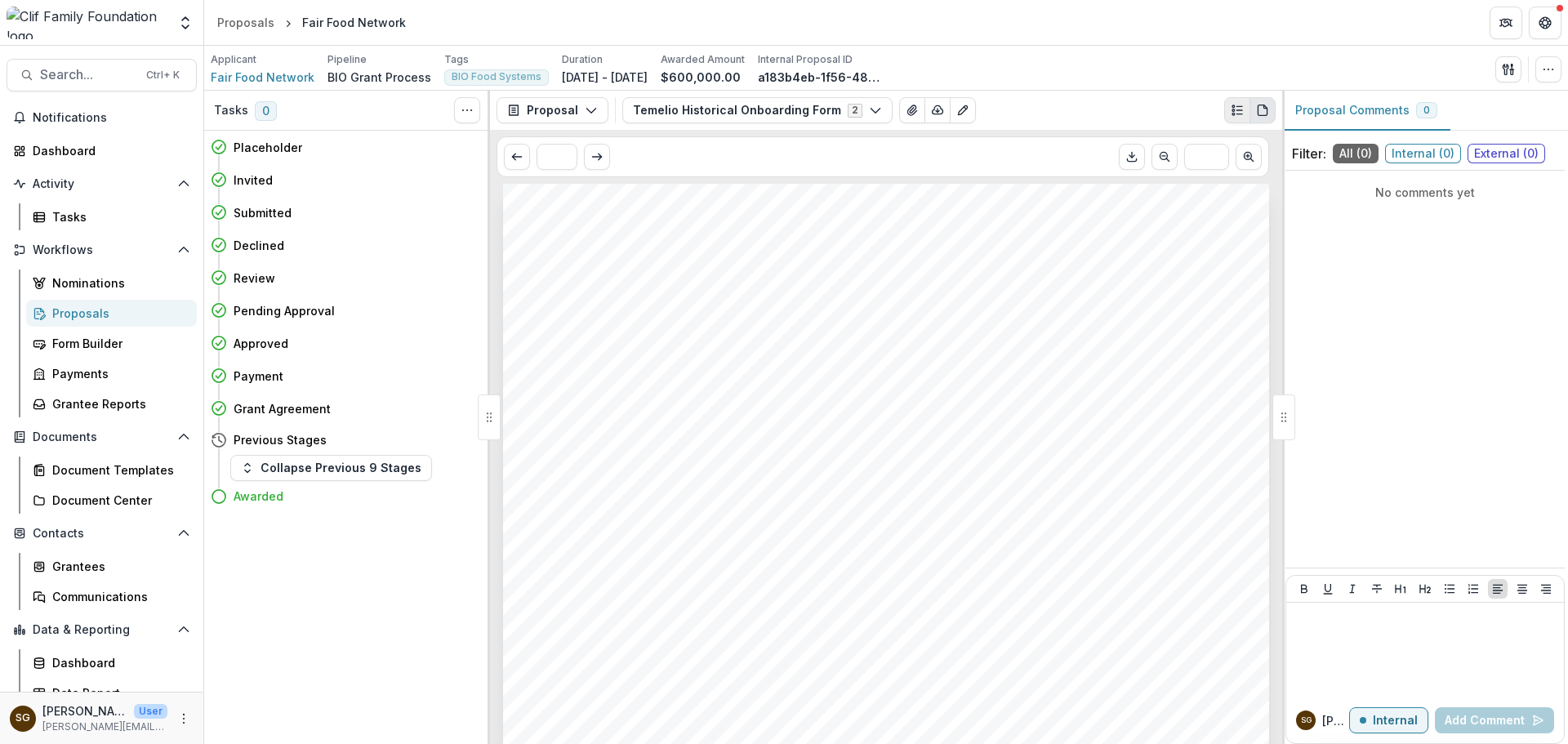
click at [1238, 115] on line "Plaintext view" at bounding box center [1239, 115] width 6 height 0
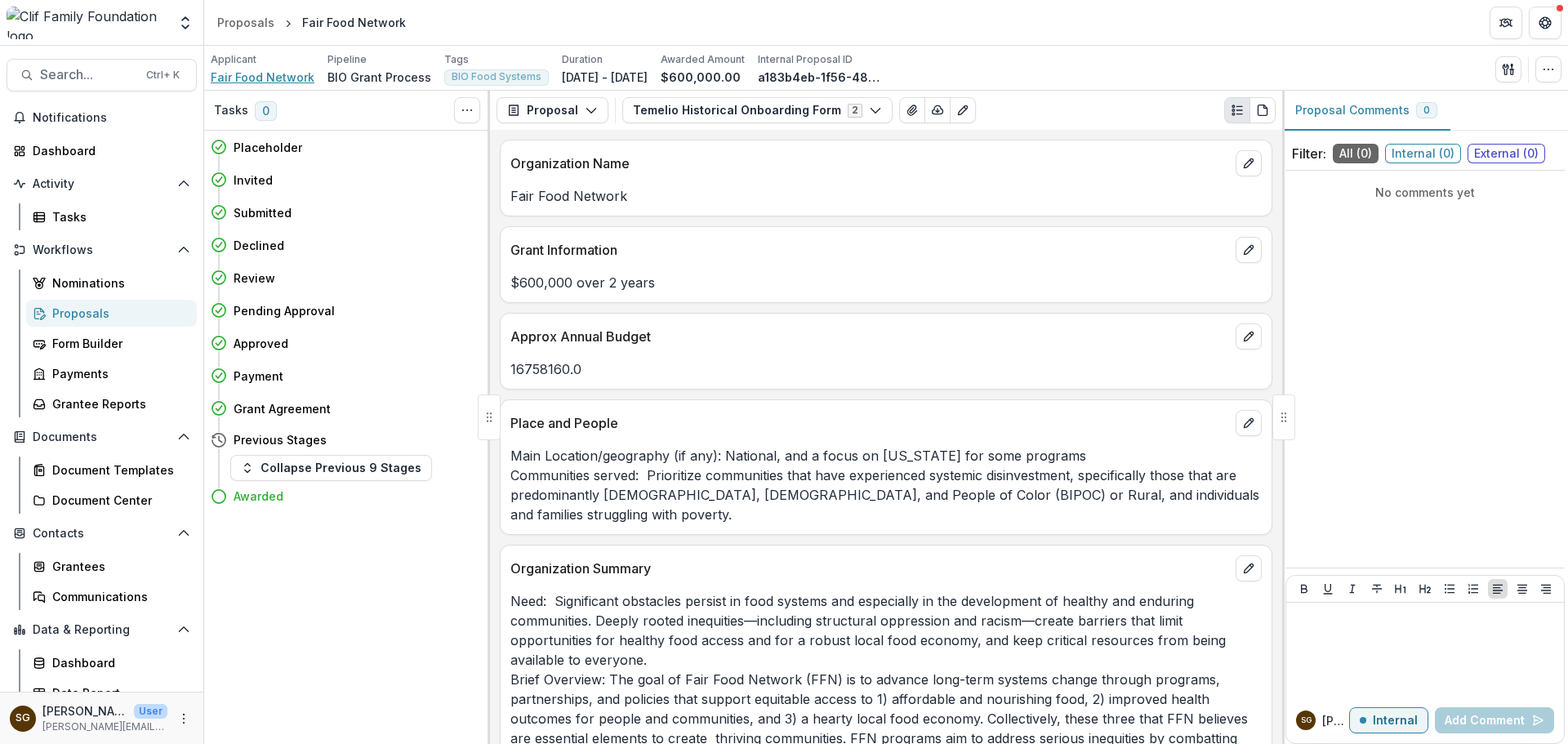
click at [286, 73] on span "Fair Food Network" at bounding box center [262, 77] width 104 height 17
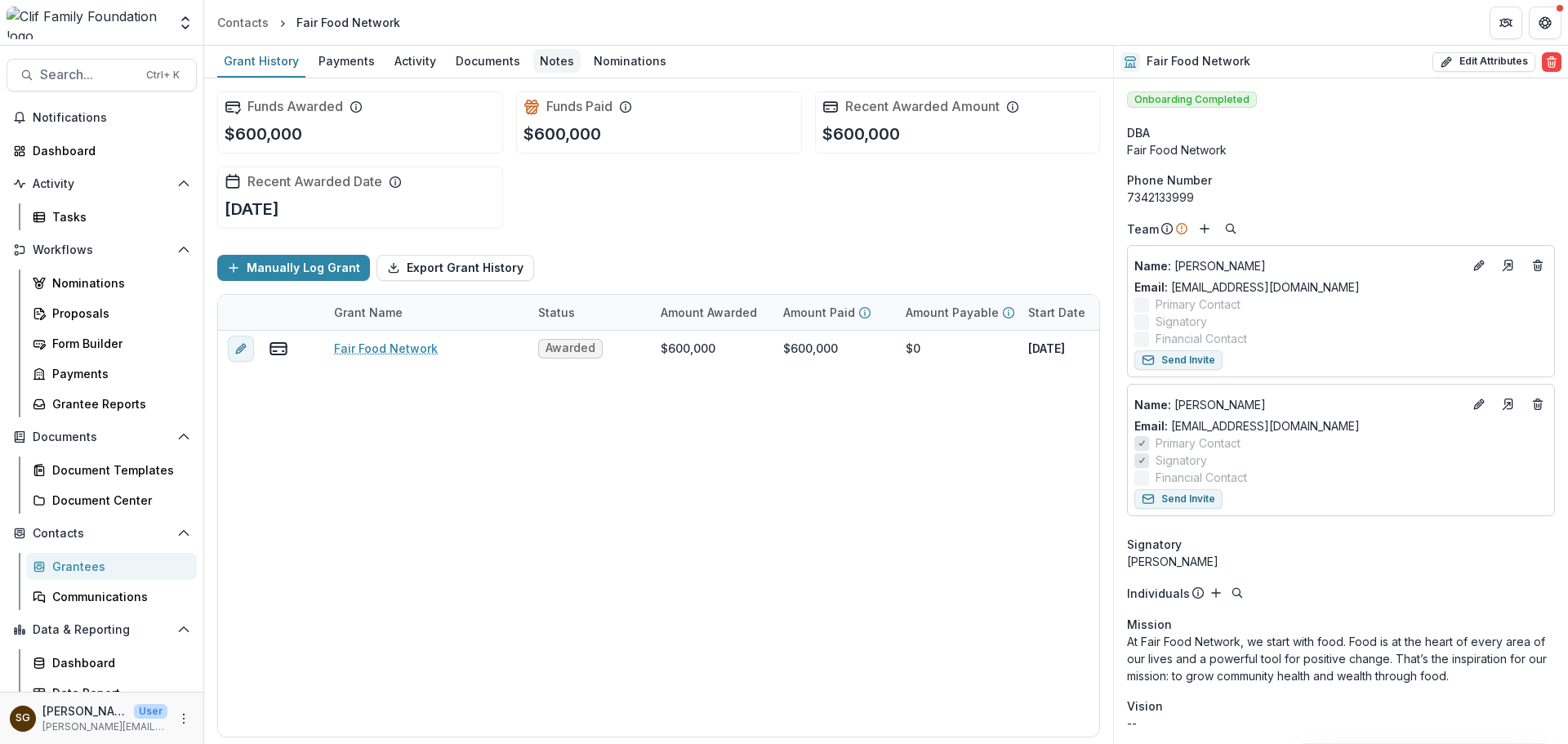
click at [555, 51] on div "Notes" at bounding box center [556, 61] width 47 height 24
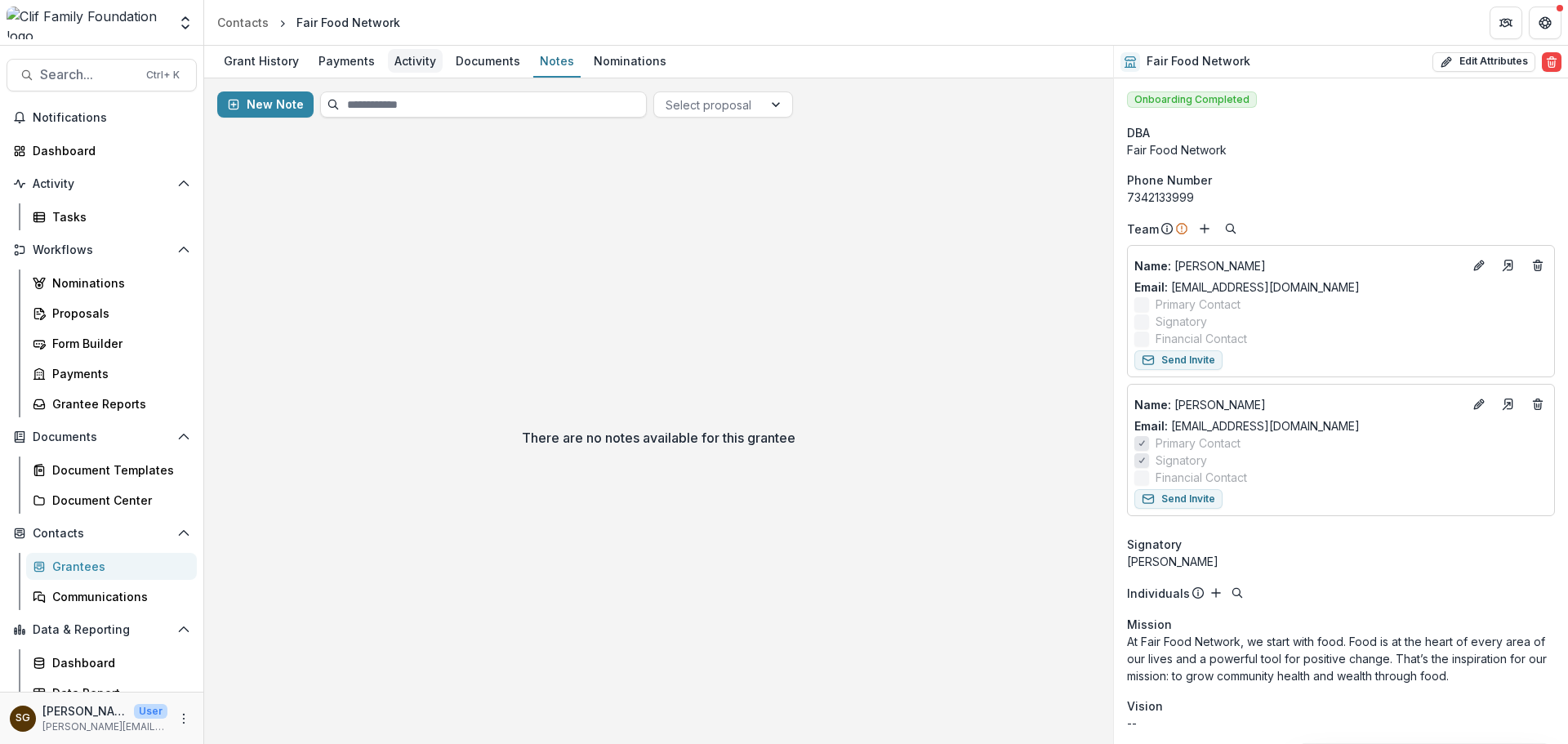
click at [395, 58] on div "Activity" at bounding box center [415, 61] width 55 height 24
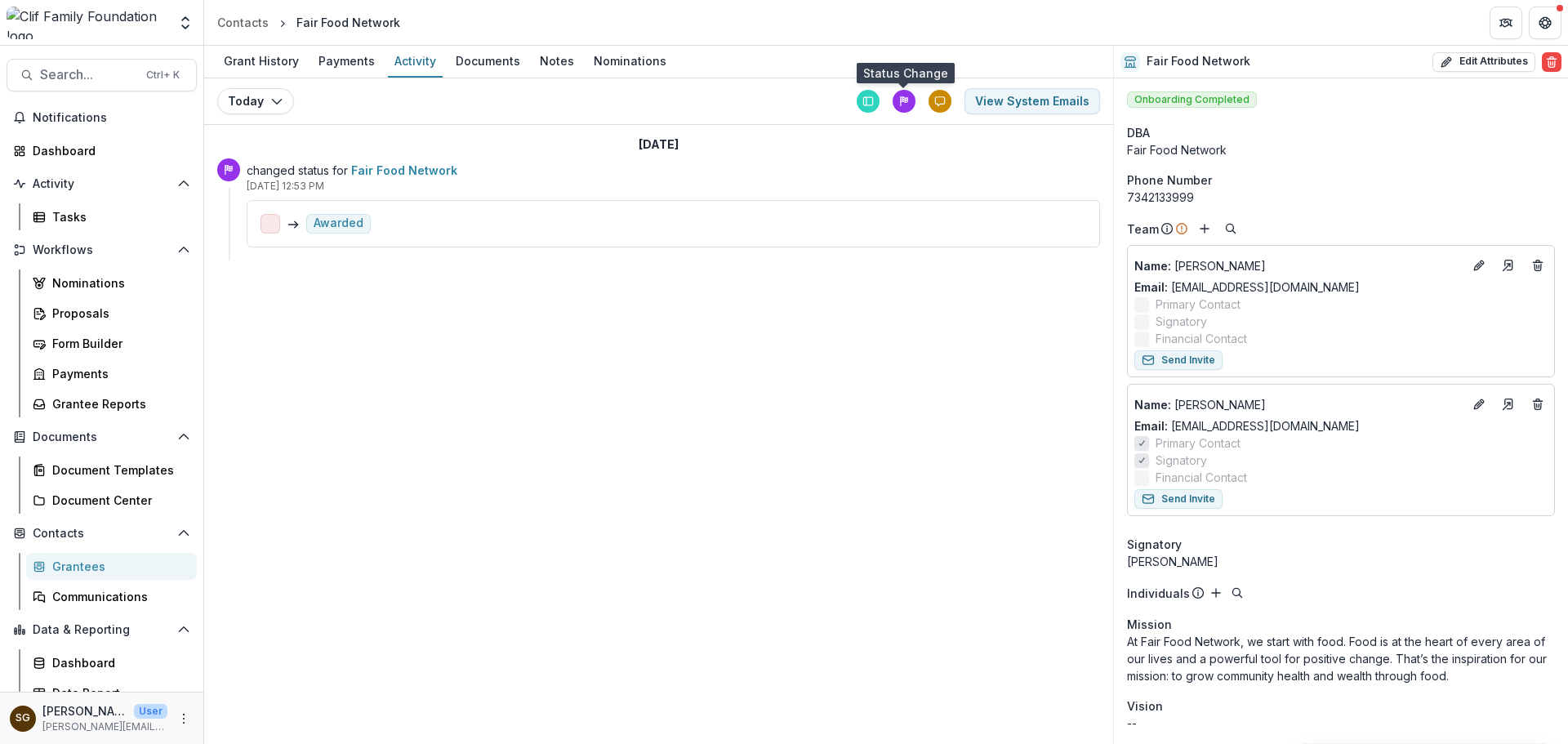
click at [901, 104] on icon at bounding box center [904, 101] width 11 height 11
click at [937, 103] on icon at bounding box center [940, 101] width 11 height 11
click at [872, 98] on icon at bounding box center [870, 102] width 9 height 9
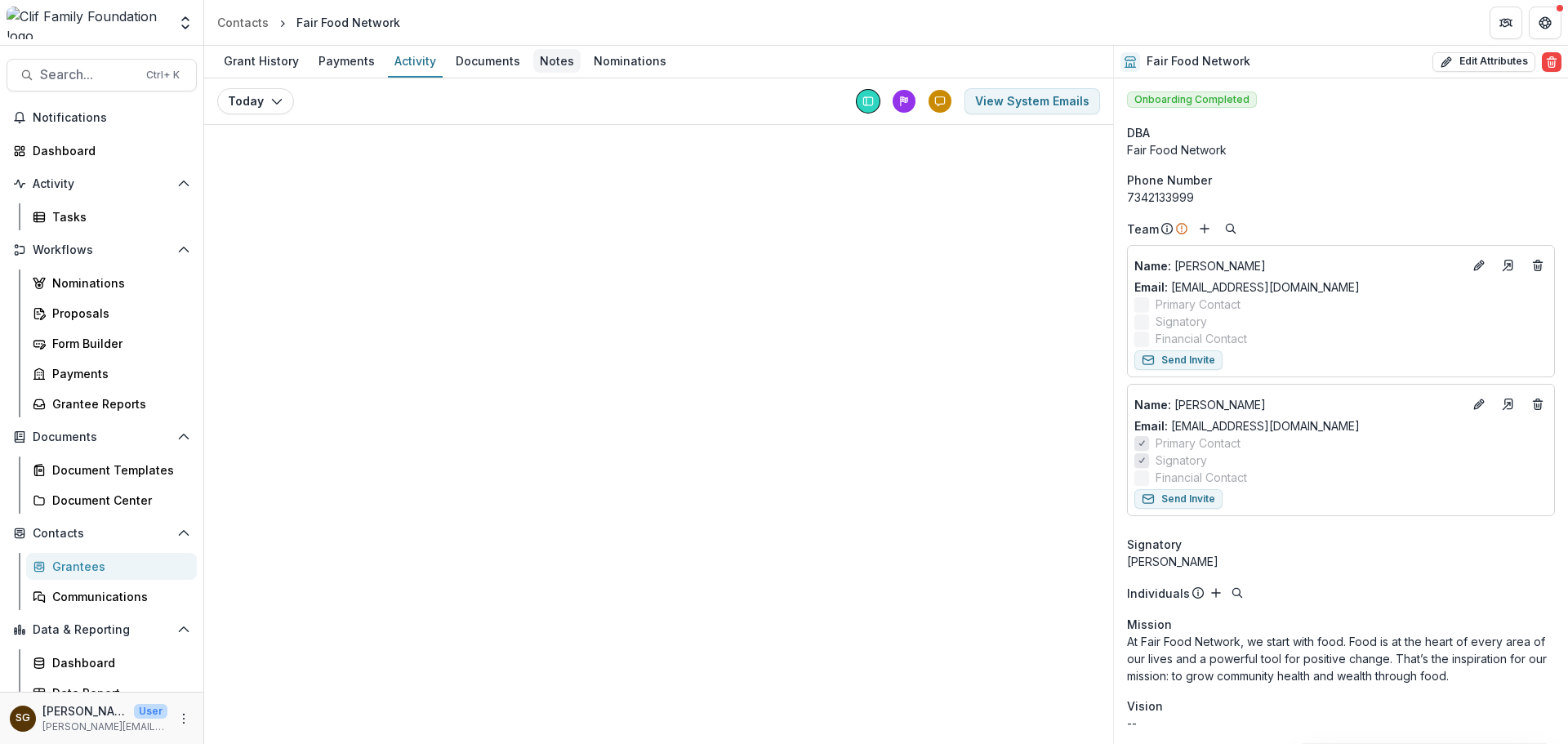
click at [562, 66] on div "Notes" at bounding box center [556, 61] width 47 height 24
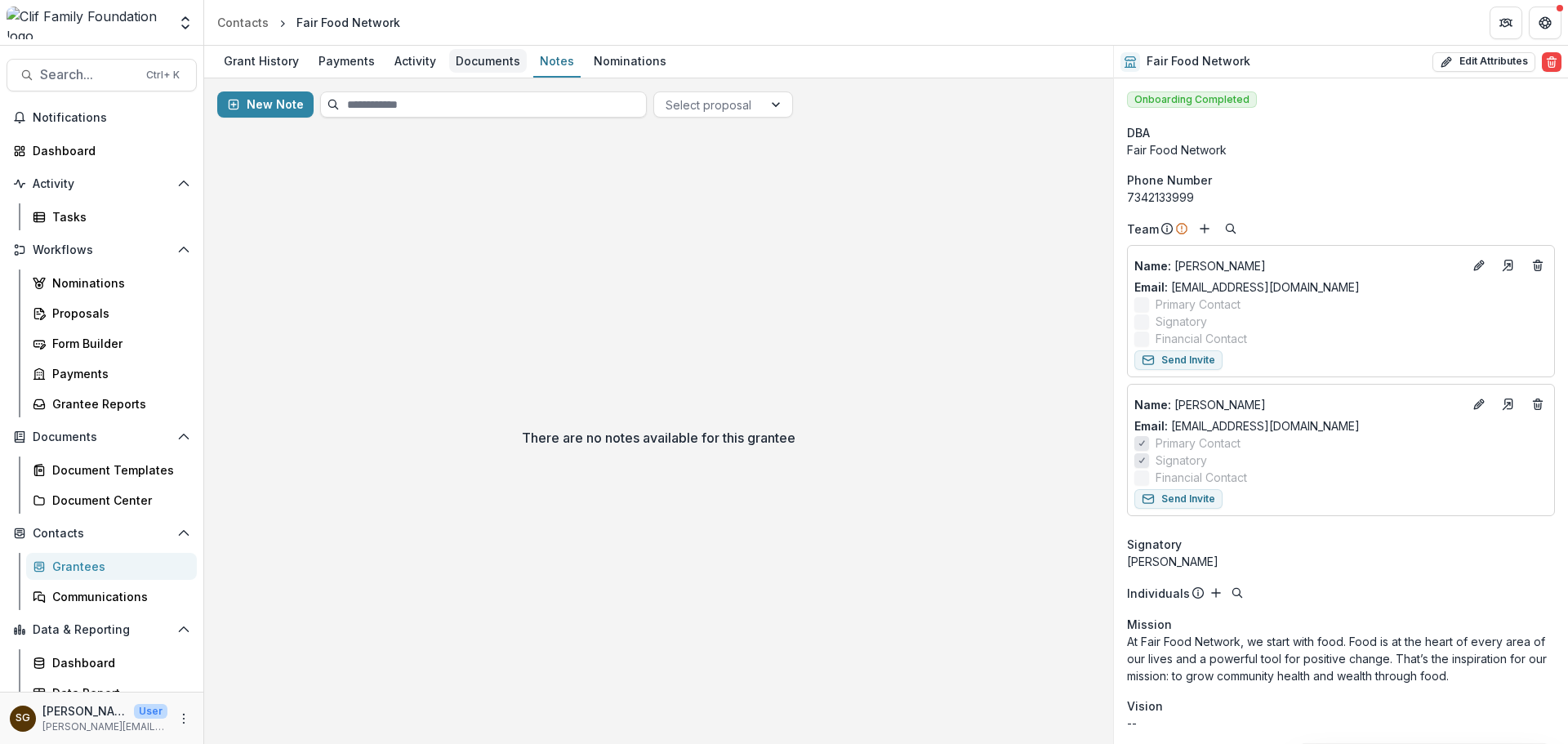
click at [494, 66] on div "Documents" at bounding box center [488, 61] width 78 height 24
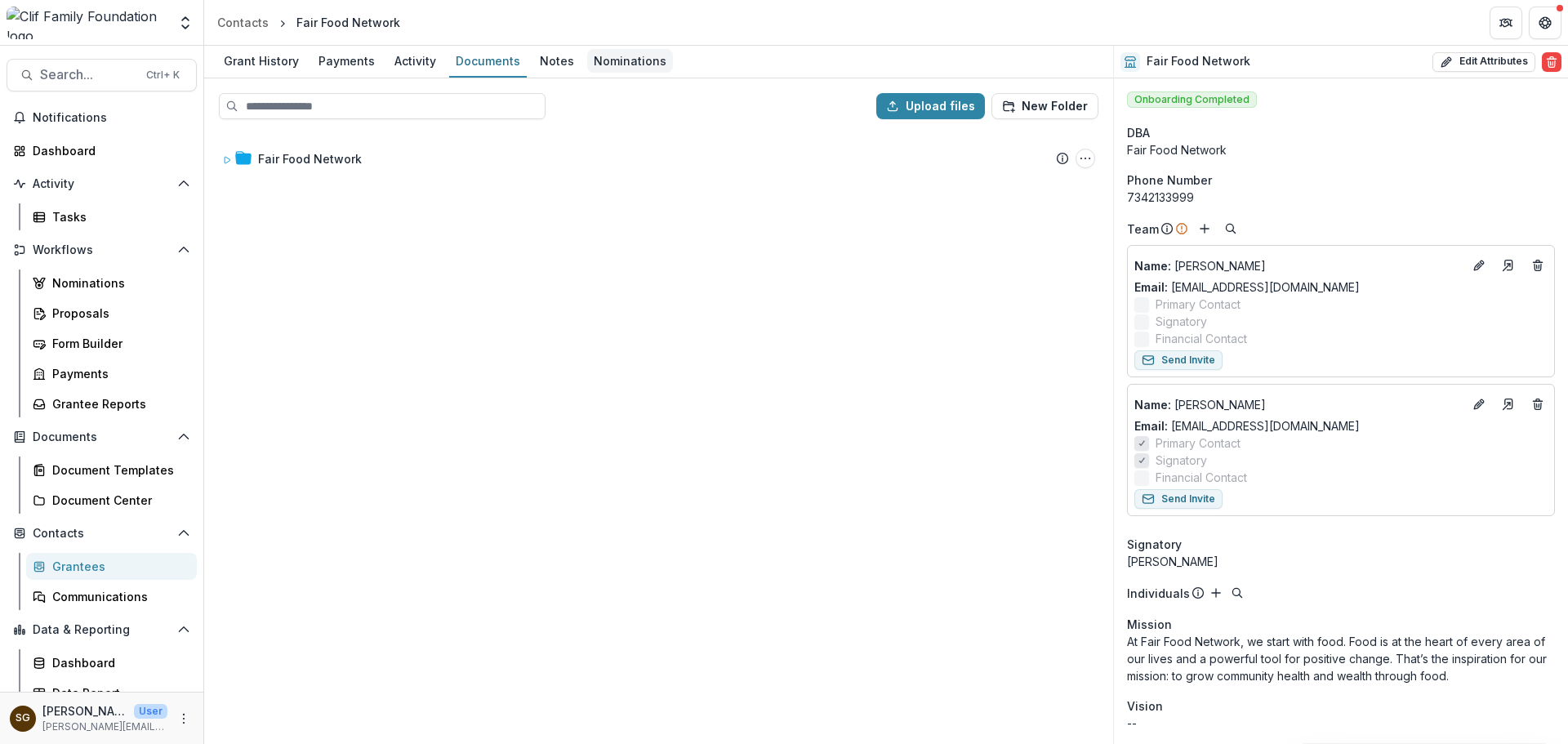
click at [627, 62] on div "Nominations" at bounding box center [630, 61] width 86 height 24
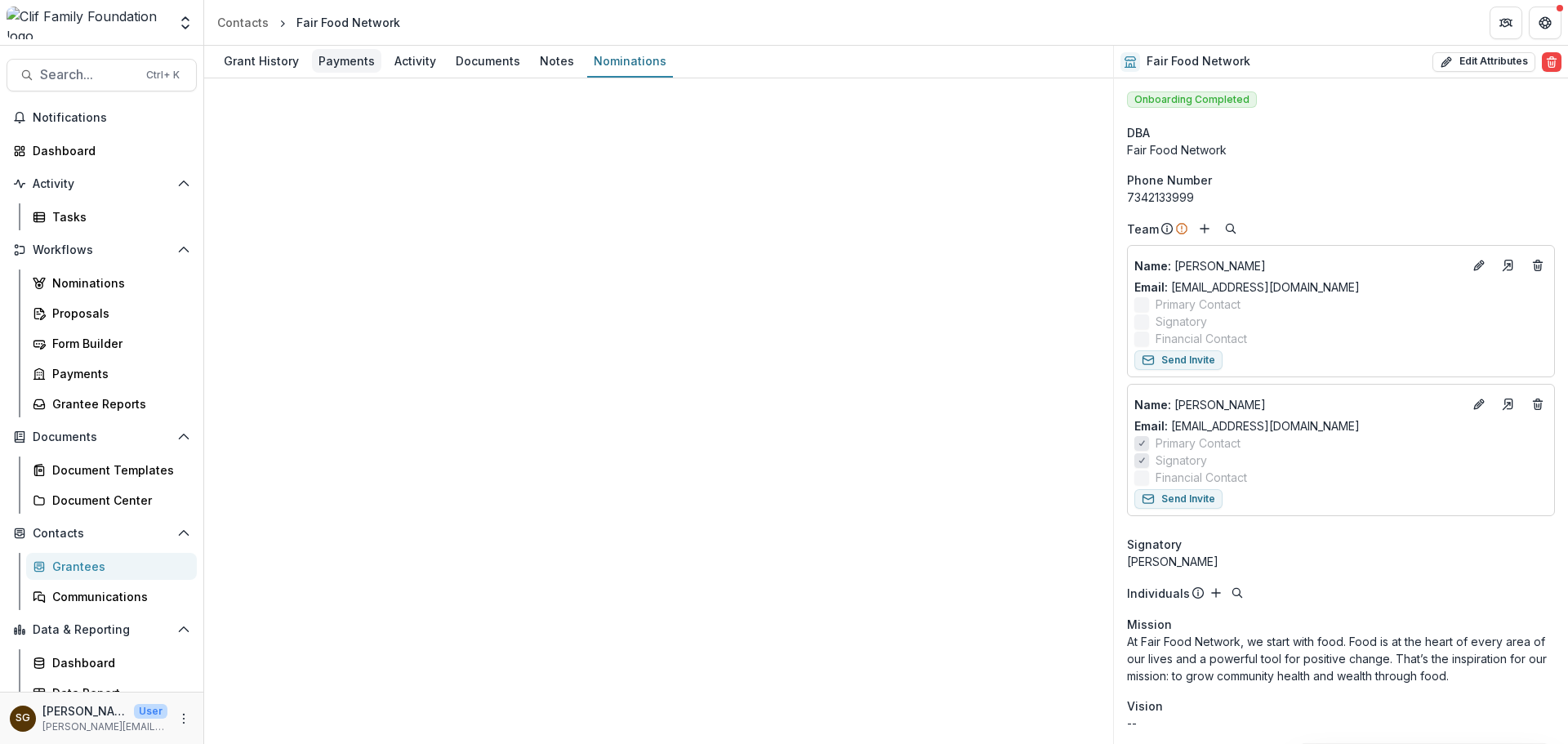
click at [367, 65] on div "Payments" at bounding box center [347, 61] width 69 height 24
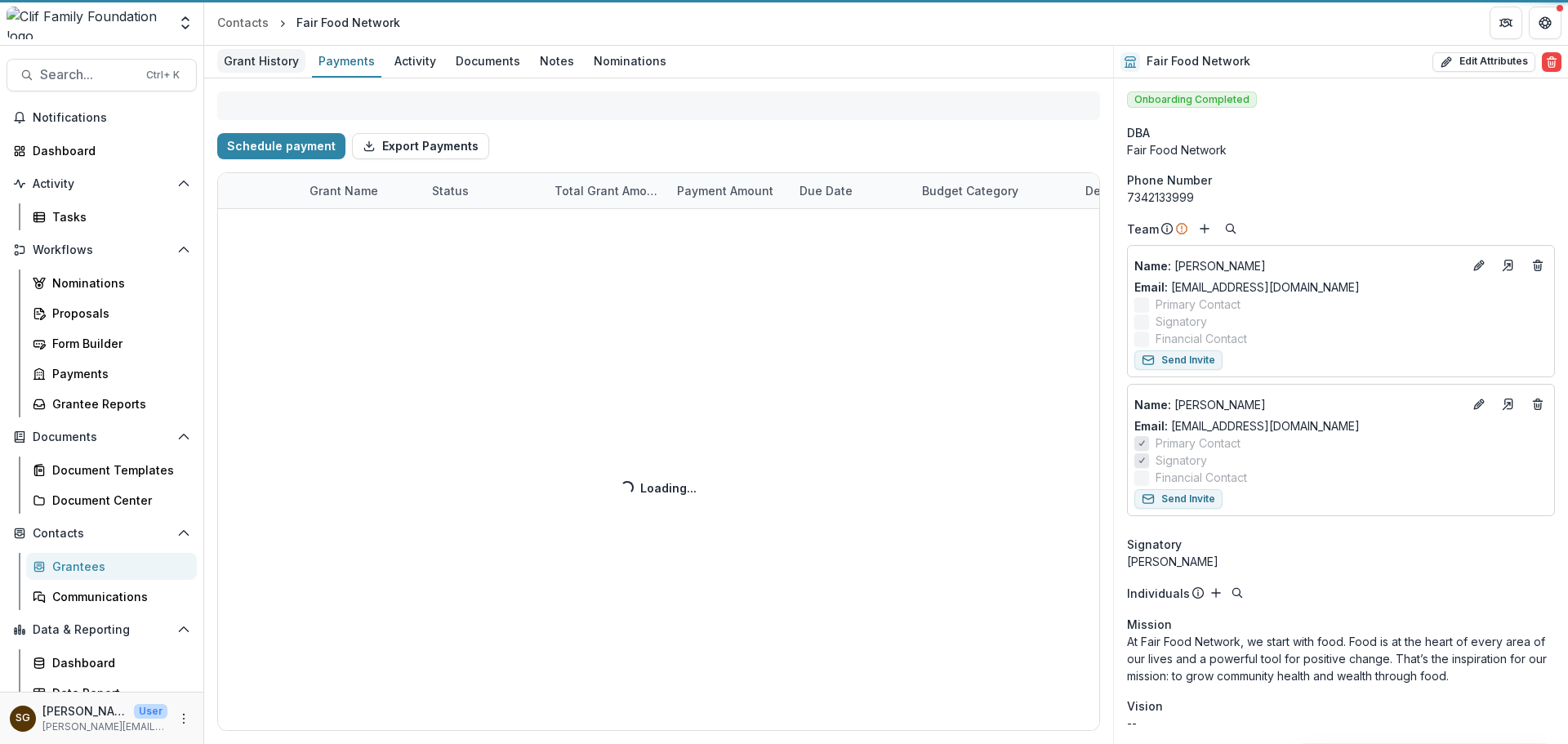
select select "****"
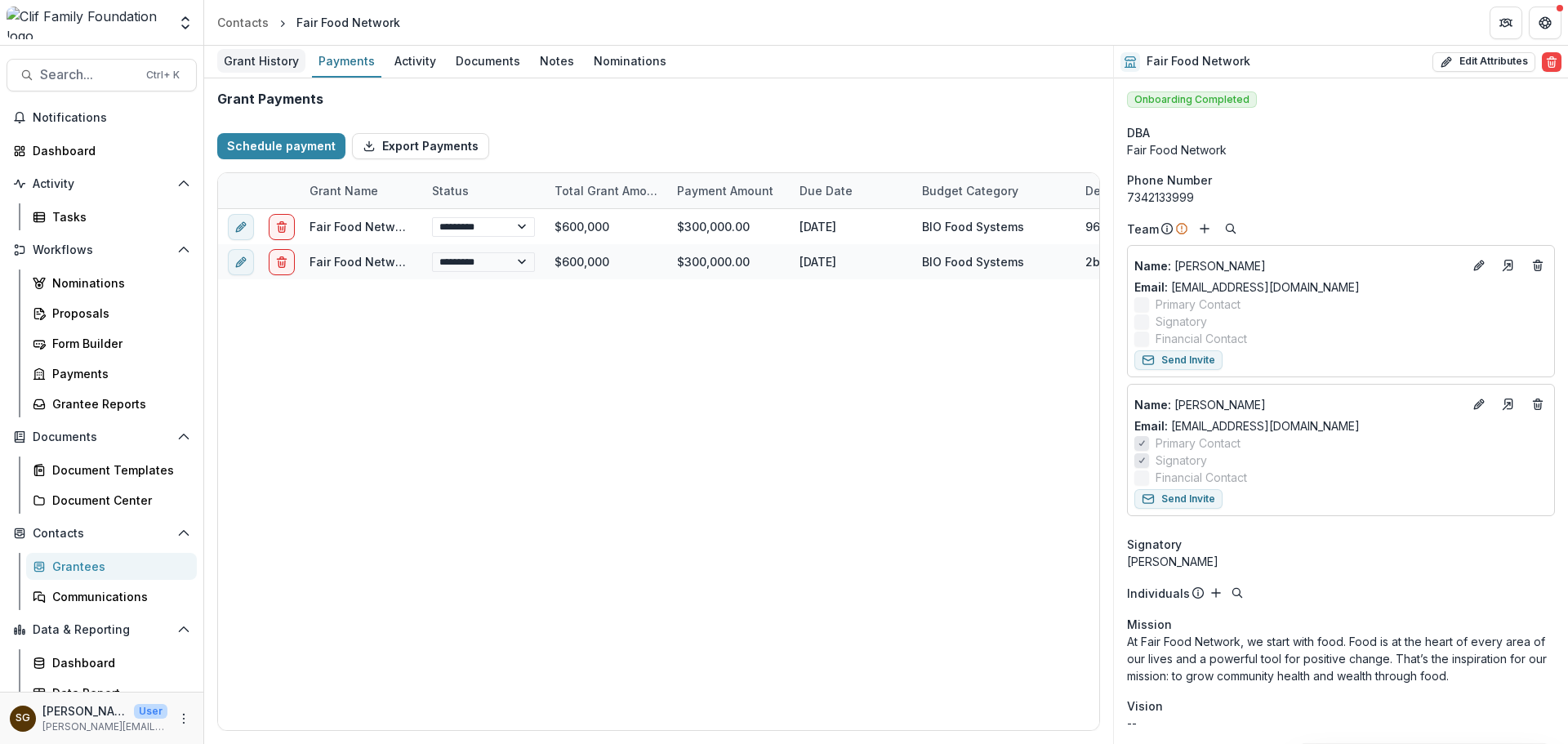
click at [277, 65] on div "Grant History" at bounding box center [261, 61] width 88 height 24
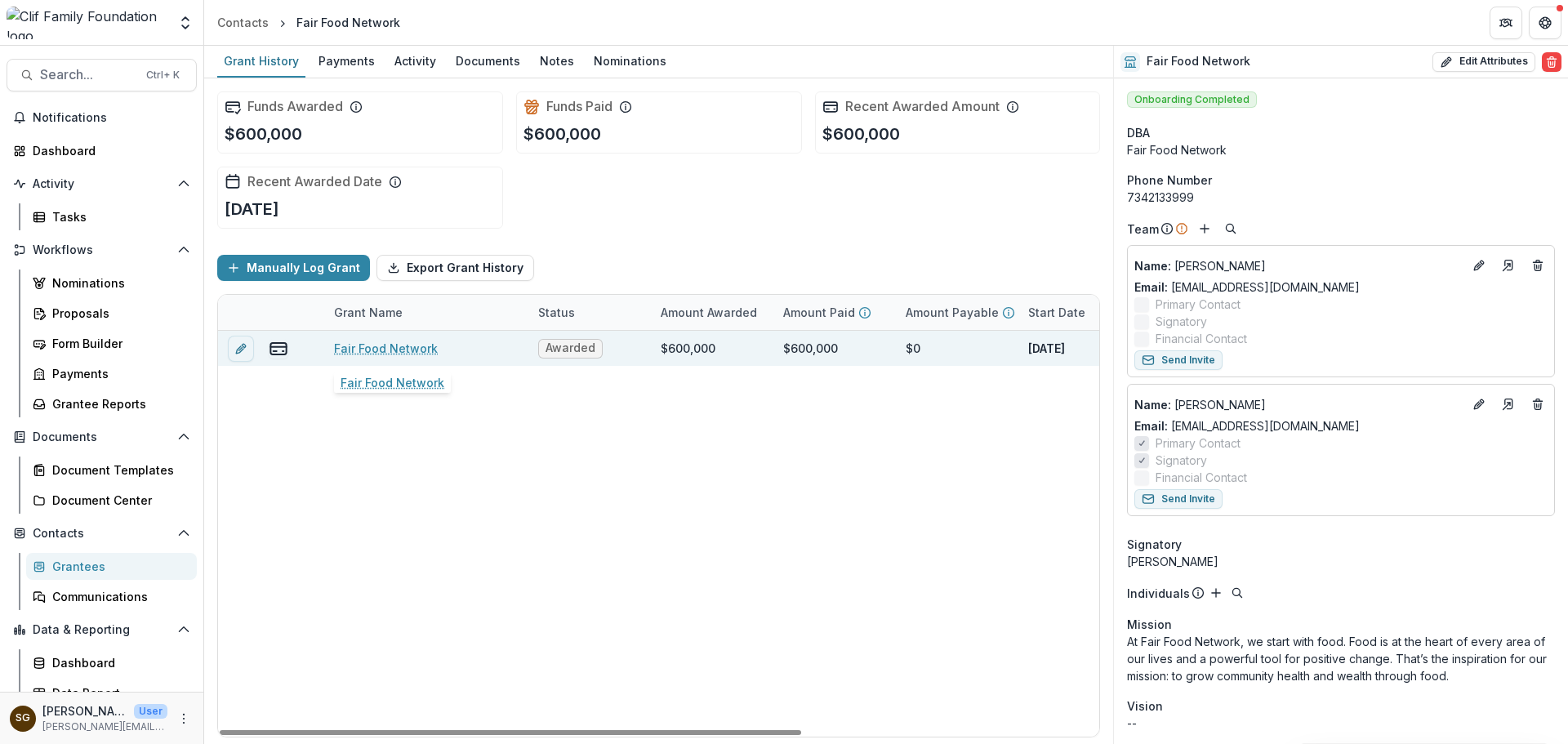
click at [390, 350] on link "Fair Food Network" at bounding box center [385, 348] width 104 height 17
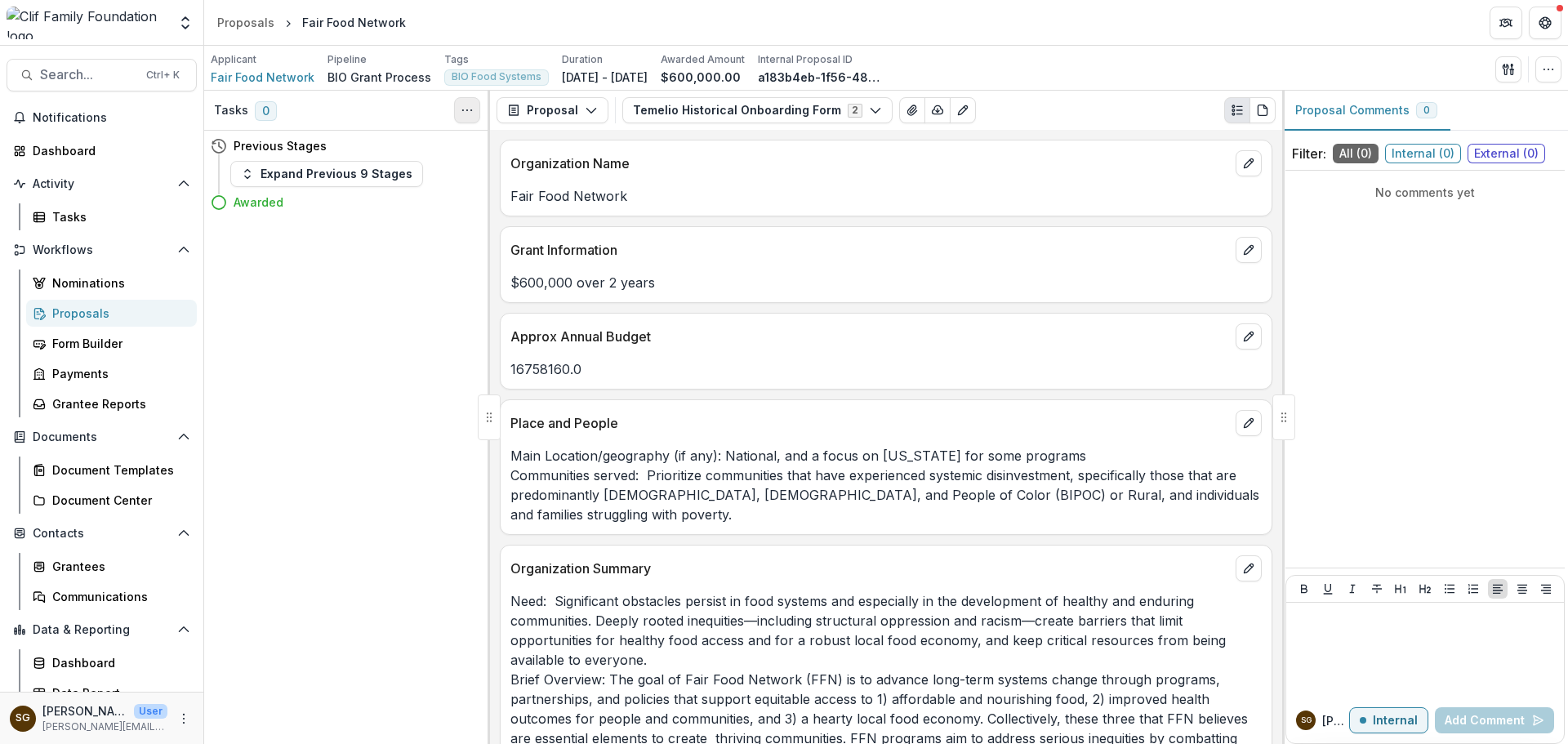
click at [465, 118] on button "Toggle View Cancelled Tasks" at bounding box center [467, 110] width 27 height 27
click at [559, 103] on button "Proposal" at bounding box center [552, 110] width 112 height 27
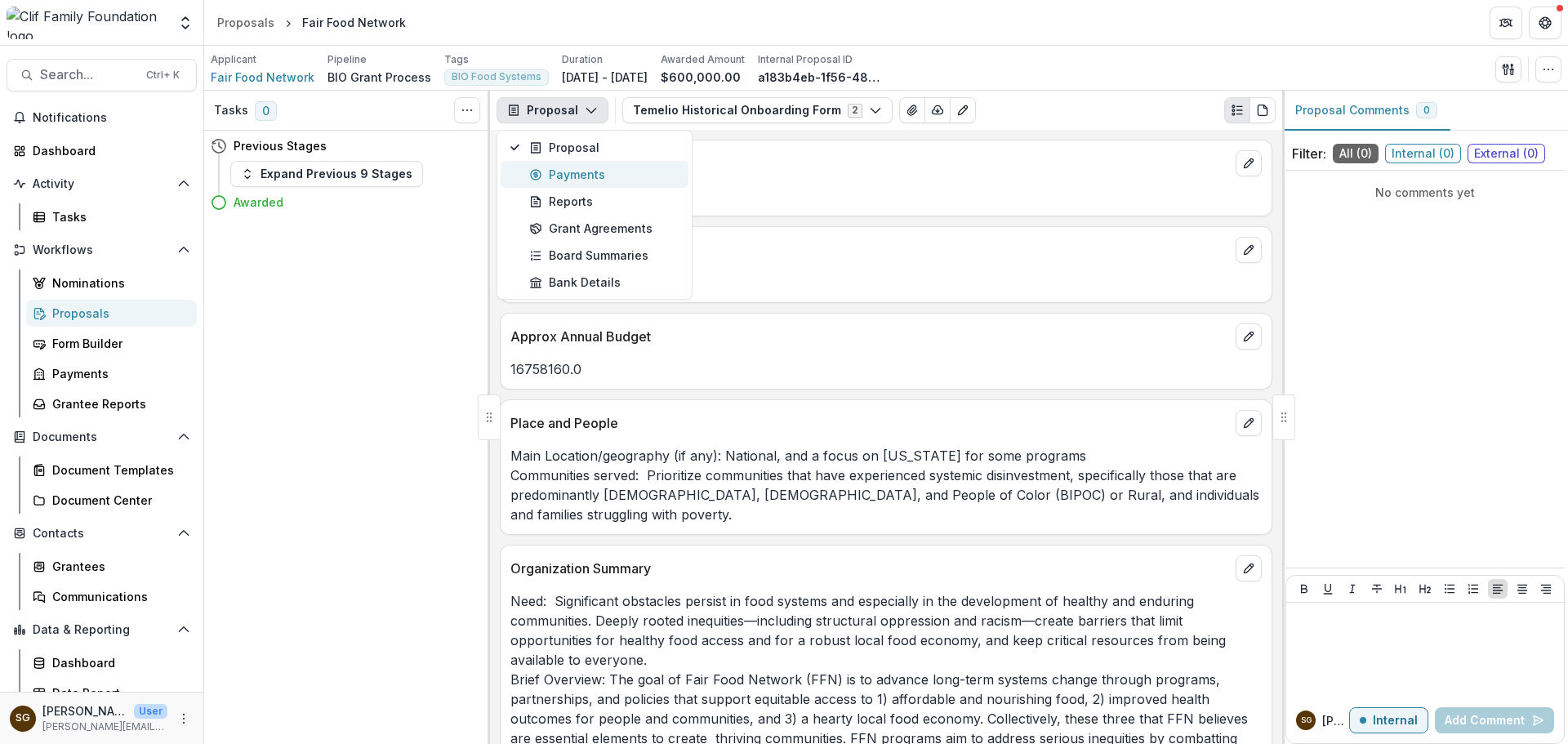
click at [568, 183] on div "Payments" at bounding box center [603, 175] width 150 height 17
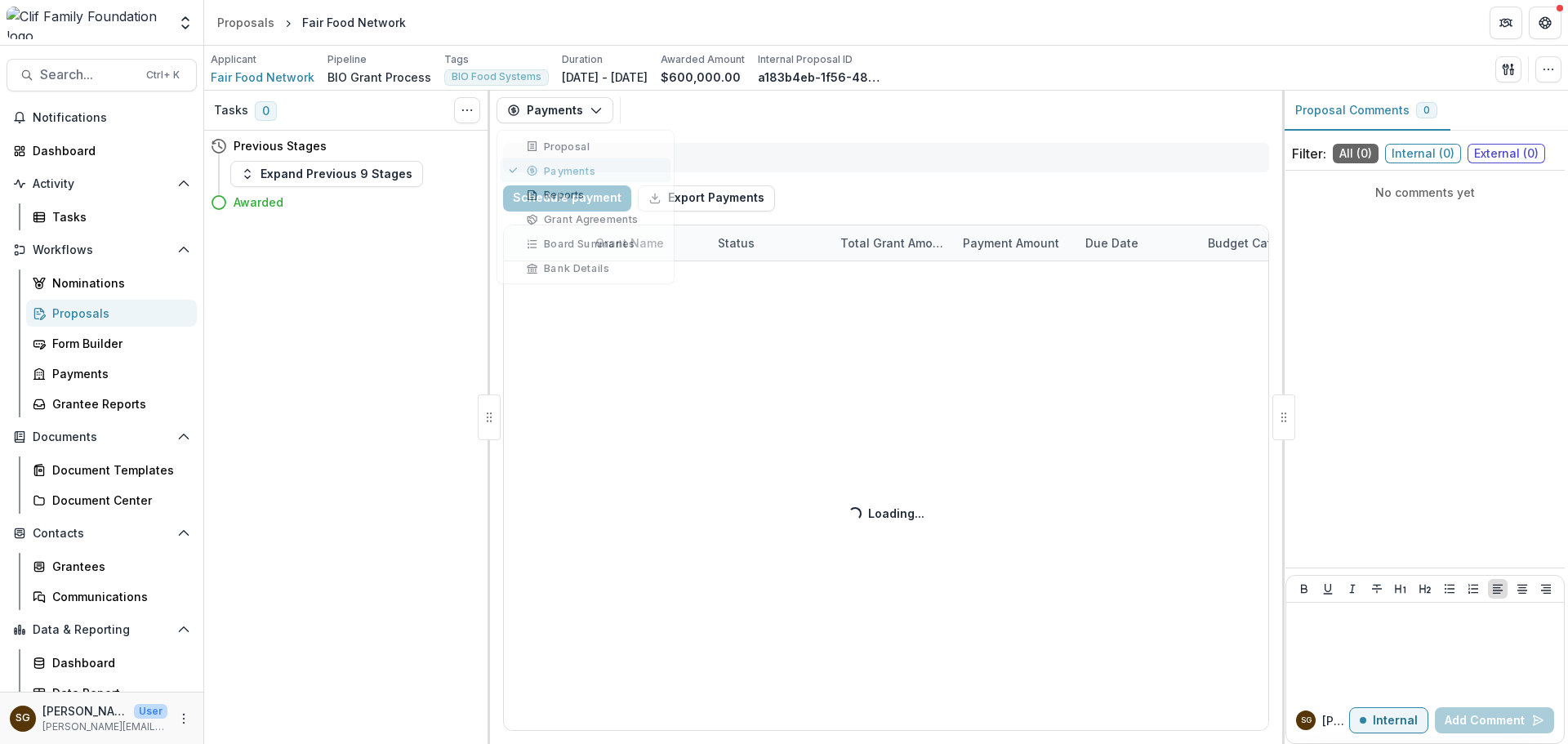
select select "****"
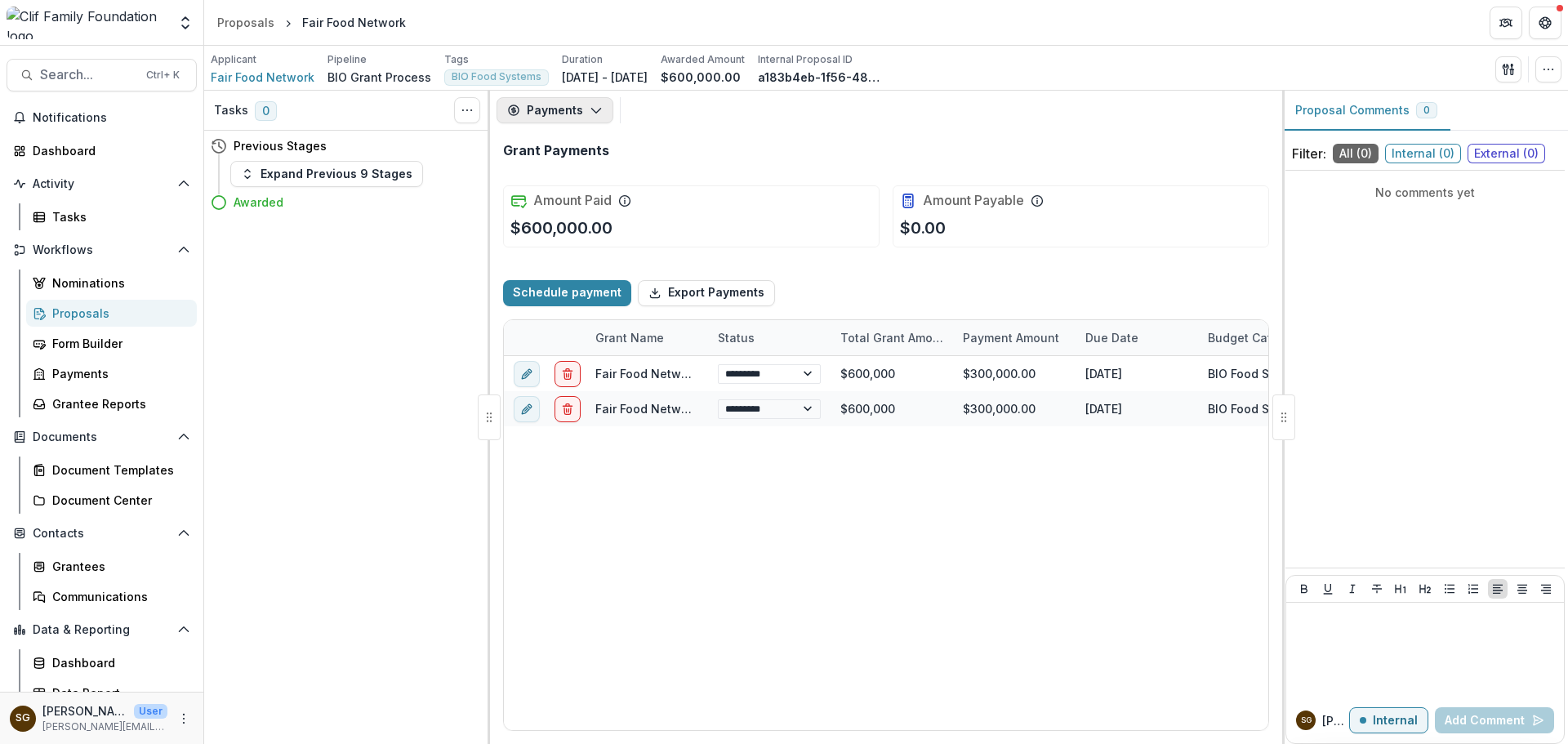
click at [593, 109] on icon "button" at bounding box center [596, 110] width 13 height 13
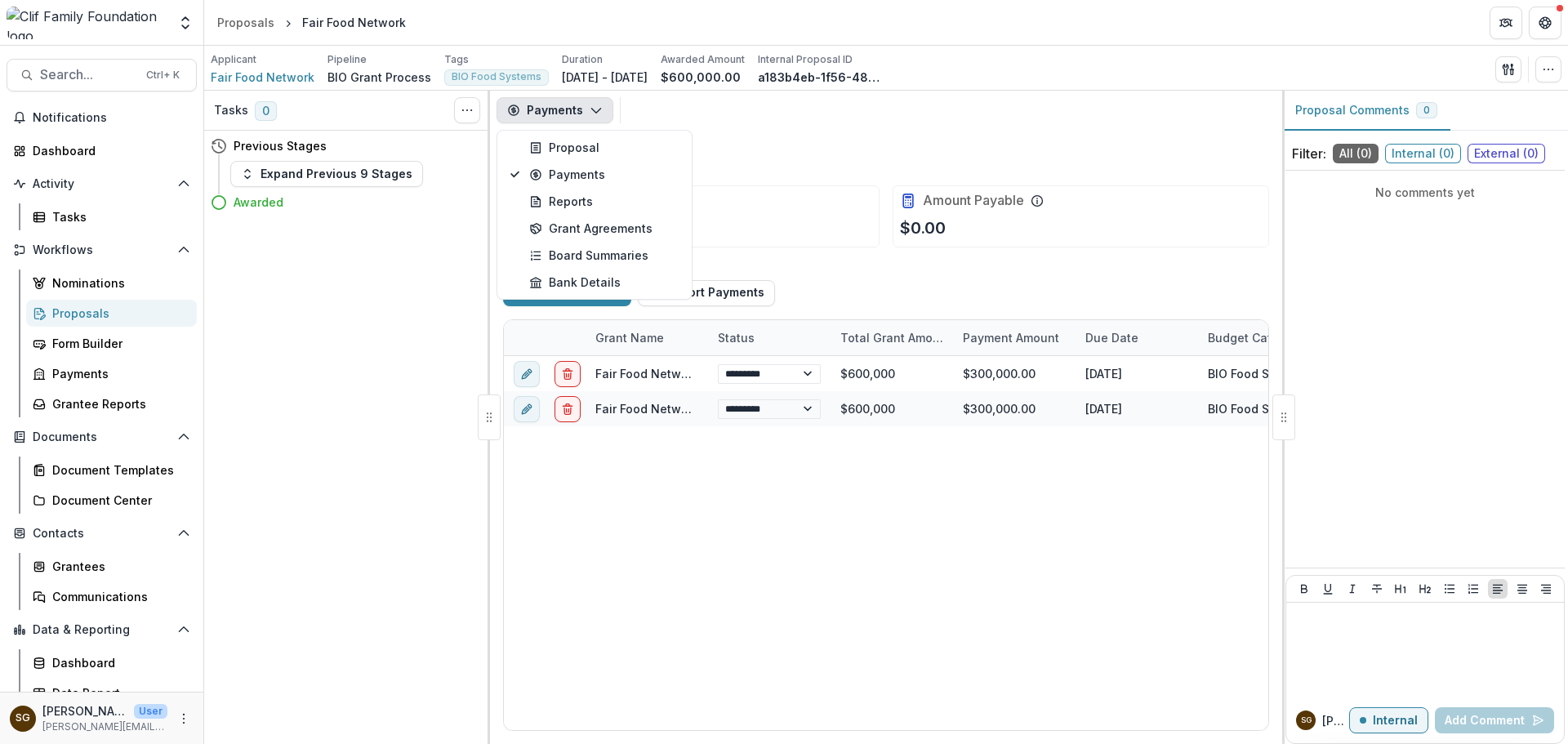
click at [559, 110] on button "Payments" at bounding box center [555, 110] width 116 height 27
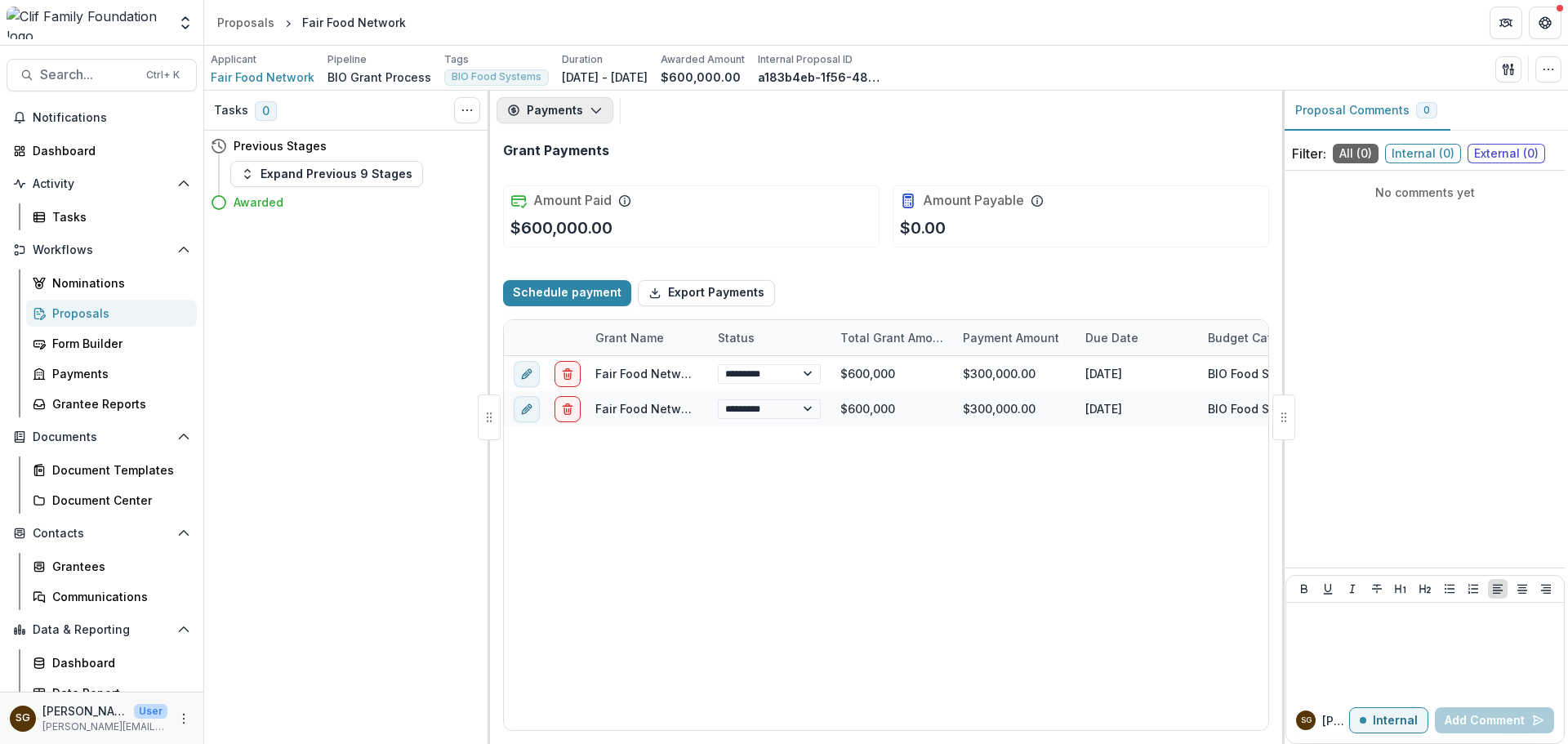
click at [555, 120] on button "Payments" at bounding box center [555, 110] width 116 height 27
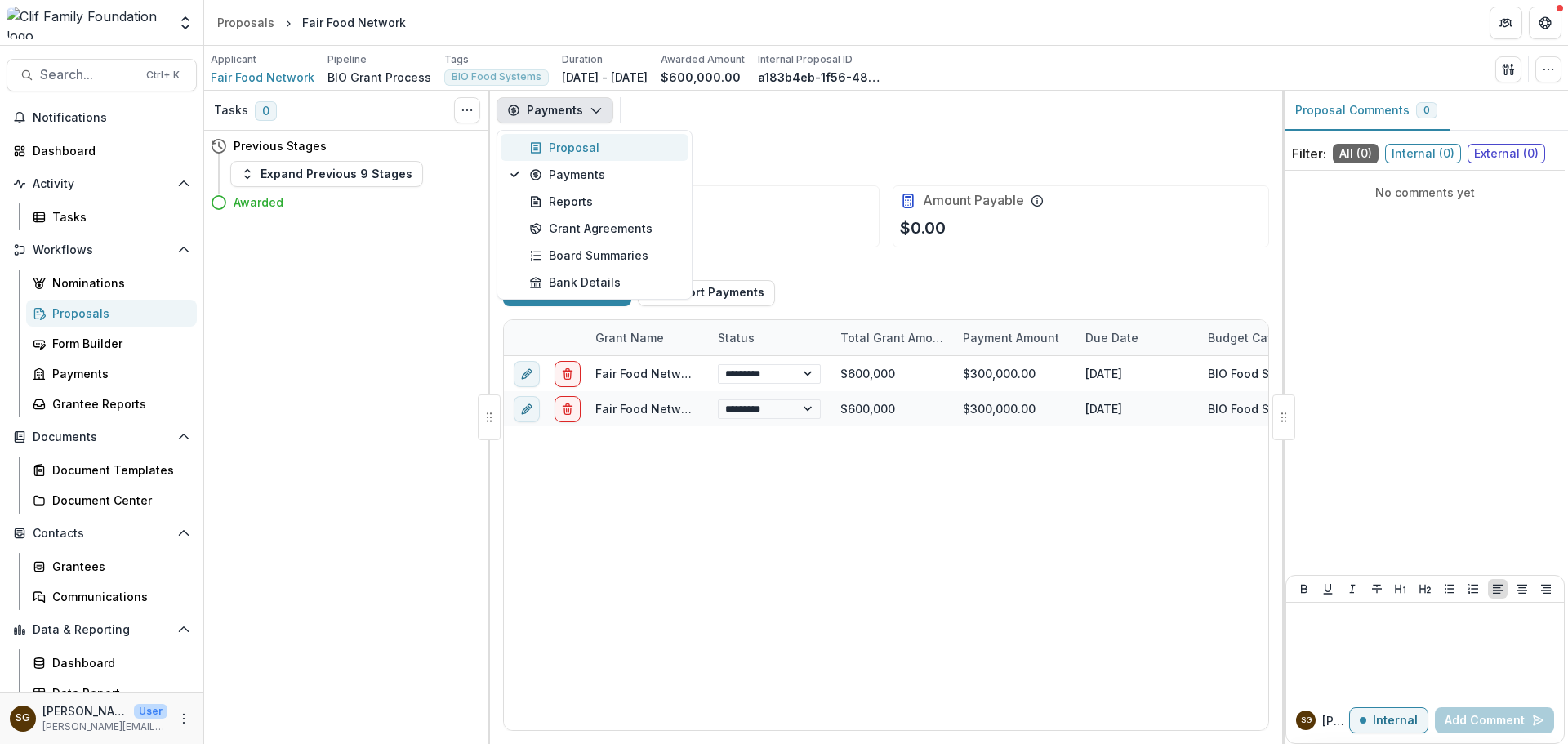
click at [556, 151] on div "Proposal" at bounding box center [603, 147] width 150 height 17
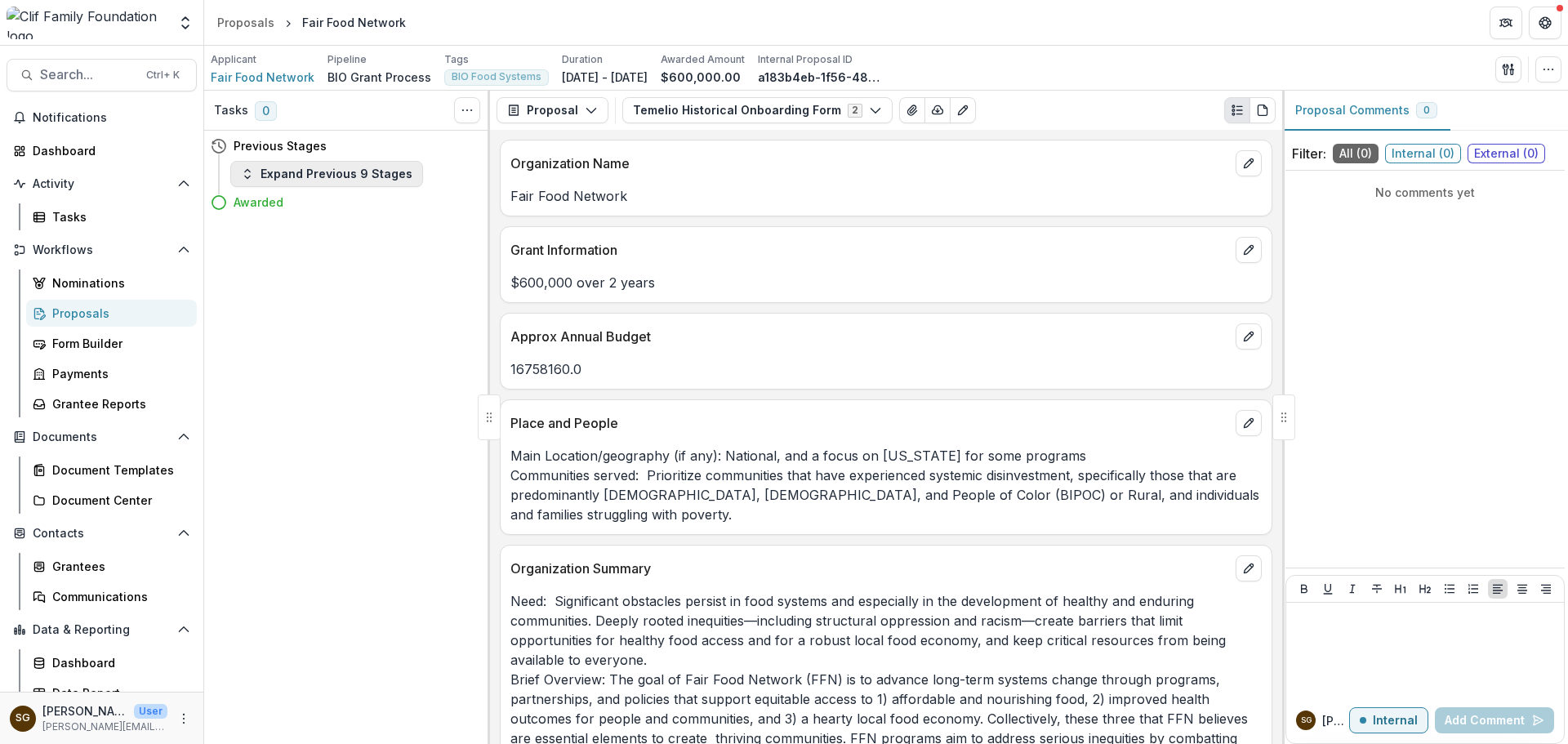
click at [326, 173] on button "Expand Previous 9 Stages" at bounding box center [326, 174] width 193 height 27
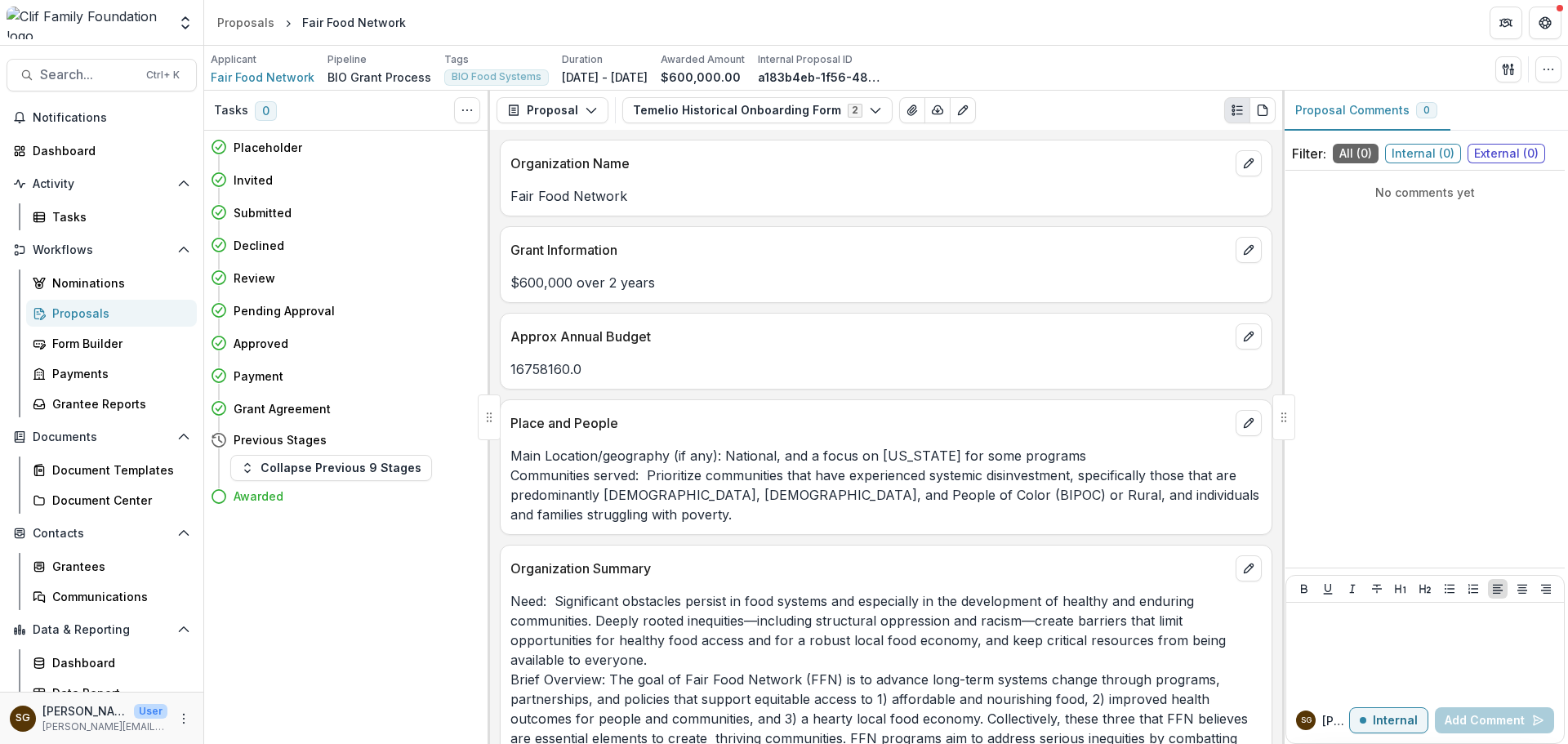
click at [86, 314] on div "Proposals" at bounding box center [118, 313] width 132 height 17
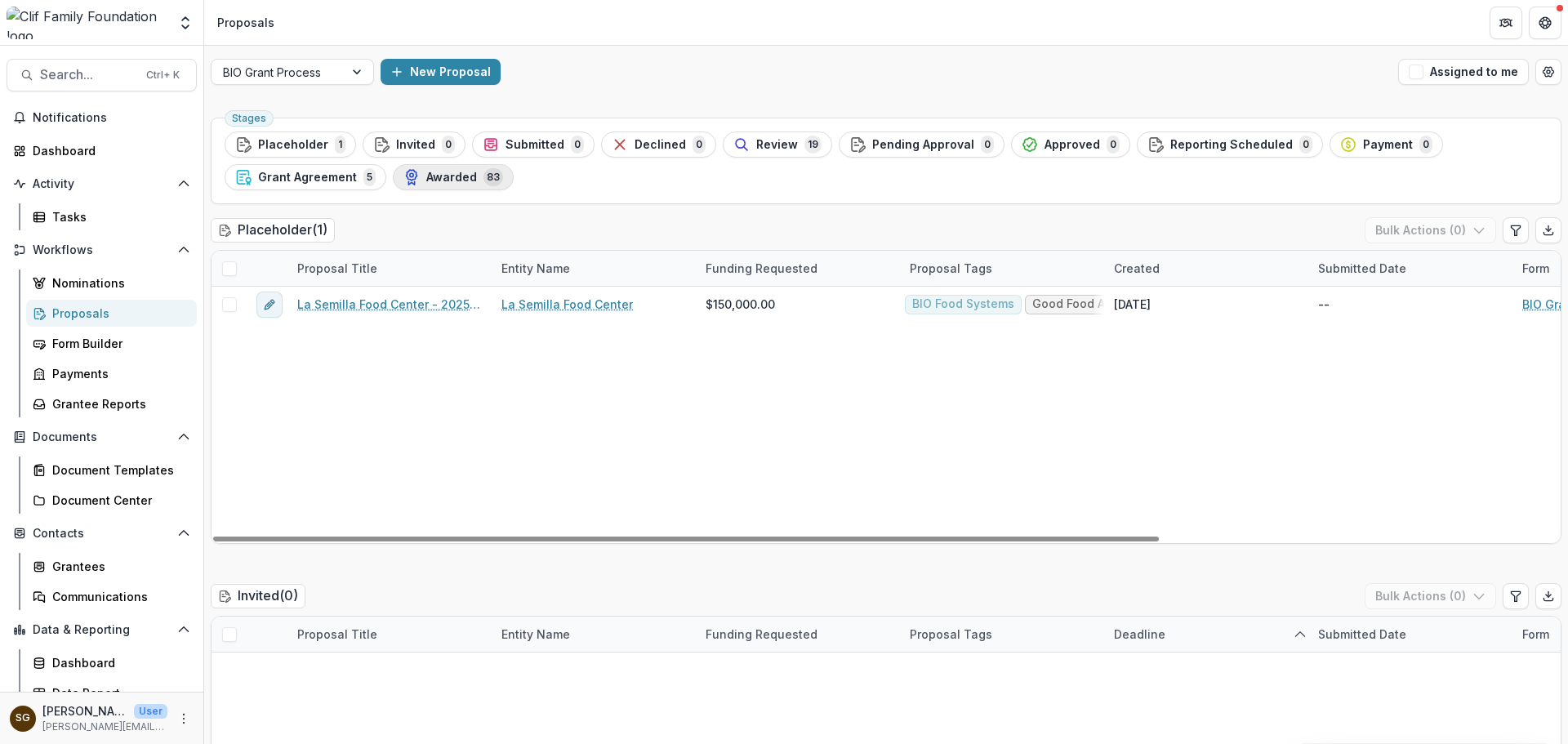
click at [430, 181] on span "Awarded" at bounding box center [451, 177] width 50 height 14
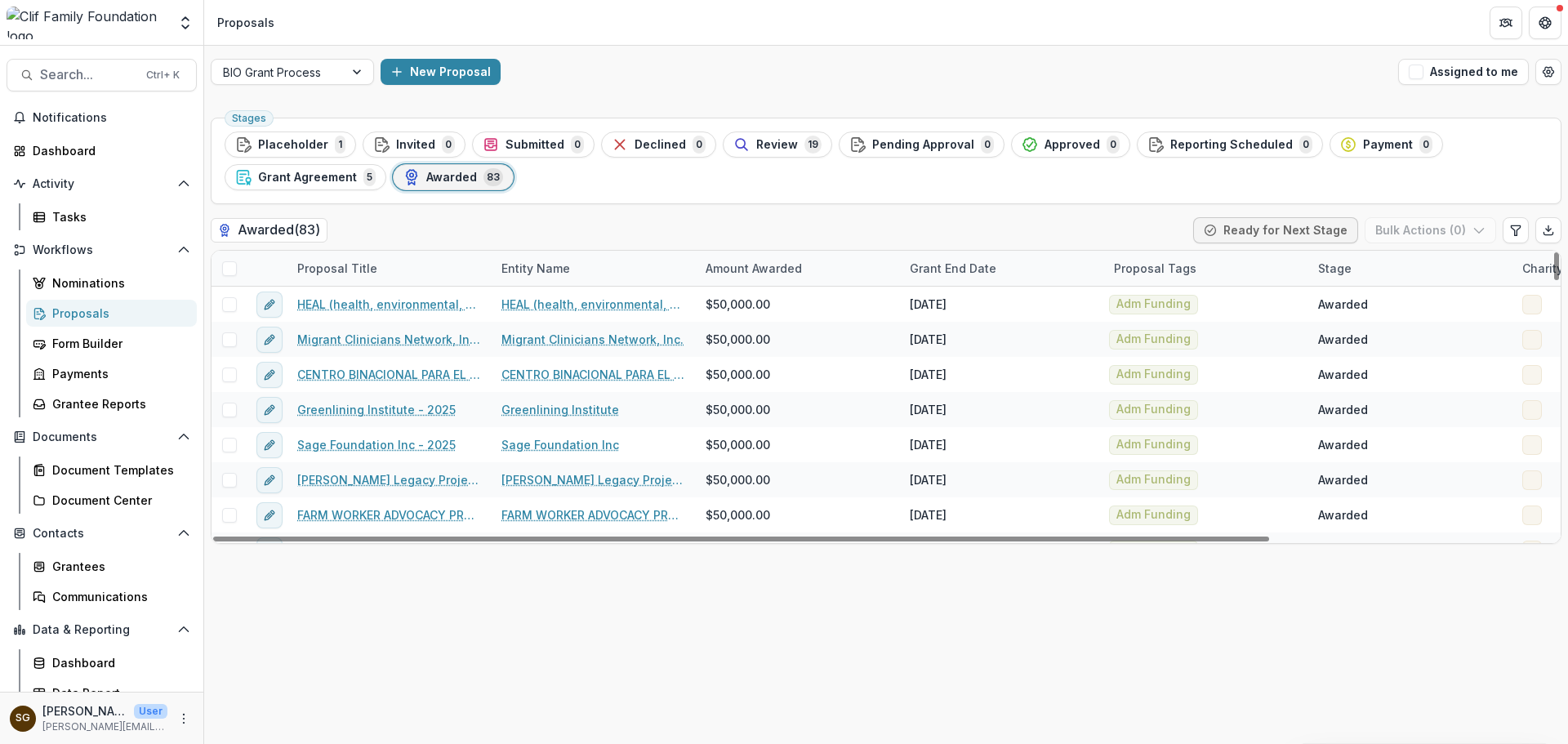
click at [410, 265] on div "Proposal Title" at bounding box center [389, 268] width 205 height 35
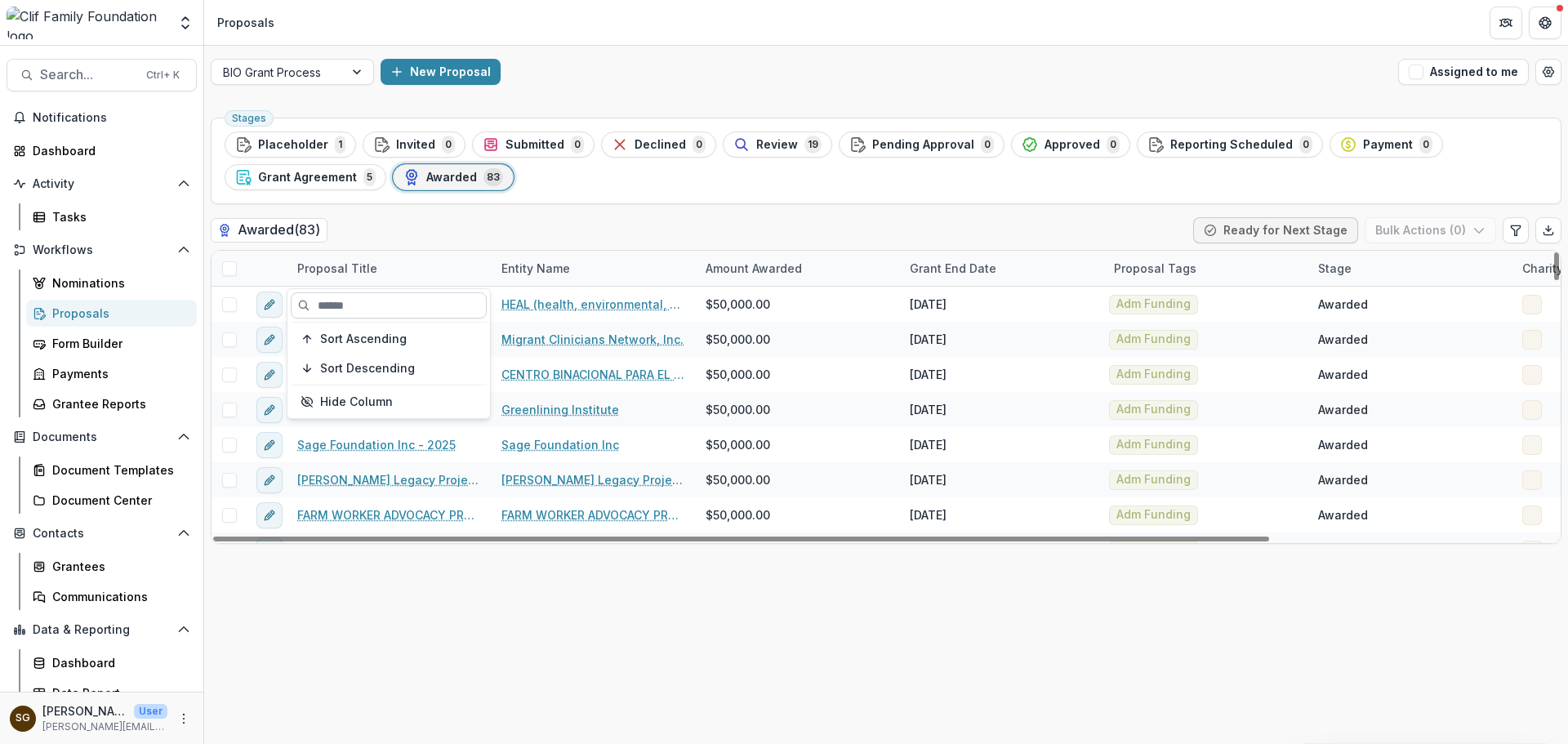
click at [393, 306] on input at bounding box center [389, 306] width 196 height 27
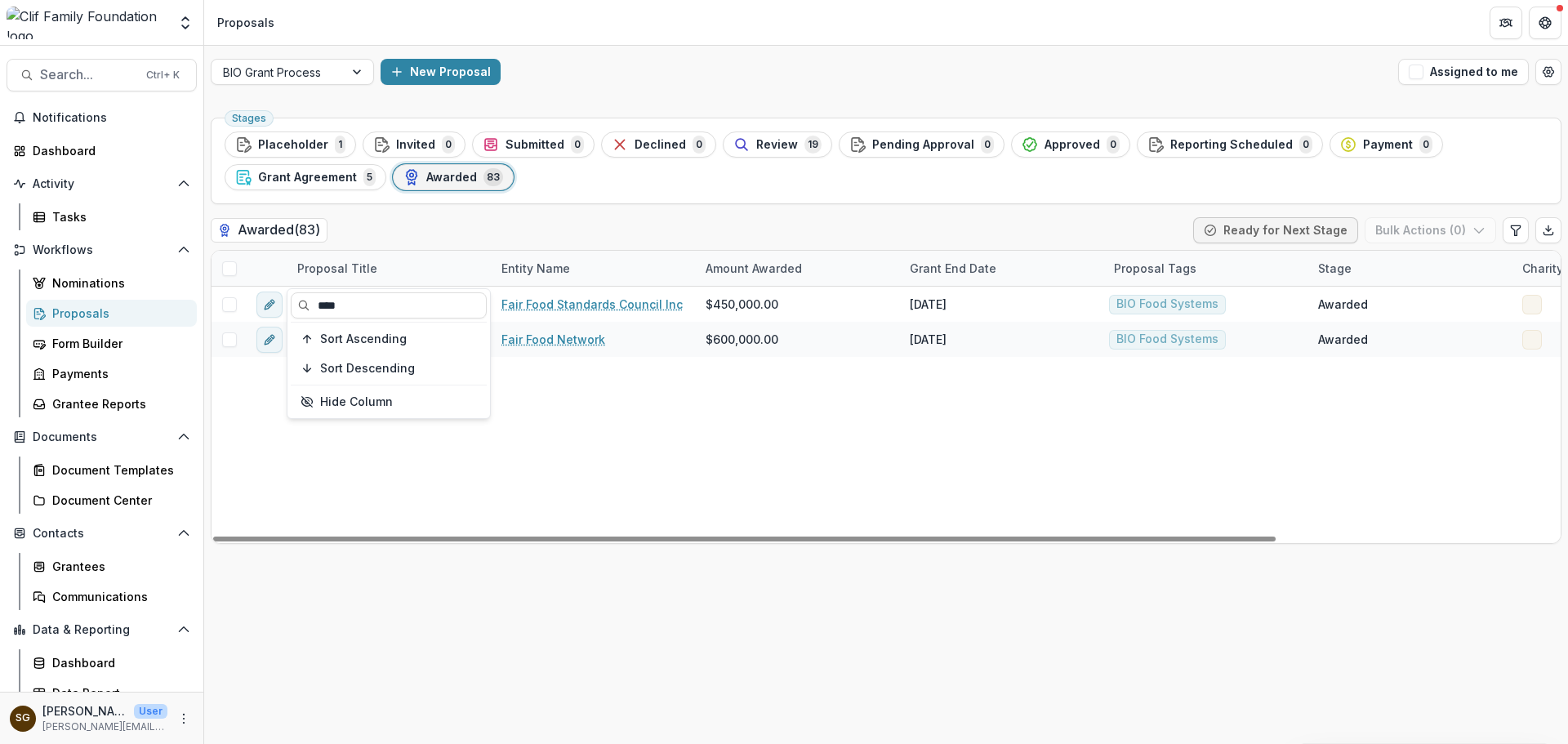
type input "****"
click at [581, 452] on div "Fair Food Standards Council Fair Food Standards Council Inc $450,000.00 [DATE] …" at bounding box center [1066, 415] width 1709 height 257
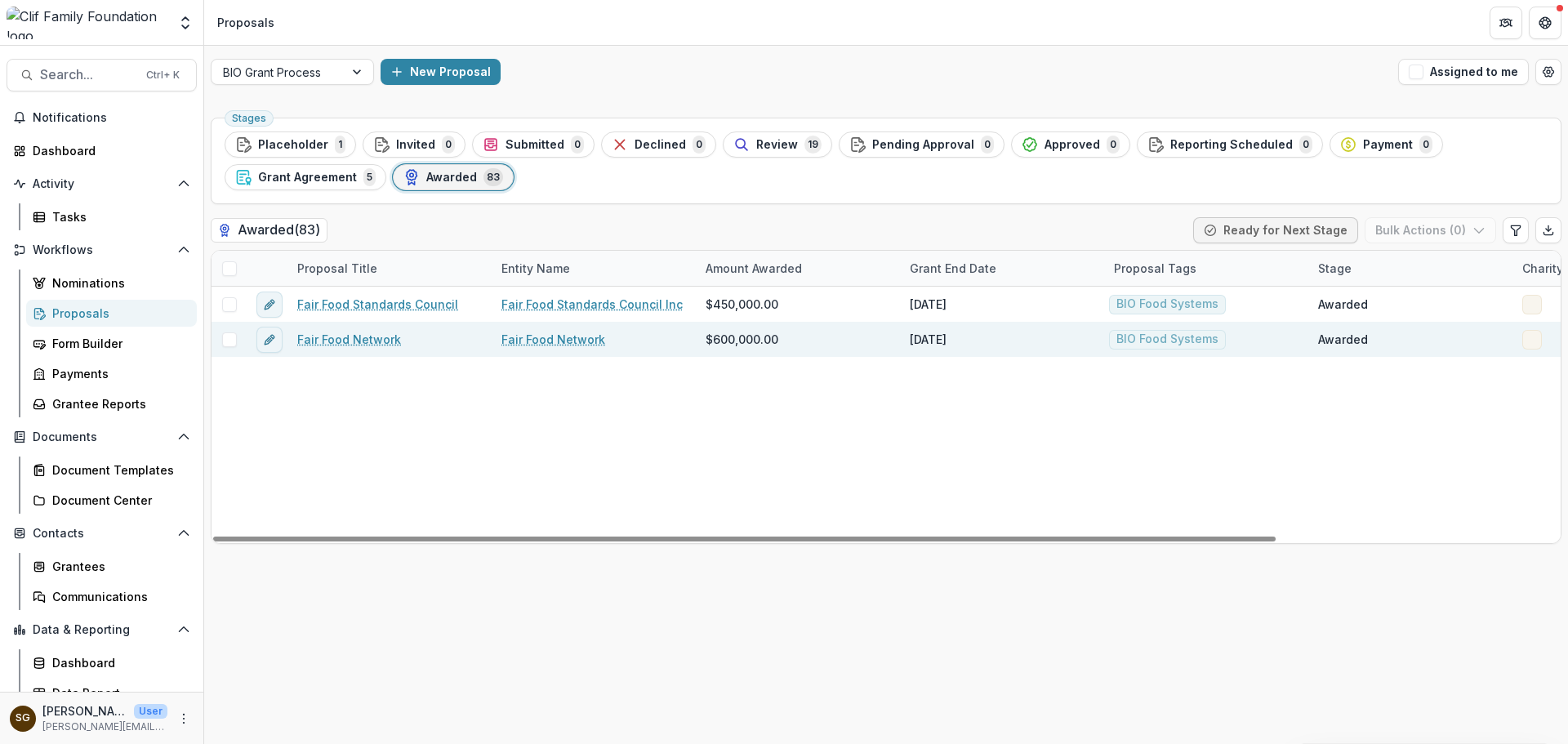
click at [239, 339] on div at bounding box center [229, 339] width 35 height 15
click at [228, 340] on span at bounding box center [229, 339] width 15 height 15
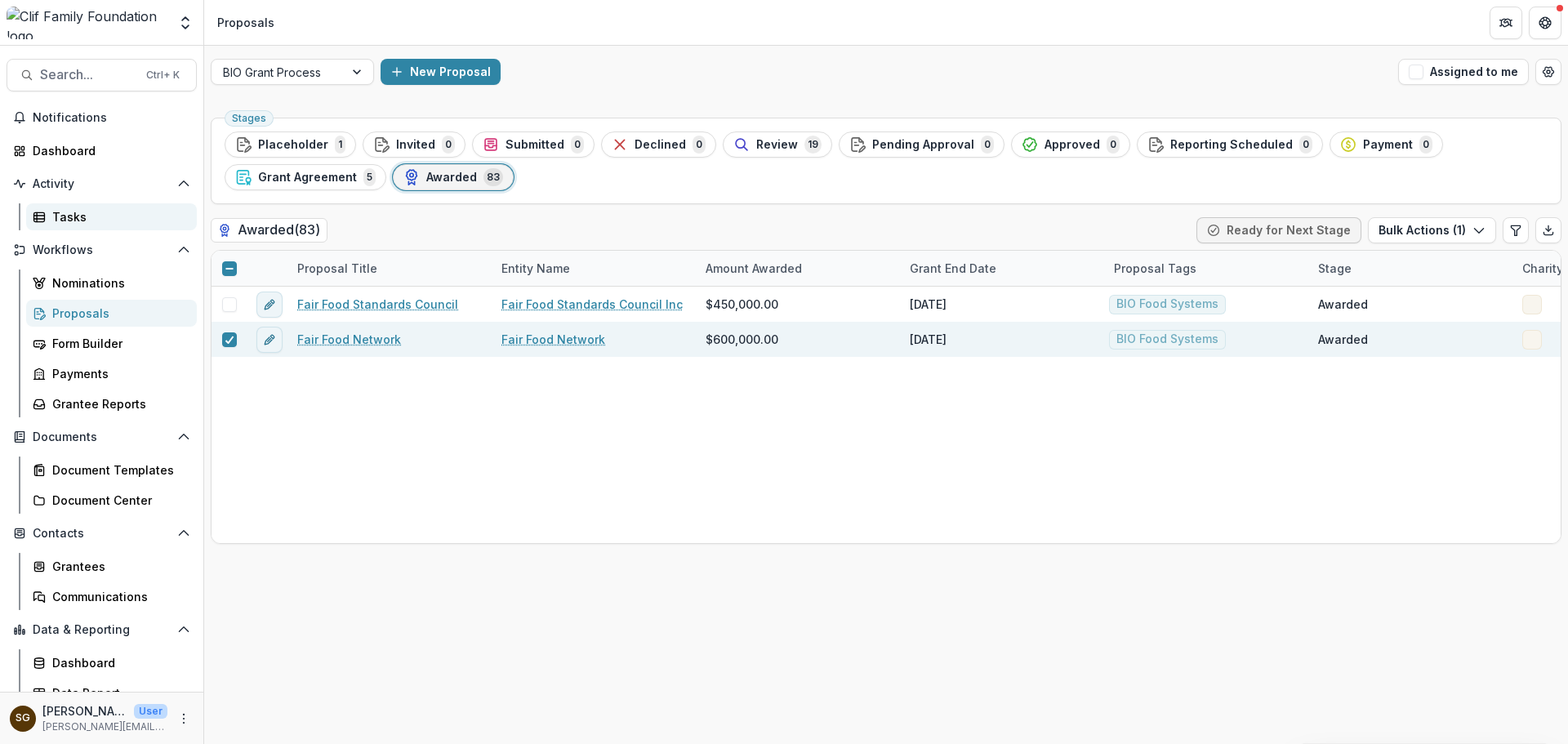
click at [79, 208] on div "Tasks" at bounding box center [118, 217] width 132 height 17
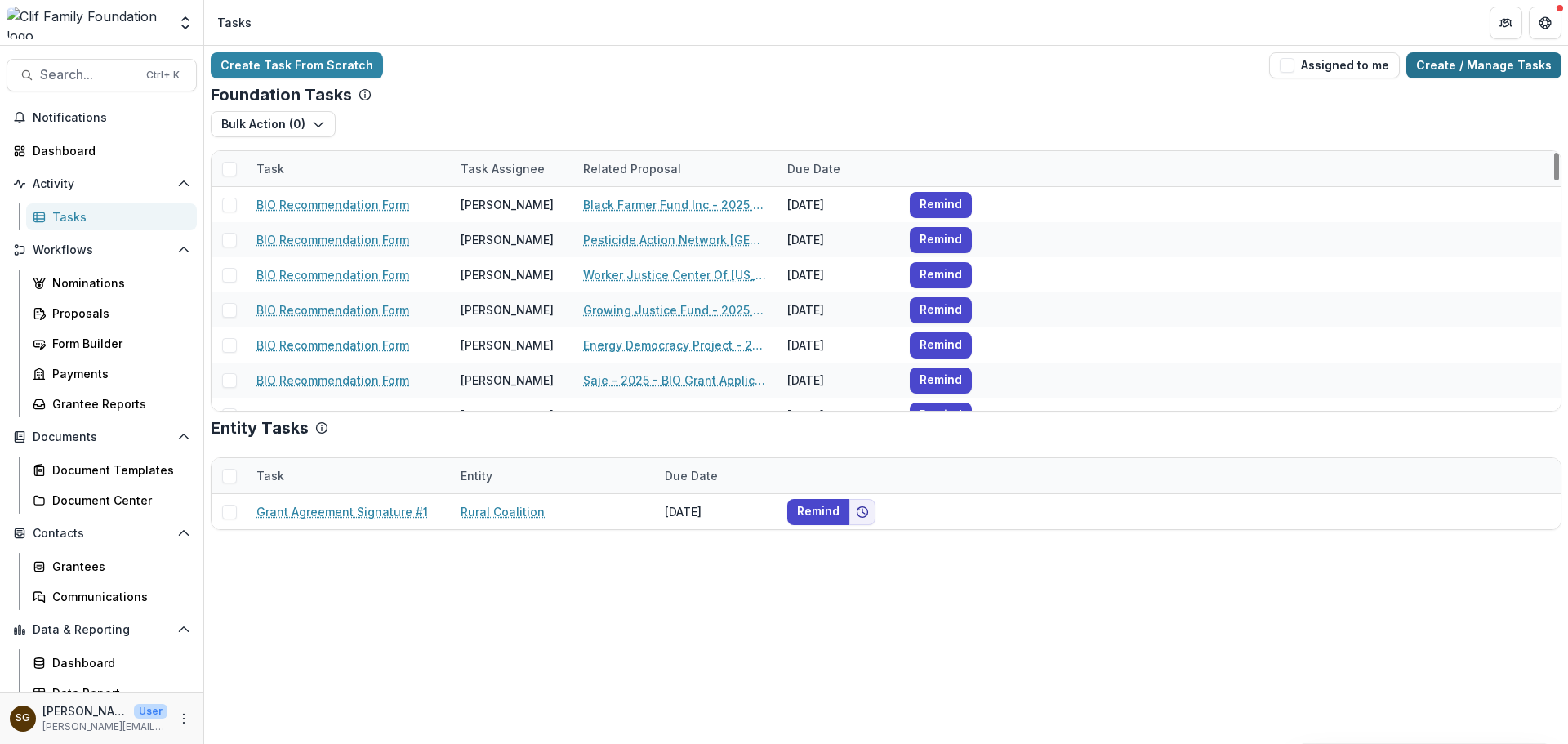
click at [1528, 74] on link "Create / Manage Tasks" at bounding box center [1483, 65] width 155 height 27
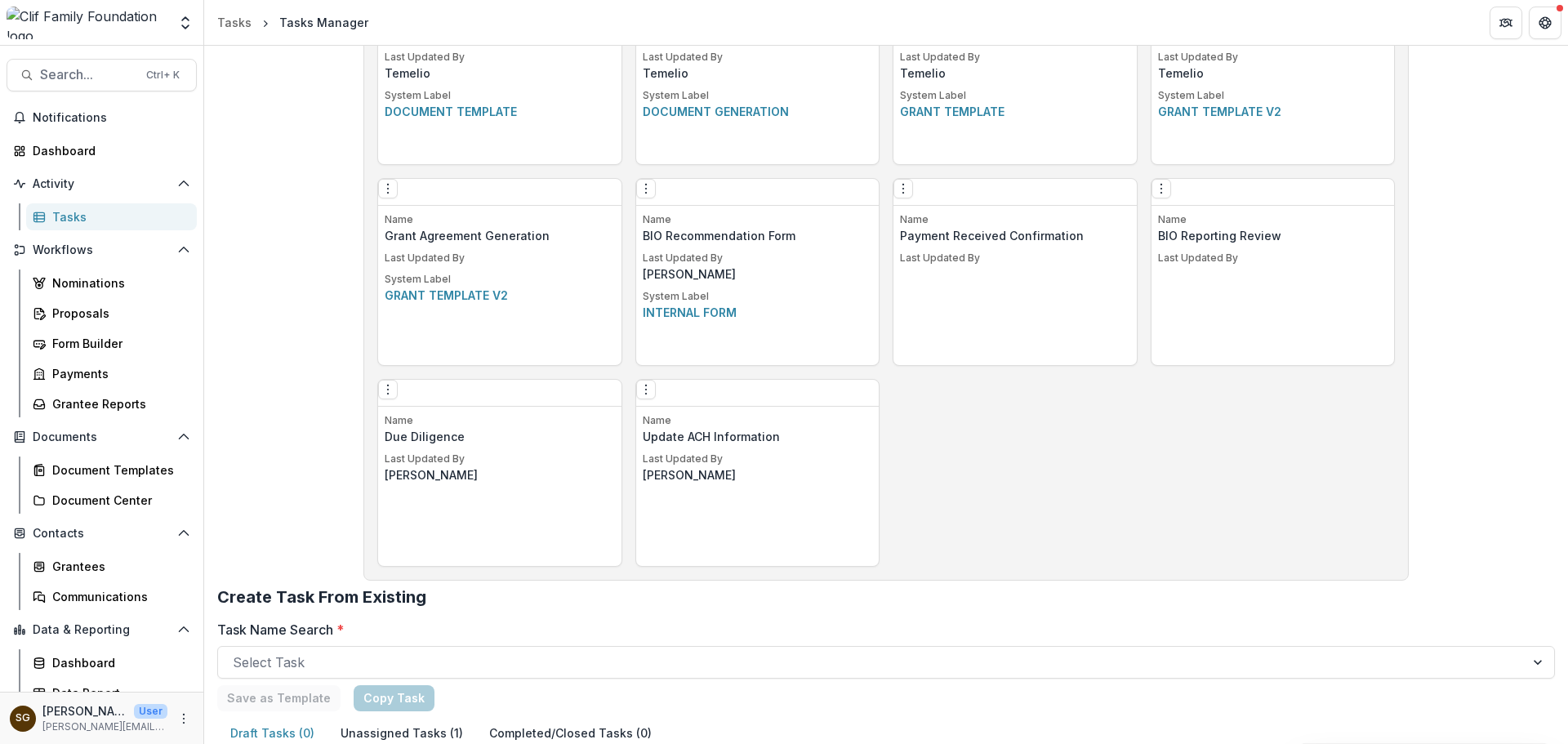
scroll to position [1031, 0]
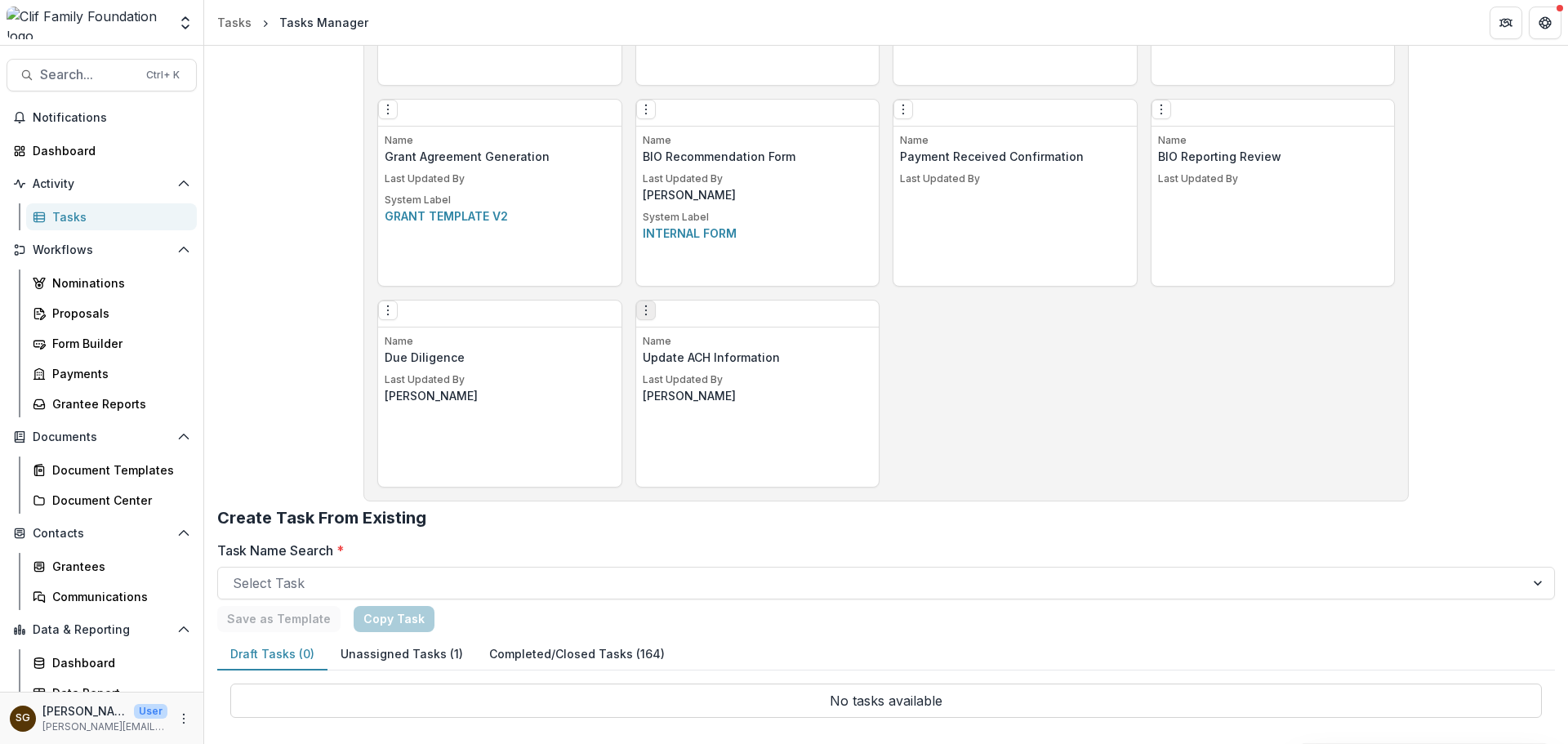
click at [651, 312] on icon "Options" at bounding box center [645, 310] width 13 height 13
click at [706, 352] on link "Edit" at bounding box center [745, 350] width 200 height 27
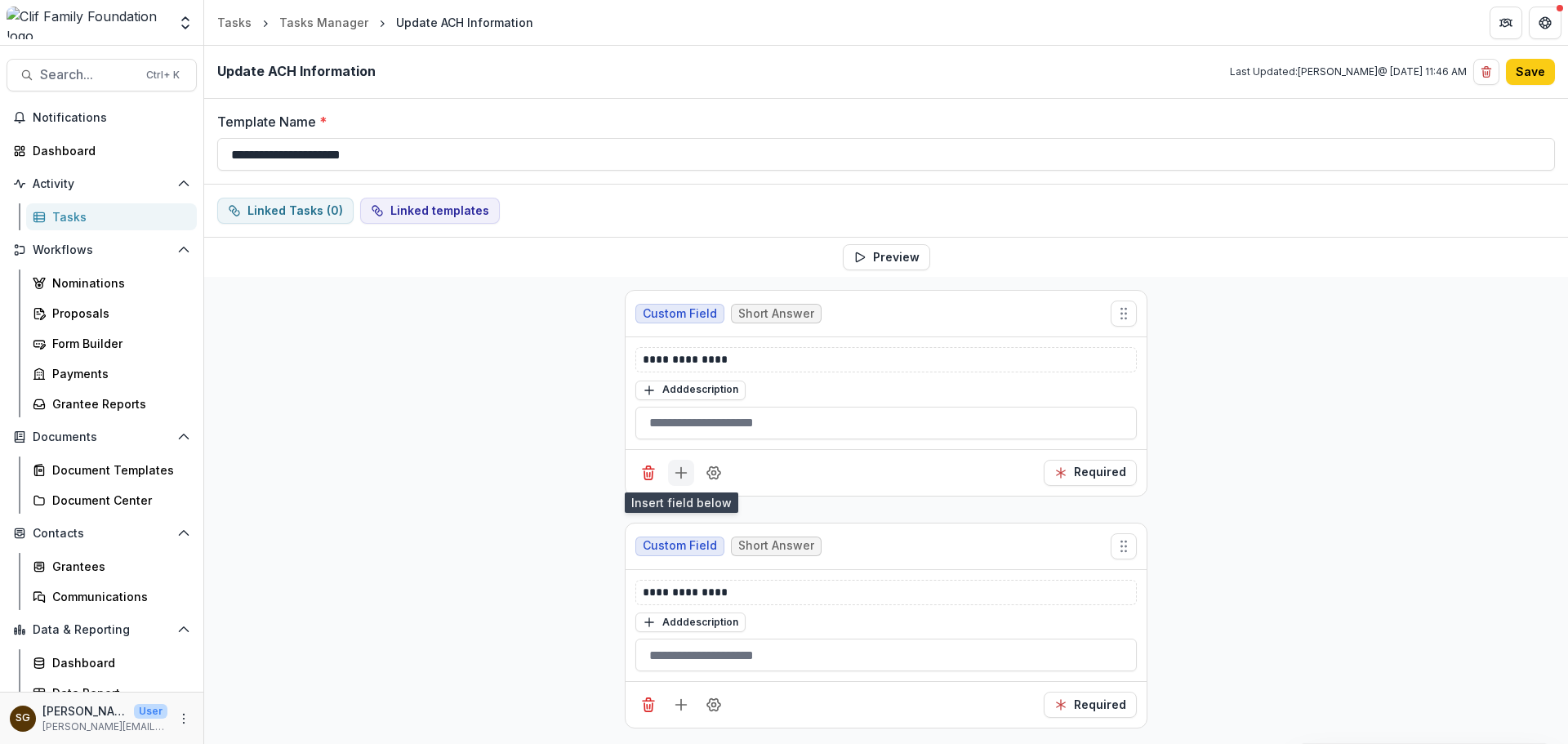
click at [674, 471] on icon "Add field" at bounding box center [680, 473] width 16 height 16
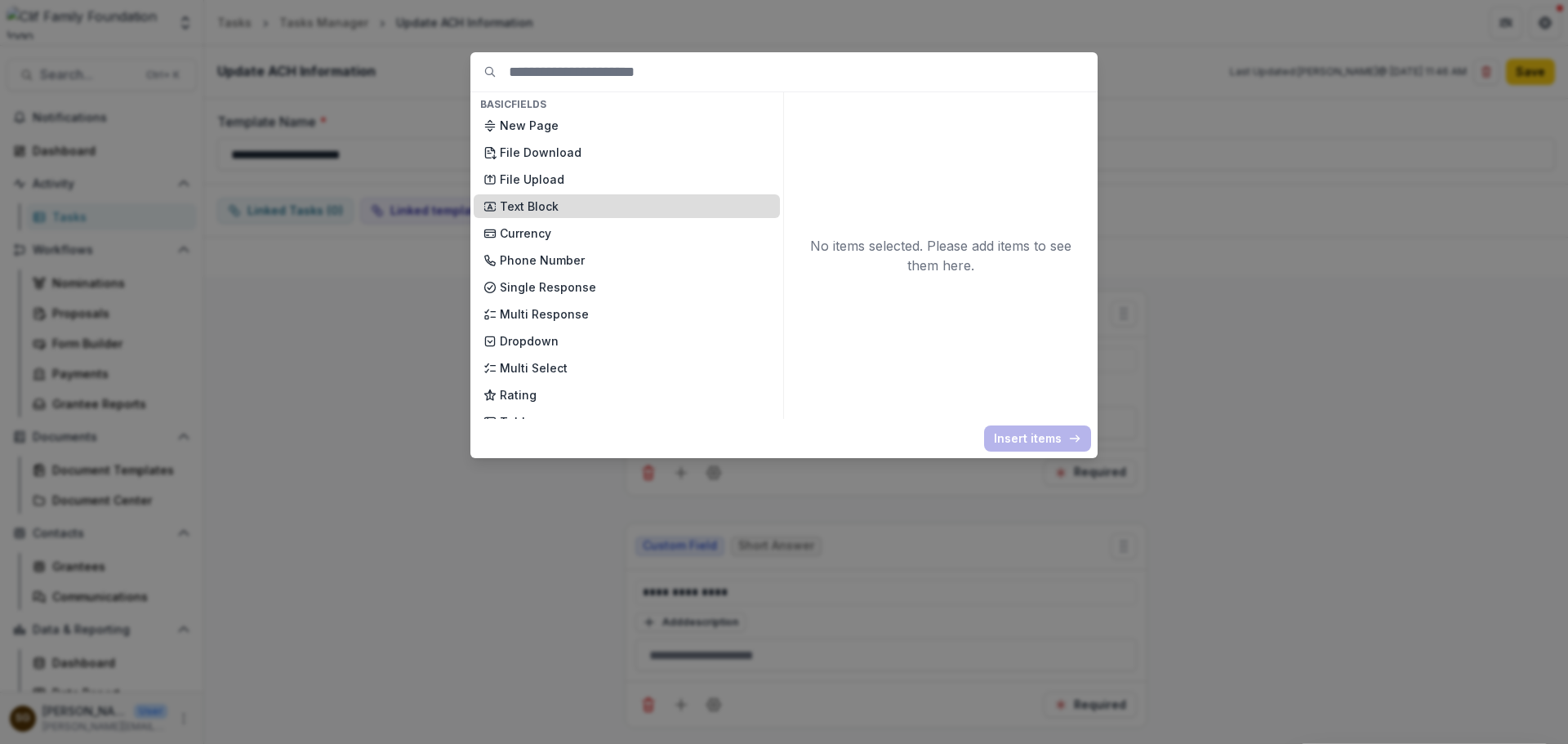
click at [569, 204] on p "Text Block" at bounding box center [635, 206] width 270 height 17
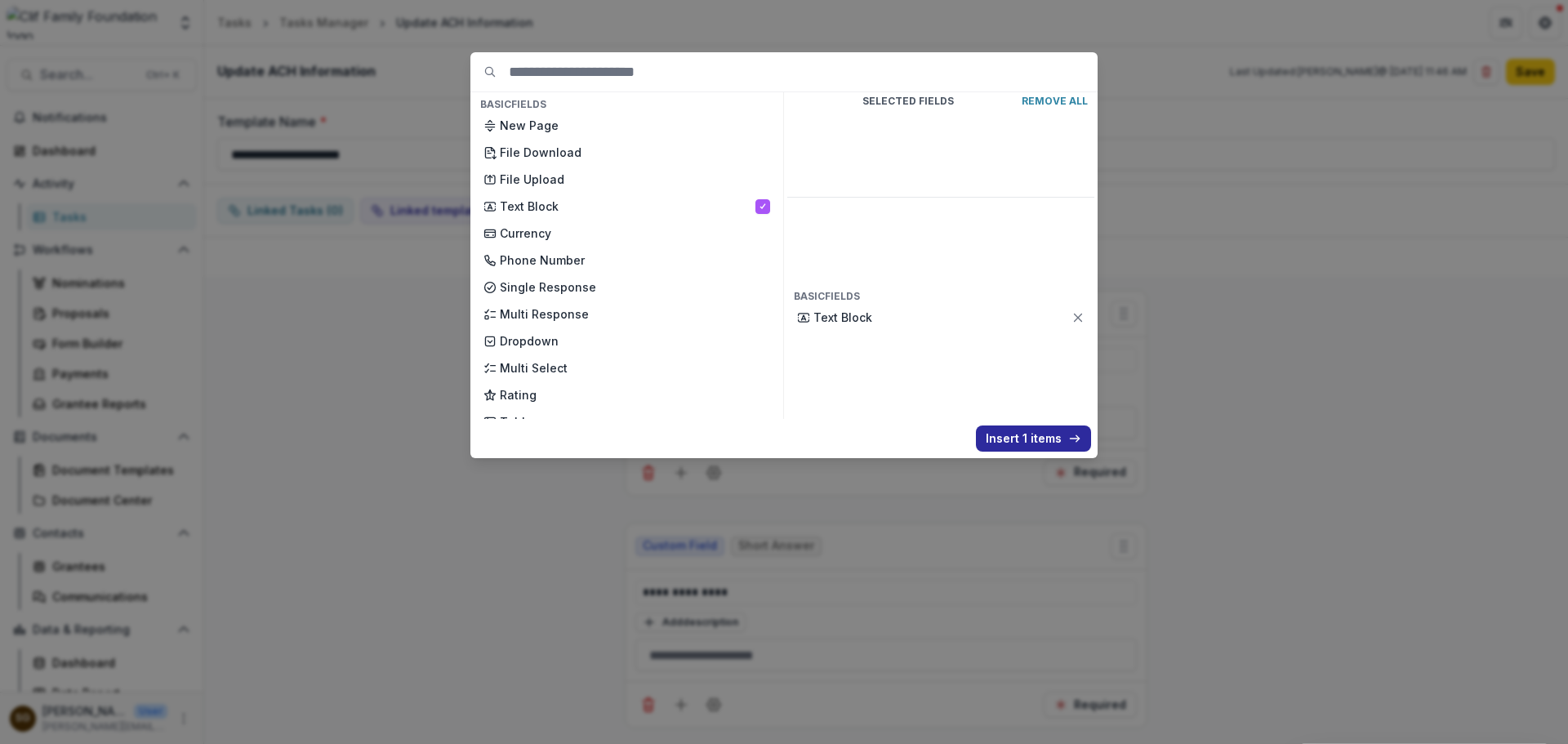
click at [1060, 441] on button "Insert 1 items" at bounding box center [1033, 438] width 116 height 27
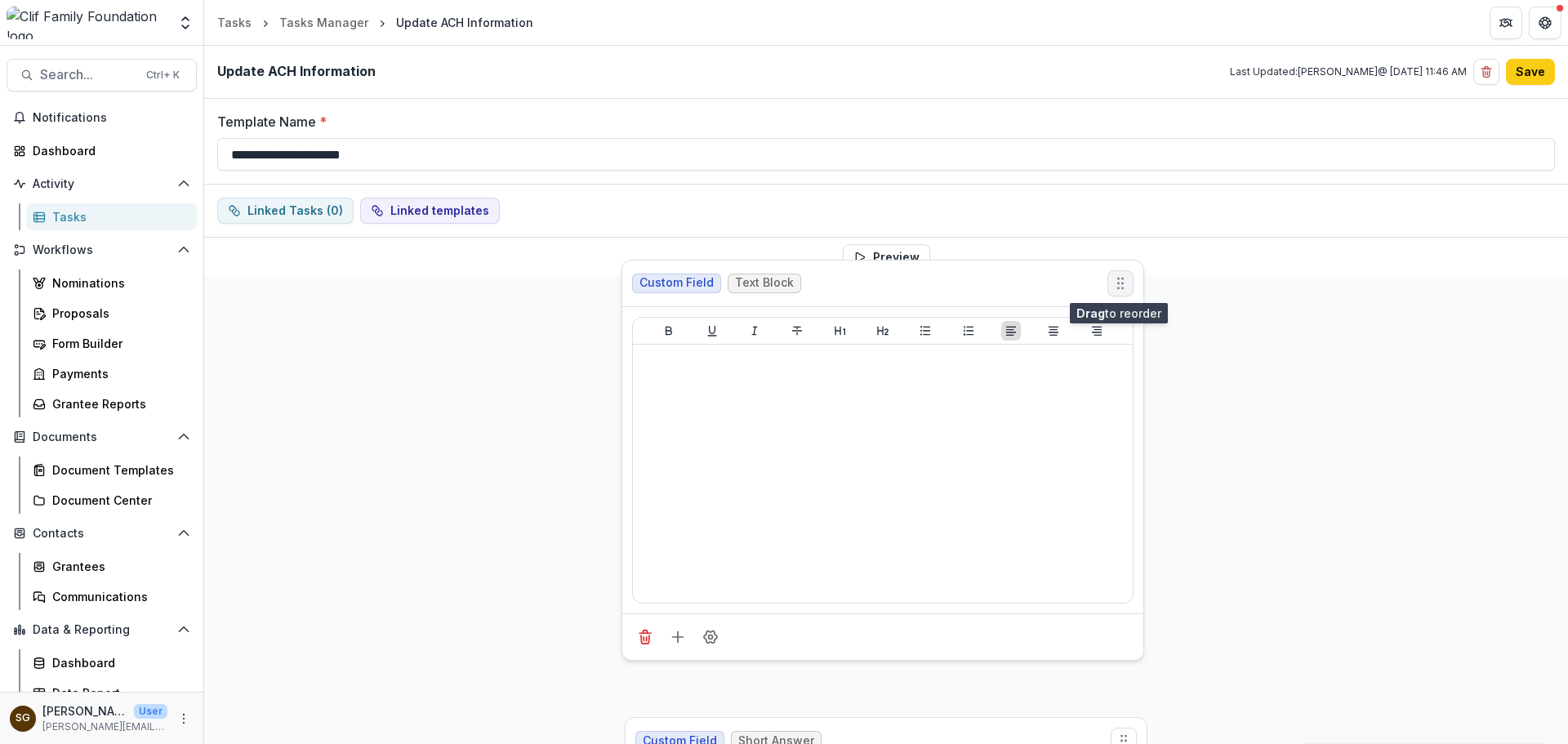
drag, startPoint x: 1115, startPoint y: 549, endPoint x: 1111, endPoint y: 293, distance: 256.0
click at [1113, 292] on icon "Move field" at bounding box center [1120, 283] width 16 height 16
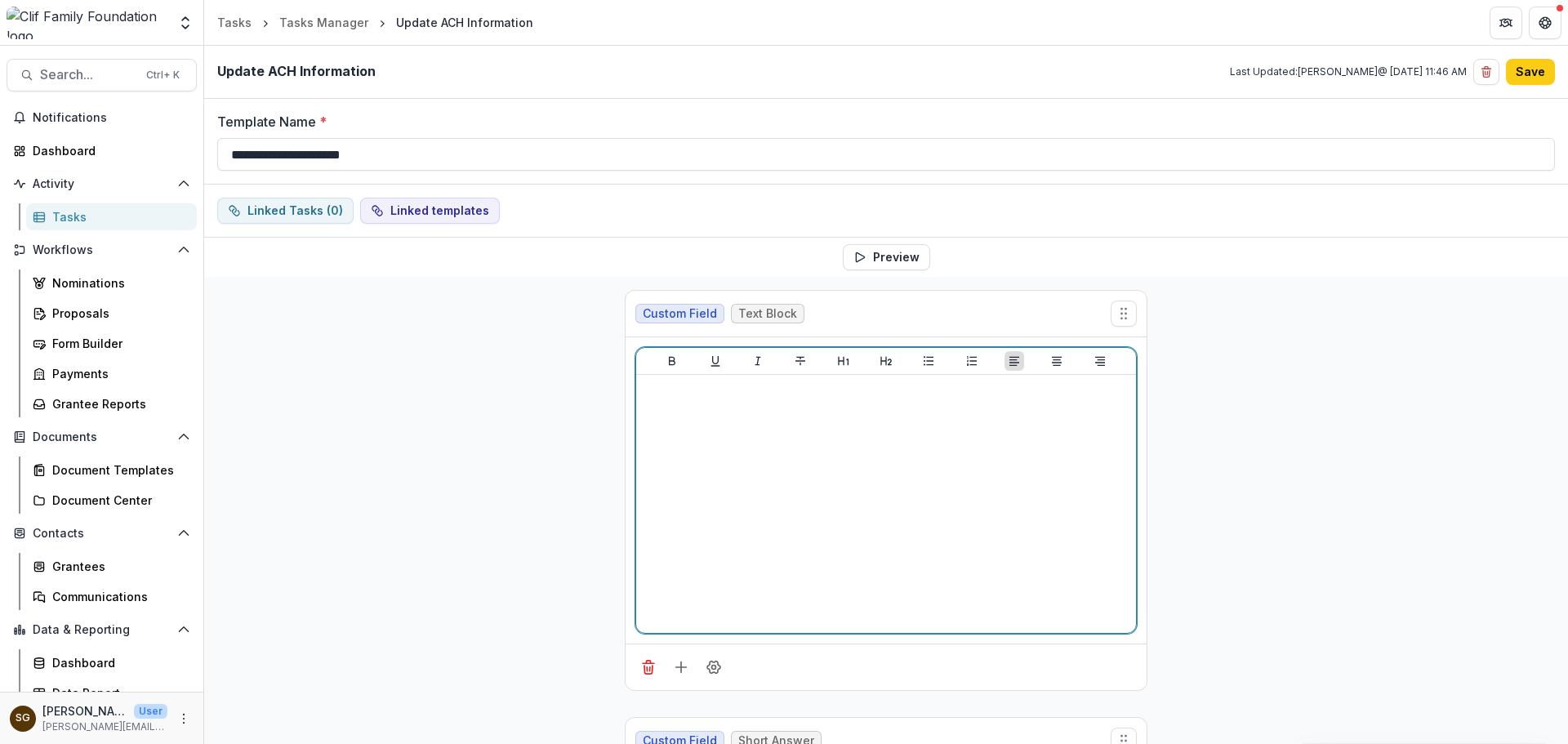
click at [696, 439] on div at bounding box center [886, 504] width 487 height 245
click at [733, 416] on div "******" at bounding box center [886, 504] width 487 height 245
drag, startPoint x: 720, startPoint y: 411, endPoint x: 638, endPoint y: 391, distance: 84.4
click at [638, 391] on div "******" at bounding box center [886, 504] width 500 height 259
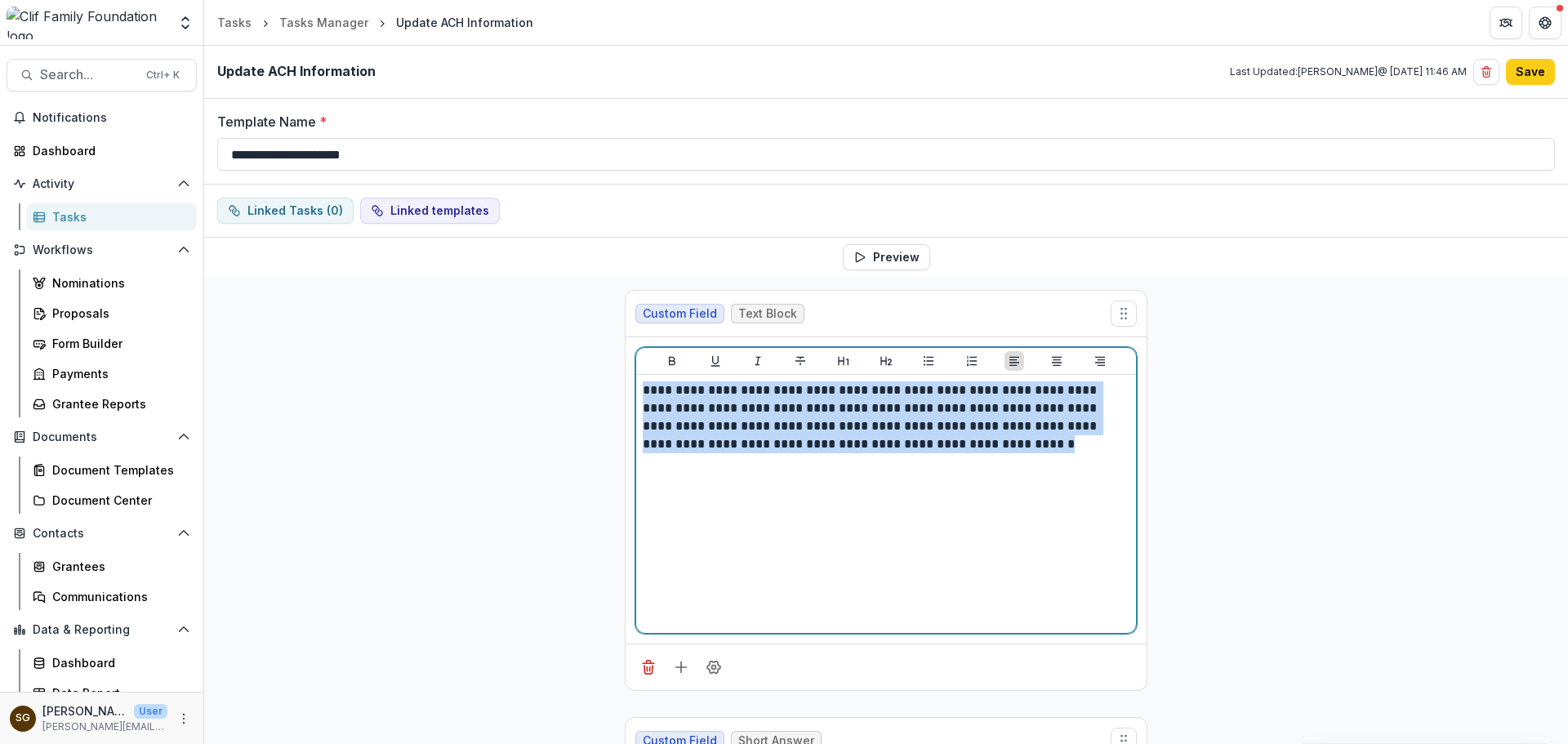
drag, startPoint x: 1014, startPoint y: 449, endPoint x: 630, endPoint y: 386, distance: 389.1
click at [630, 386] on div "**********" at bounding box center [886, 491] width 521 height 307
click at [880, 362] on icon "Heading 2" at bounding box center [886, 360] width 13 height 13
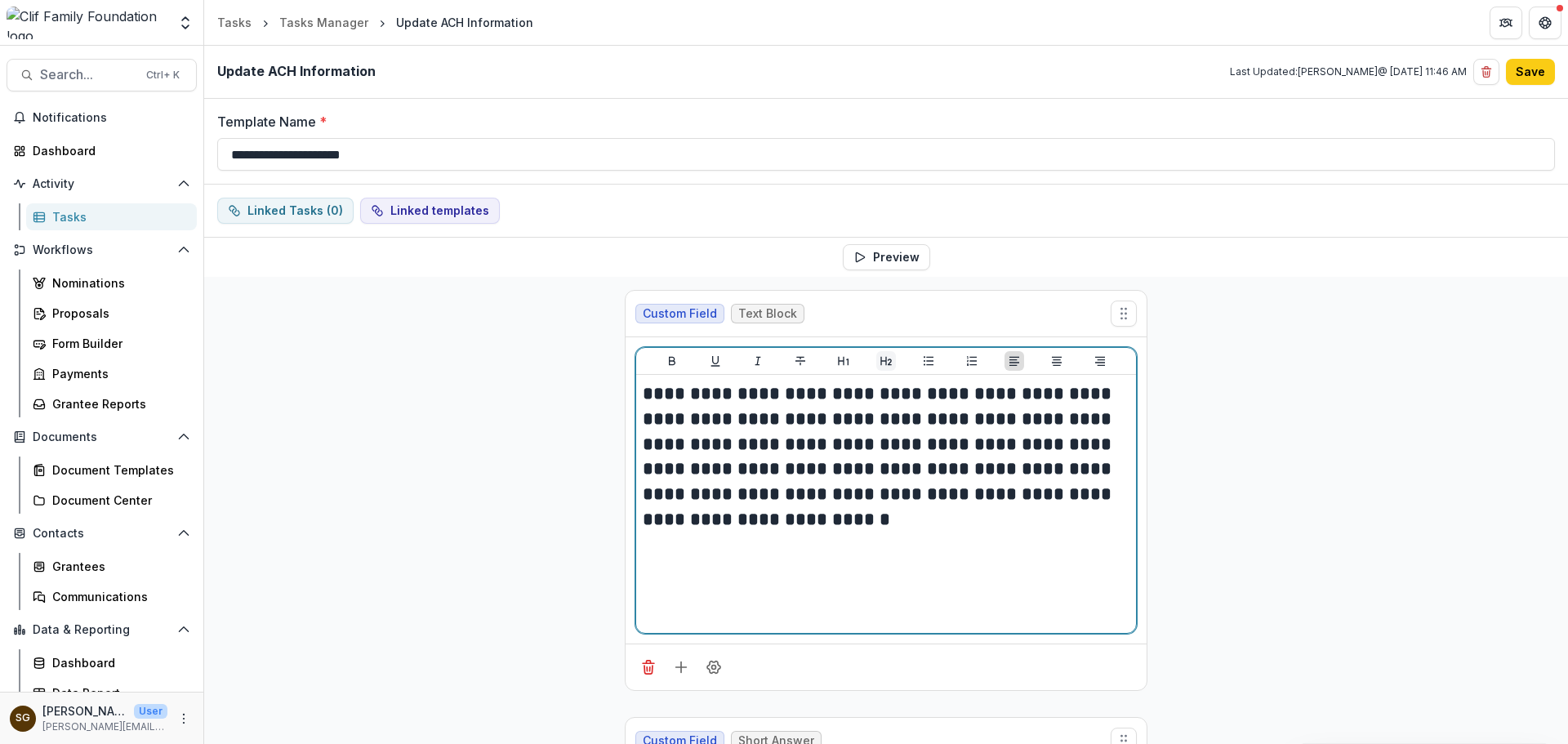
click at [880, 362] on icon "Heading 2" at bounding box center [886, 360] width 13 height 13
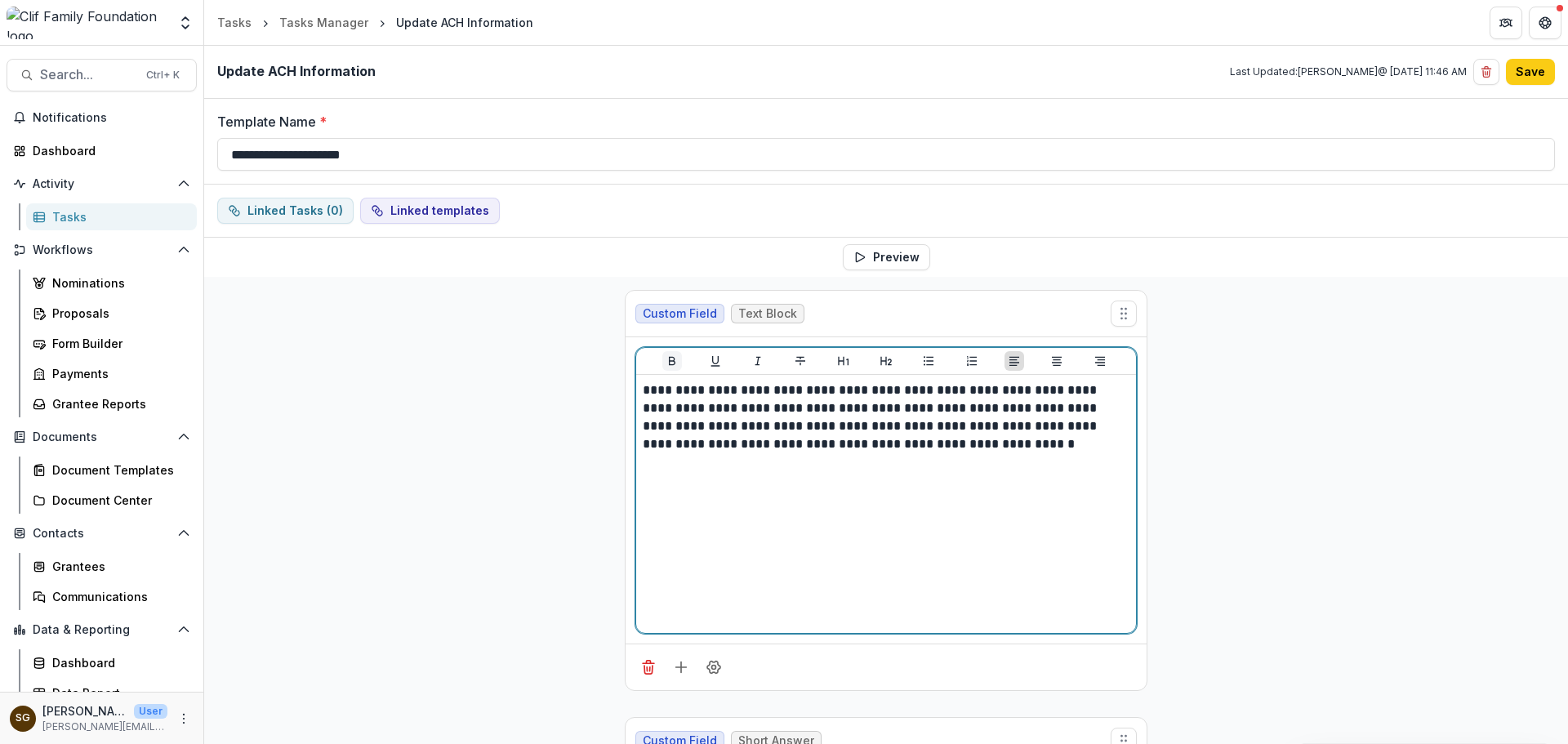
click at [662, 361] on button "Bold" at bounding box center [672, 360] width 20 height 20
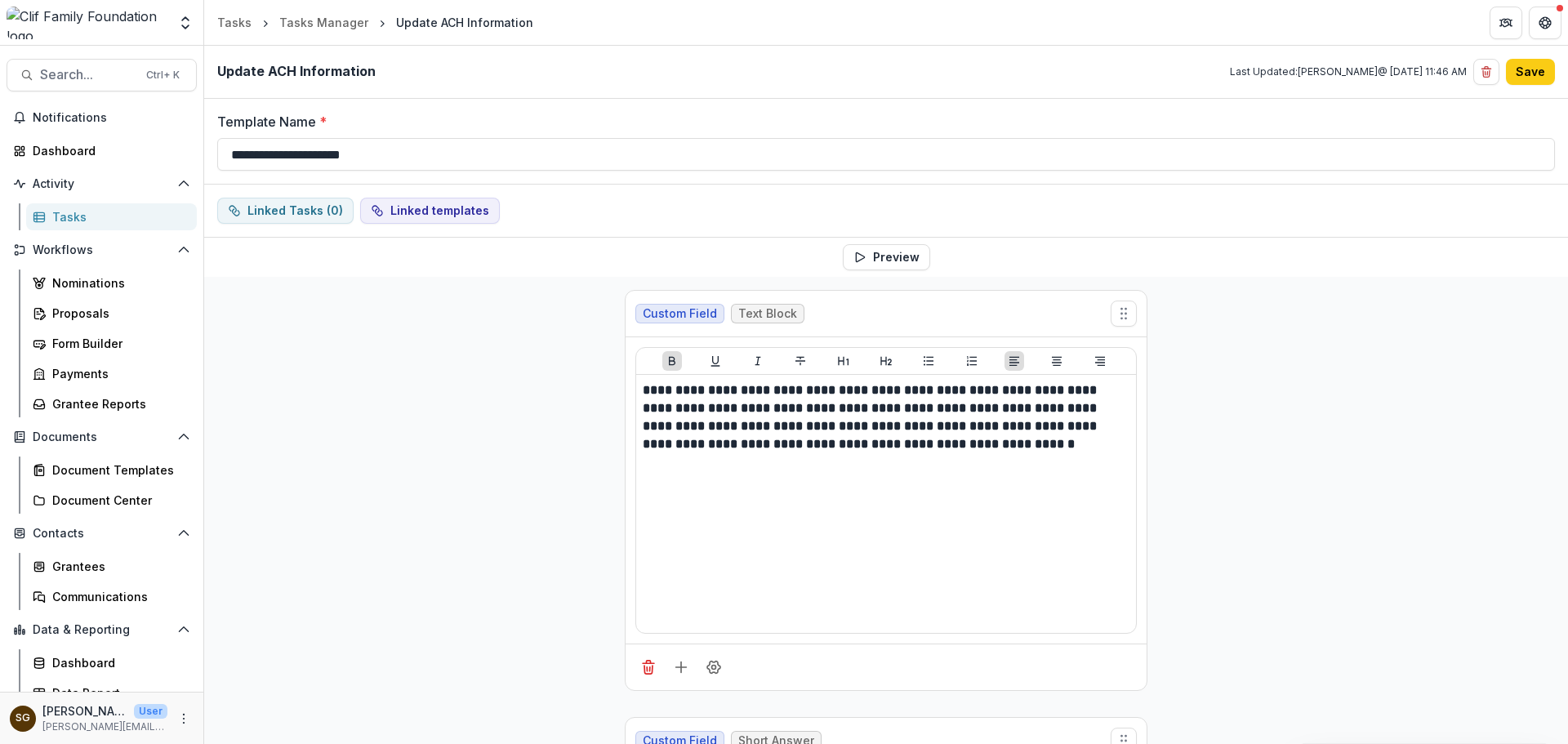
click at [1529, 69] on button "Save" at bounding box center [1530, 72] width 49 height 27
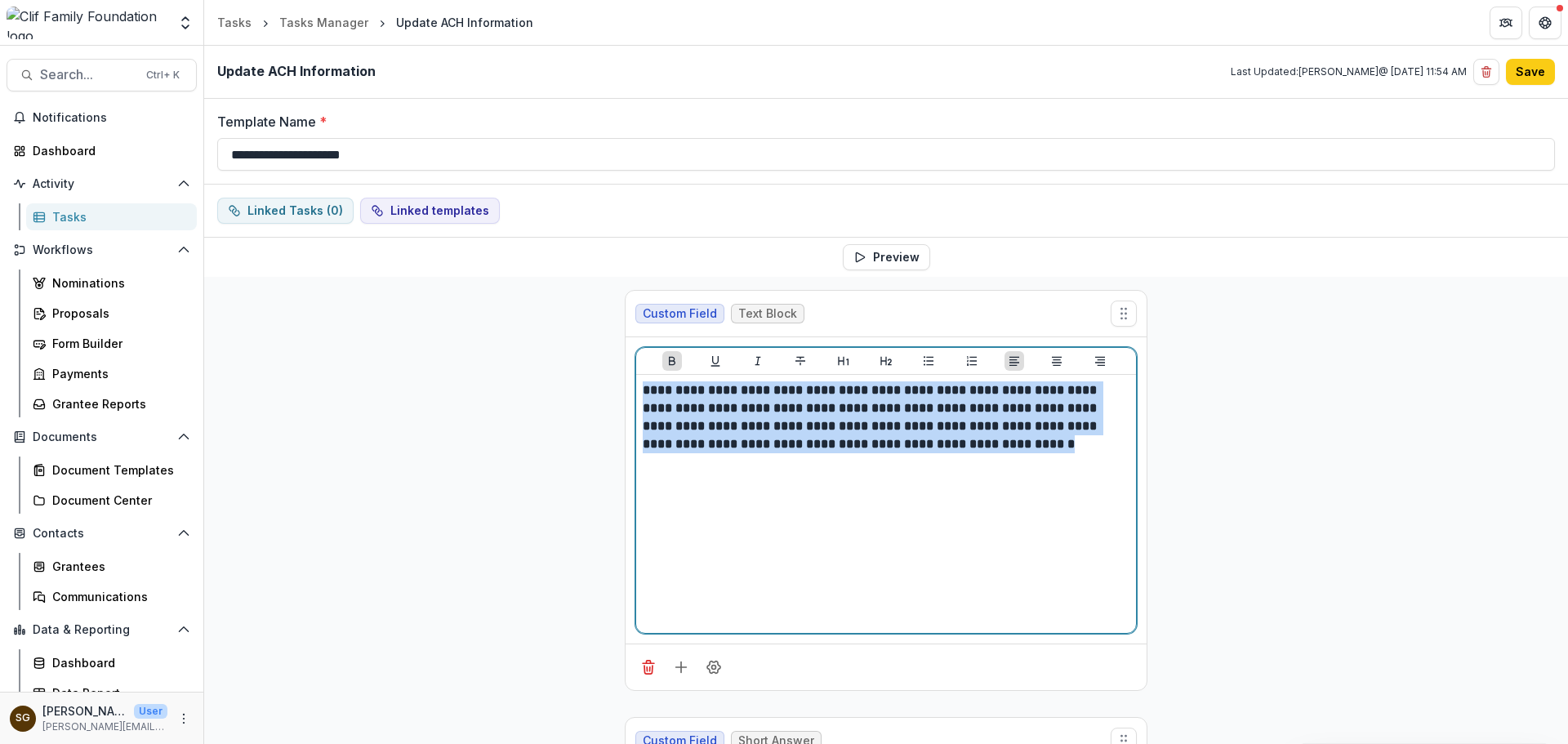
click at [949, 414] on strong "**********" at bounding box center [871, 417] width 457 height 66
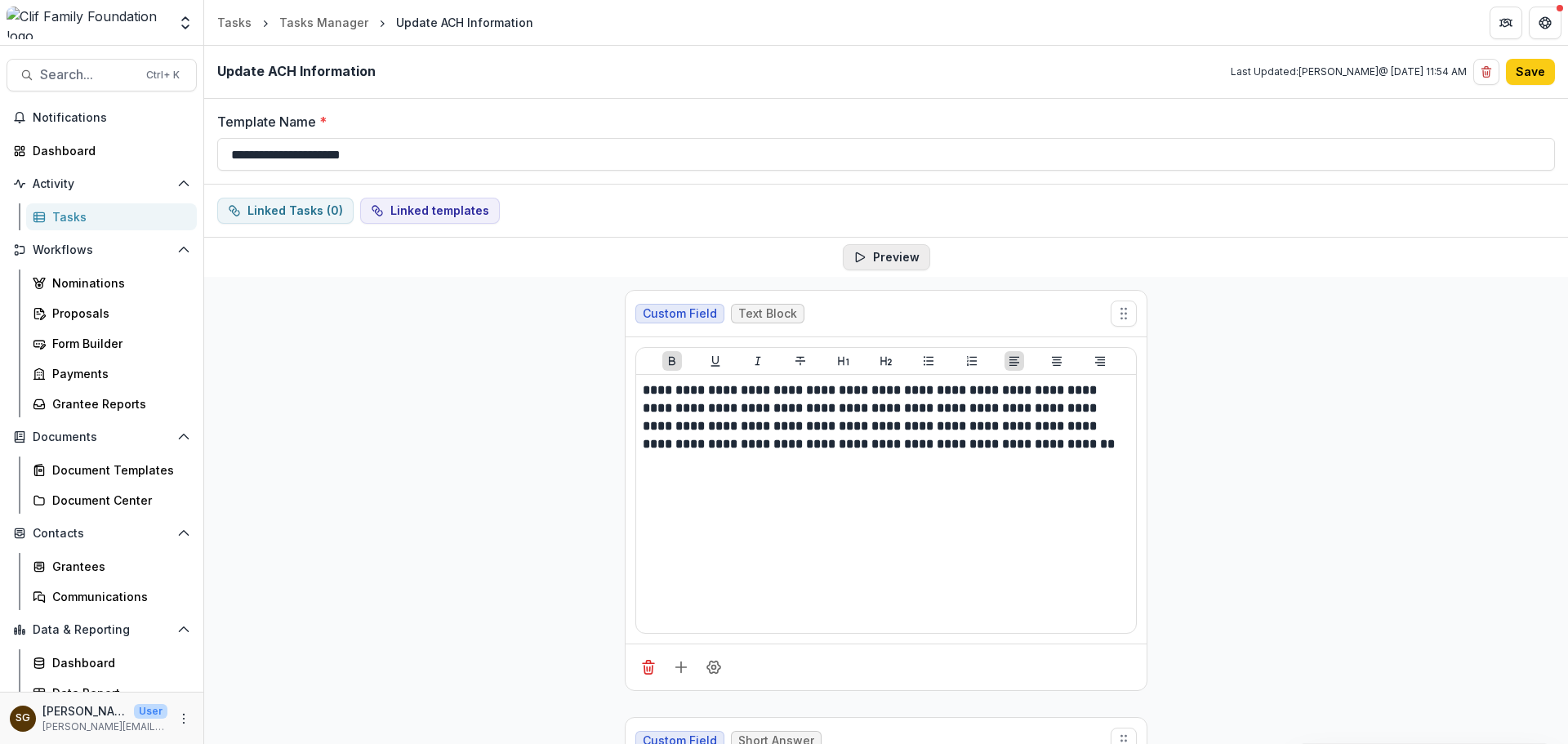
click at [900, 258] on button "Preview" at bounding box center [887, 257] width 87 height 27
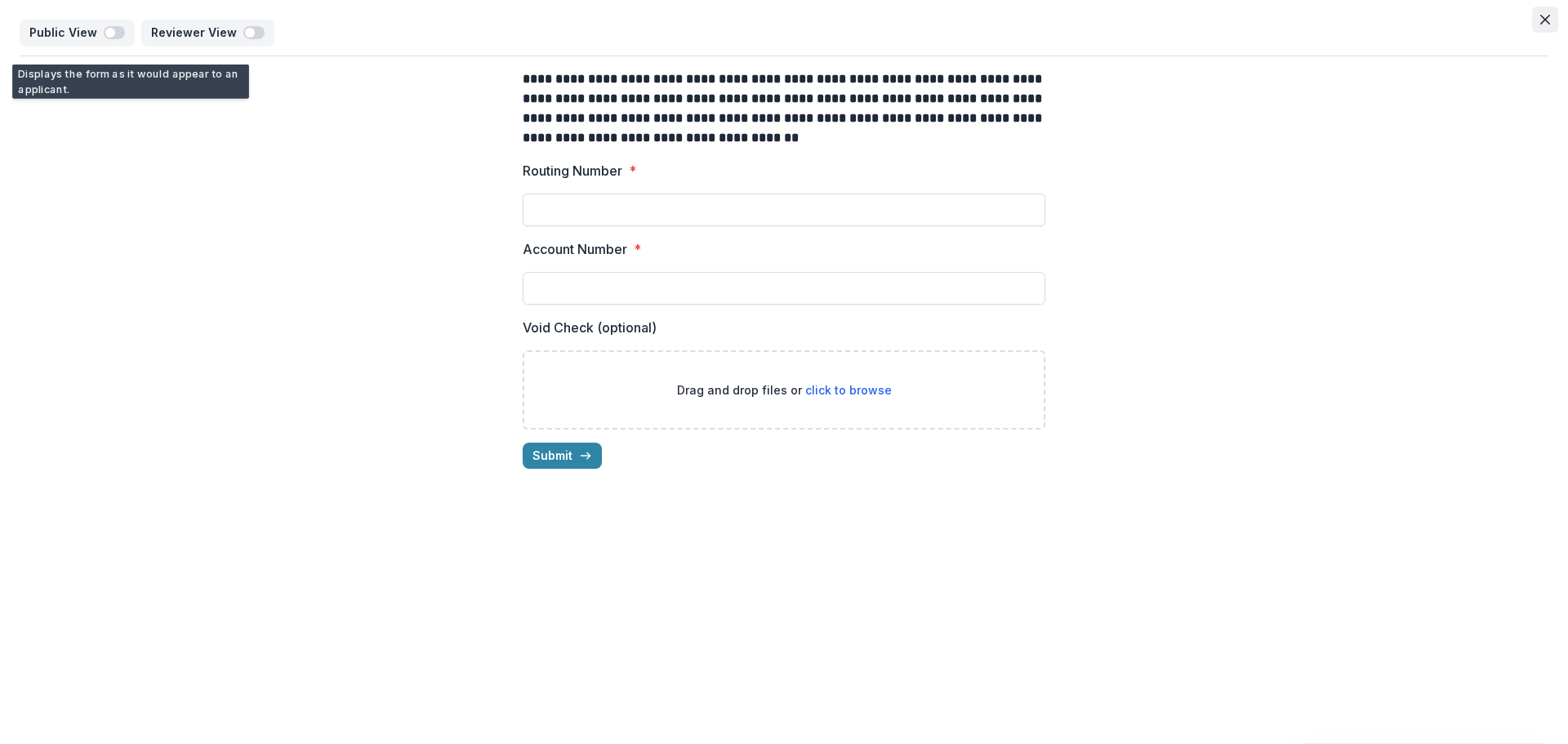
click at [1546, 13] on button "Close" at bounding box center [1545, 20] width 27 height 27
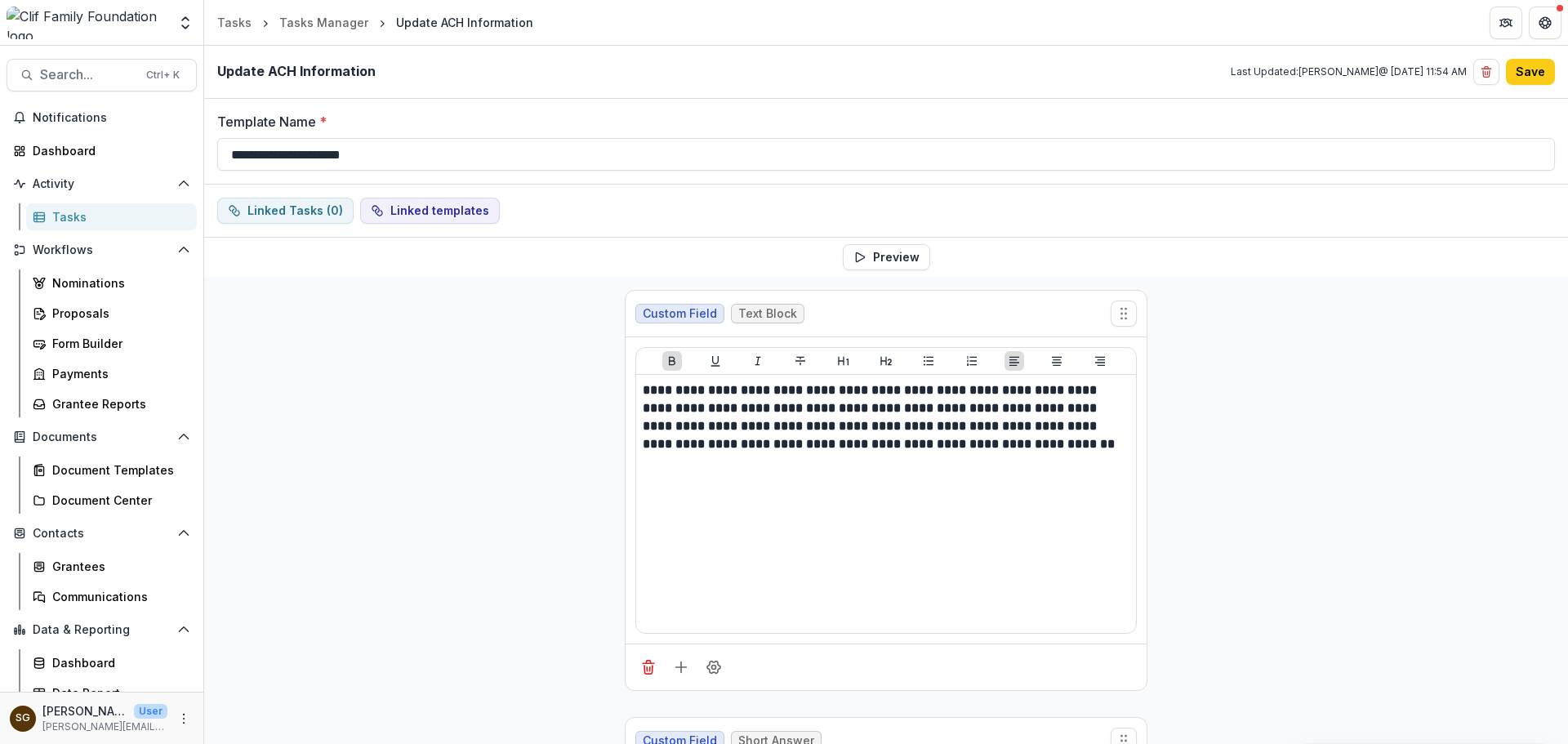
click at [1522, 58] on div "Update ACH Information Last Updated: [PERSON_NAME] @ [DATE] 11:54 AM Save" at bounding box center [887, 72] width 1364 height 53
click at [1522, 65] on button "Save" at bounding box center [1530, 72] width 49 height 27
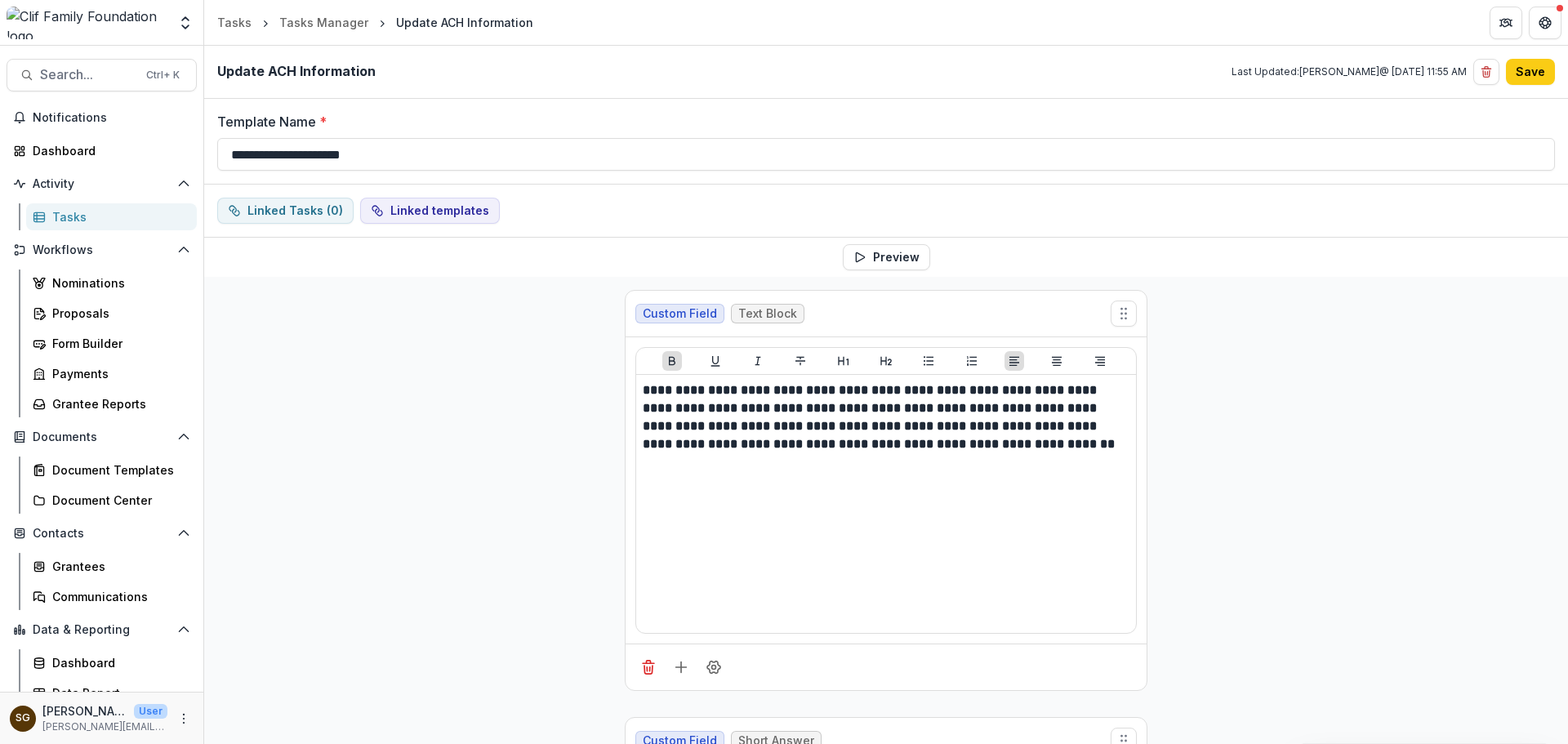
click at [76, 217] on div "Tasks" at bounding box center [118, 217] width 132 height 17
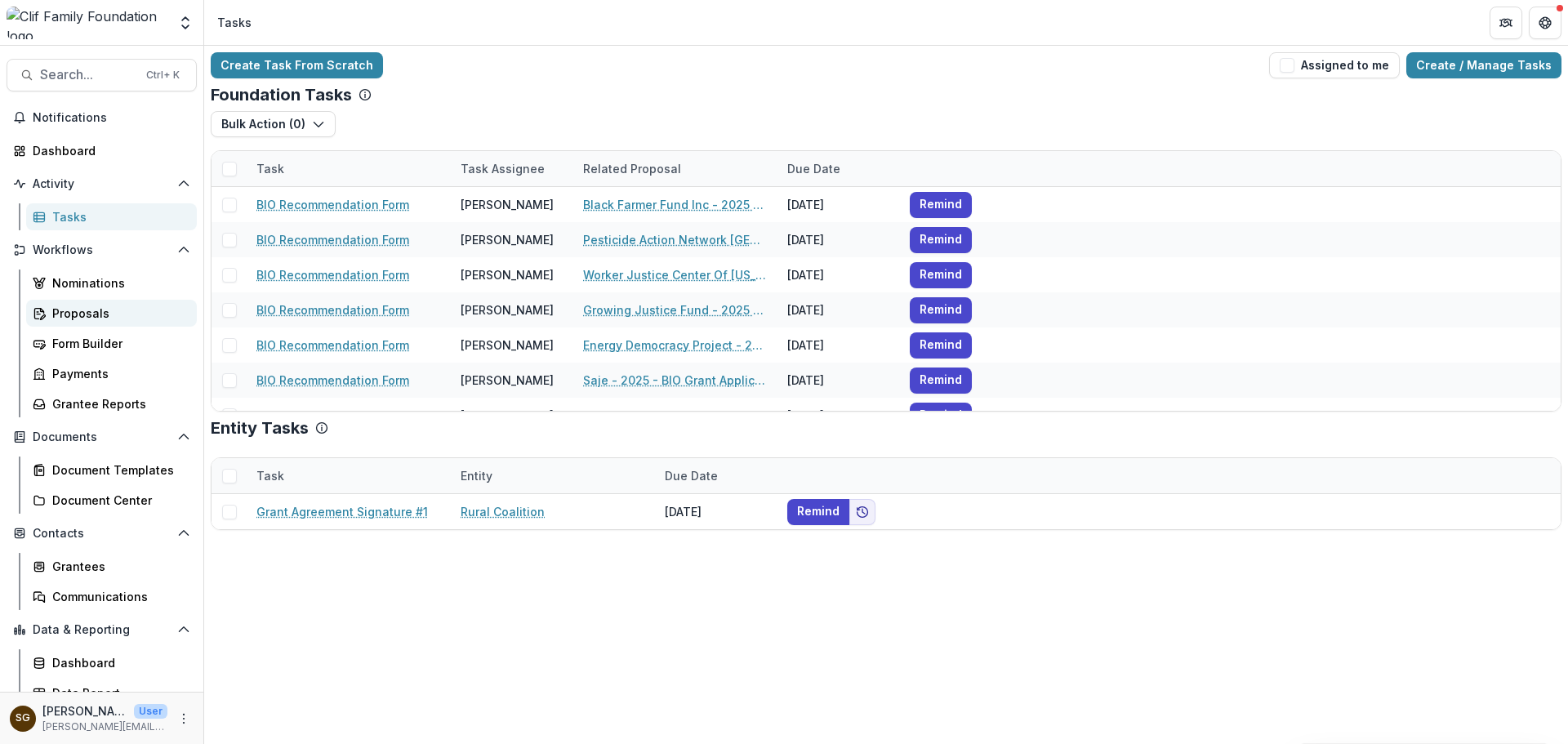
click at [81, 312] on div "Proposals" at bounding box center [118, 313] width 132 height 17
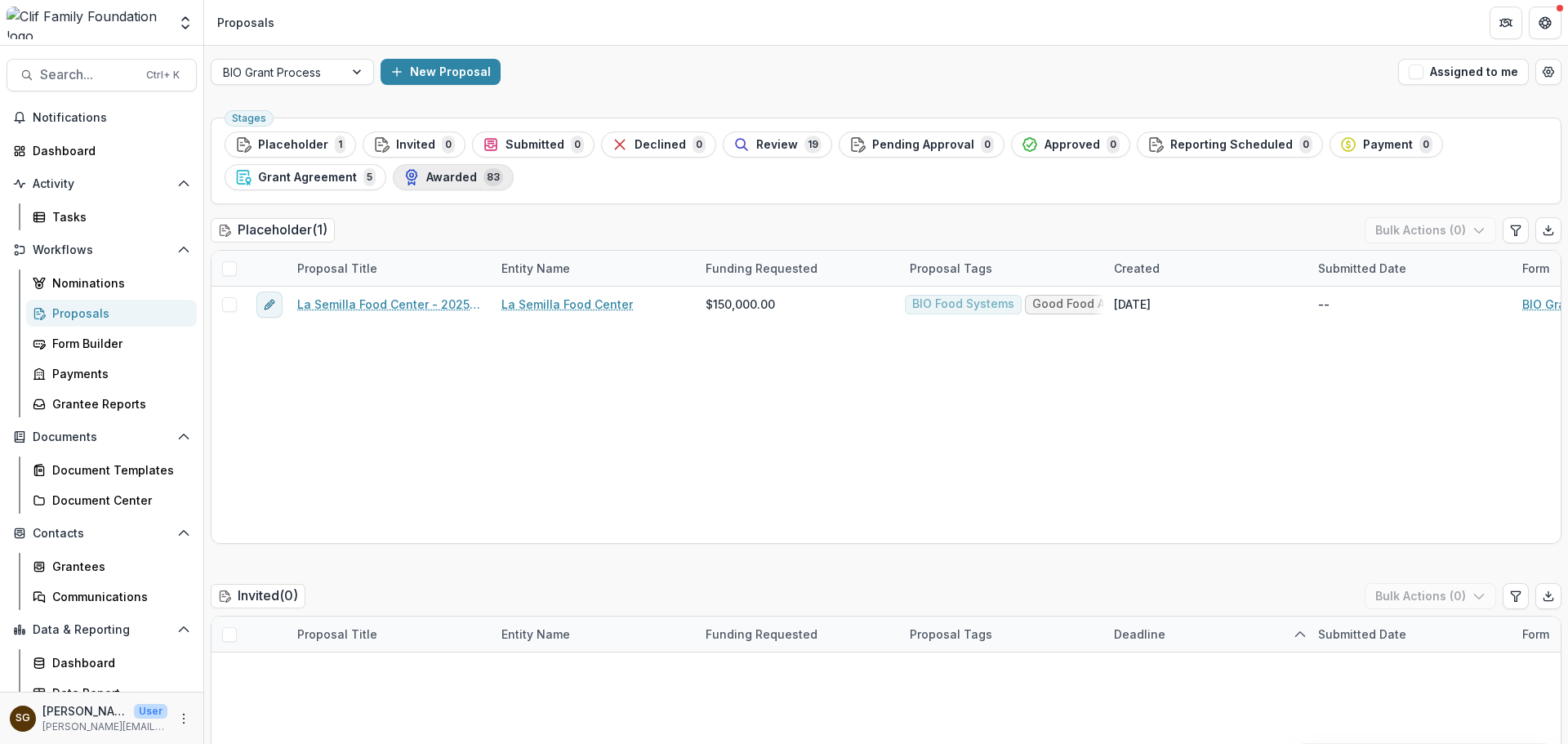
click at [453, 180] on span "Awarded" at bounding box center [451, 177] width 50 height 14
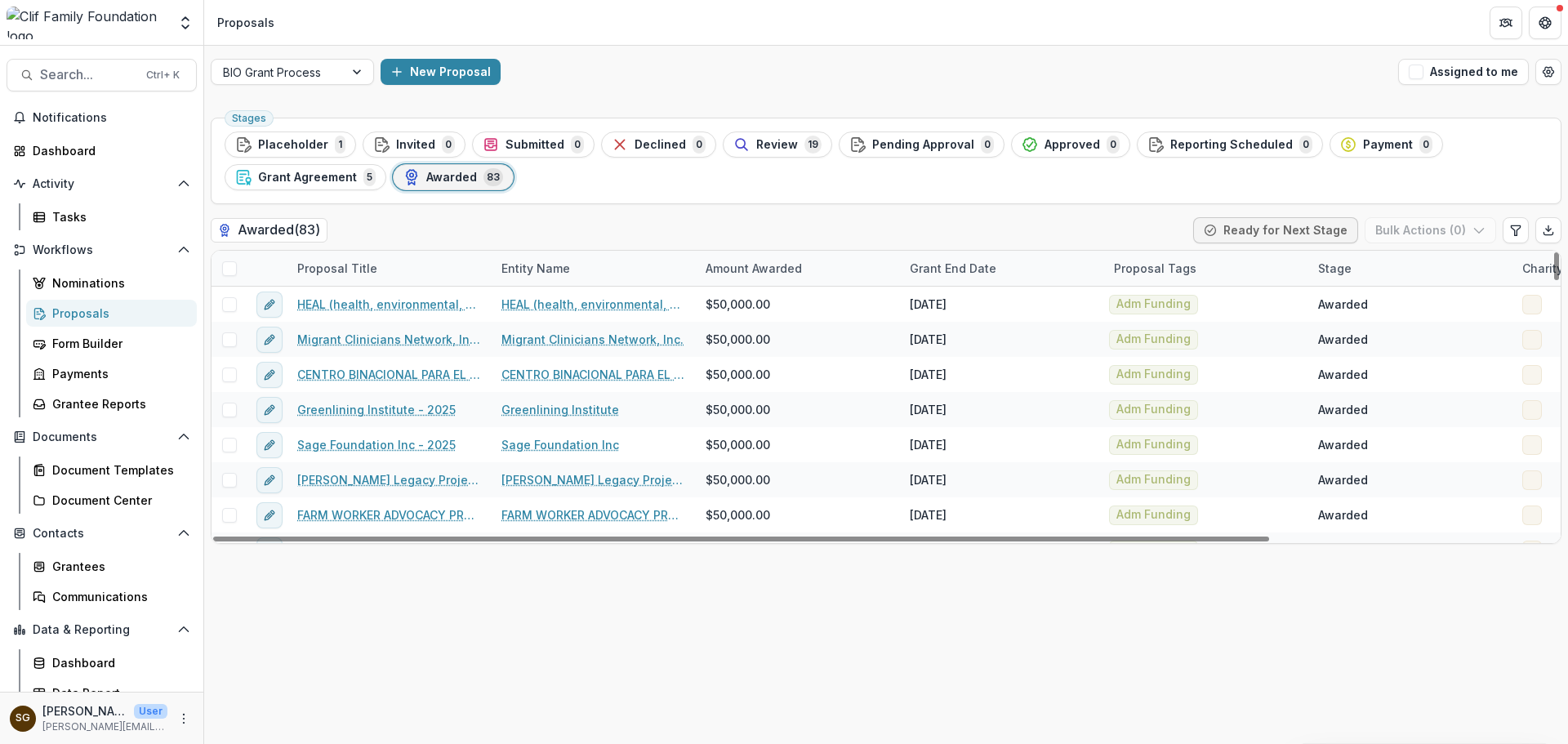
click at [361, 267] on div "Proposal Title" at bounding box center [337, 268] width 99 height 17
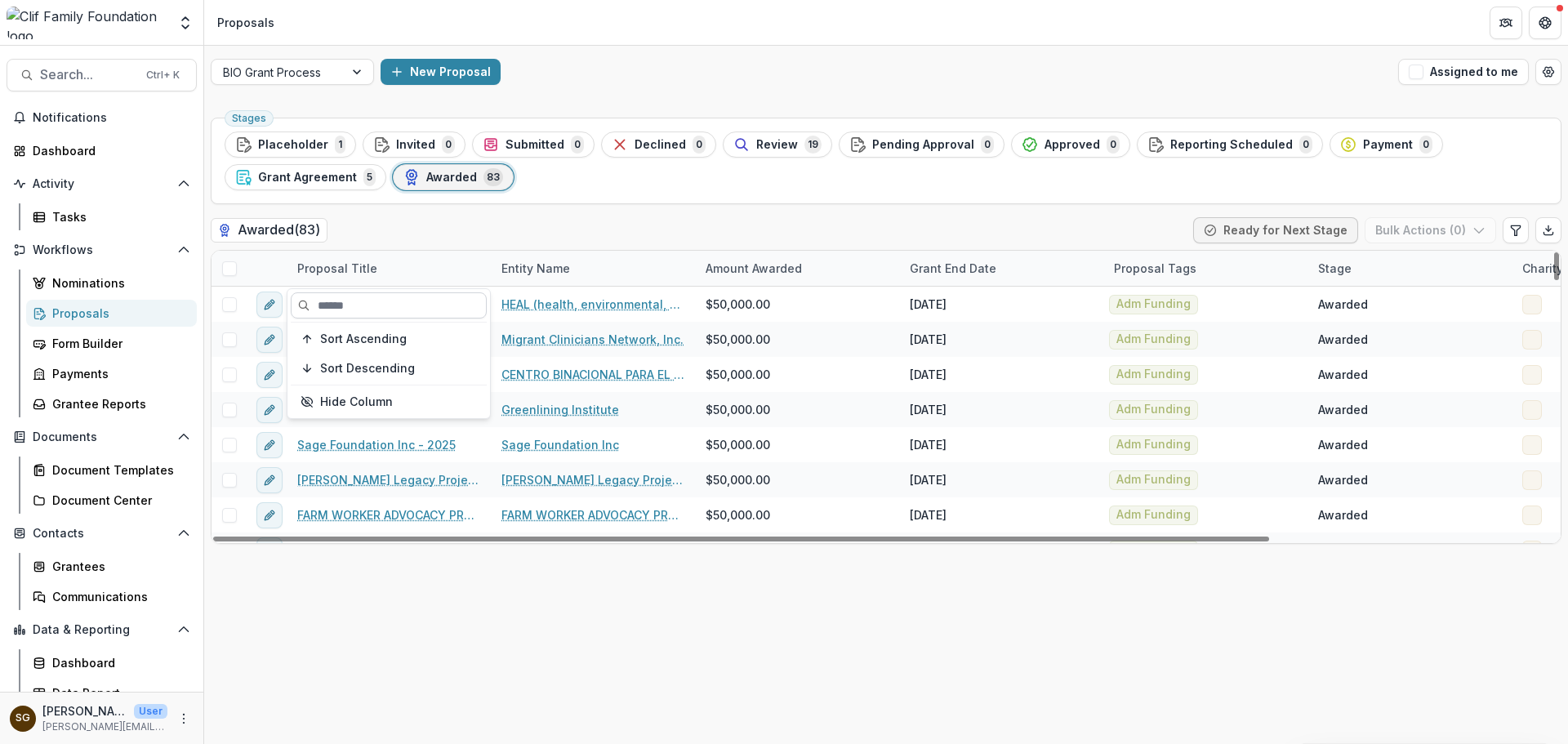
click at [359, 303] on input at bounding box center [389, 306] width 196 height 27
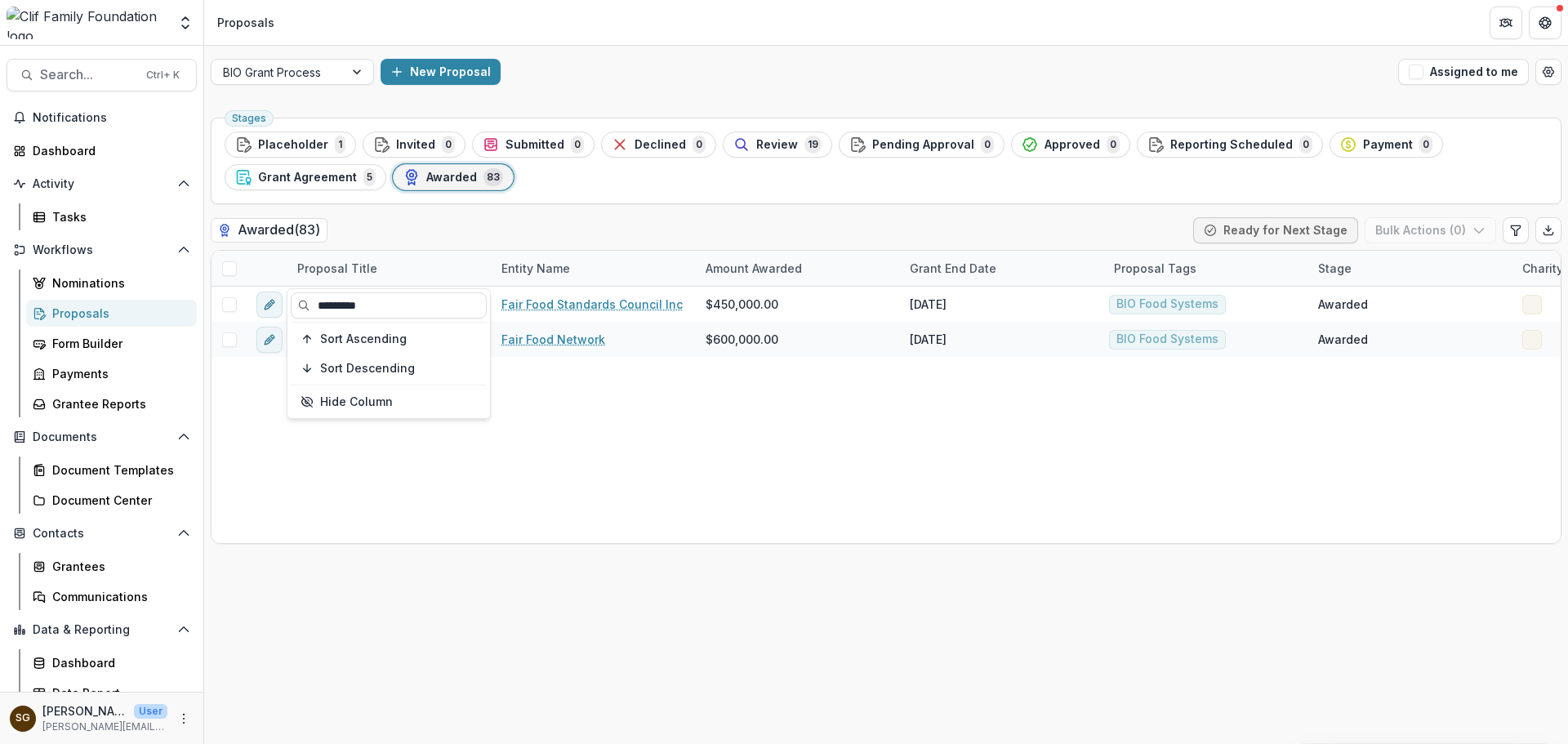
type input "*********"
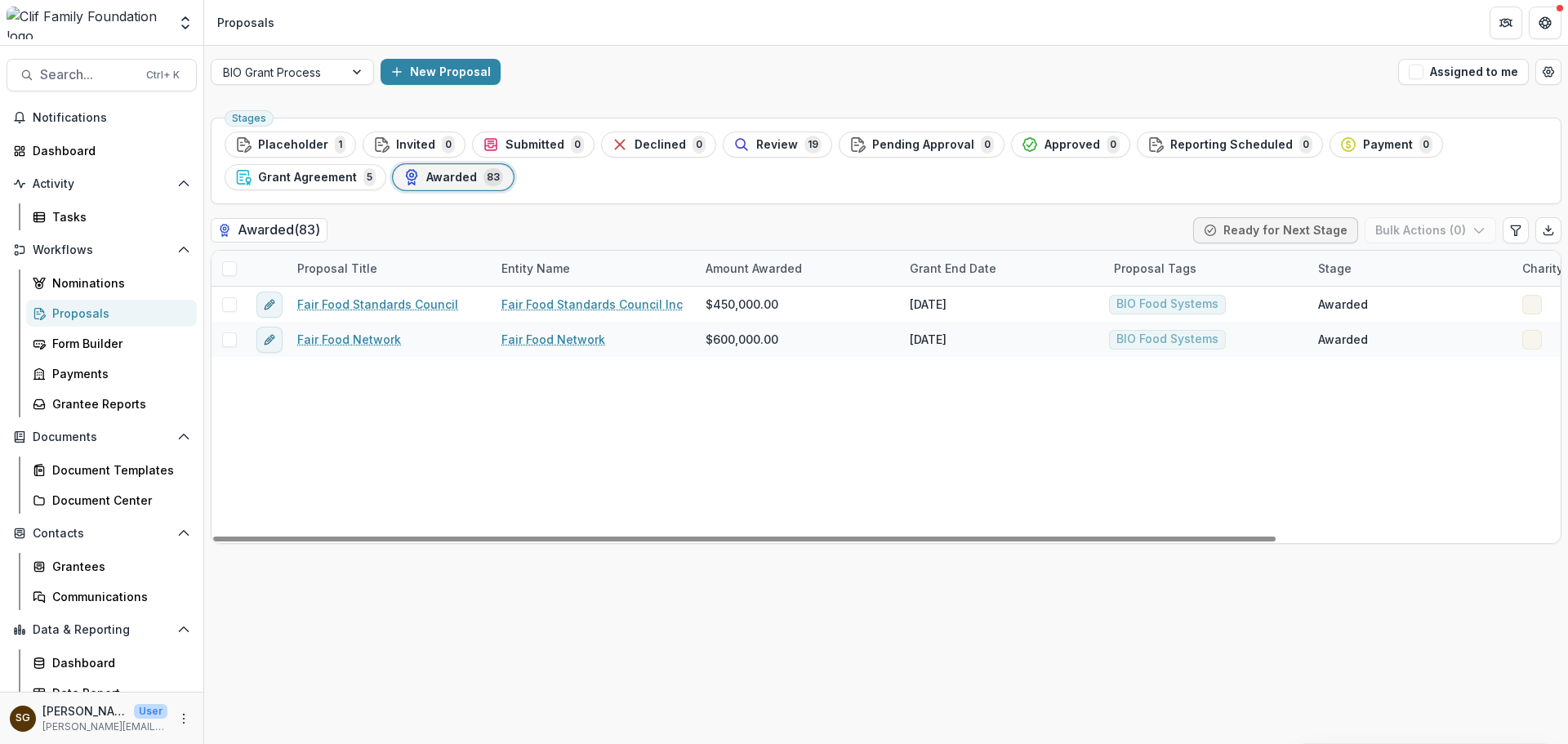
click at [543, 478] on div "Fair Food Standards Council Fair Food Standards Council Inc $450,000.00 [DATE] …" at bounding box center [1066, 415] width 1709 height 257
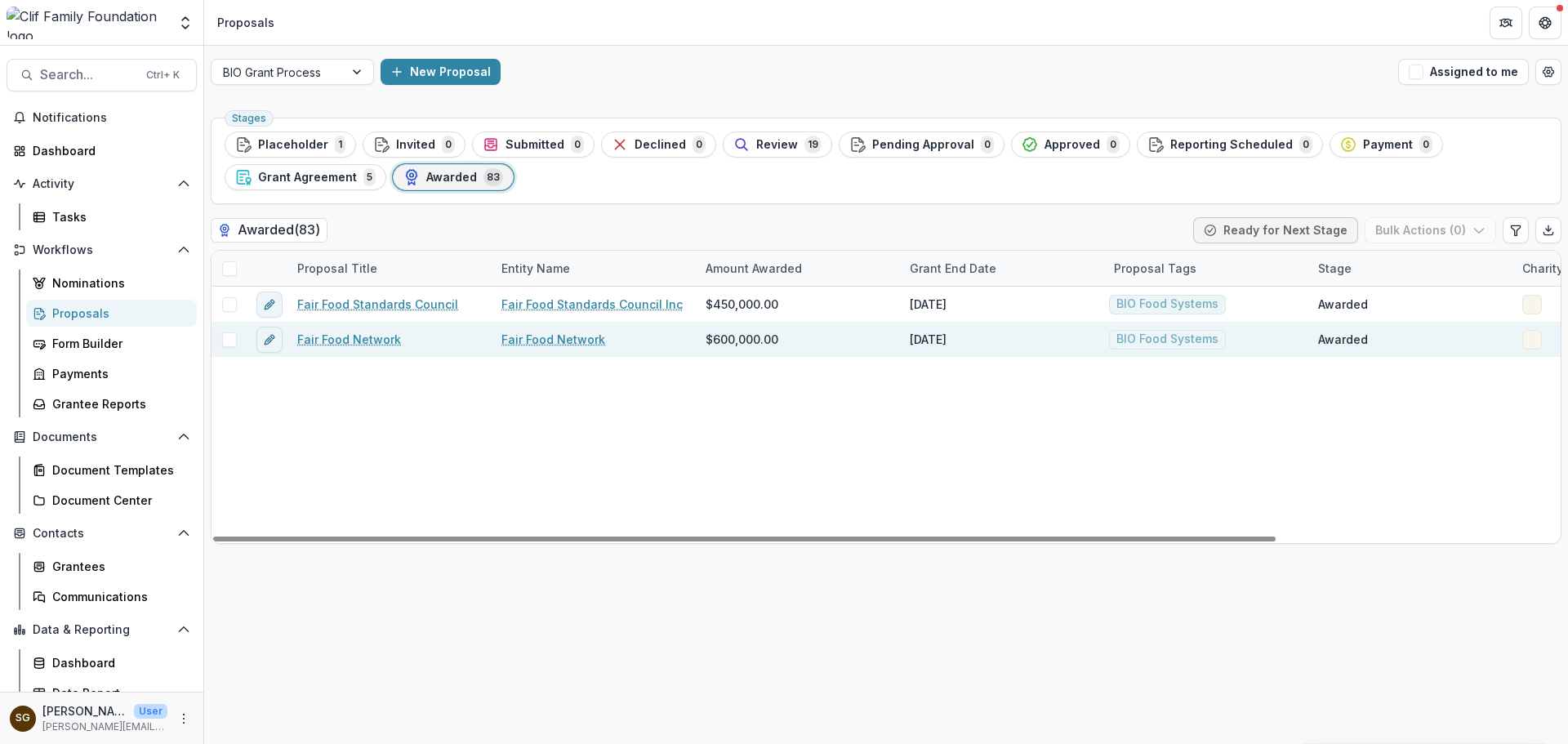
click at [230, 334] on span at bounding box center [229, 339] width 15 height 15
click at [1417, 217] on button "Bulk Actions ( 1 )" at bounding box center [1432, 230] width 128 height 27
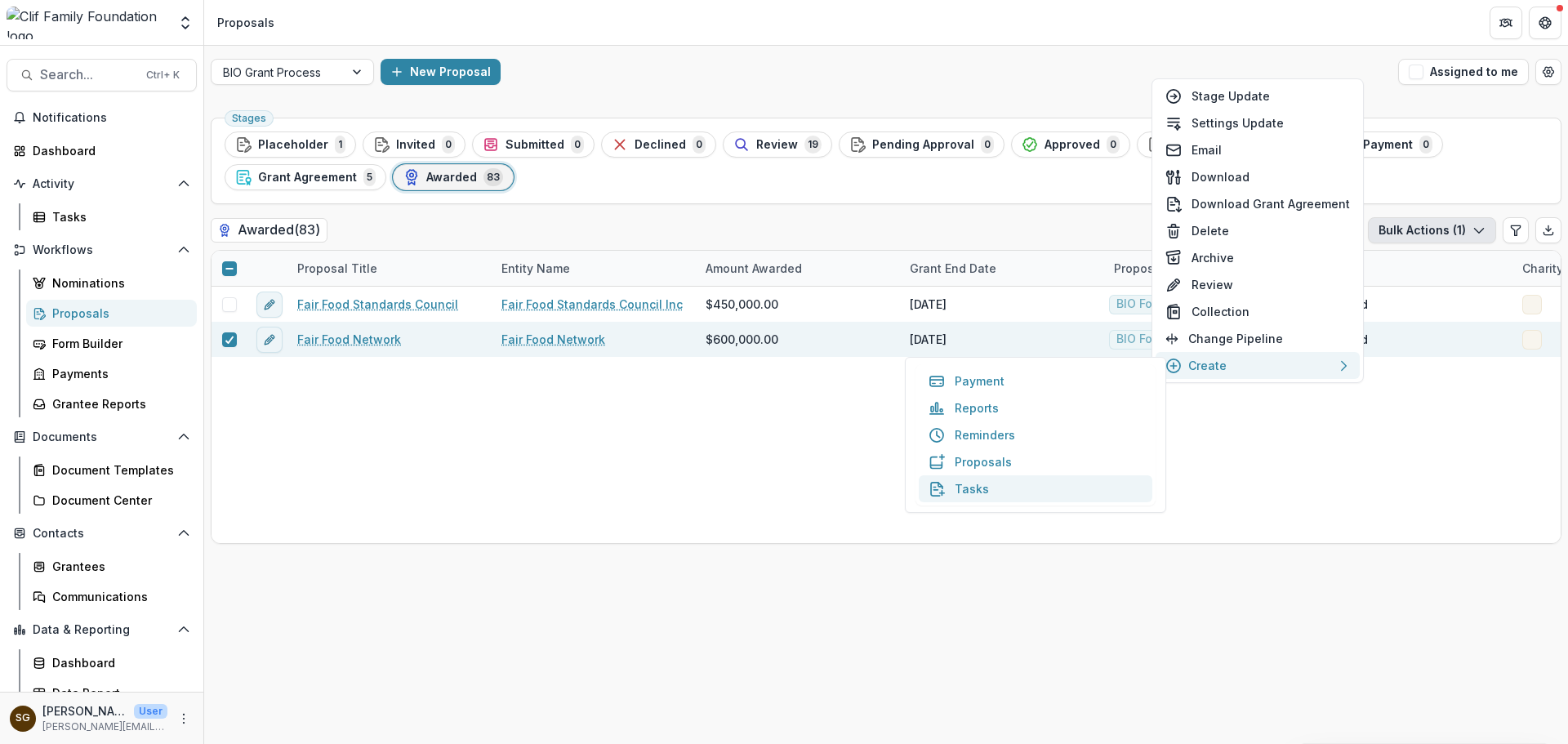
click at [1013, 486] on button "Tasks" at bounding box center [1036, 488] width 234 height 27
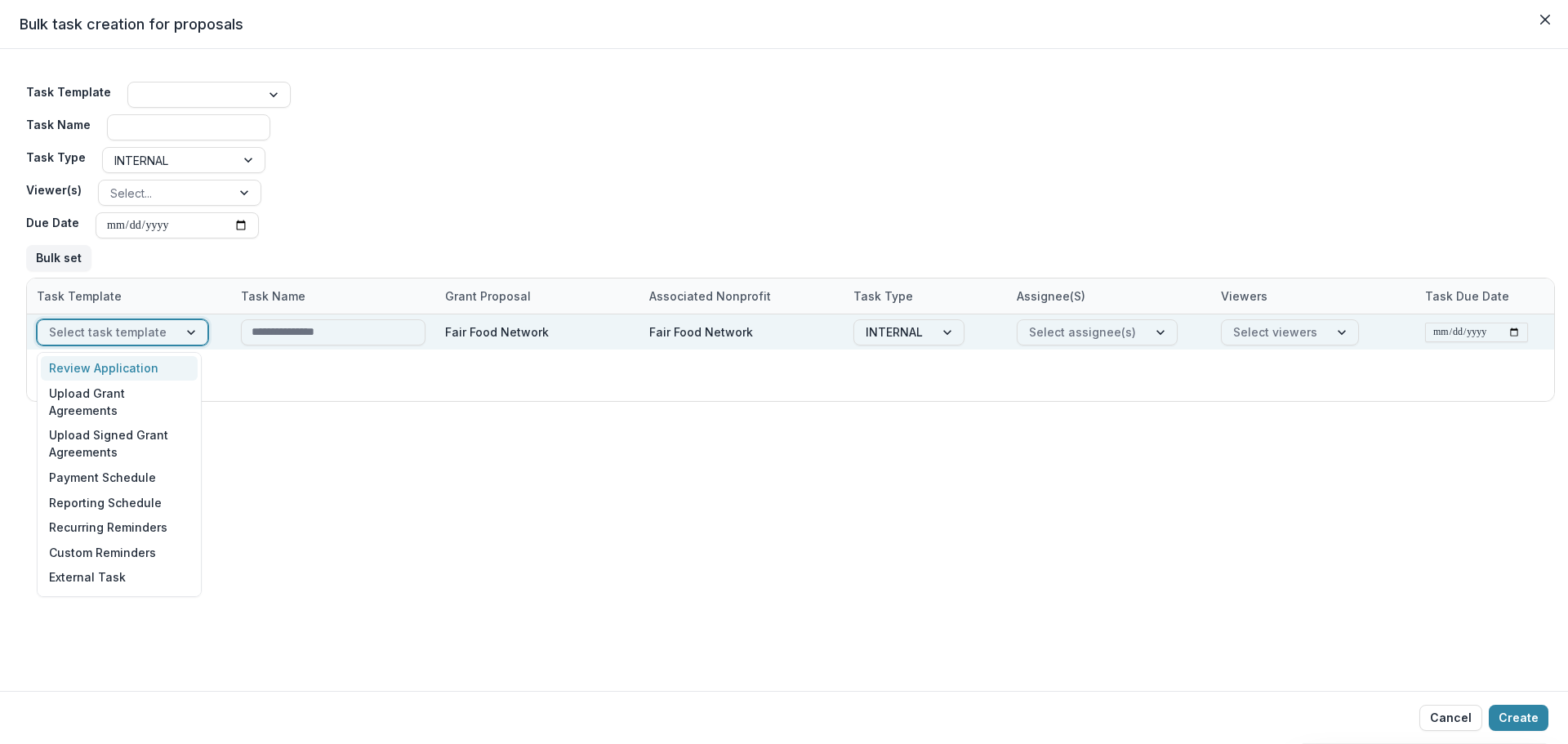
click at [178, 332] on div at bounding box center [193, 332] width 29 height 25
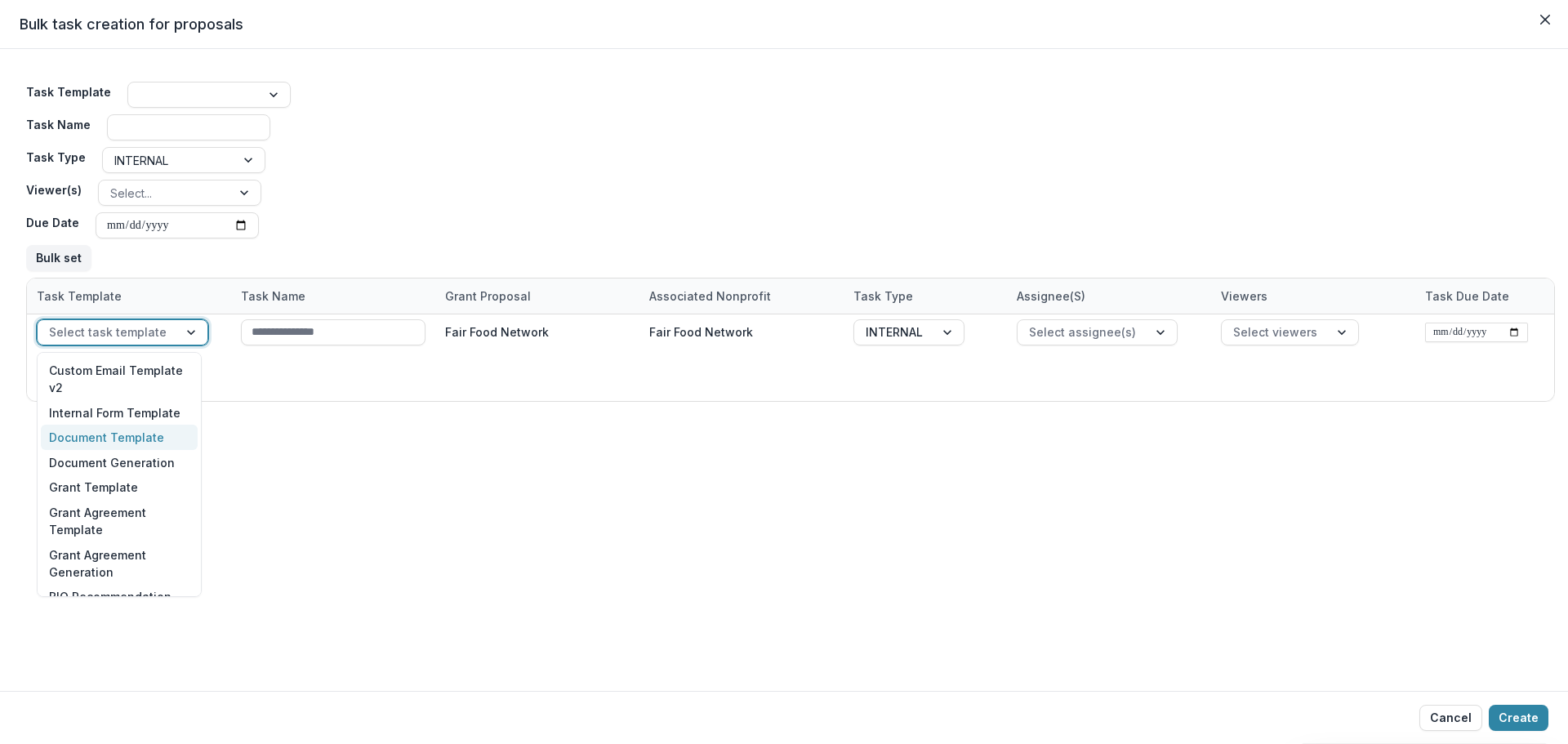
scroll to position [559, 0]
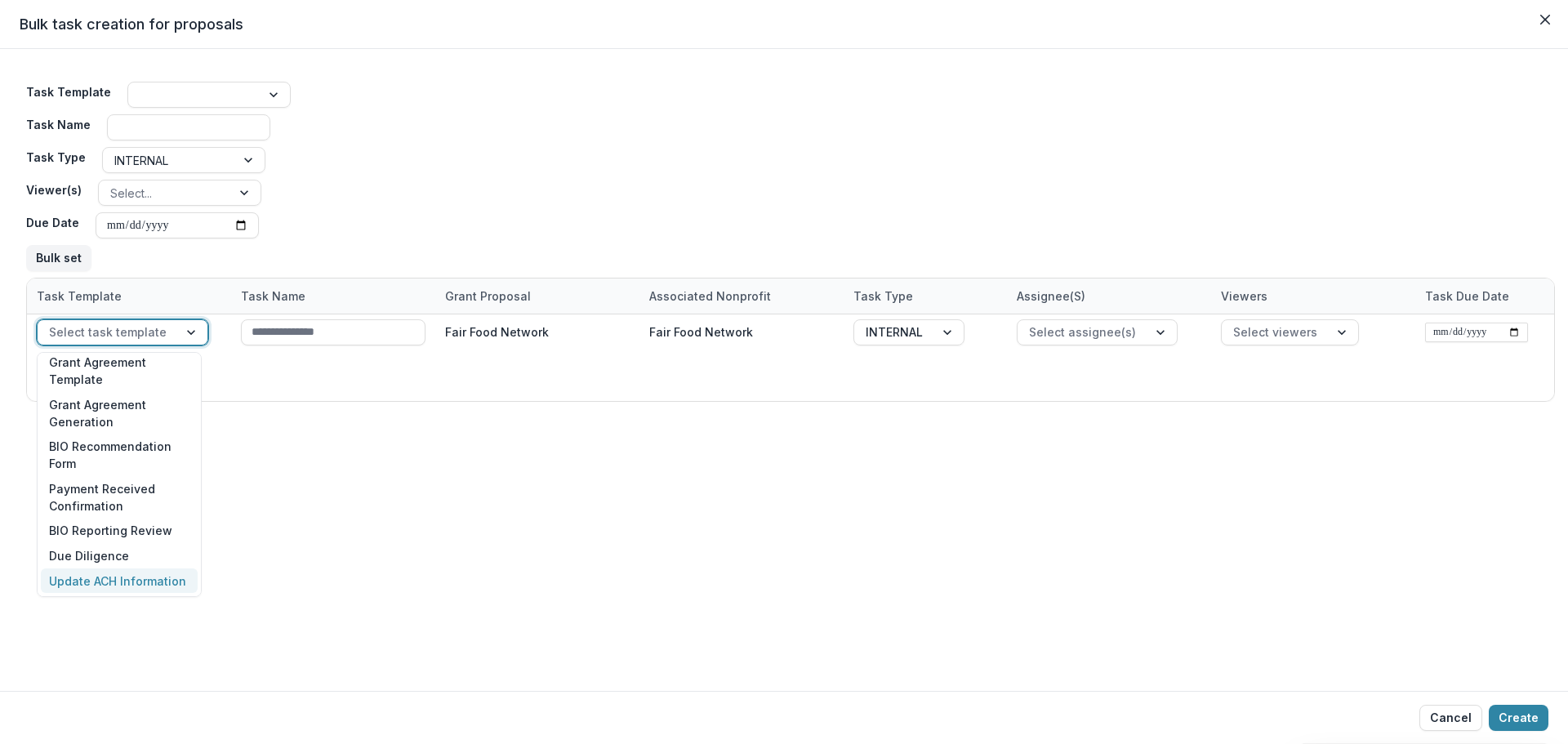
click at [152, 574] on div "Update ACH Information" at bounding box center [119, 581] width 157 height 26
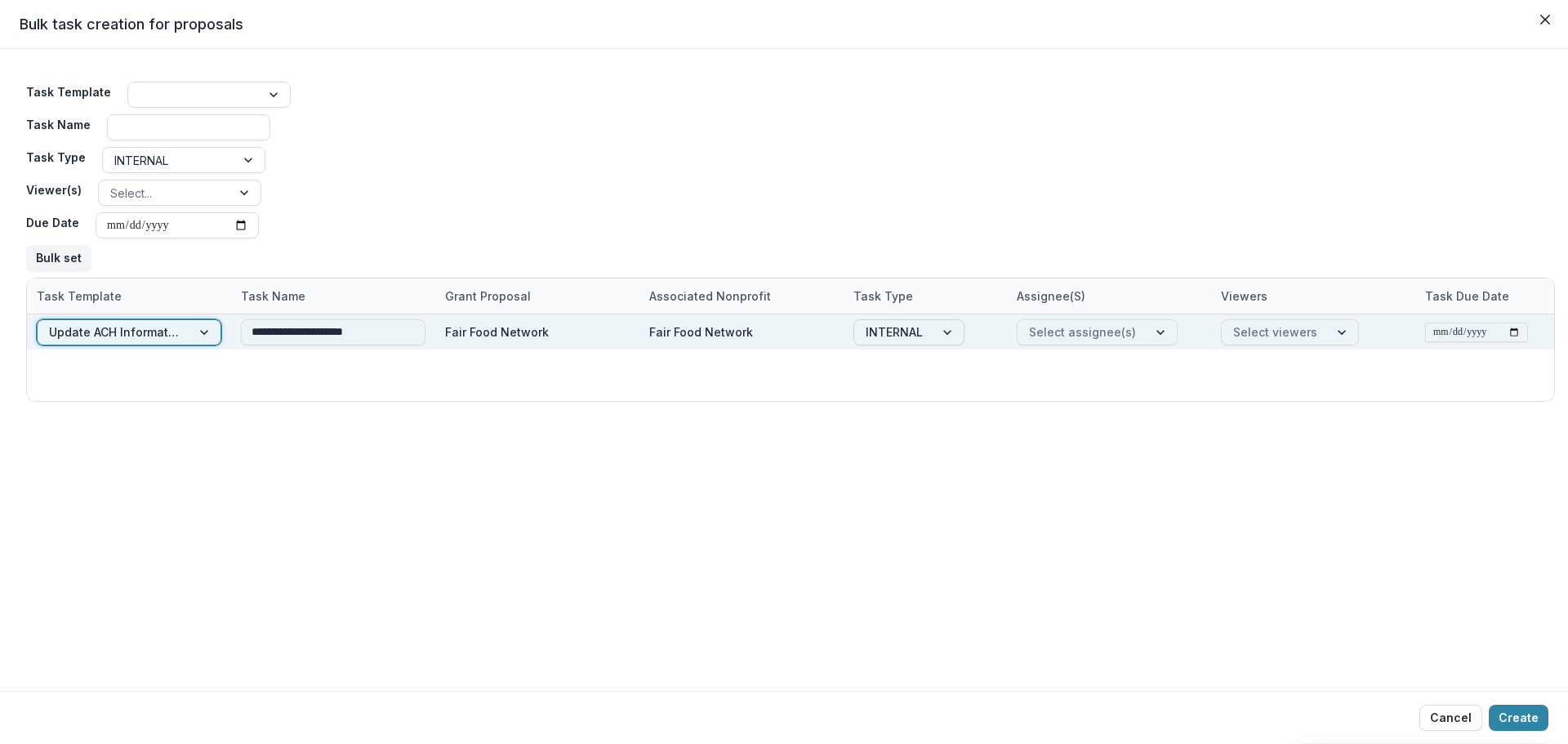
click at [885, 328] on div at bounding box center [894, 332] width 57 height 21
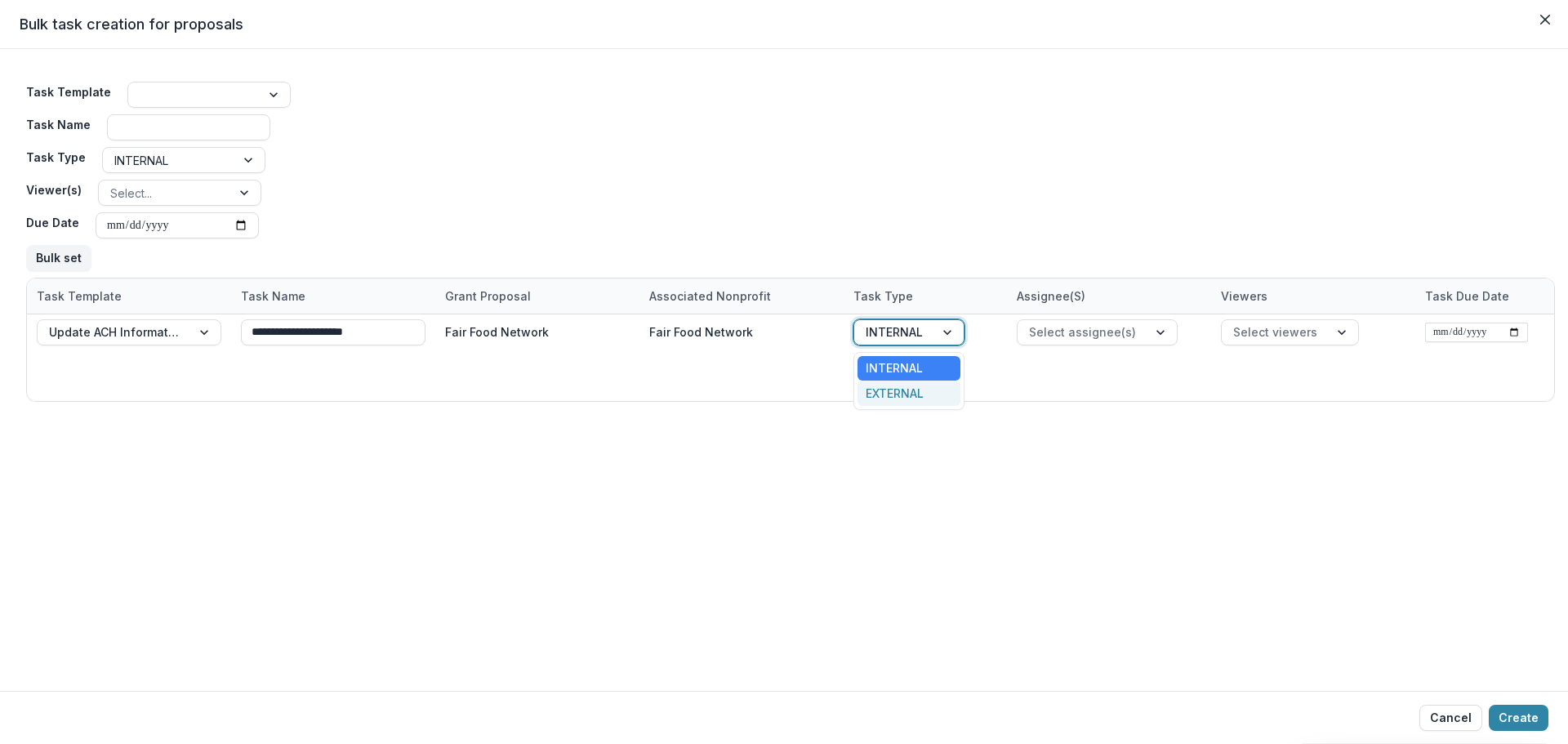
click at [900, 399] on div "EXTERNAL" at bounding box center [909, 394] width 103 height 26
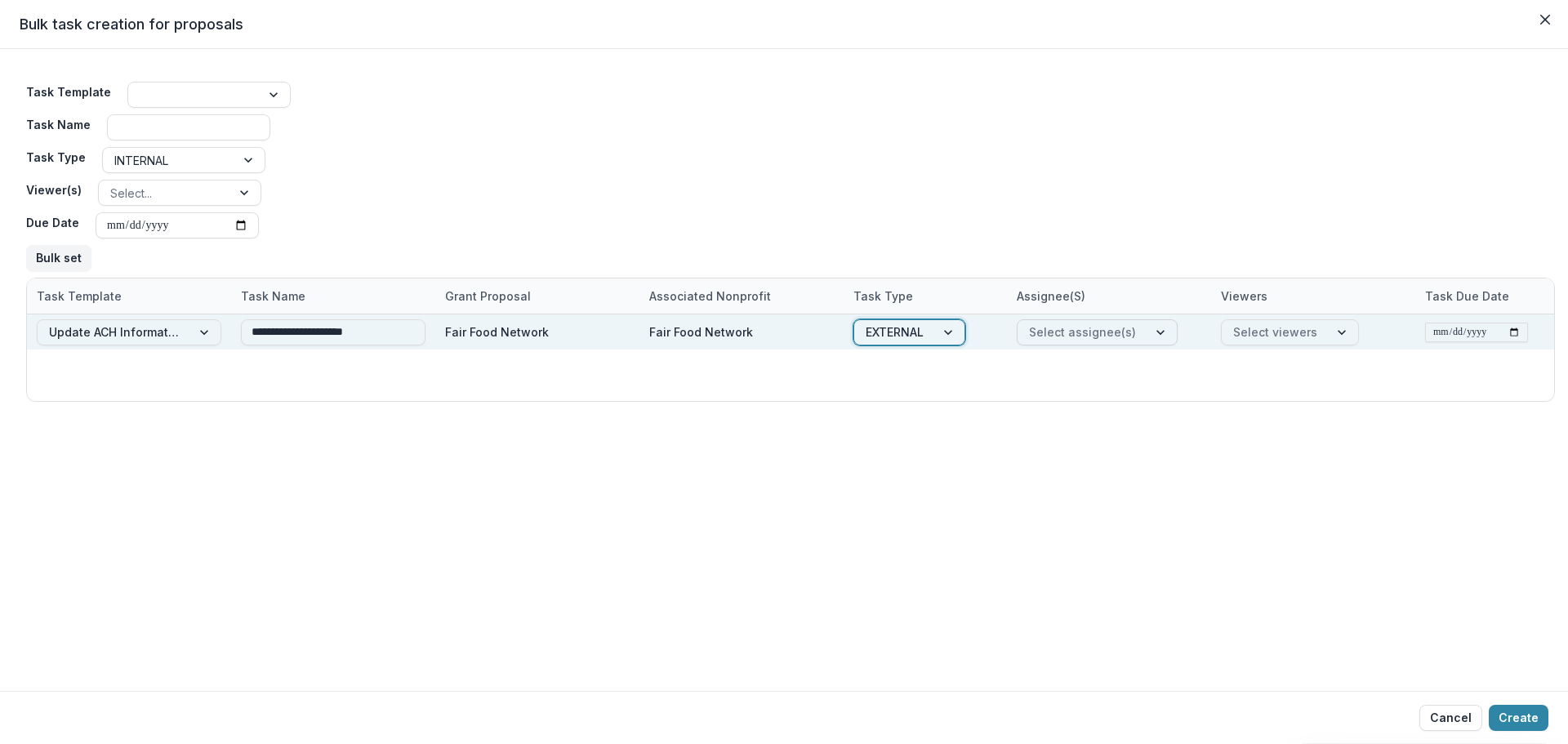
click at [1148, 336] on div at bounding box center [1162, 332] width 29 height 25
click at [1090, 324] on div at bounding box center [1082, 332] width 107 height 21
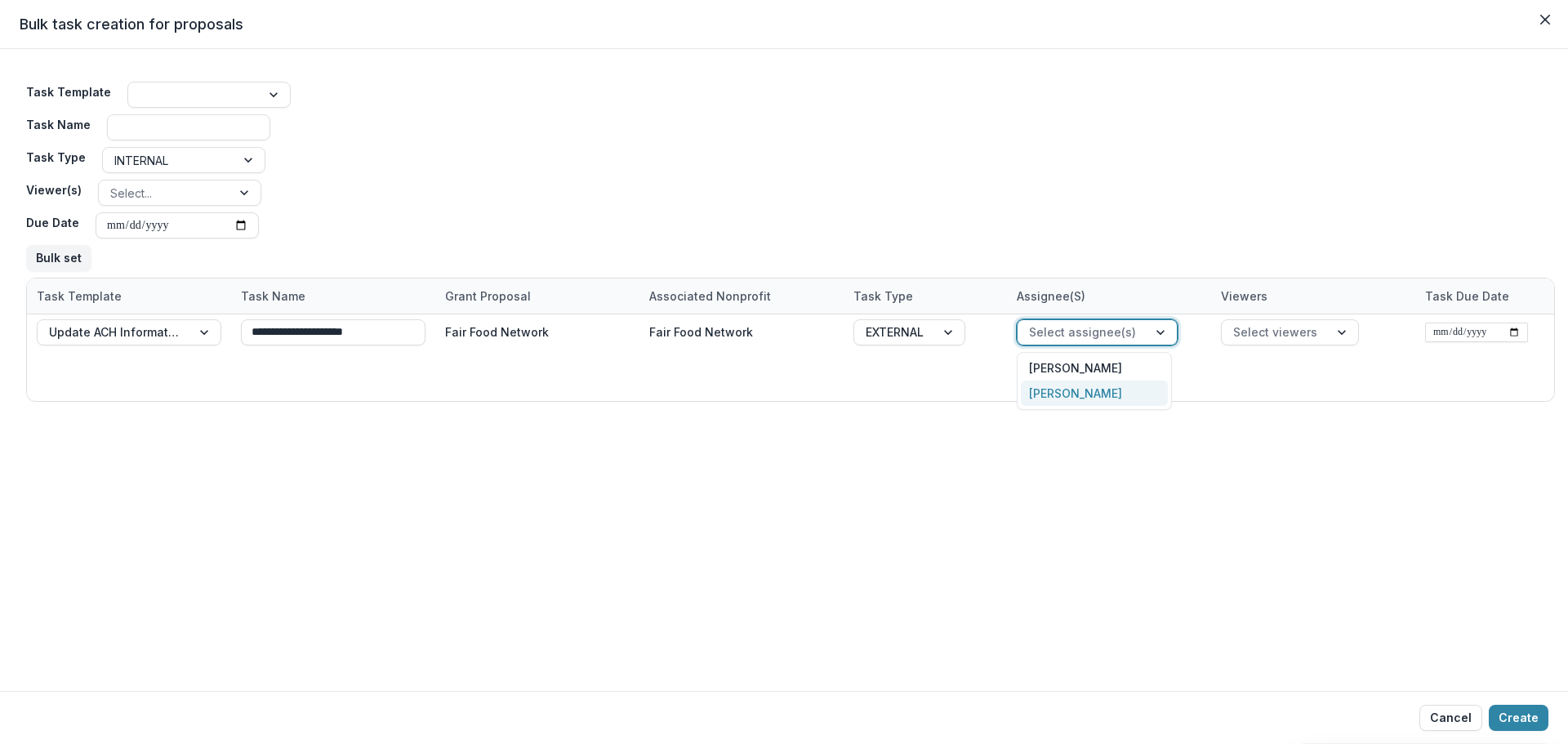
click at [1092, 385] on div "[PERSON_NAME]" at bounding box center [1095, 394] width 147 height 26
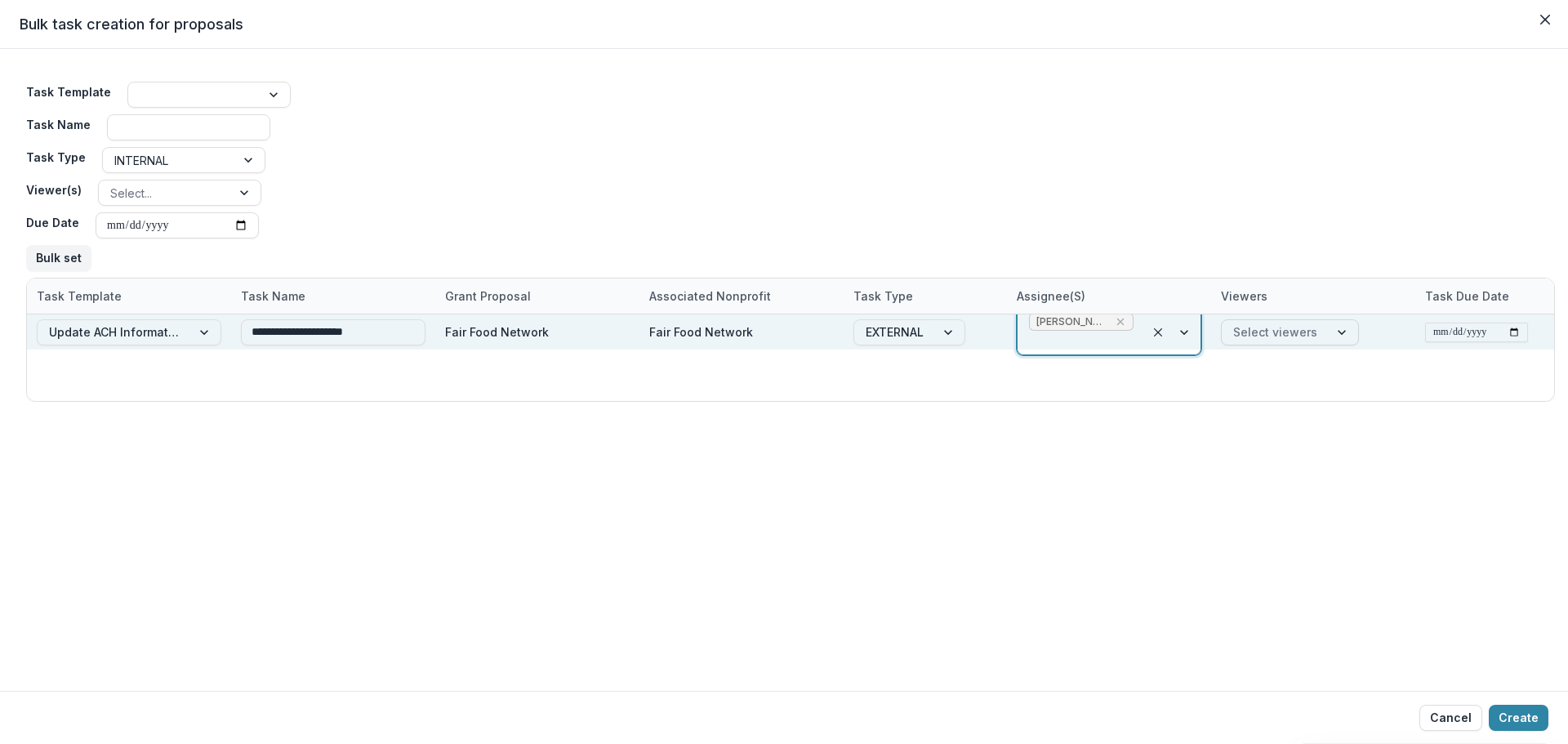
click at [1246, 335] on div at bounding box center [1275, 332] width 84 height 21
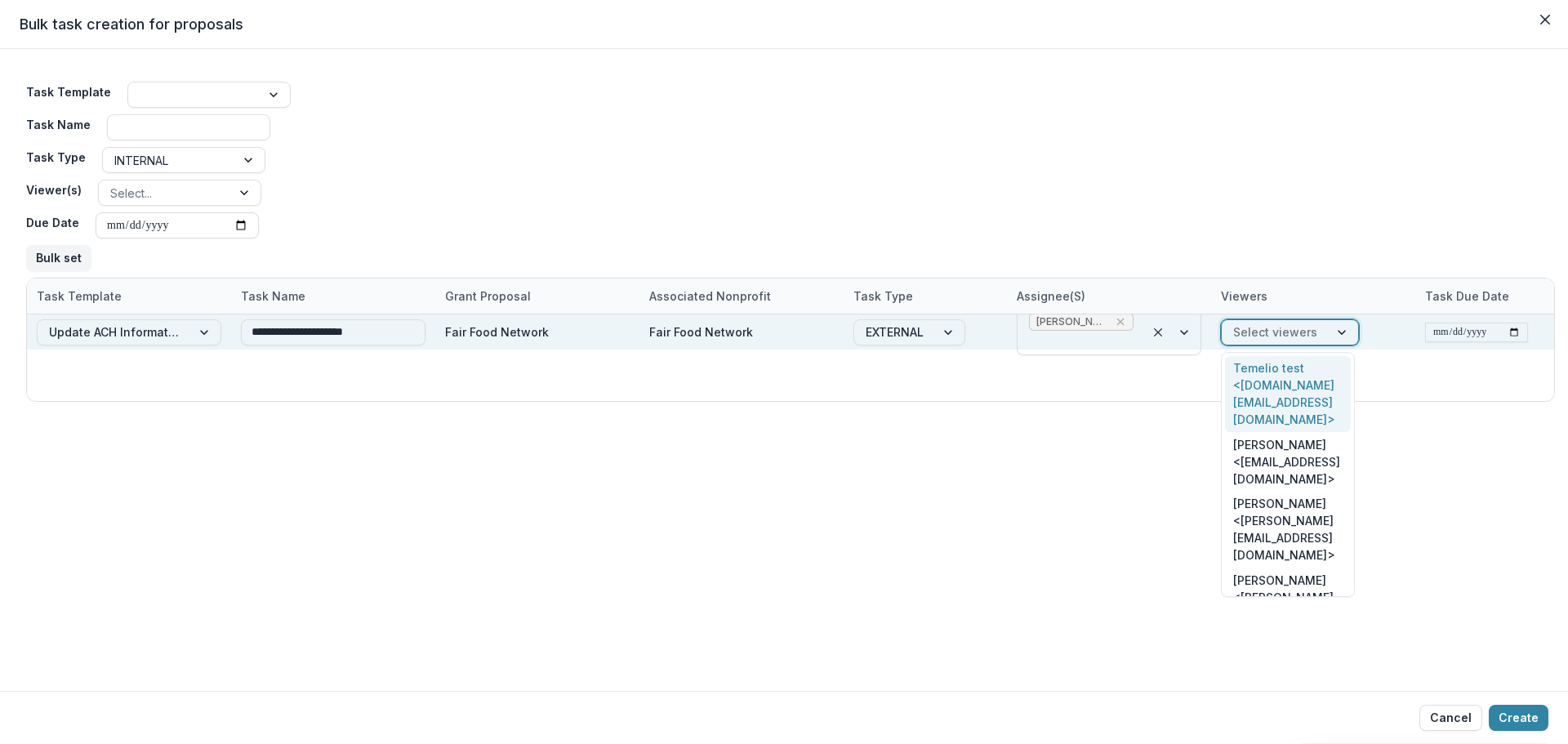
click at [1246, 333] on div at bounding box center [1275, 332] width 84 height 21
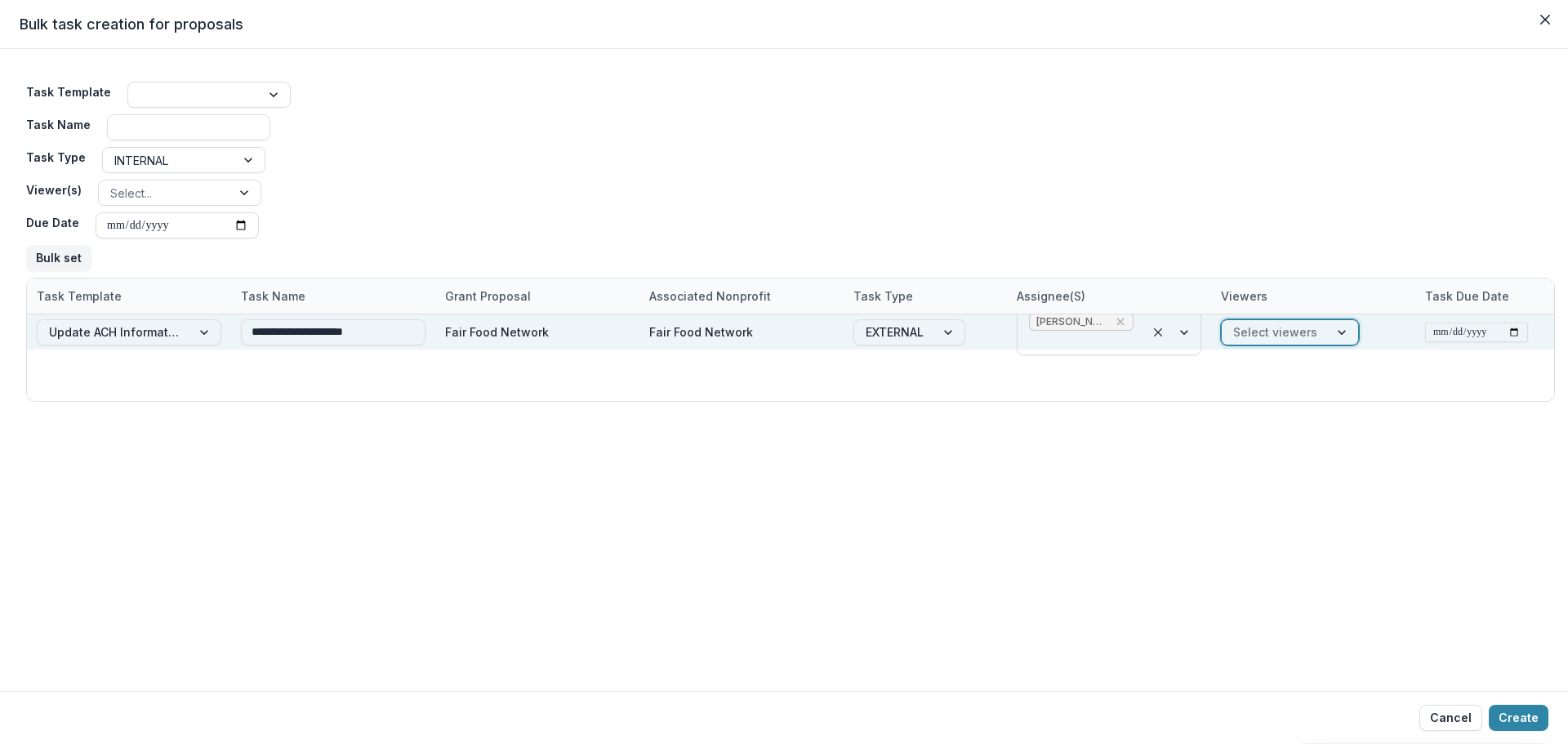
click at [1261, 329] on div at bounding box center [1275, 332] width 84 height 21
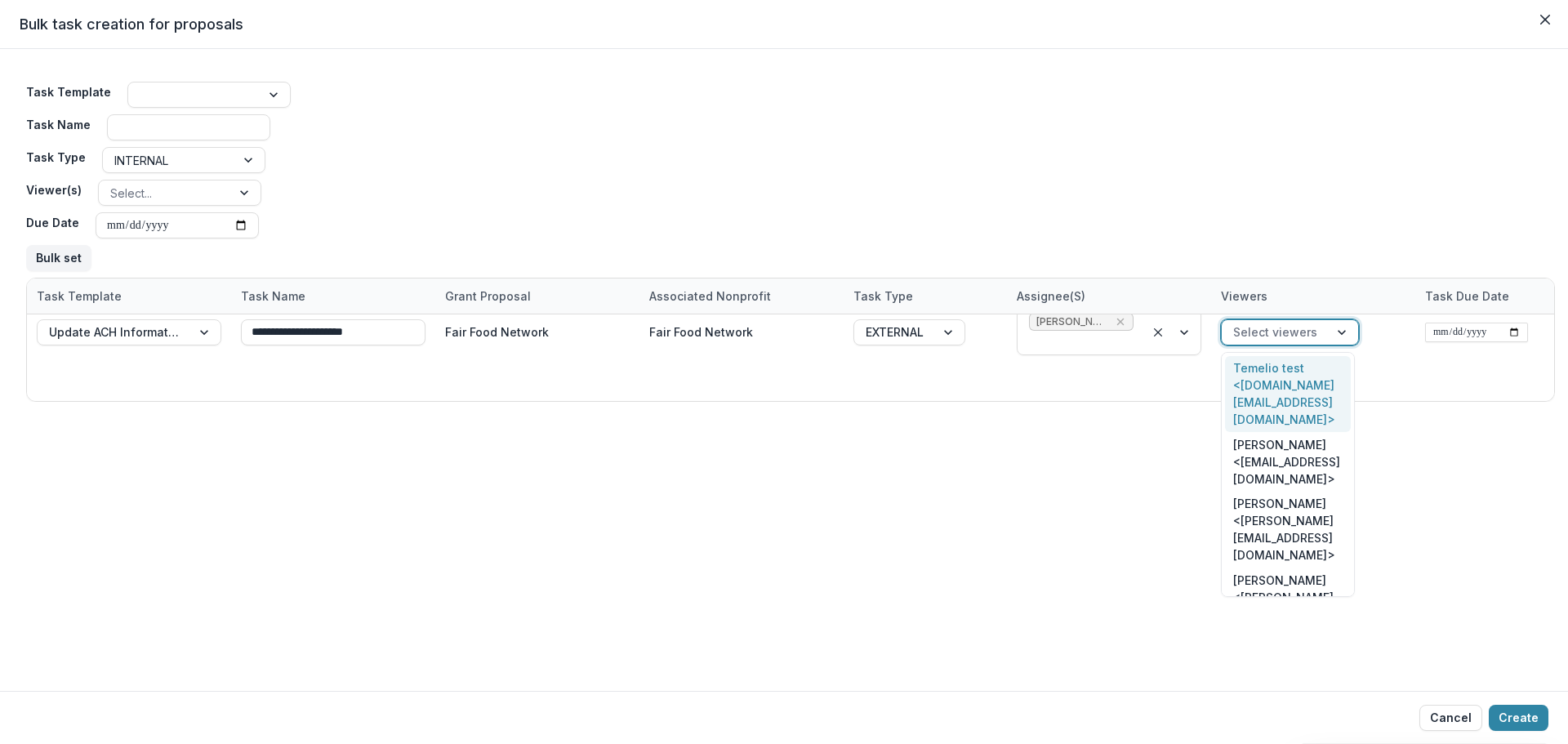
scroll to position [112, 0]
click at [1281, 609] on div "[PERSON_NAME] <[PERSON_NAME][EMAIL_ADDRESS][DOMAIN_NAME]>" at bounding box center [1287, 647] width 126 height 77
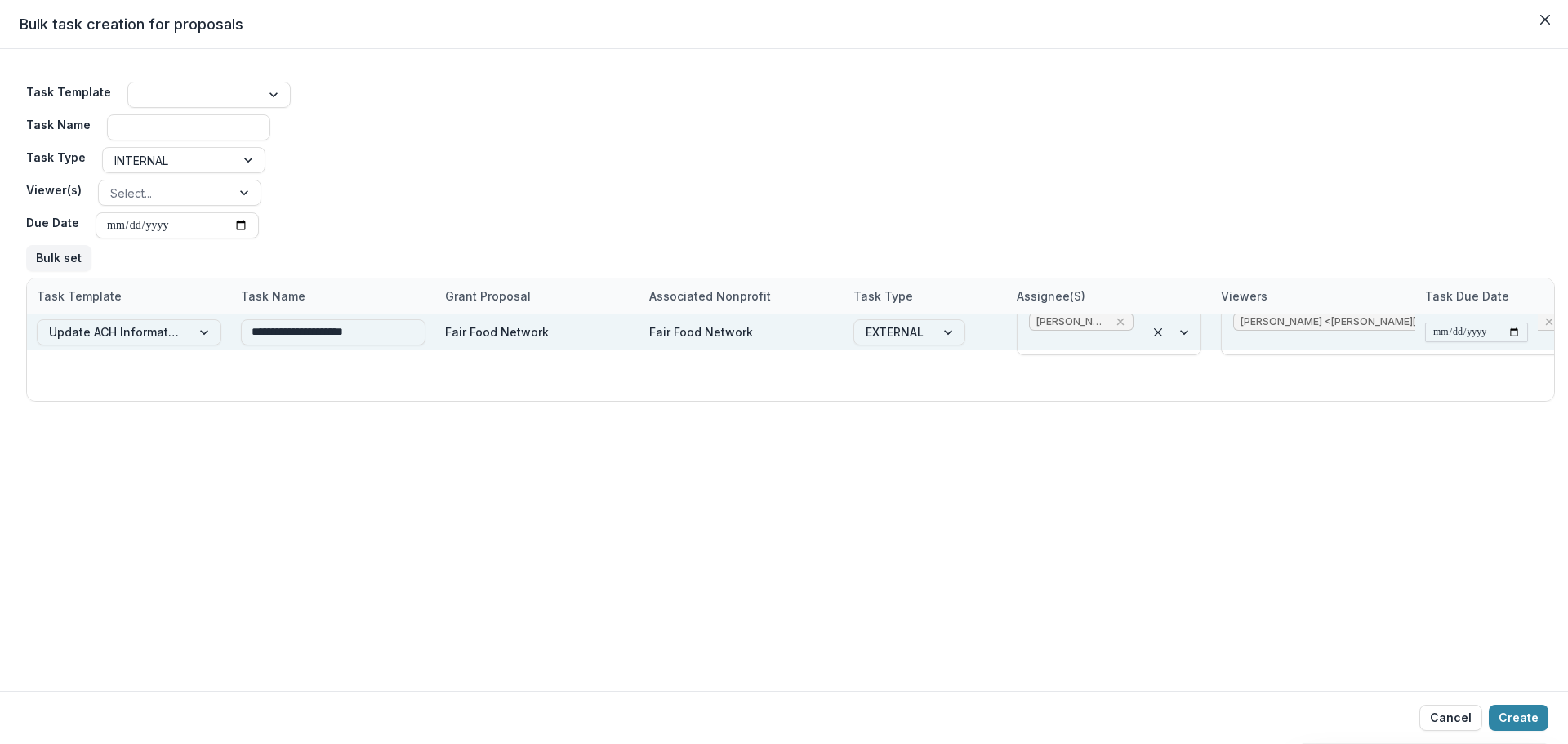
click at [1514, 330] on input "date" at bounding box center [1476, 332] width 103 height 20
type input "**********"
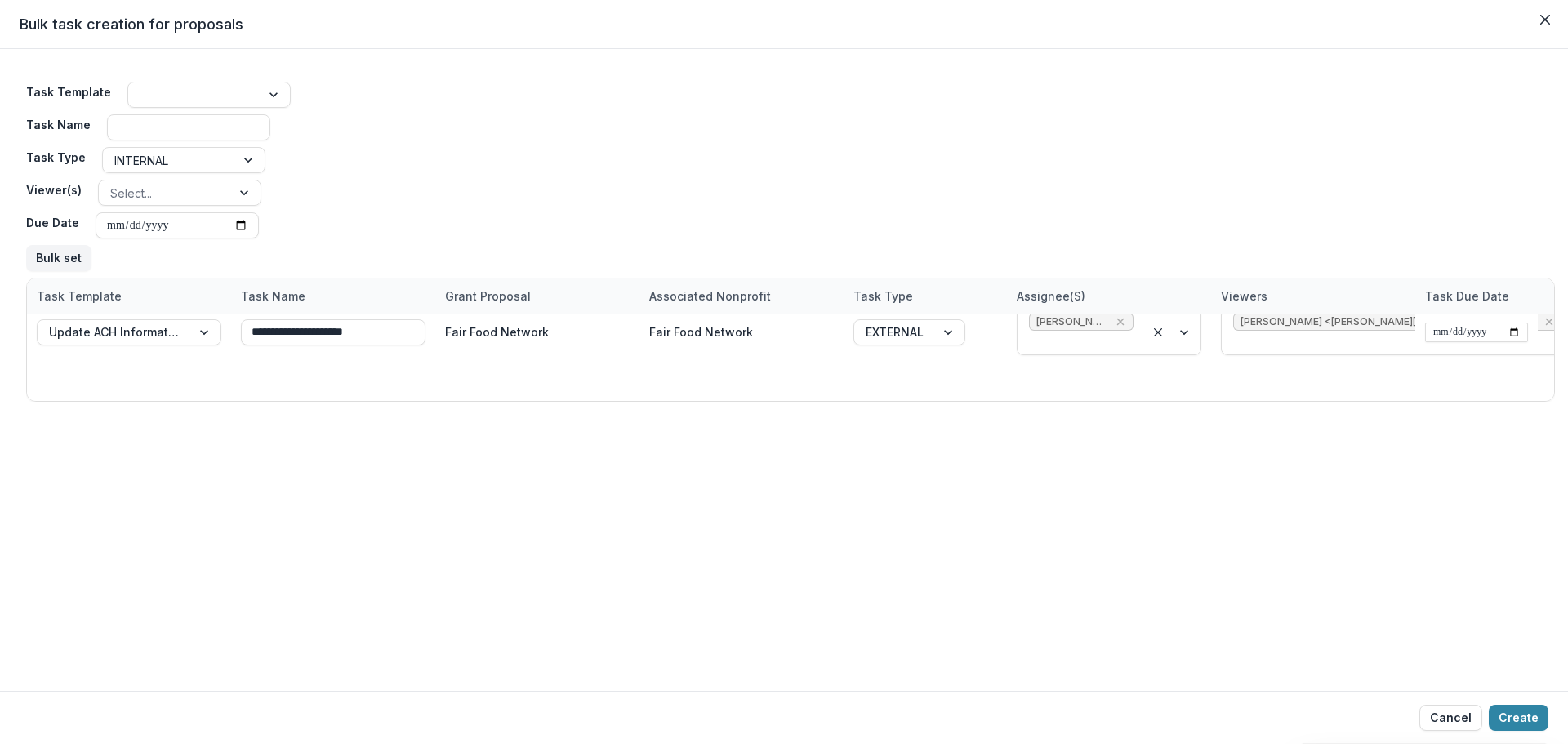
click at [1430, 468] on div "**********" at bounding box center [784, 370] width 1568 height 642
click at [1514, 717] on button "Create" at bounding box center [1519, 718] width 60 height 27
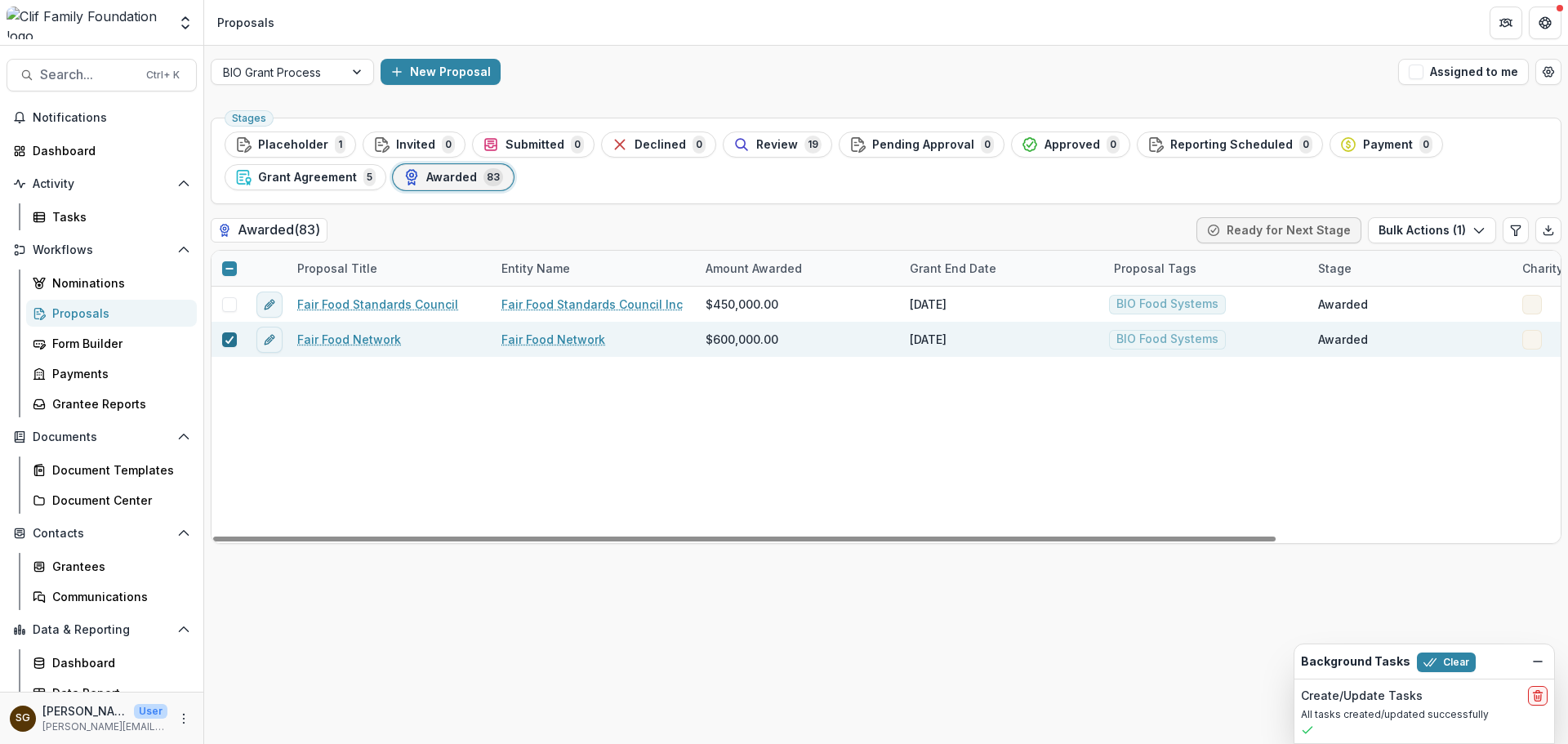
click at [232, 338] on polyline at bounding box center [229, 340] width 8 height 7
click at [104, 213] on div "Tasks" at bounding box center [118, 217] width 132 height 17
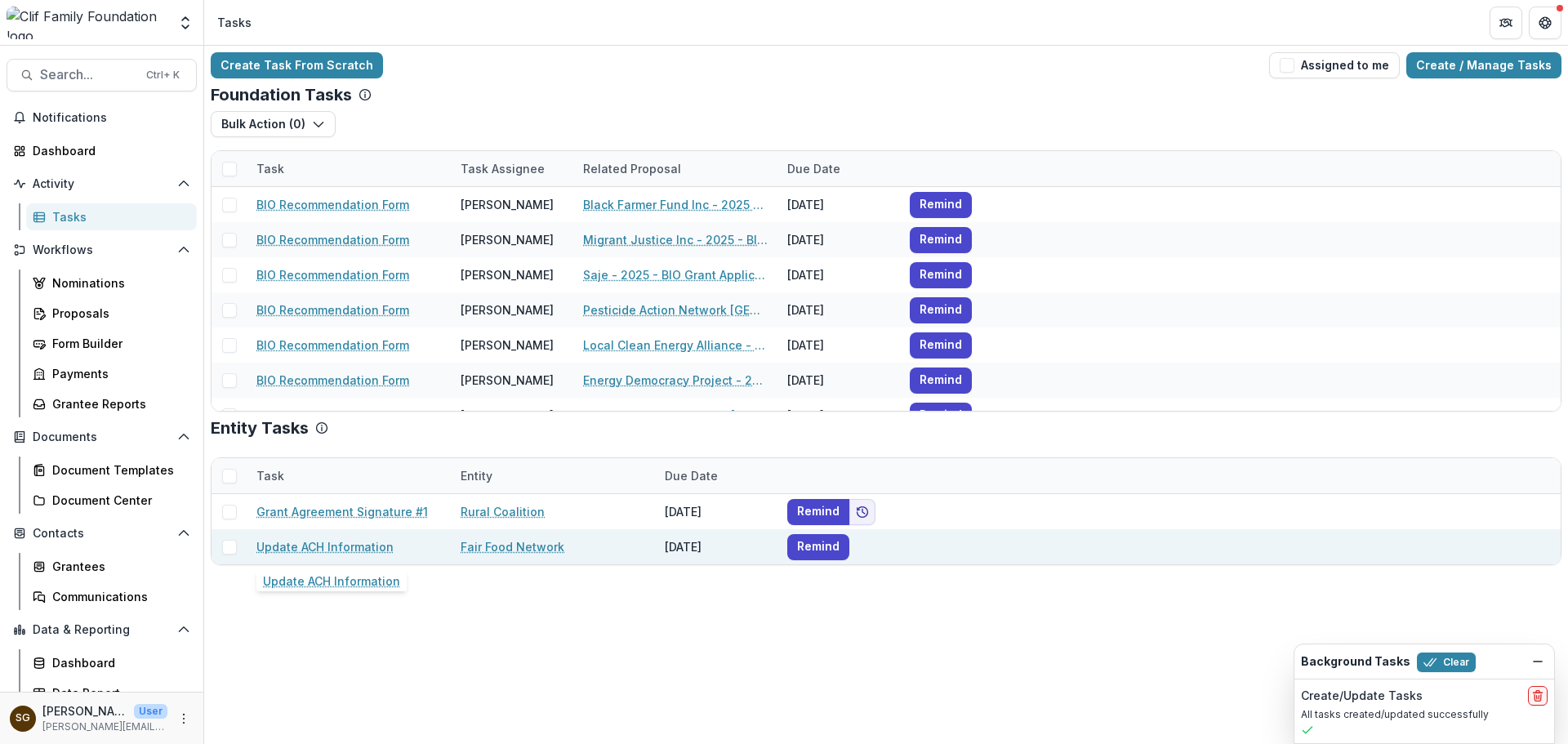
click at [359, 545] on link "Update ACH Information" at bounding box center [325, 547] width 137 height 17
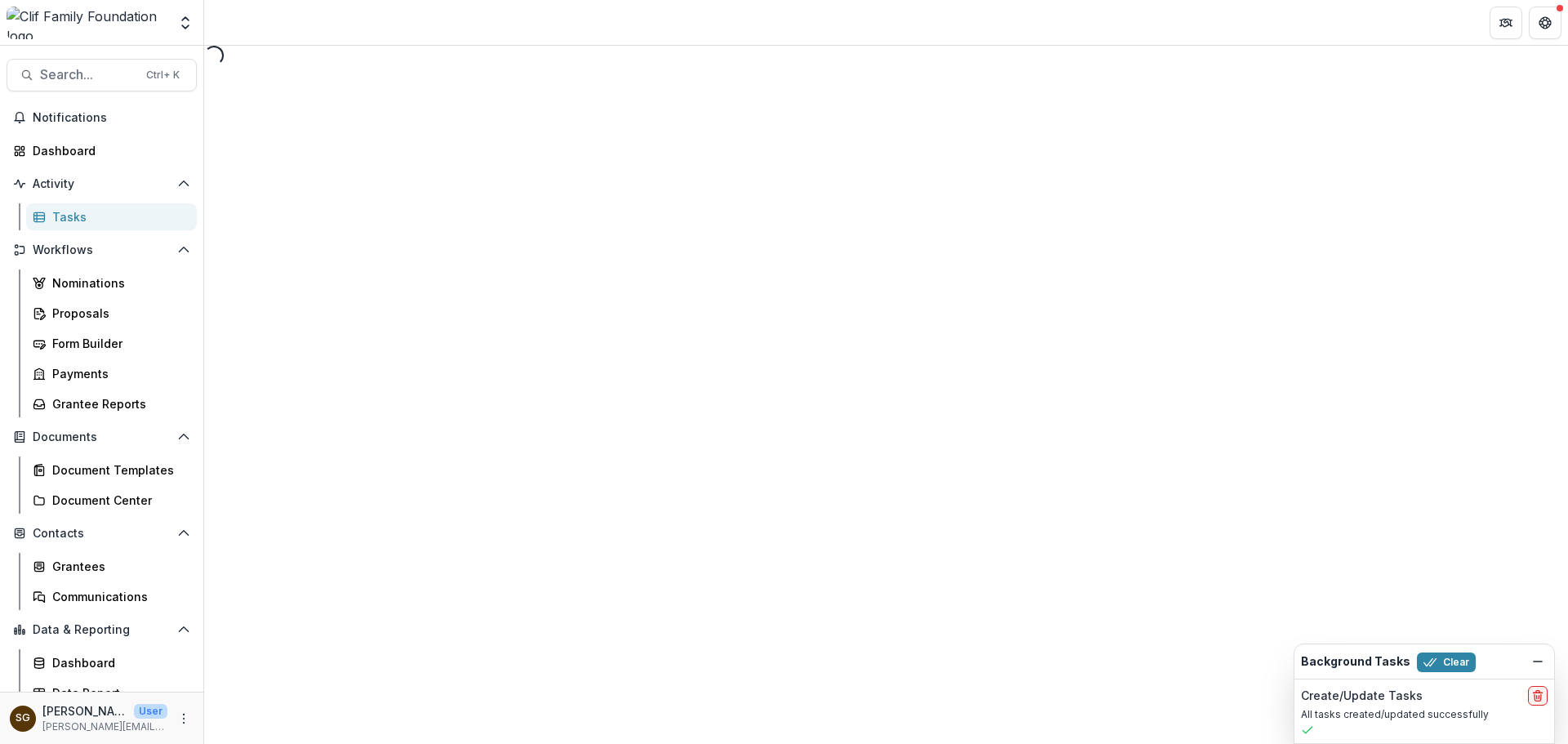
select select "********"
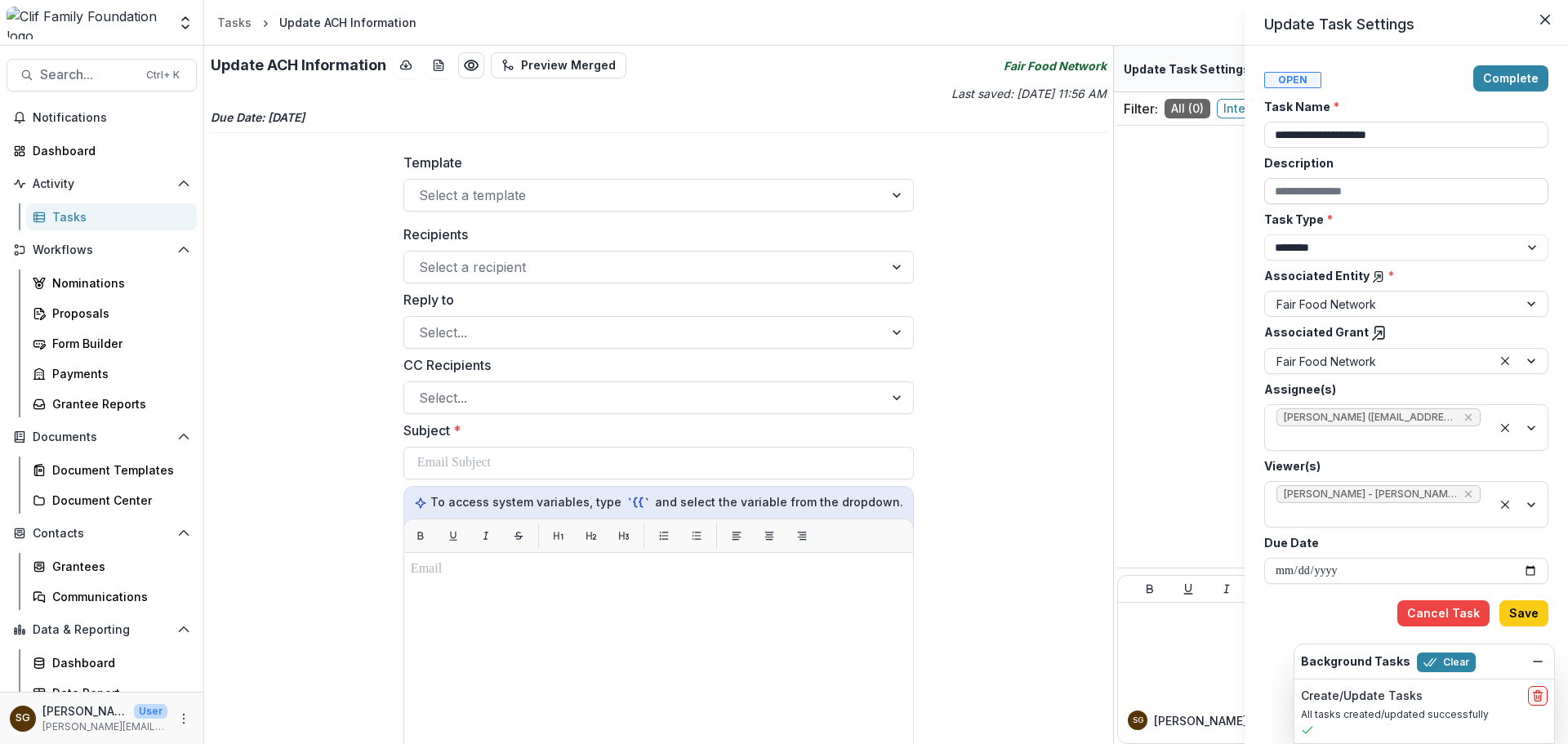
click at [1342, 193] on input "Description" at bounding box center [1406, 191] width 284 height 27
click at [648, 204] on div "**********" at bounding box center [784, 372] width 1568 height 744
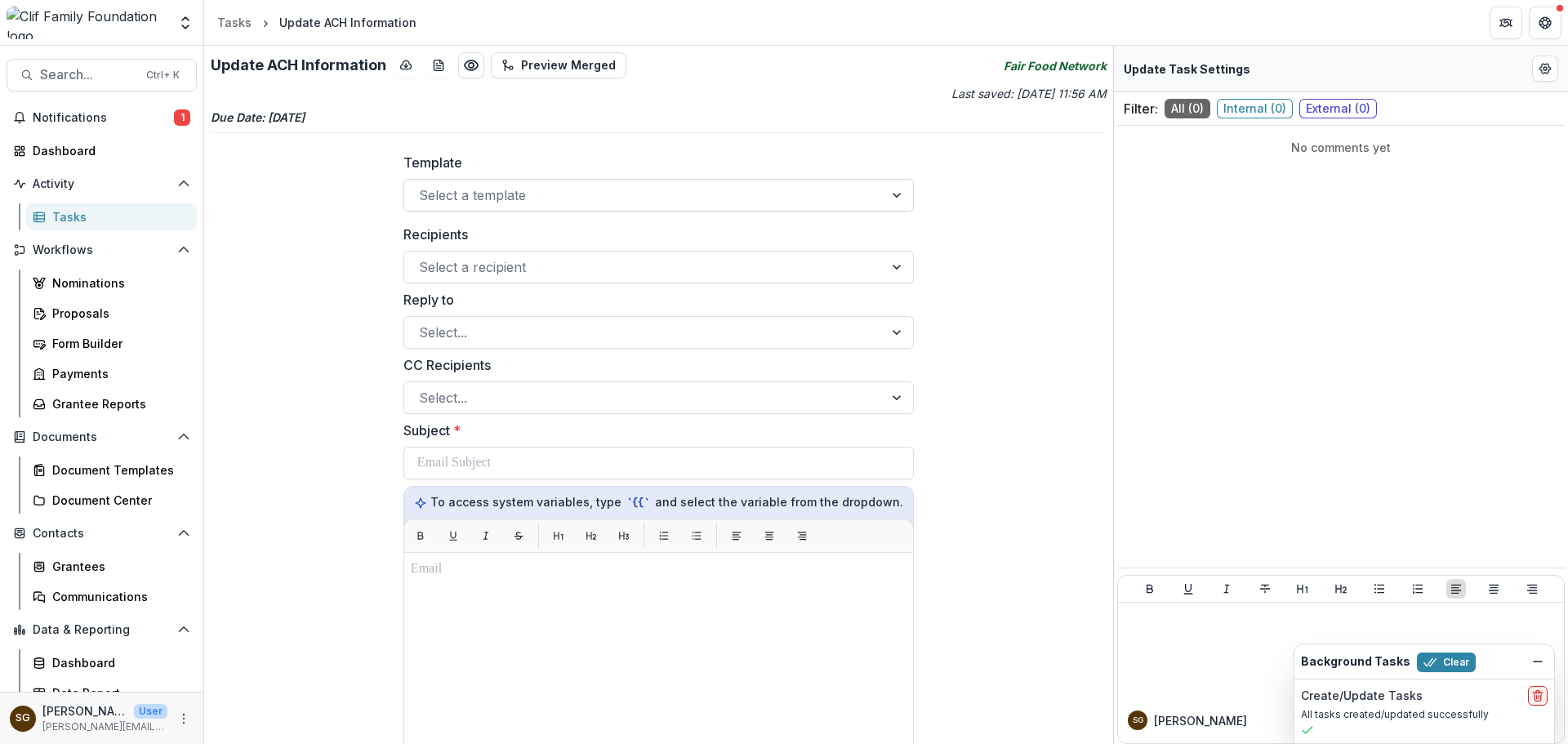
click at [648, 195] on div at bounding box center [644, 195] width 451 height 23
click at [1039, 253] on div "**********" at bounding box center [659, 395] width 909 height 699
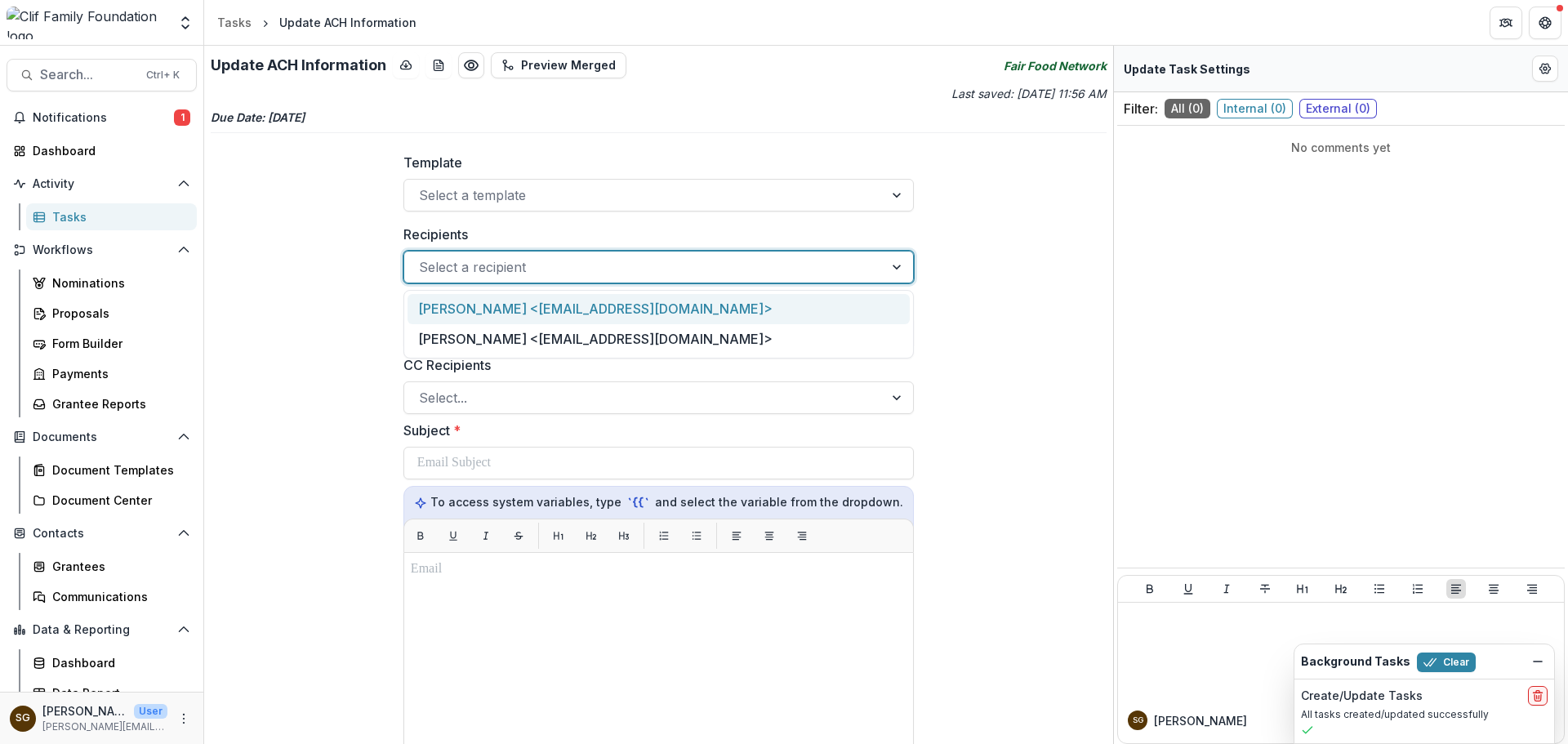
click at [701, 272] on div at bounding box center [644, 267] width 451 height 23
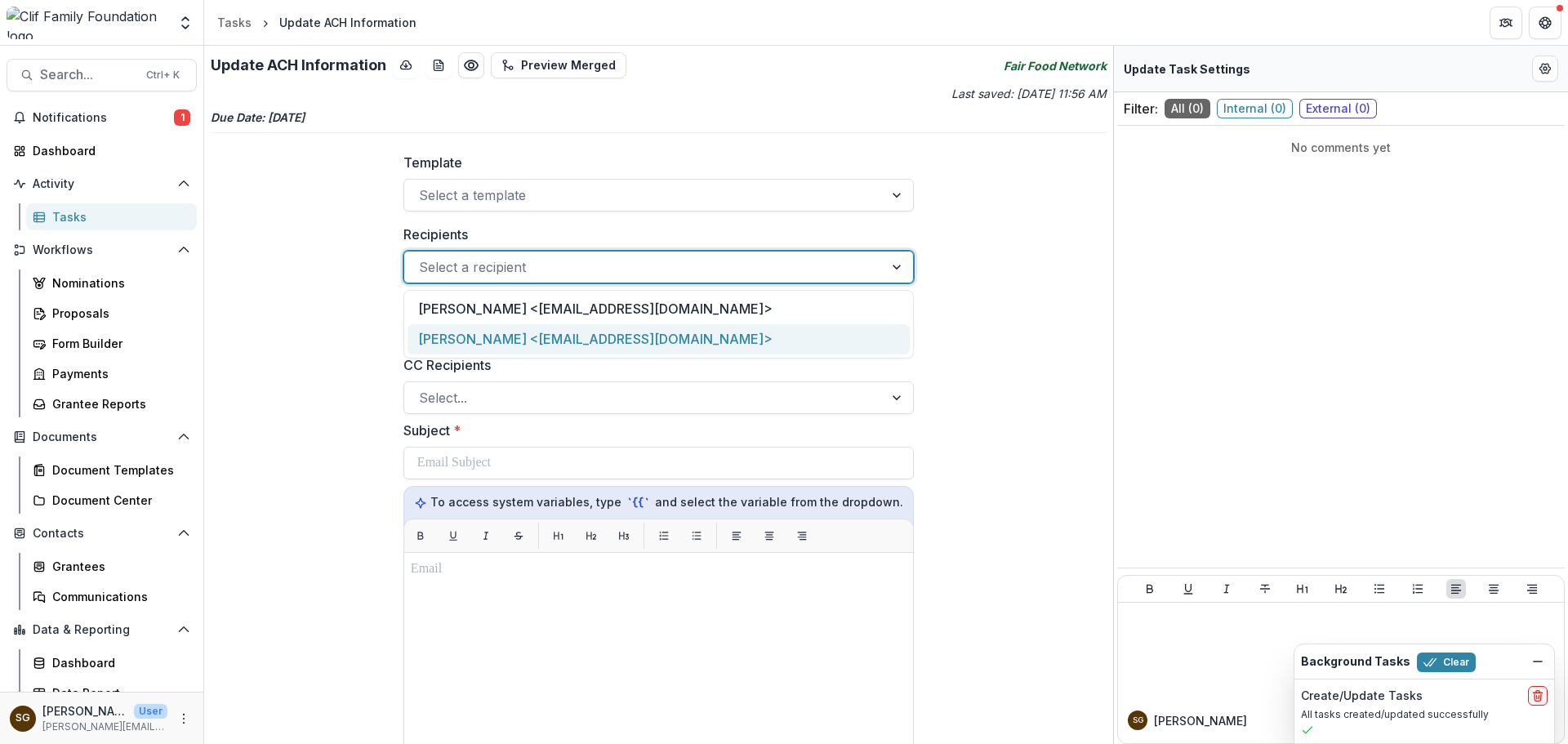
click at [668, 343] on div "[PERSON_NAME] <[EMAIL_ADDRESS][DOMAIN_NAME]>" at bounding box center [659, 339] width 503 height 30
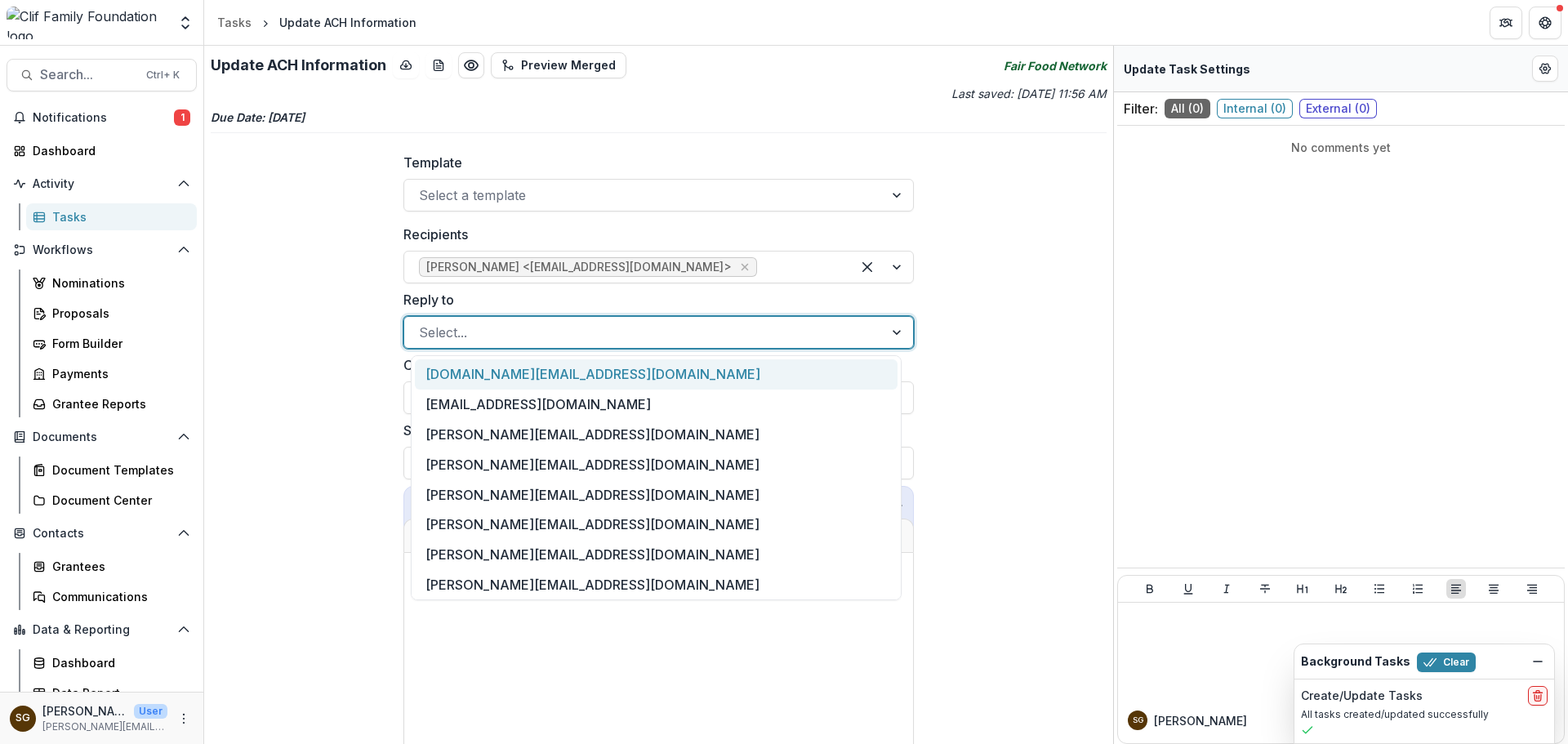
click at [647, 335] on div at bounding box center [644, 332] width 451 height 23
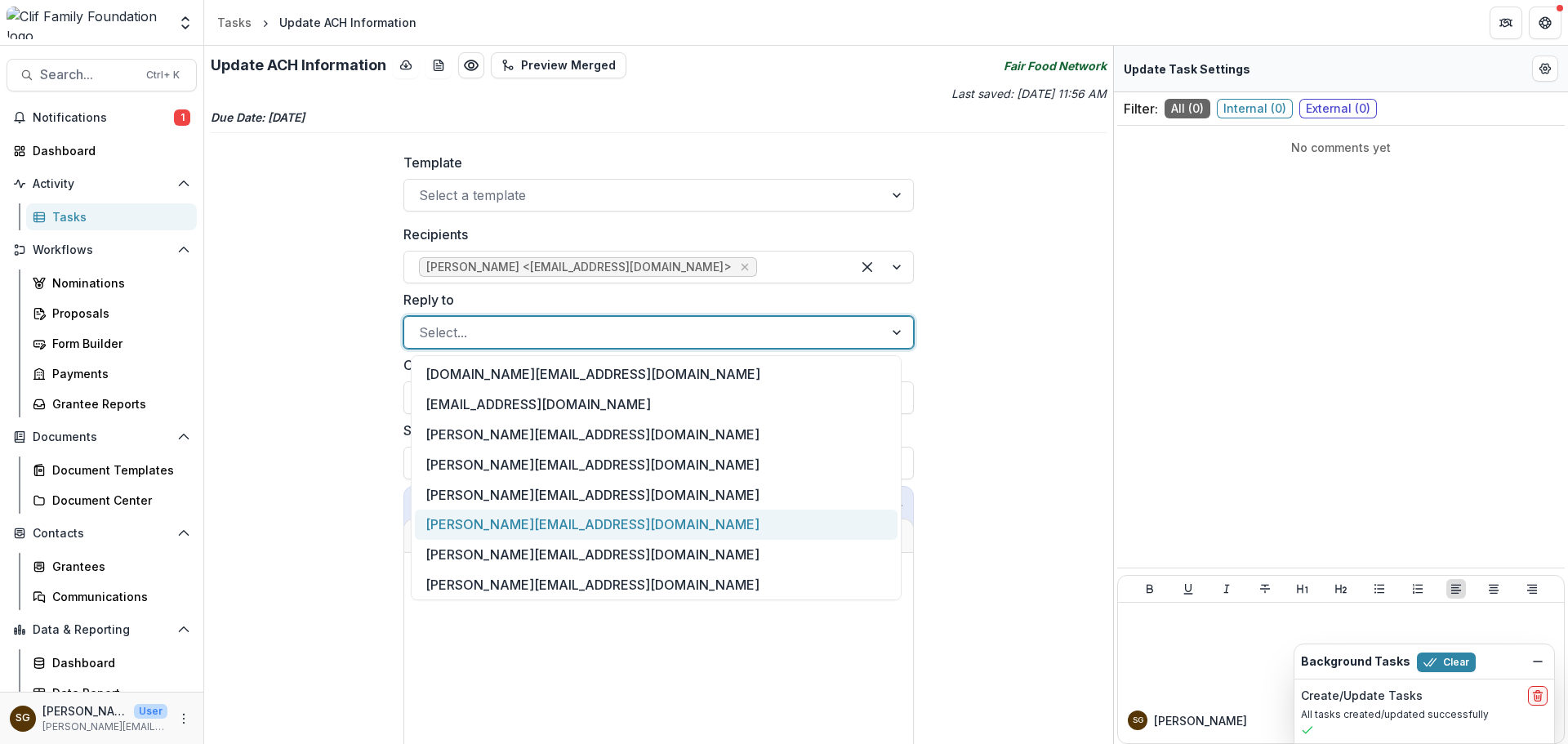
click at [561, 527] on div "[PERSON_NAME][EMAIL_ADDRESS][DOMAIN_NAME]" at bounding box center [656, 524] width 482 height 30
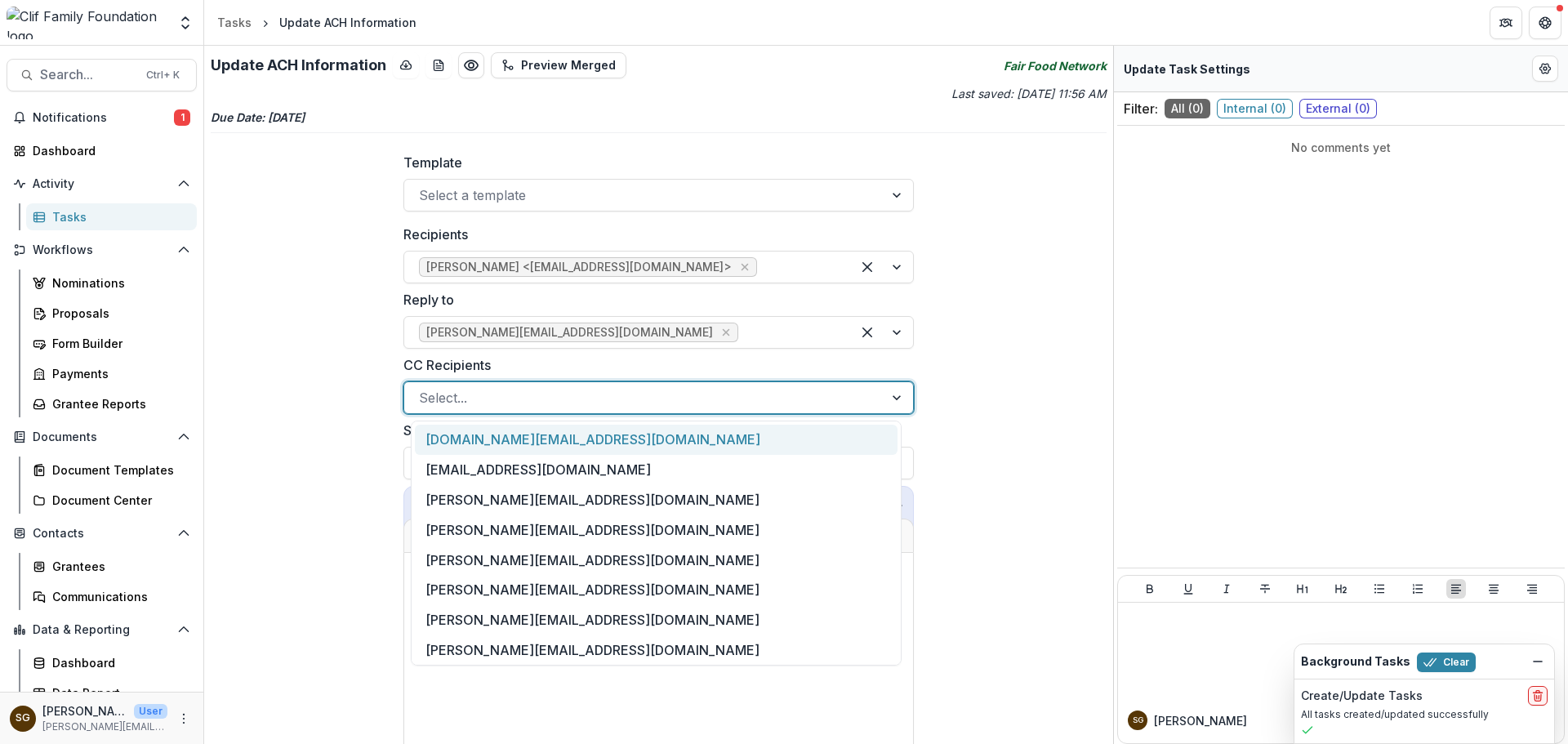
click at [538, 401] on div at bounding box center [644, 397] width 451 height 23
click at [627, 379] on div "CC Recipients 8 results available. Use Up and Down to choose options, press Ent…" at bounding box center [658, 384] width 511 height 59
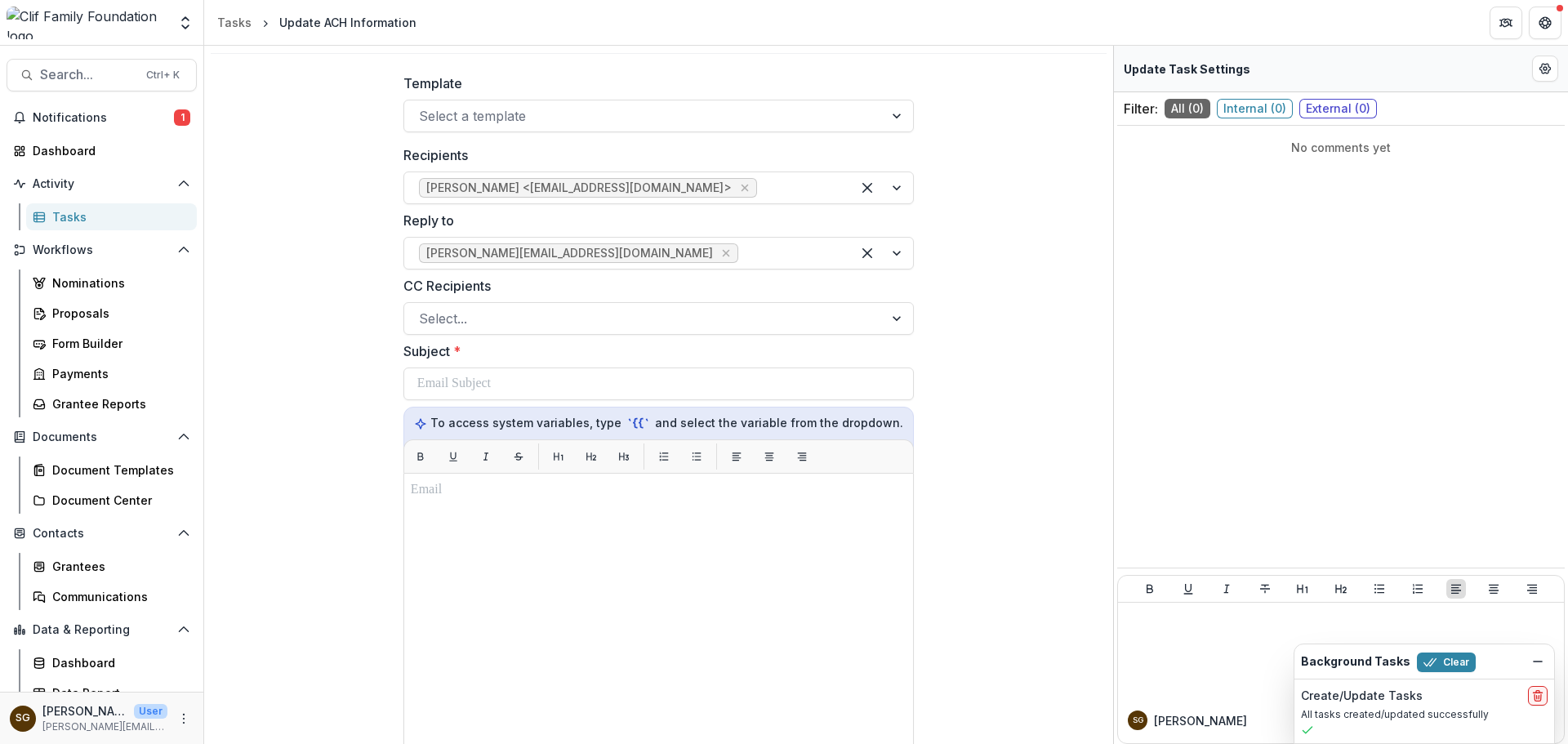
scroll to position [164, 0]
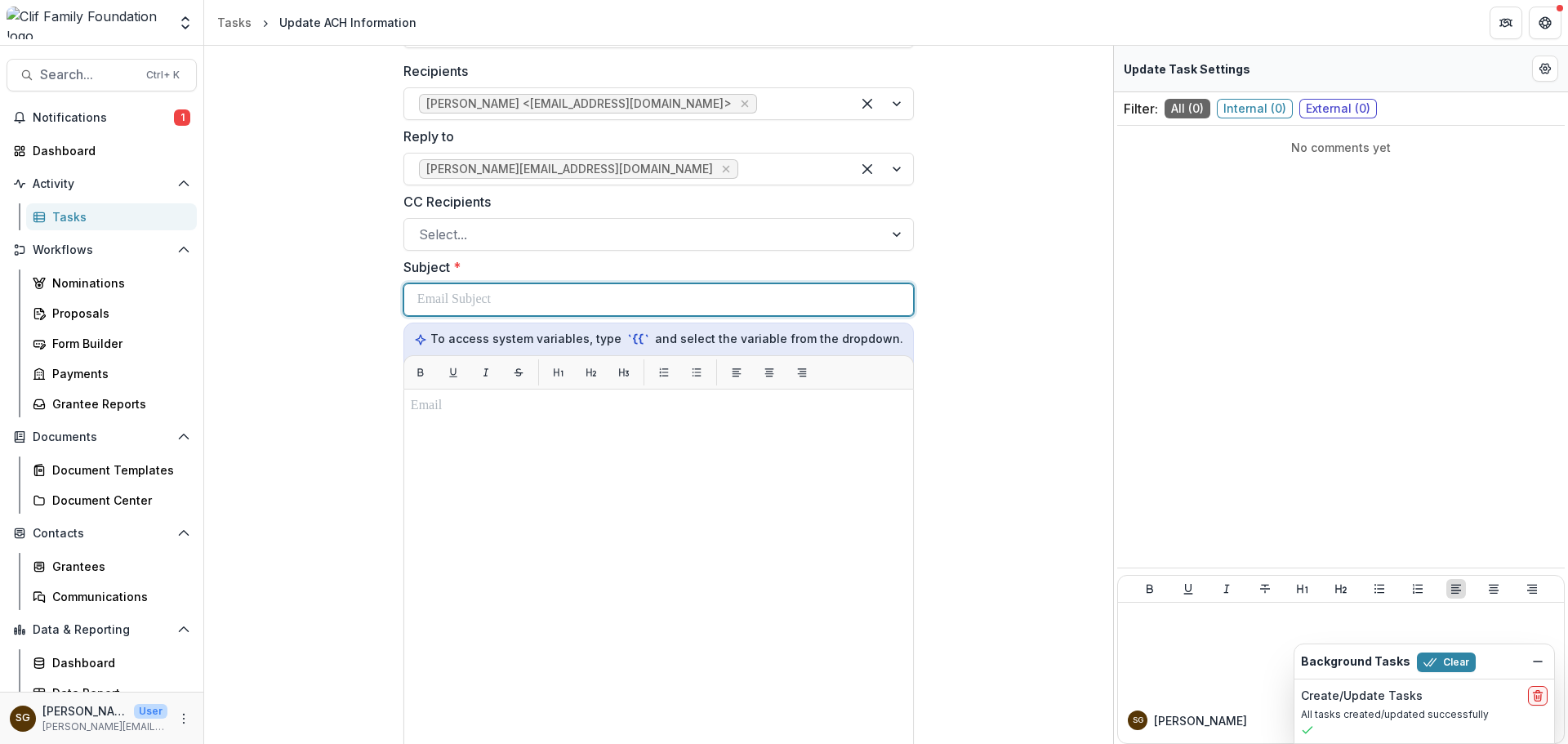
click at [491, 305] on p at bounding box center [454, 300] width 74 height 20
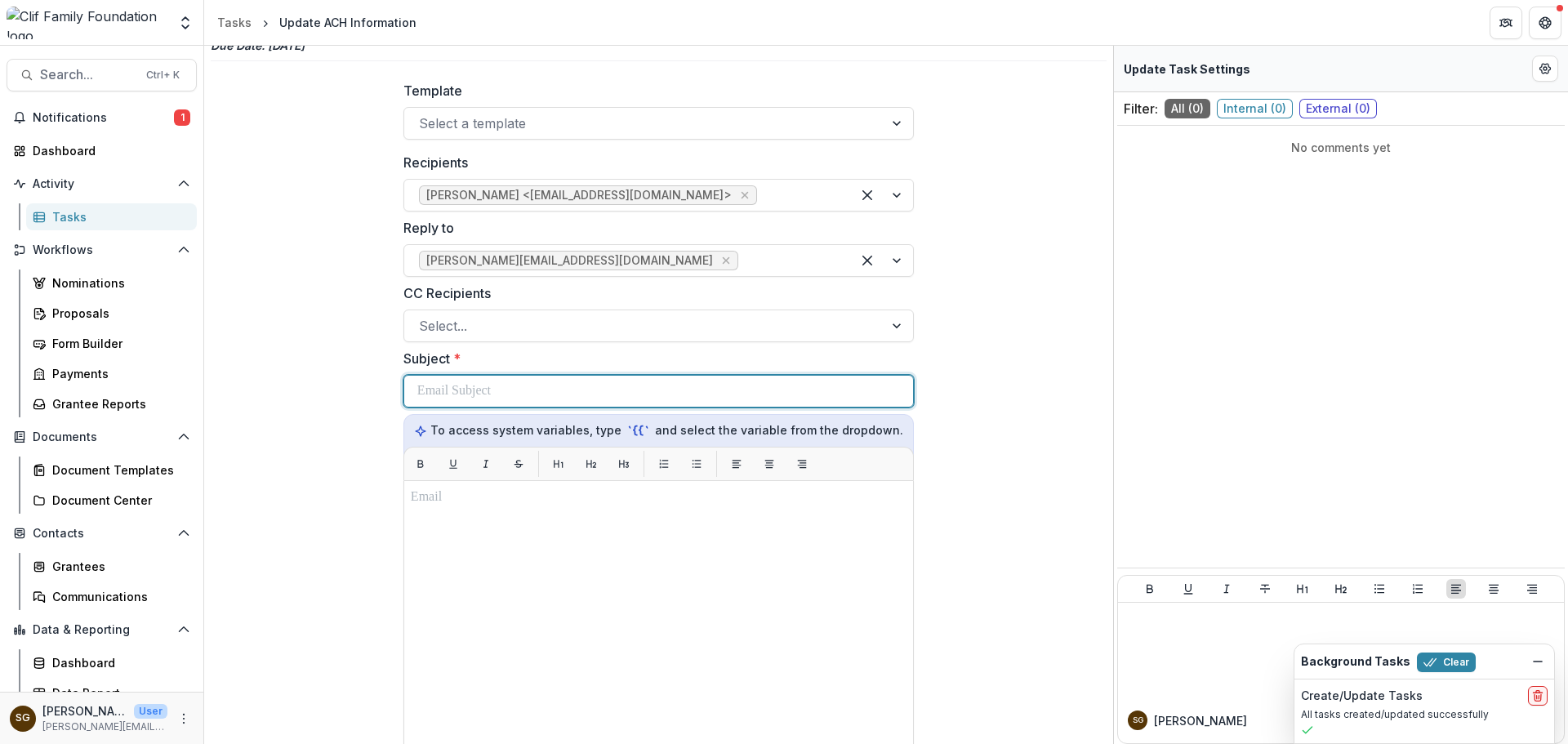
scroll to position [0, 0]
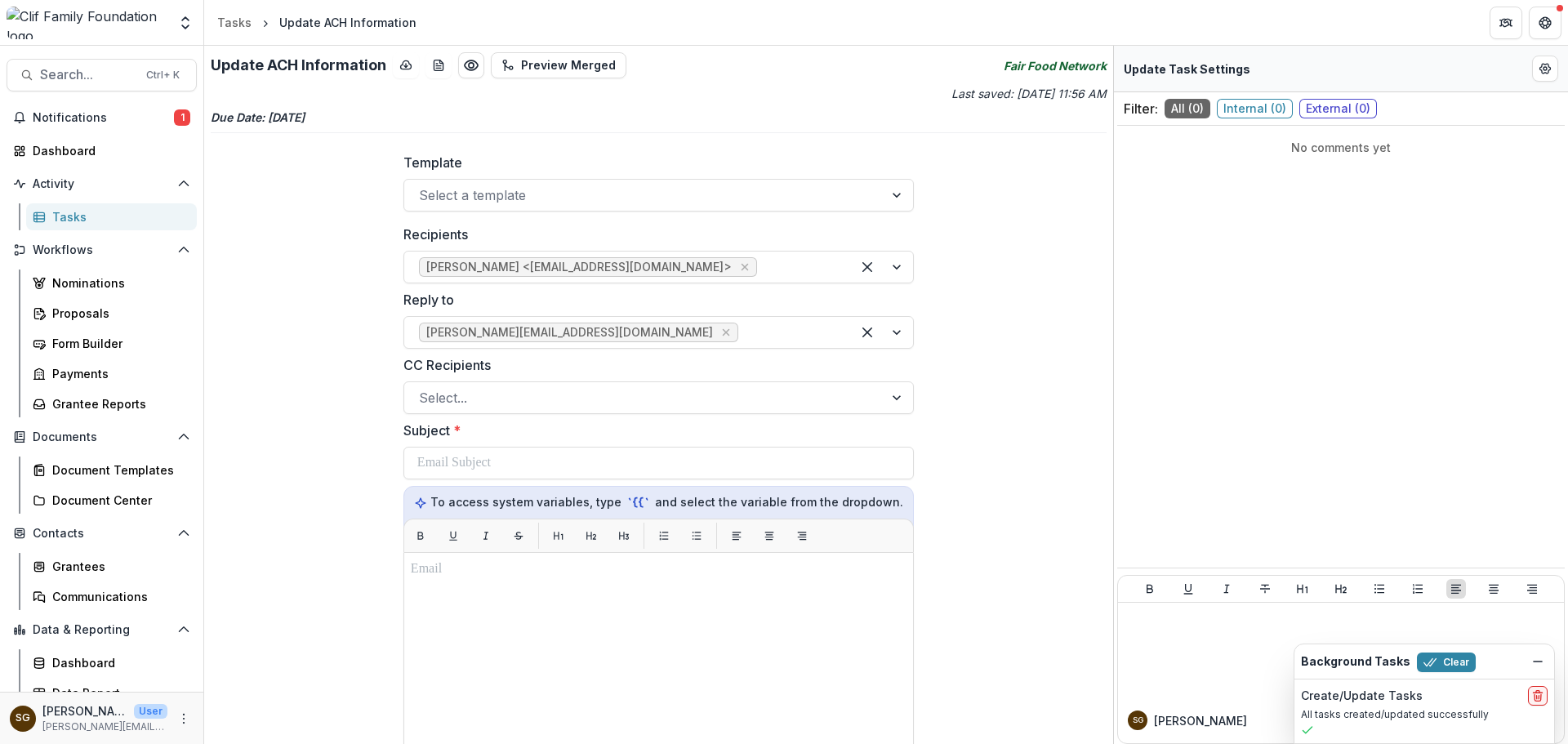
click at [1006, 301] on div "**********" at bounding box center [659, 395] width 909 height 699
click at [863, 196] on div "Select a template" at bounding box center [644, 195] width 480 height 27
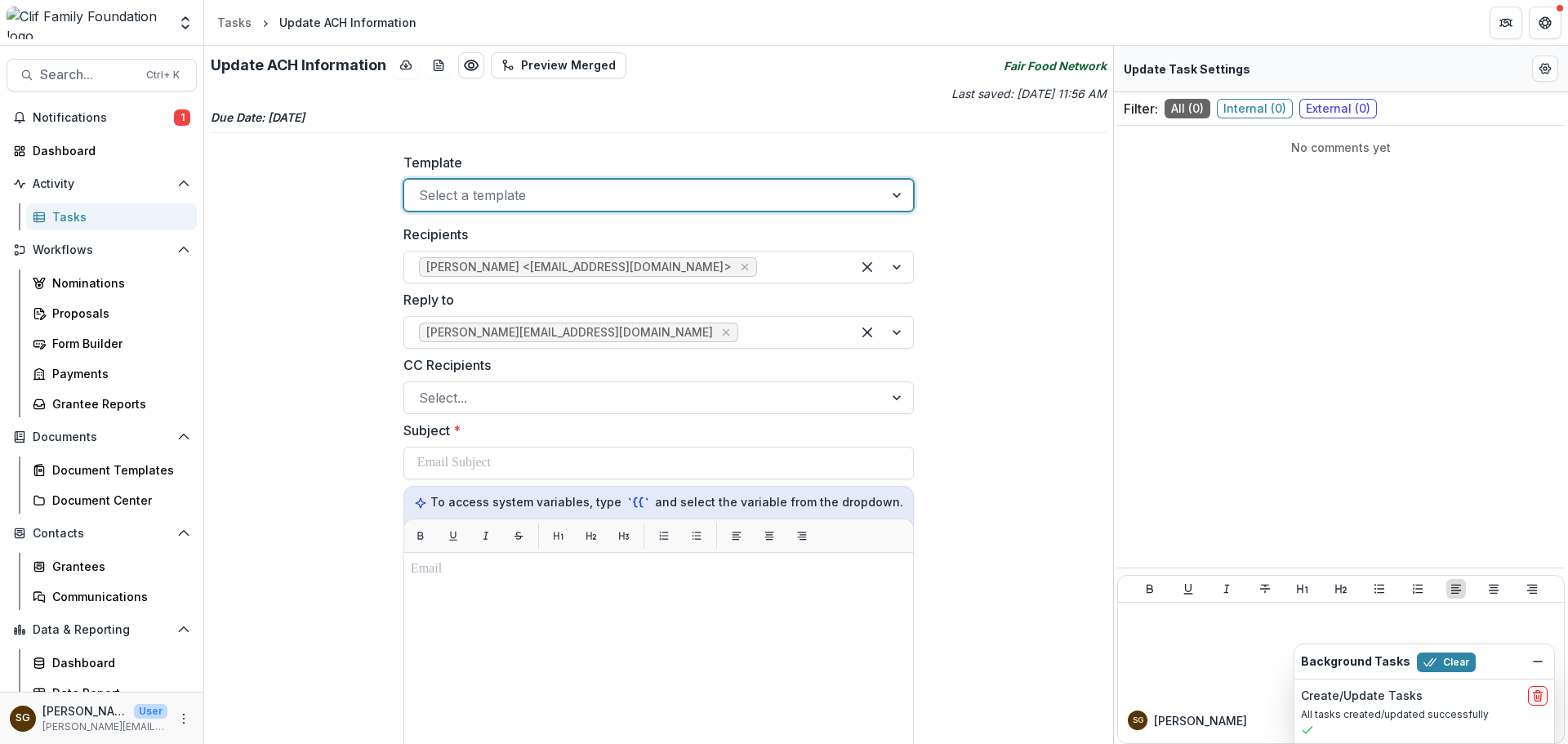
click at [725, 200] on div at bounding box center [644, 195] width 451 height 23
type input "*"
click at [735, 157] on label "Template" at bounding box center [654, 162] width 502 height 20
click at [423, 186] on input "Template" at bounding box center [421, 195] width 4 height 20
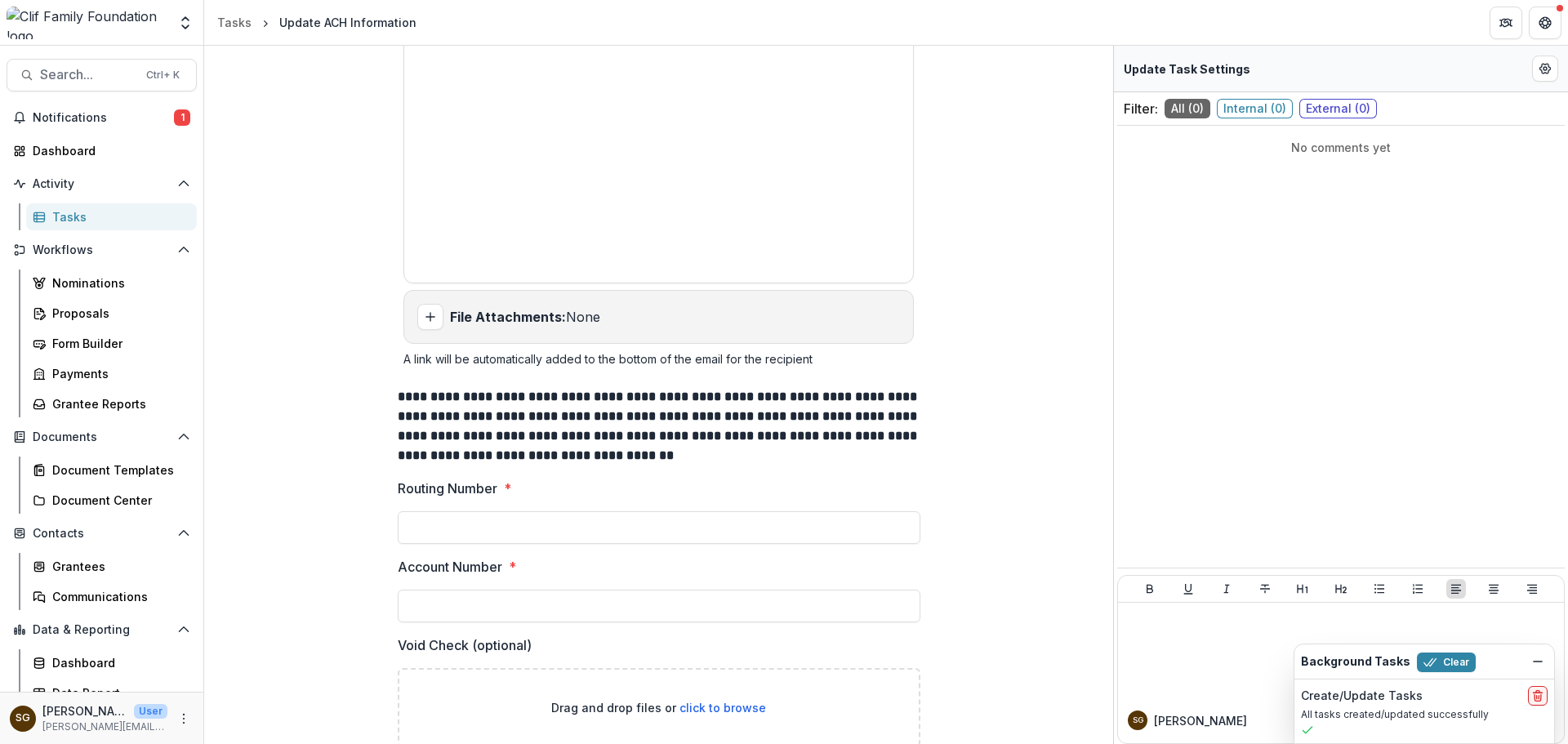
scroll to position [713, 0]
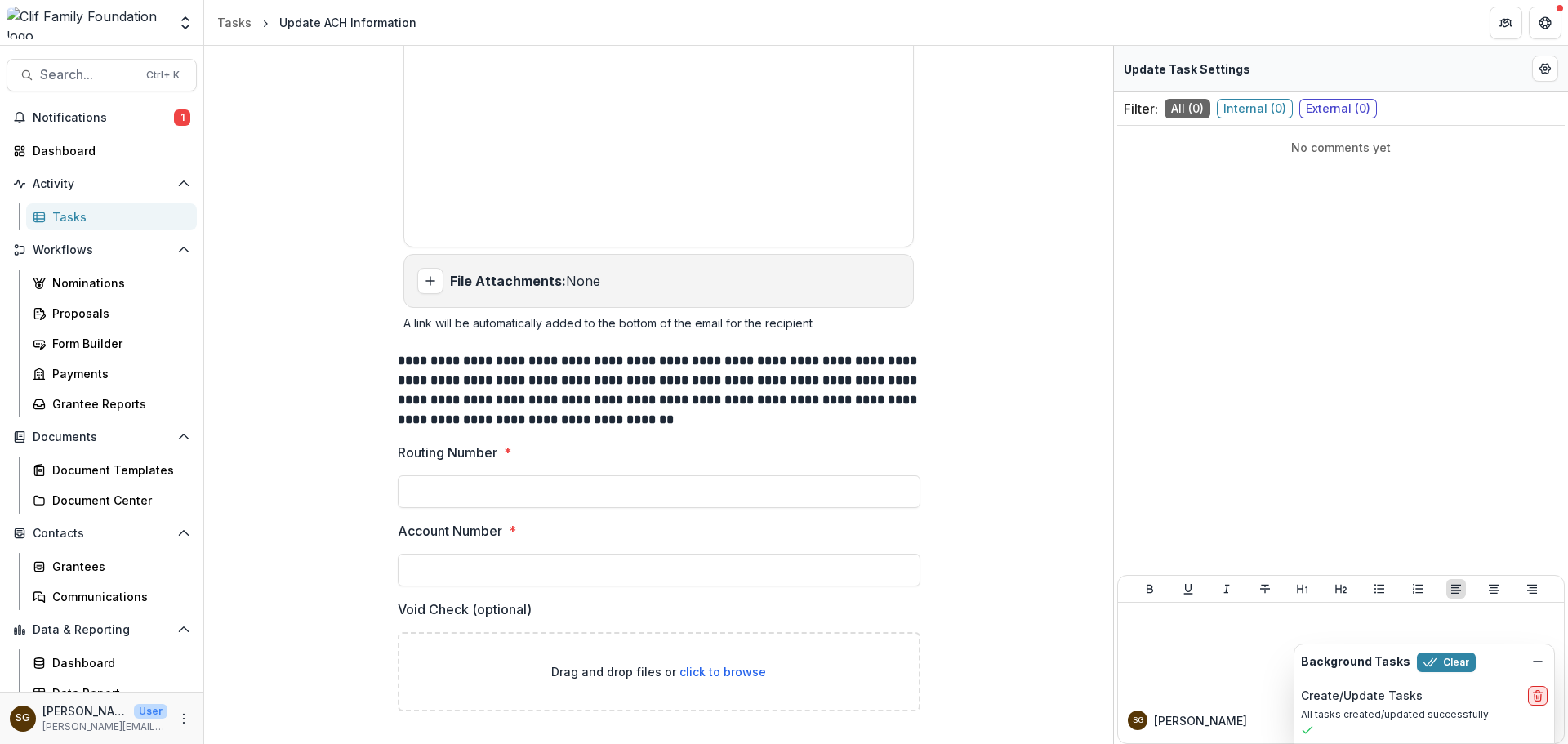
click at [1536, 689] on icon "delete" at bounding box center [1537, 695] width 13 height 13
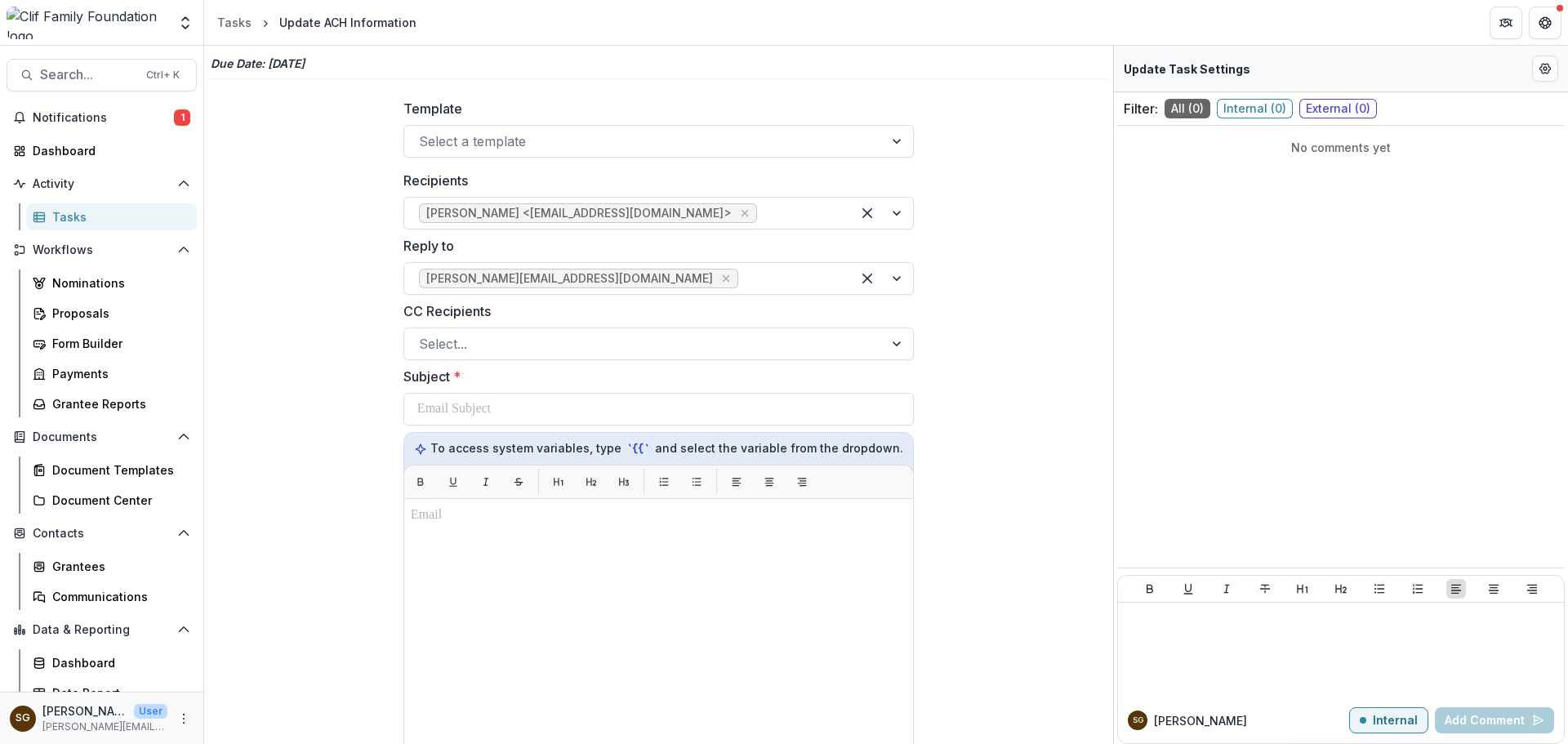
scroll to position [81, 0]
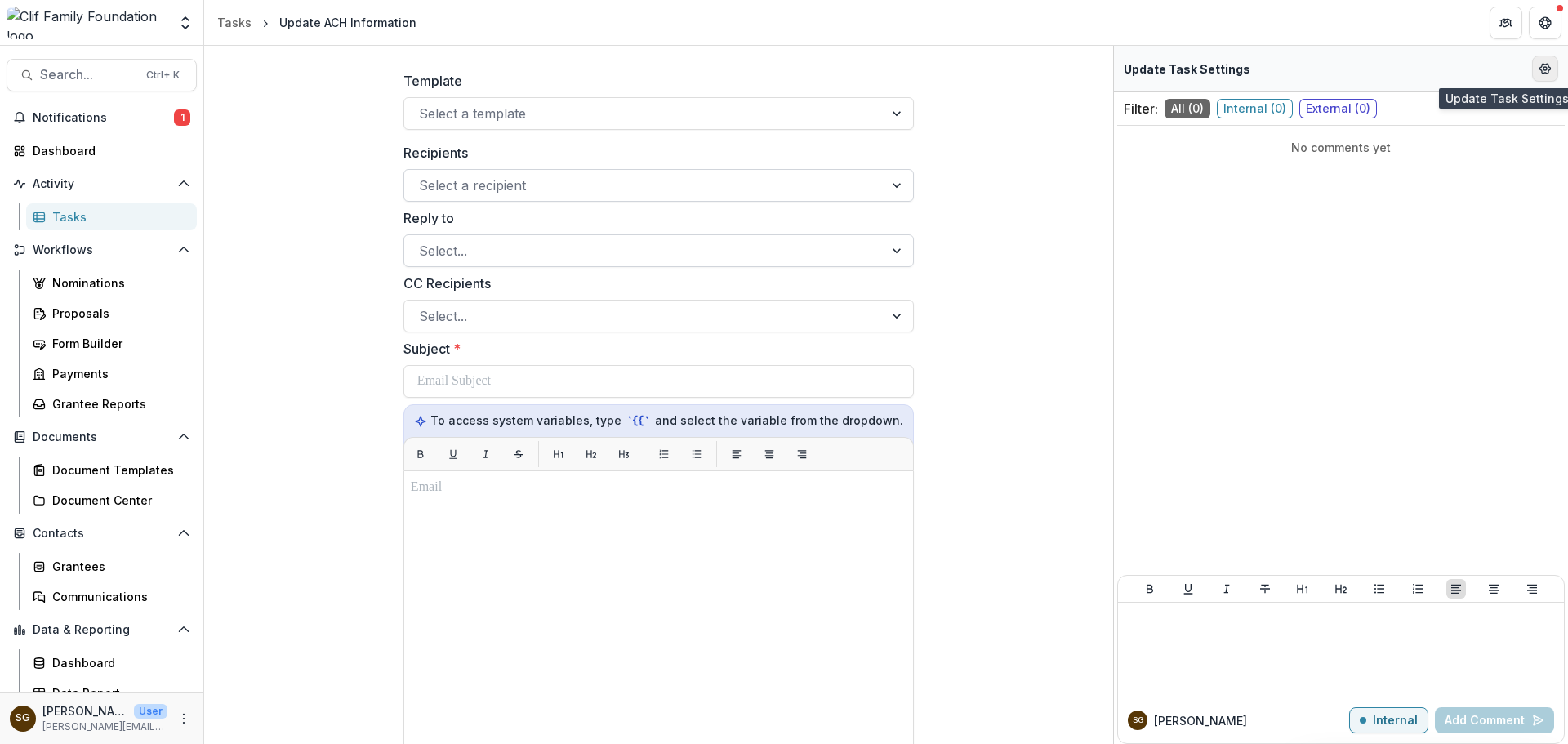
click at [1546, 69] on circle "Edit Form Settings" at bounding box center [1546, 68] width 3 height 3
select select "********"
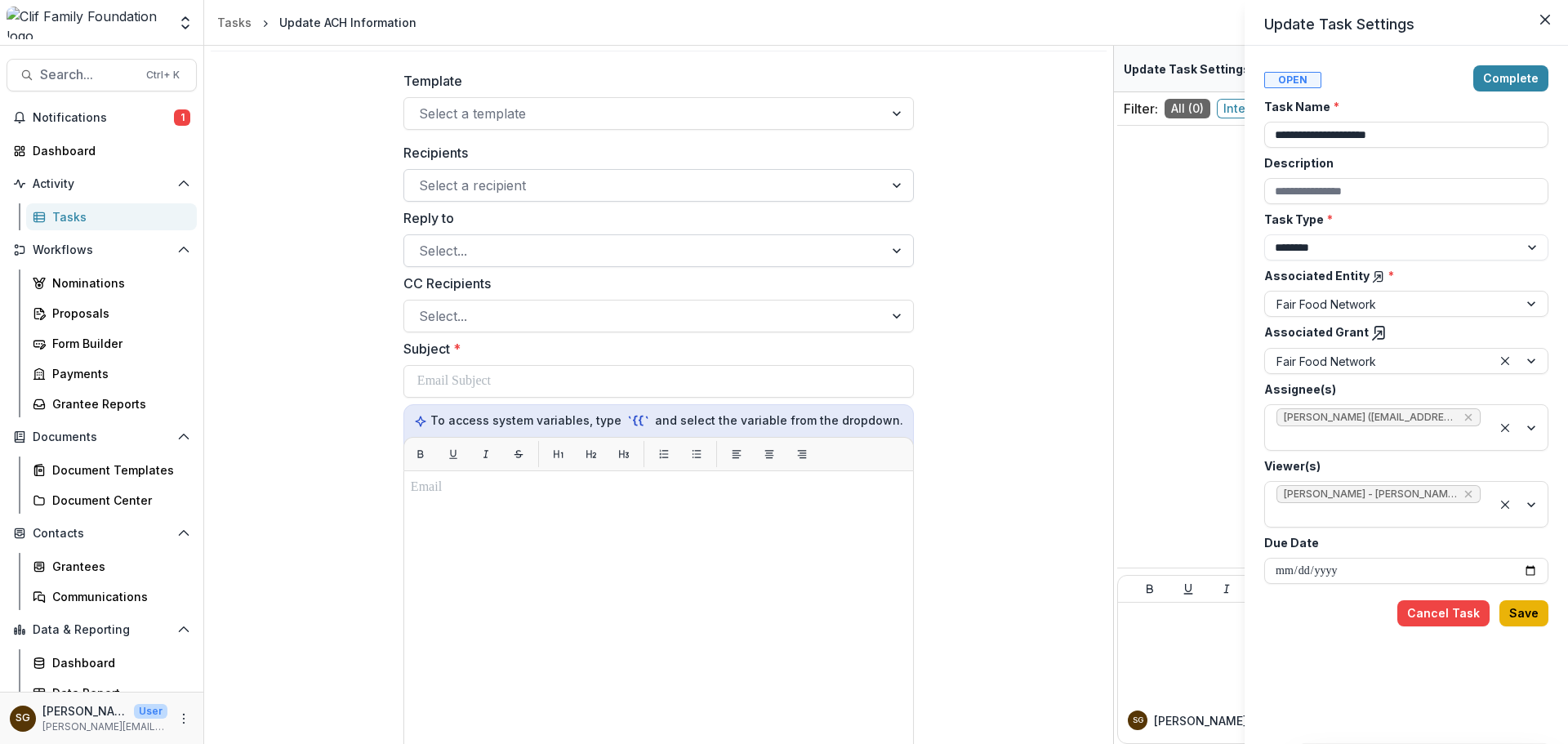
click at [1529, 614] on button "Save" at bounding box center [1523, 613] width 49 height 27
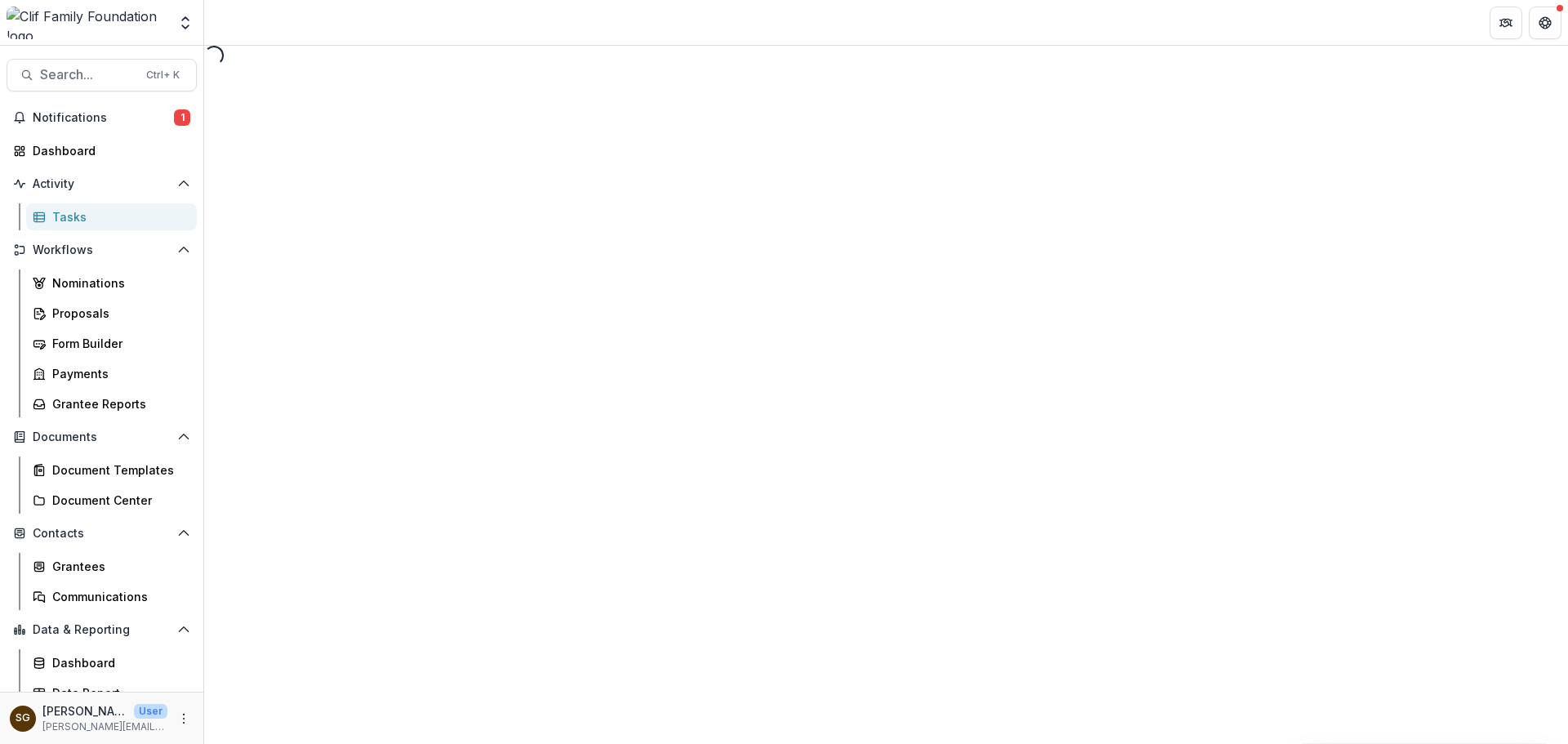
select select "********"
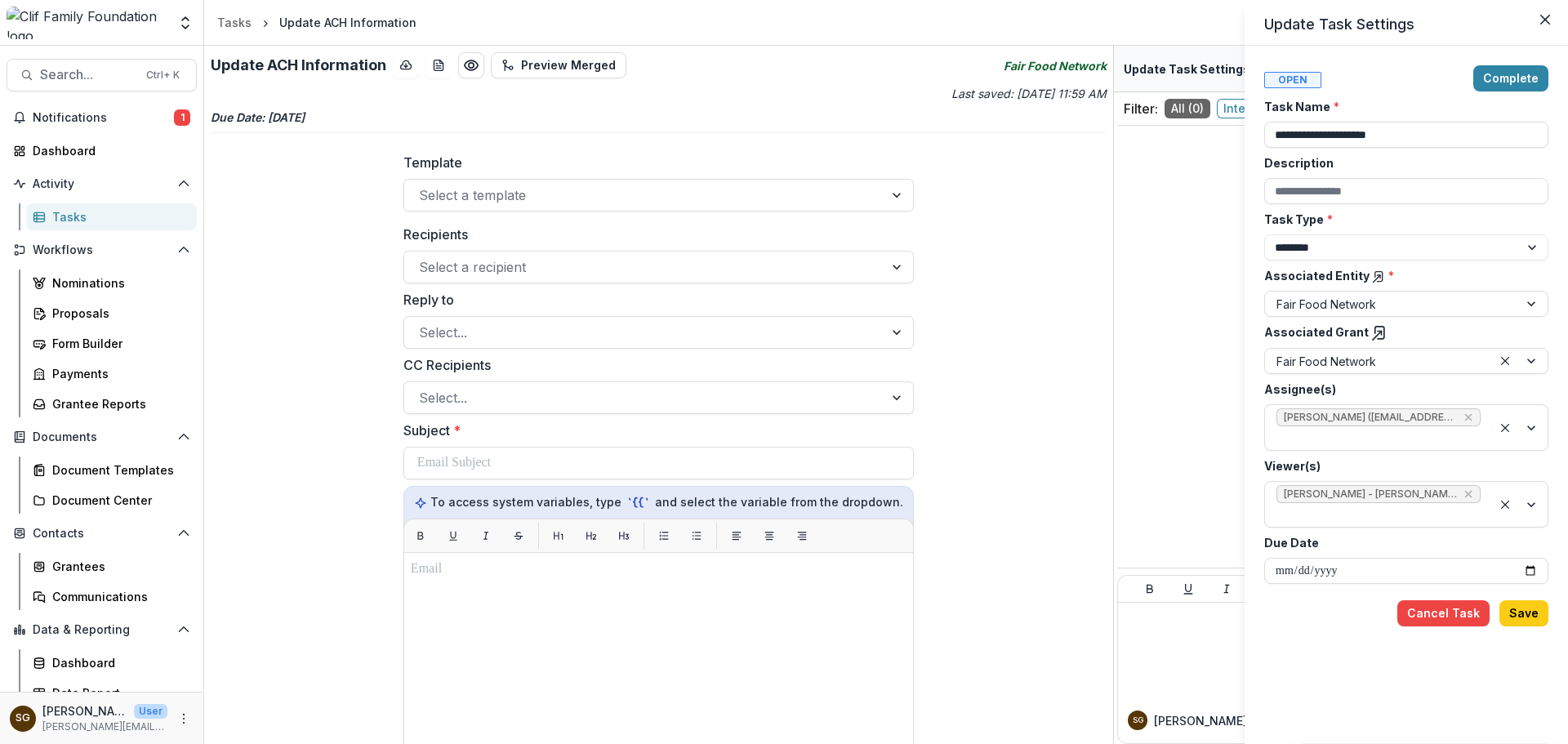
drag, startPoint x: 1113, startPoint y: 301, endPoint x: 1121, endPoint y: 410, distance: 109.3
click at [1121, 410] on div "**********" at bounding box center [784, 372] width 1568 height 744
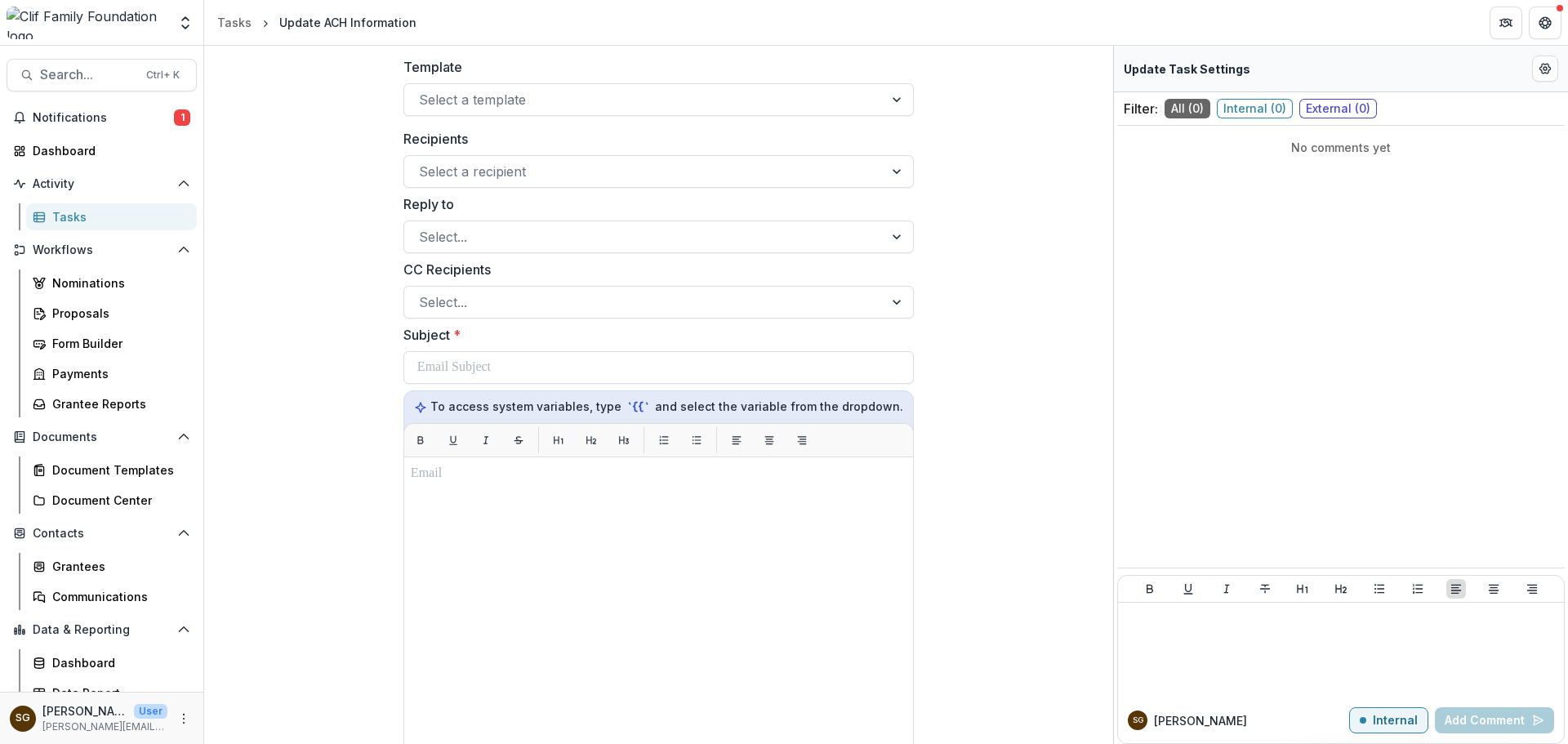
scroll to position [0, 0]
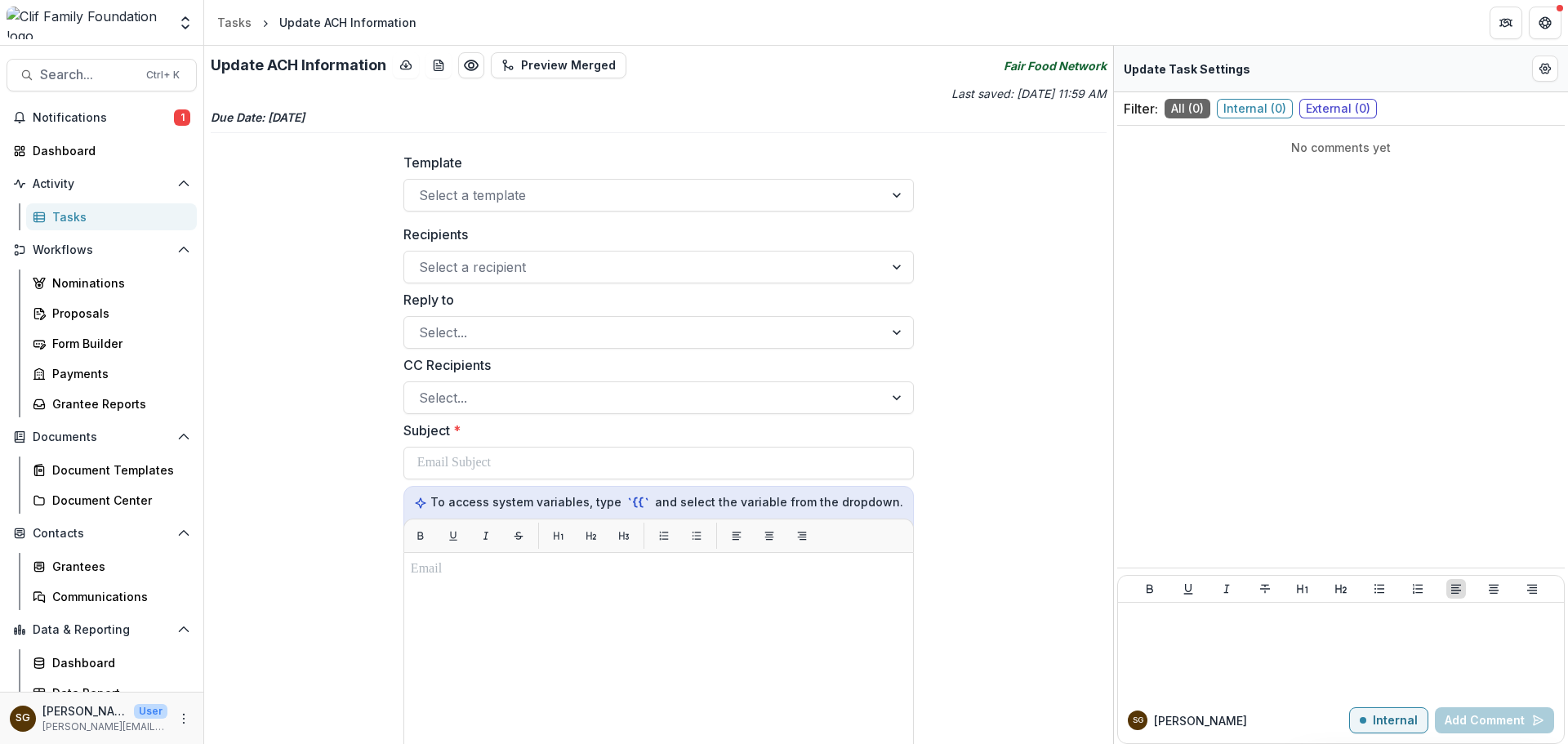
click at [68, 222] on div "Tasks" at bounding box center [118, 217] width 132 height 17
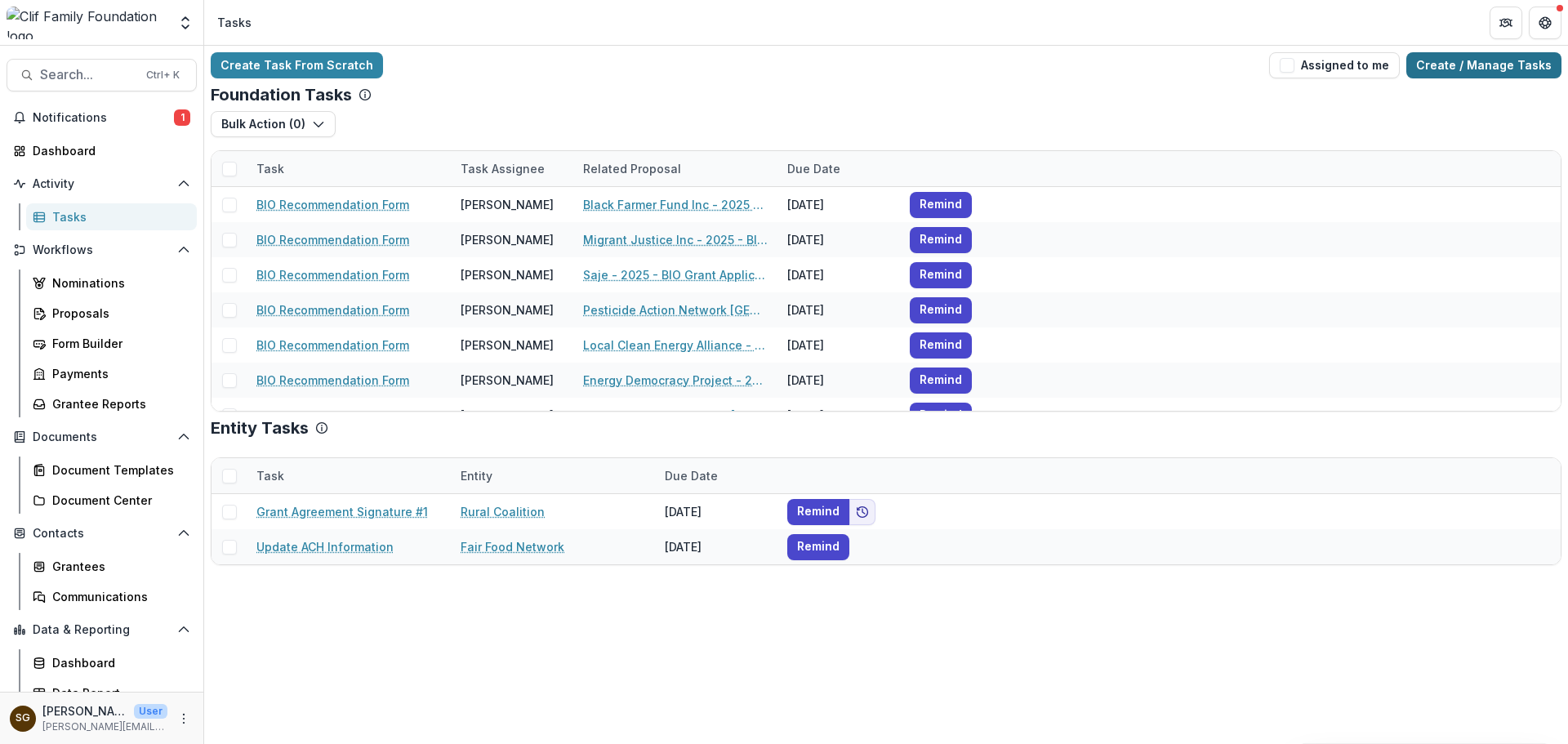
click at [1490, 64] on link "Create / Manage Tasks" at bounding box center [1483, 65] width 155 height 27
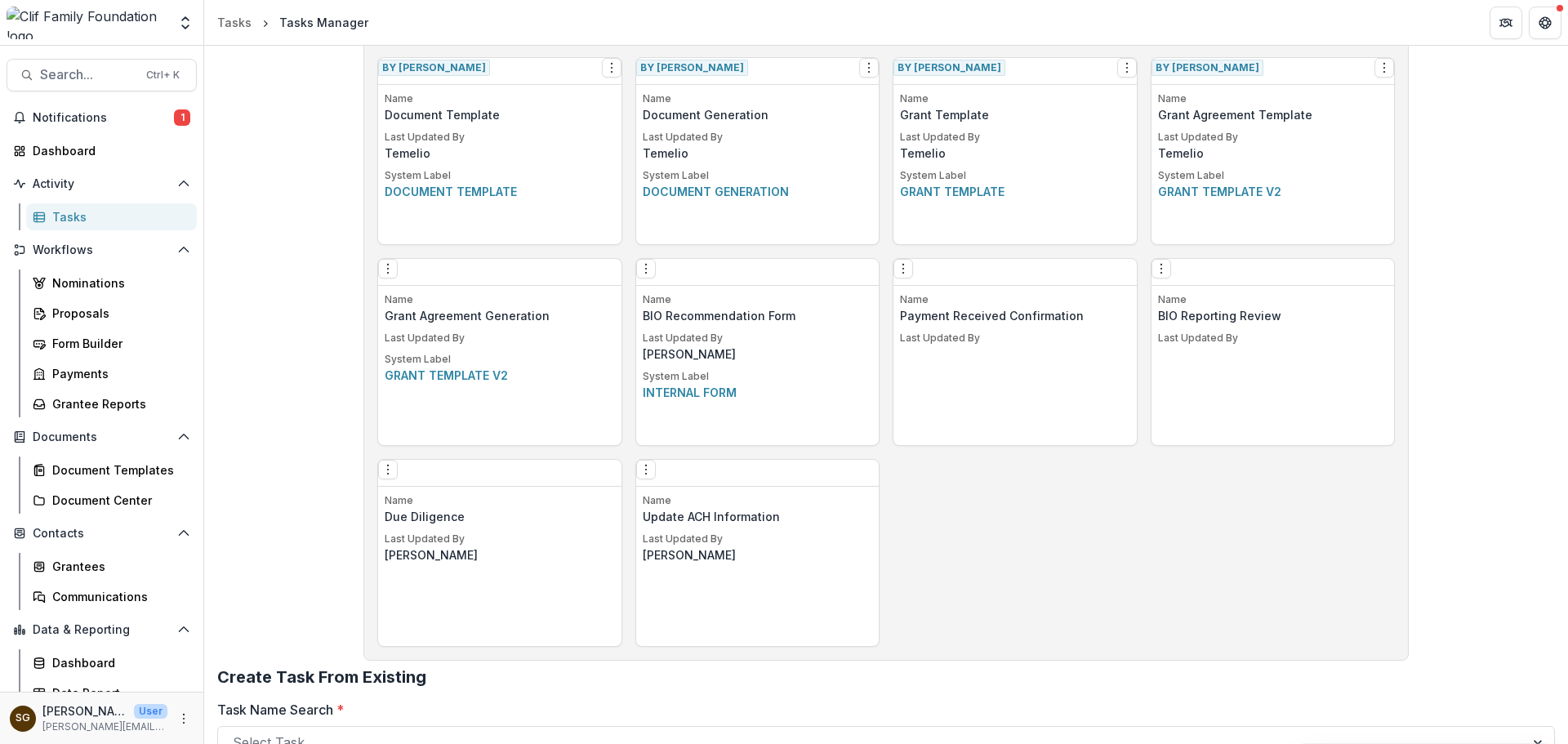
scroll to position [1031, 0]
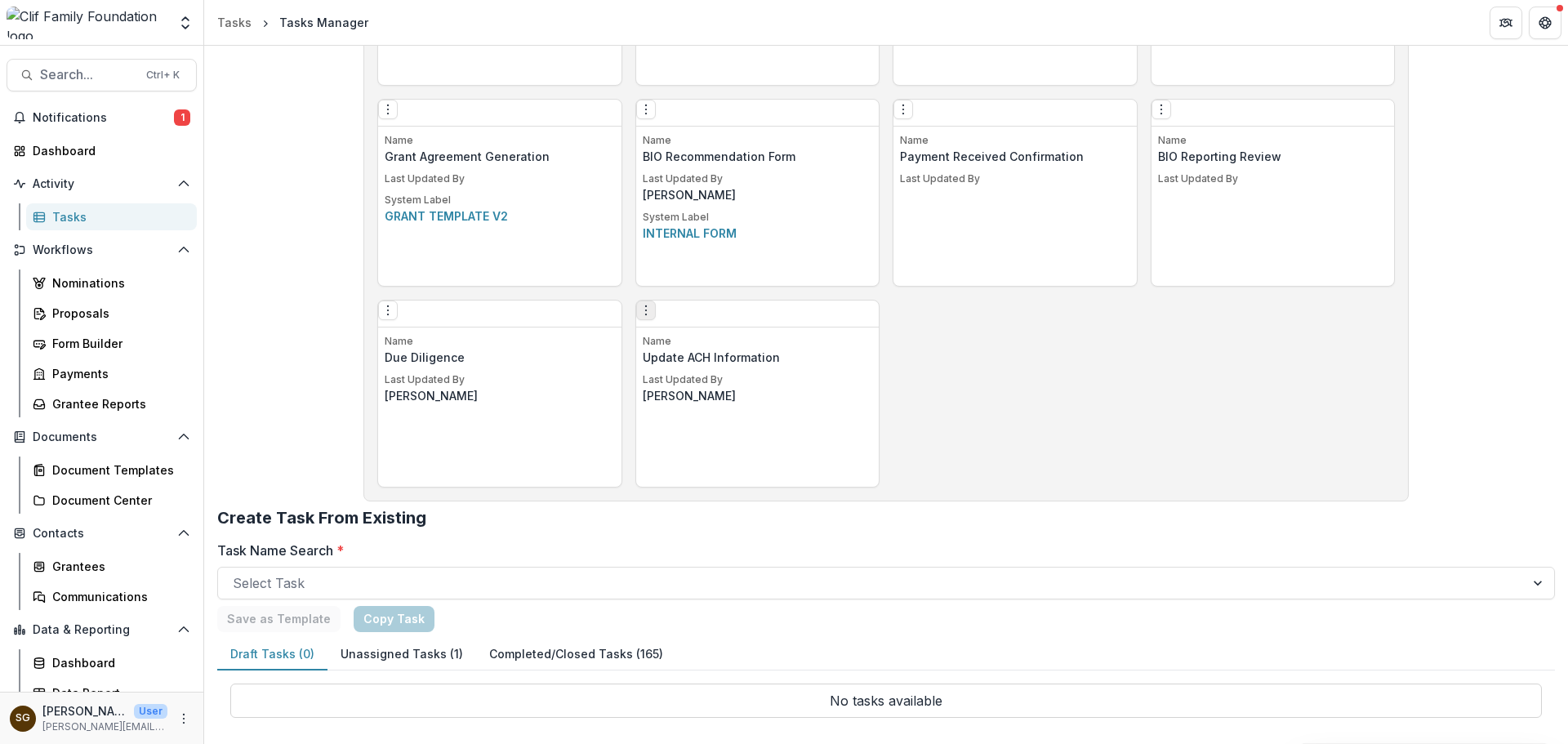
click at [644, 314] on icon "Options" at bounding box center [645, 310] width 13 height 13
click at [686, 354] on link "Edit" at bounding box center [745, 350] width 200 height 27
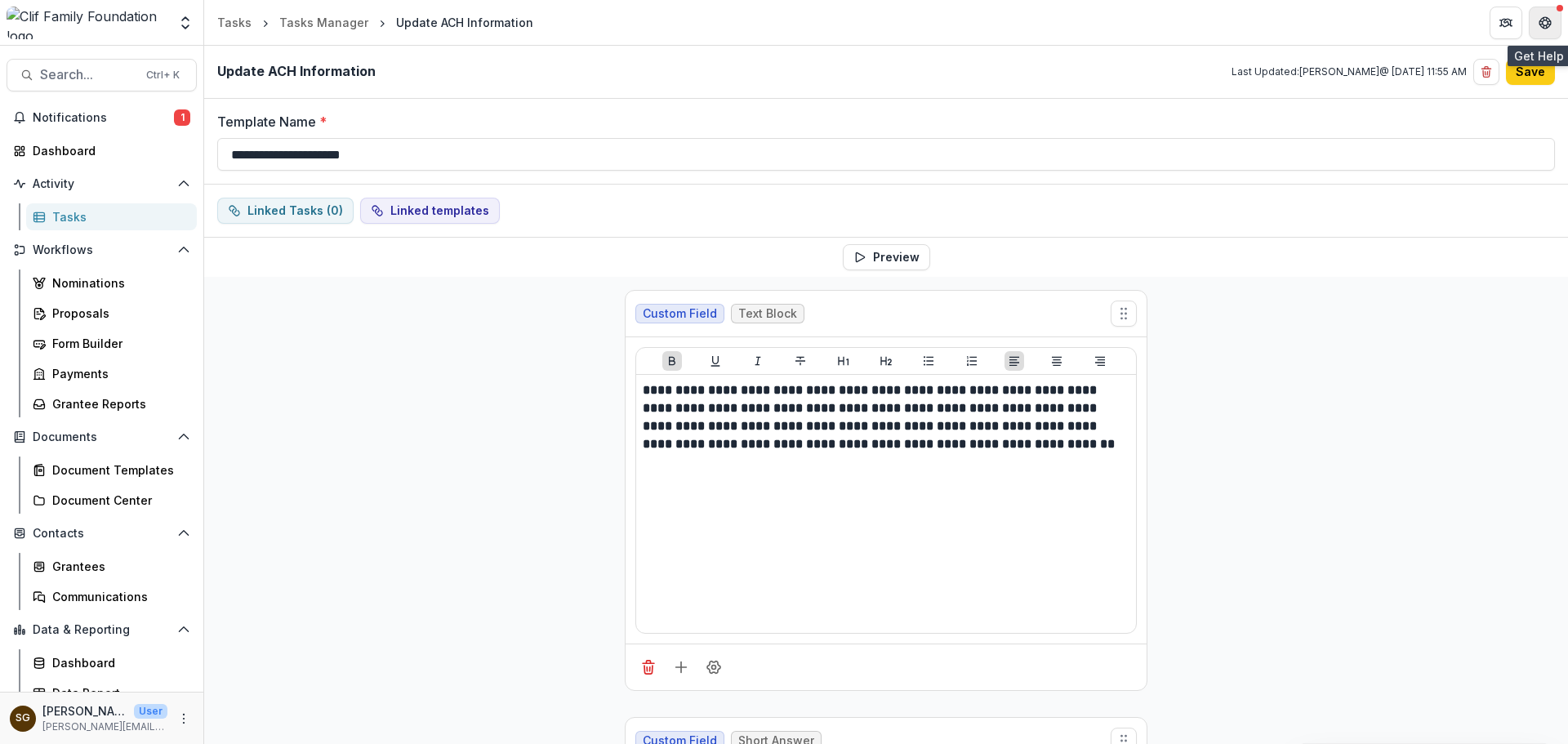
click at [1553, 27] on button "Get Help" at bounding box center [1545, 23] width 33 height 33
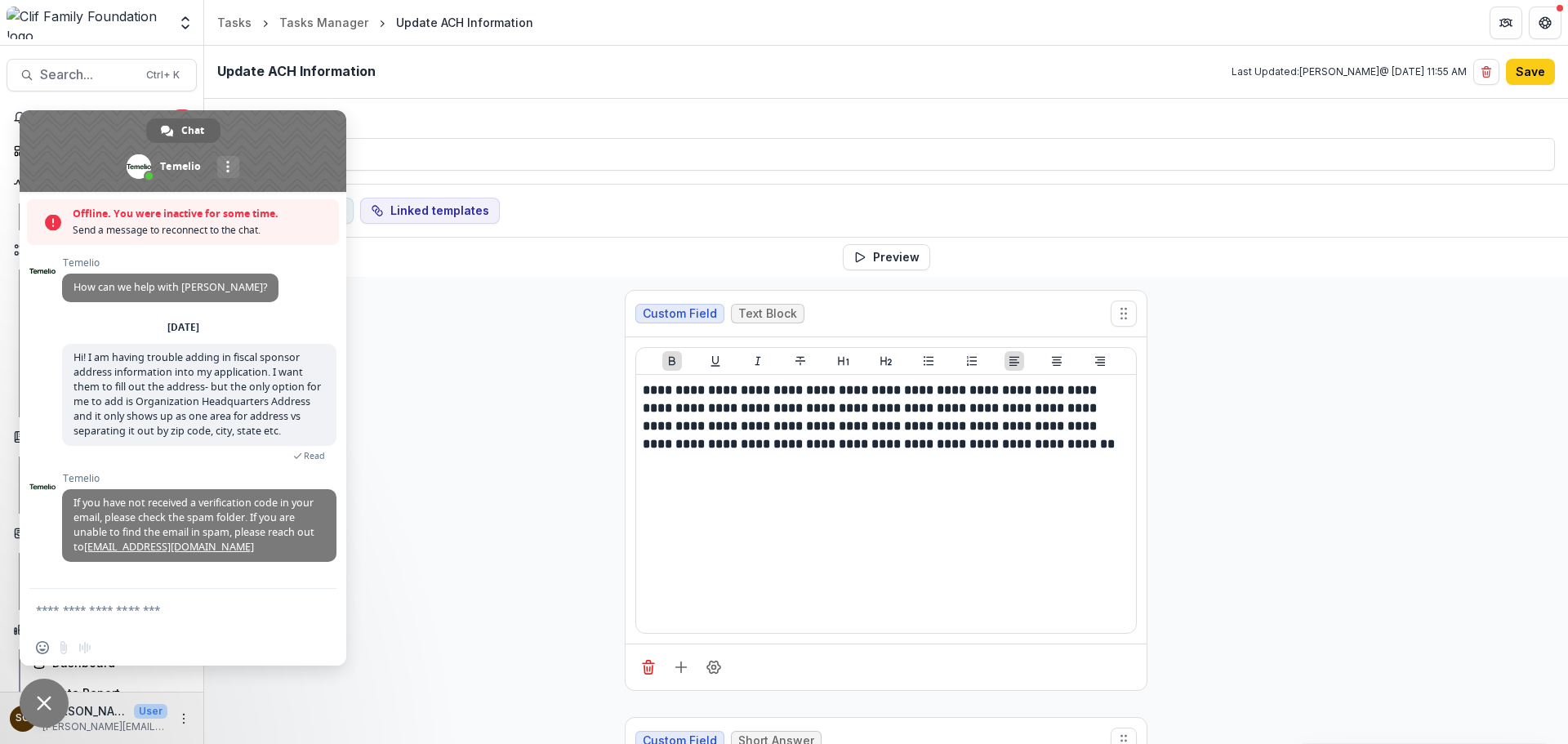
click at [33, 700] on span "Close chat" at bounding box center [44, 703] width 49 height 49
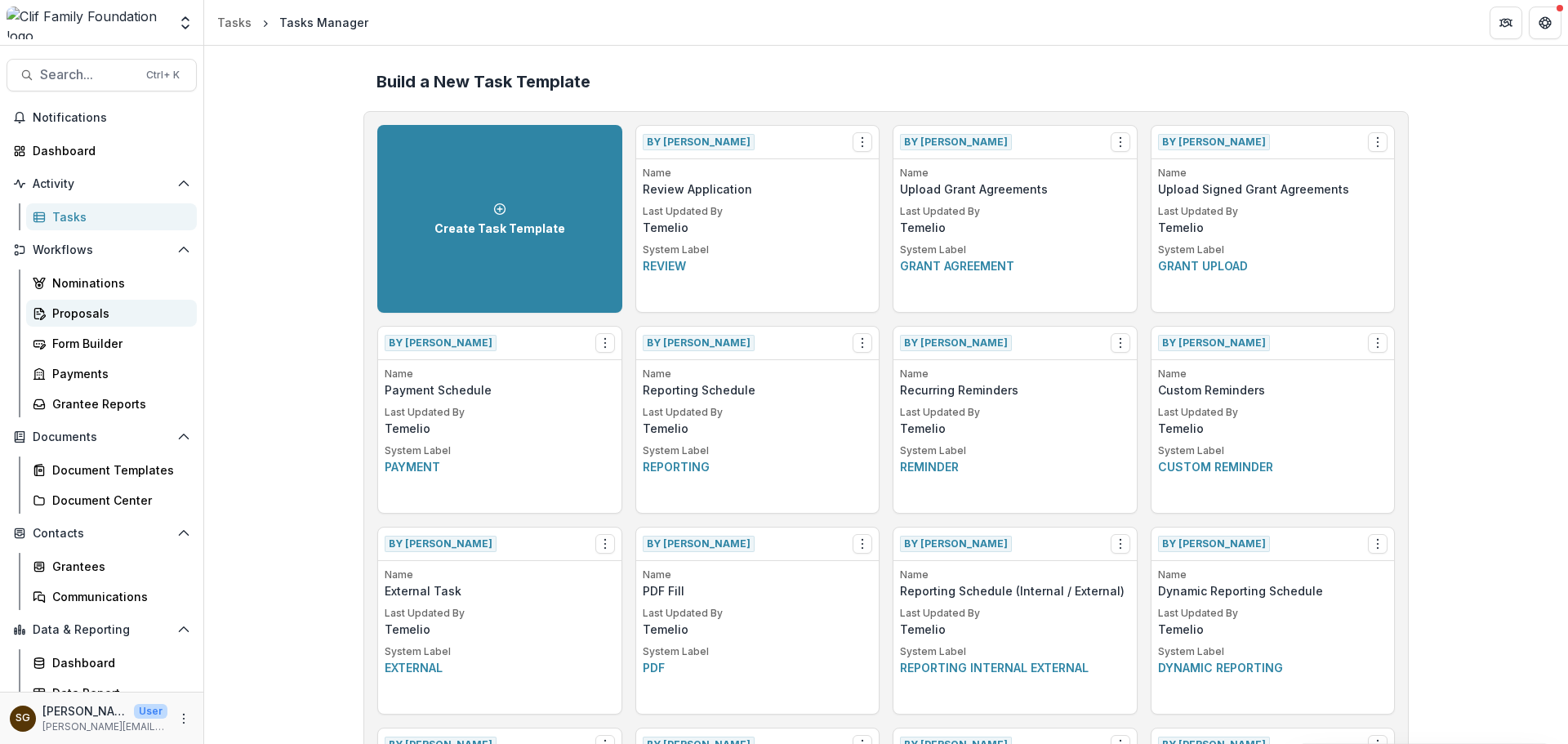
click at [95, 314] on div "Proposals" at bounding box center [118, 313] width 132 height 17
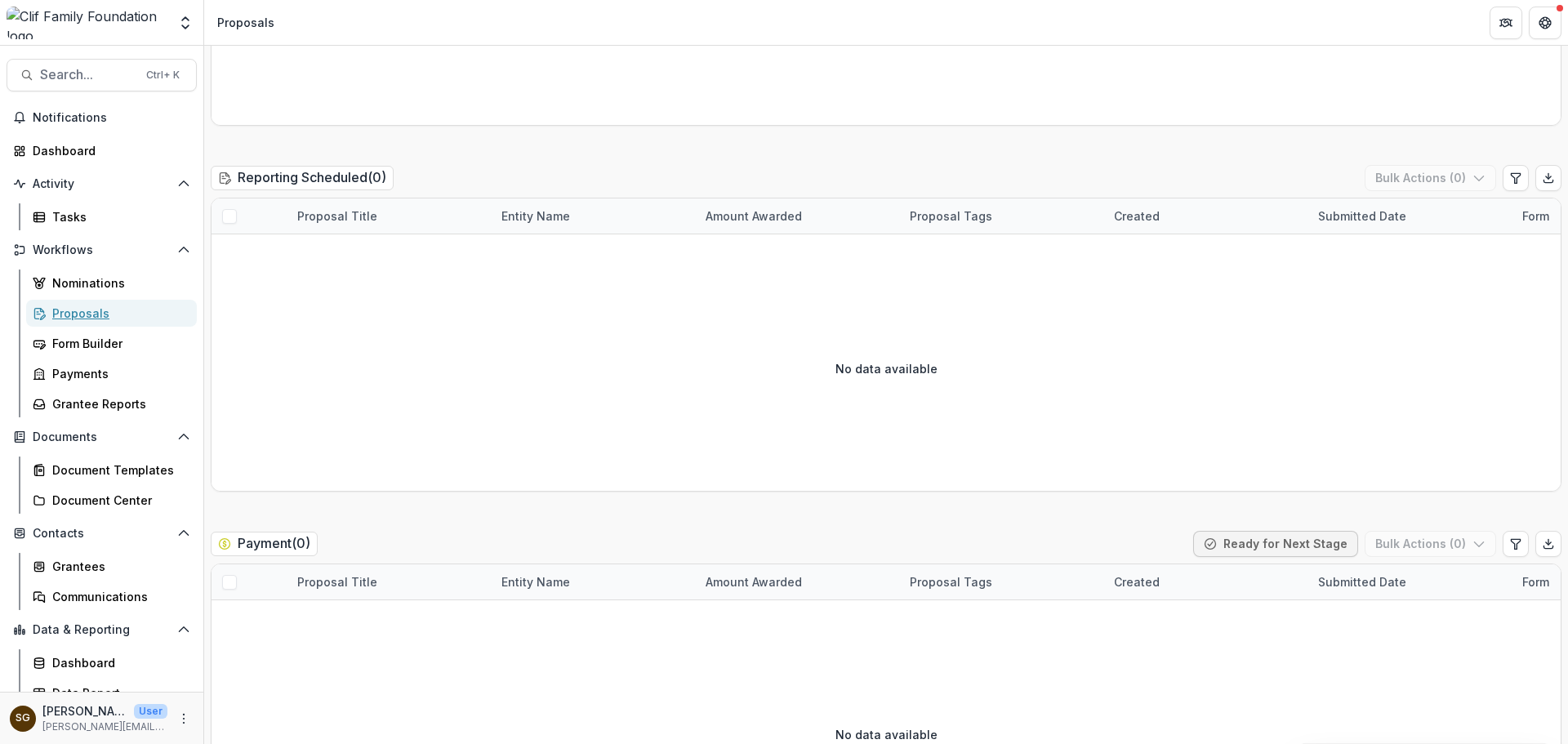
scroll to position [3268, 0]
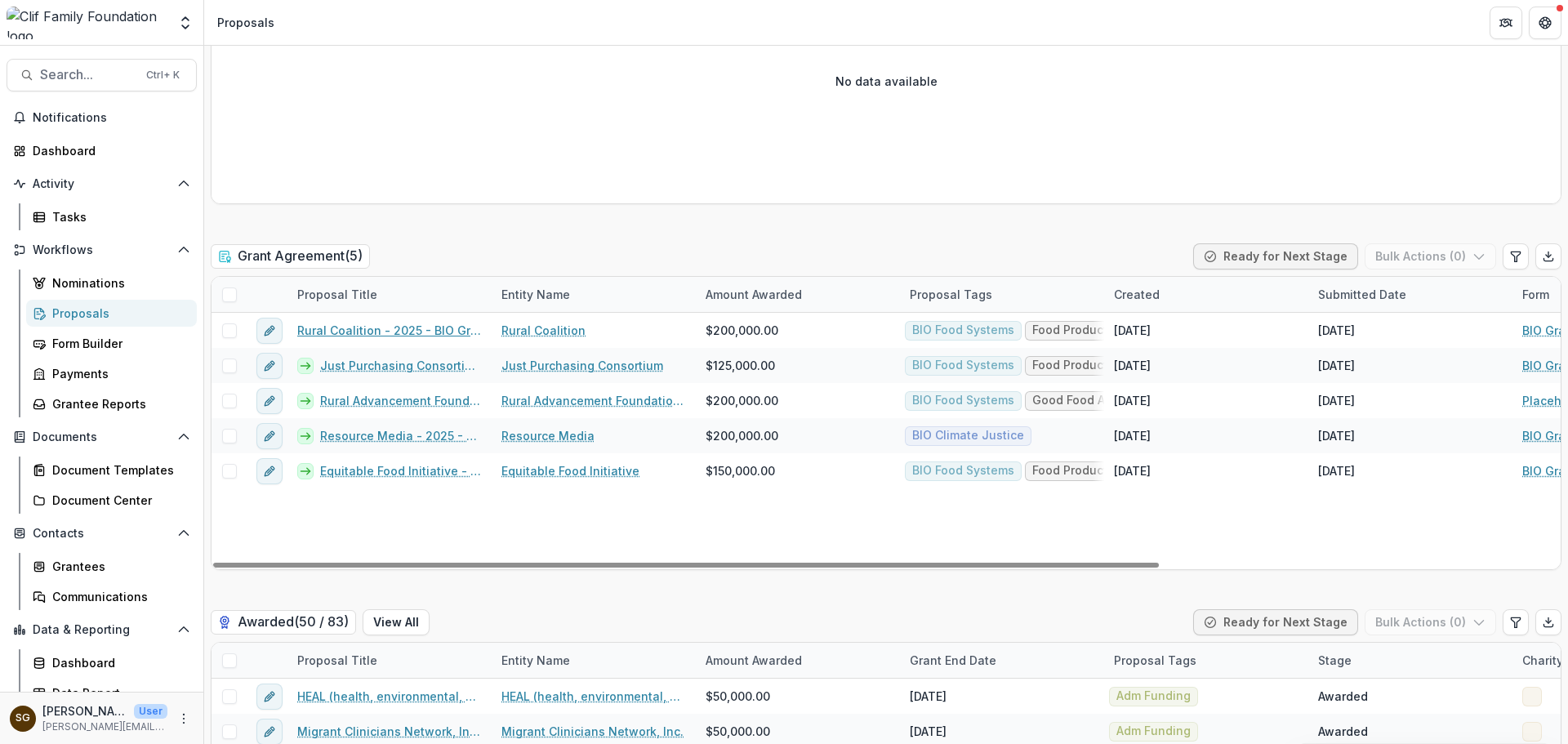
click at [404, 332] on link "Rural Coalition - 2025 - BIO Grant Application" at bounding box center [389, 330] width 185 height 17
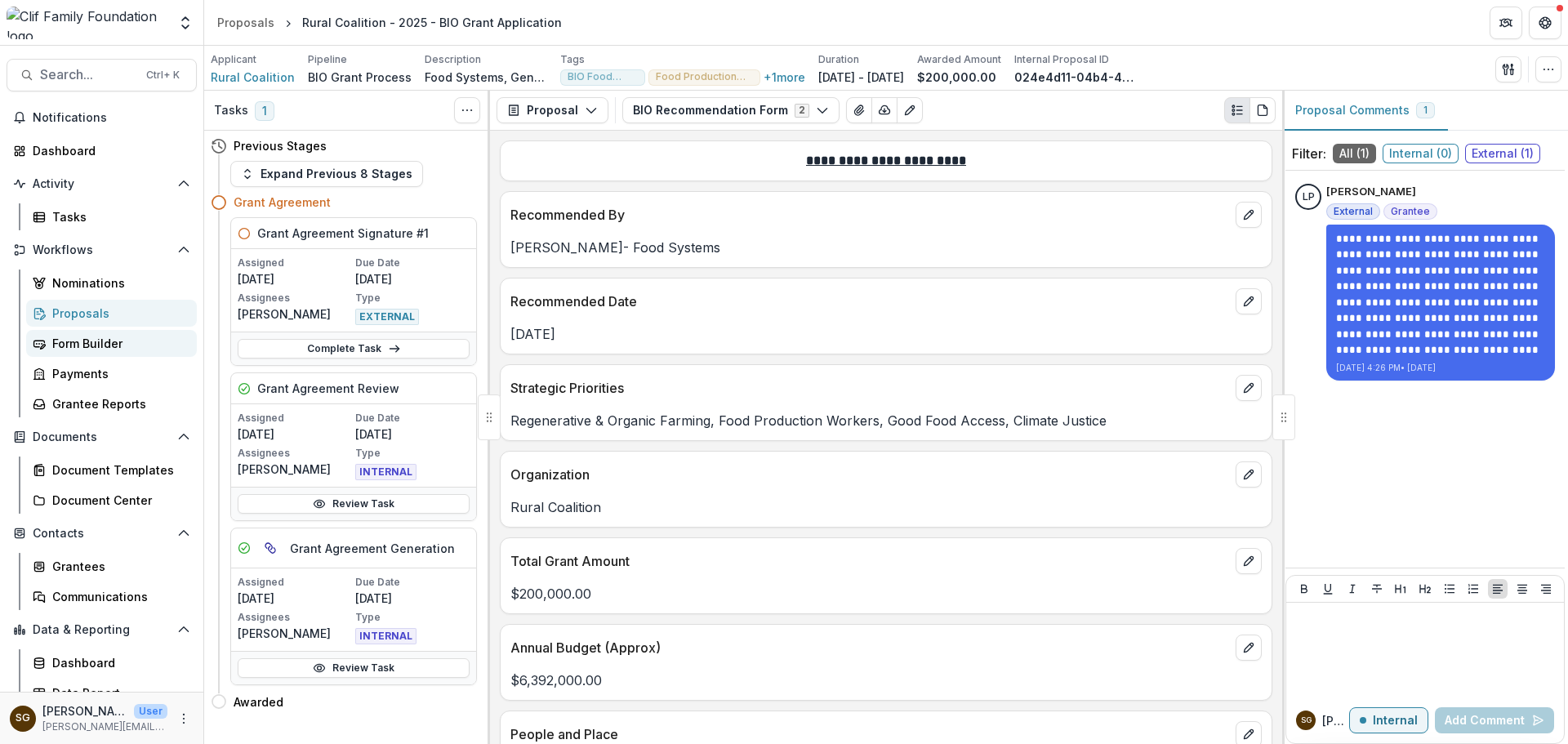
click at [74, 348] on div "Form Builder" at bounding box center [118, 343] width 132 height 17
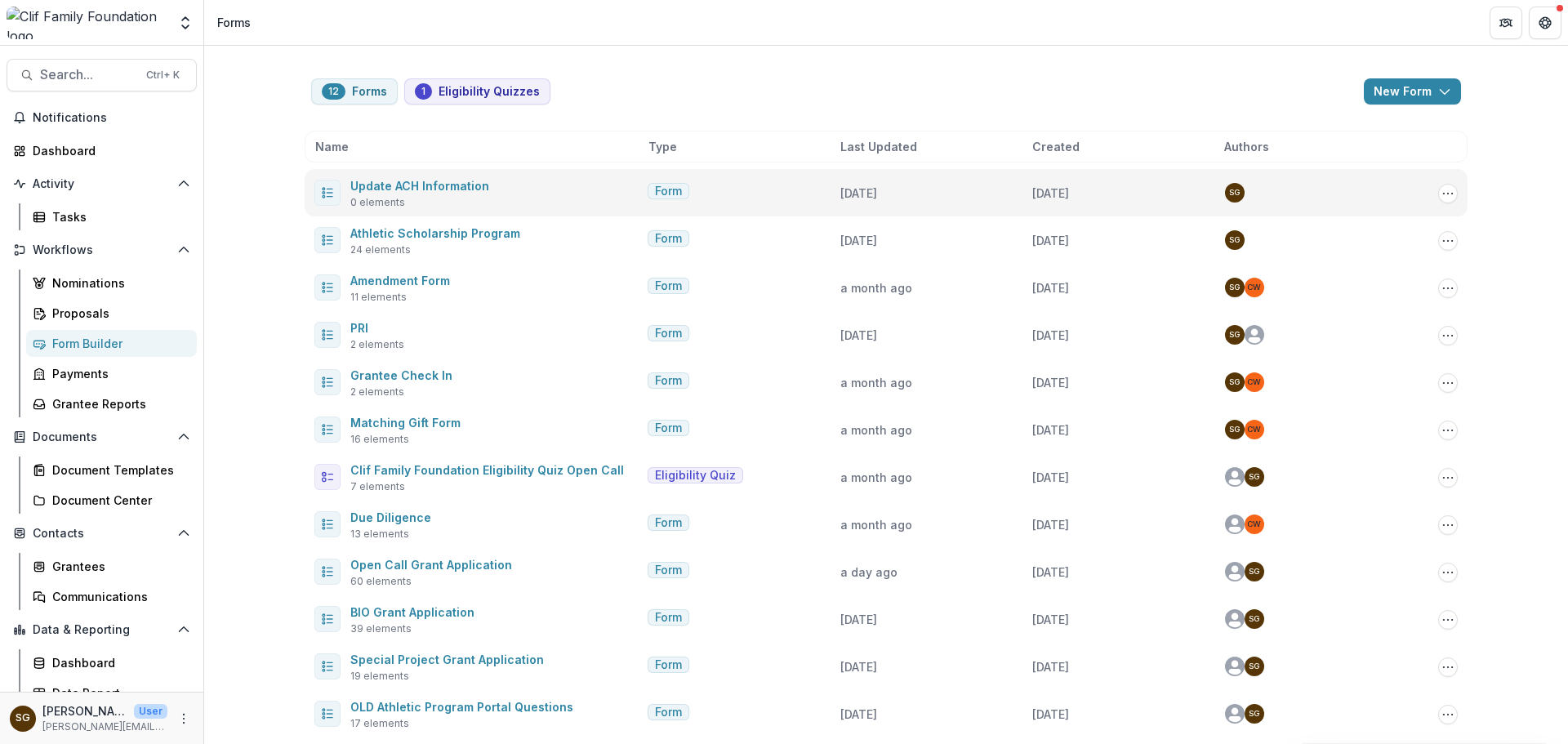
click at [438, 196] on div "Update ACH Information 0 elements" at bounding box center [419, 193] width 139 height 34
click at [438, 182] on link "Update ACH Information" at bounding box center [419, 186] width 139 height 14
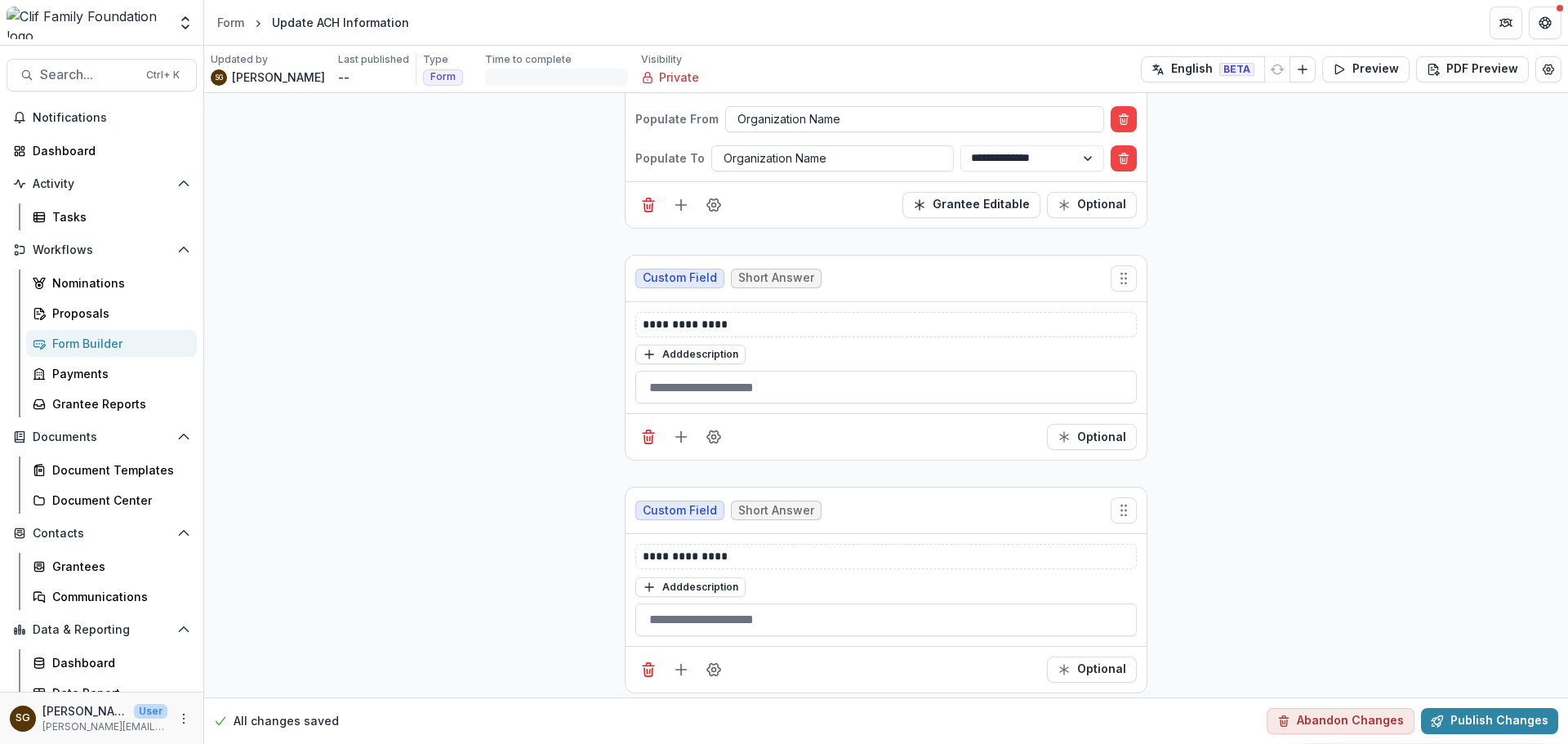
scroll to position [164, 0]
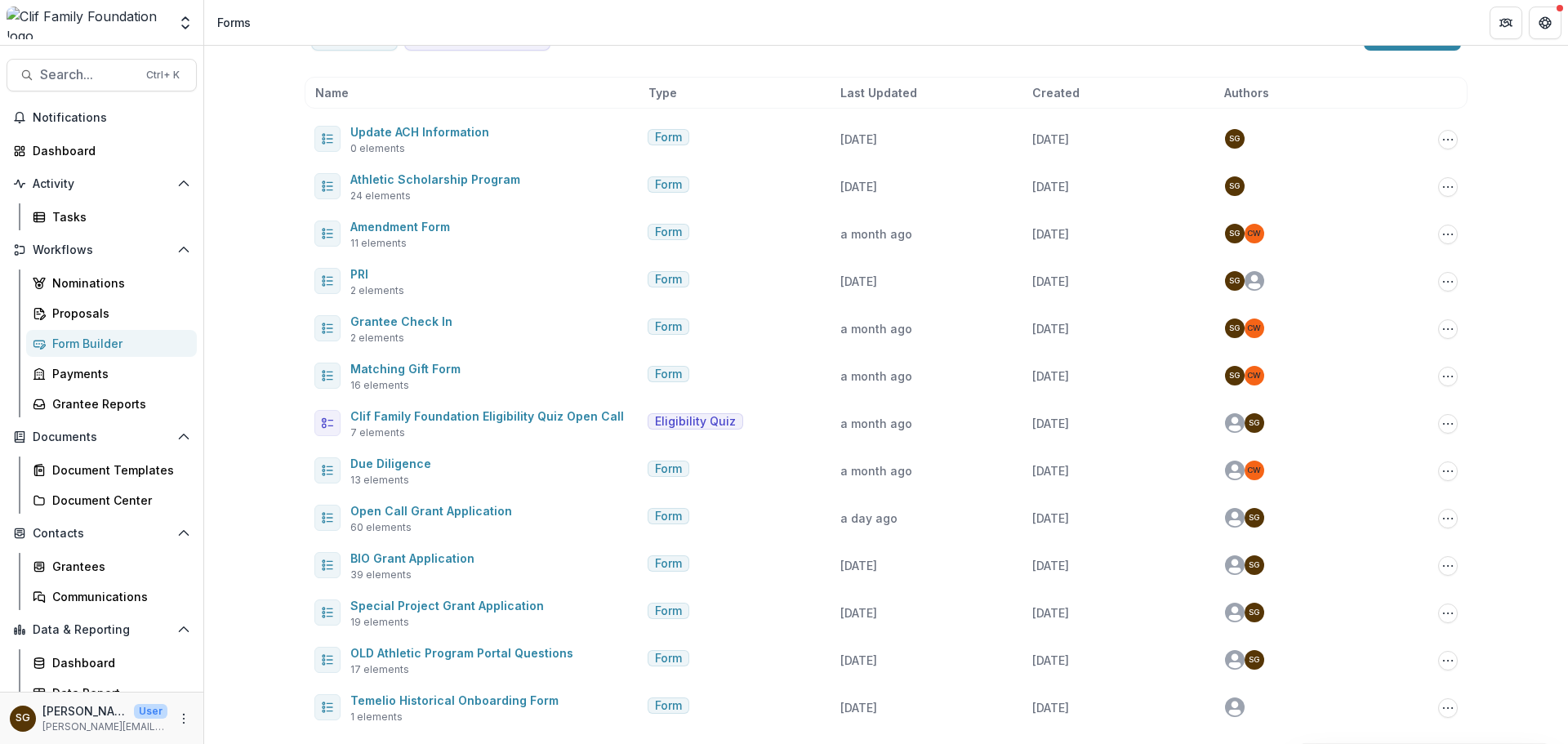
scroll to position [54, 0]
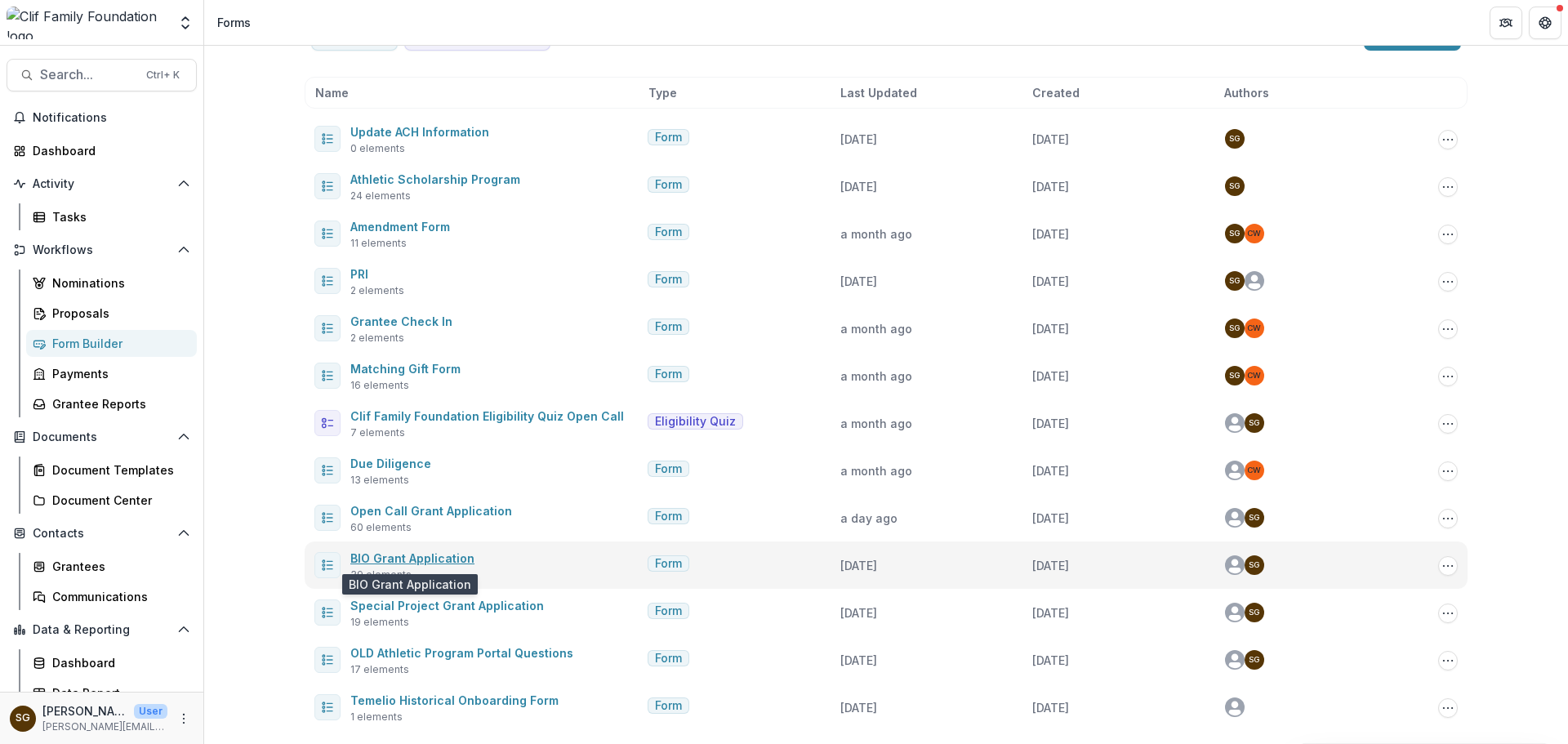
click at [401, 561] on link "BIO Grant Application" at bounding box center [412, 558] width 124 height 14
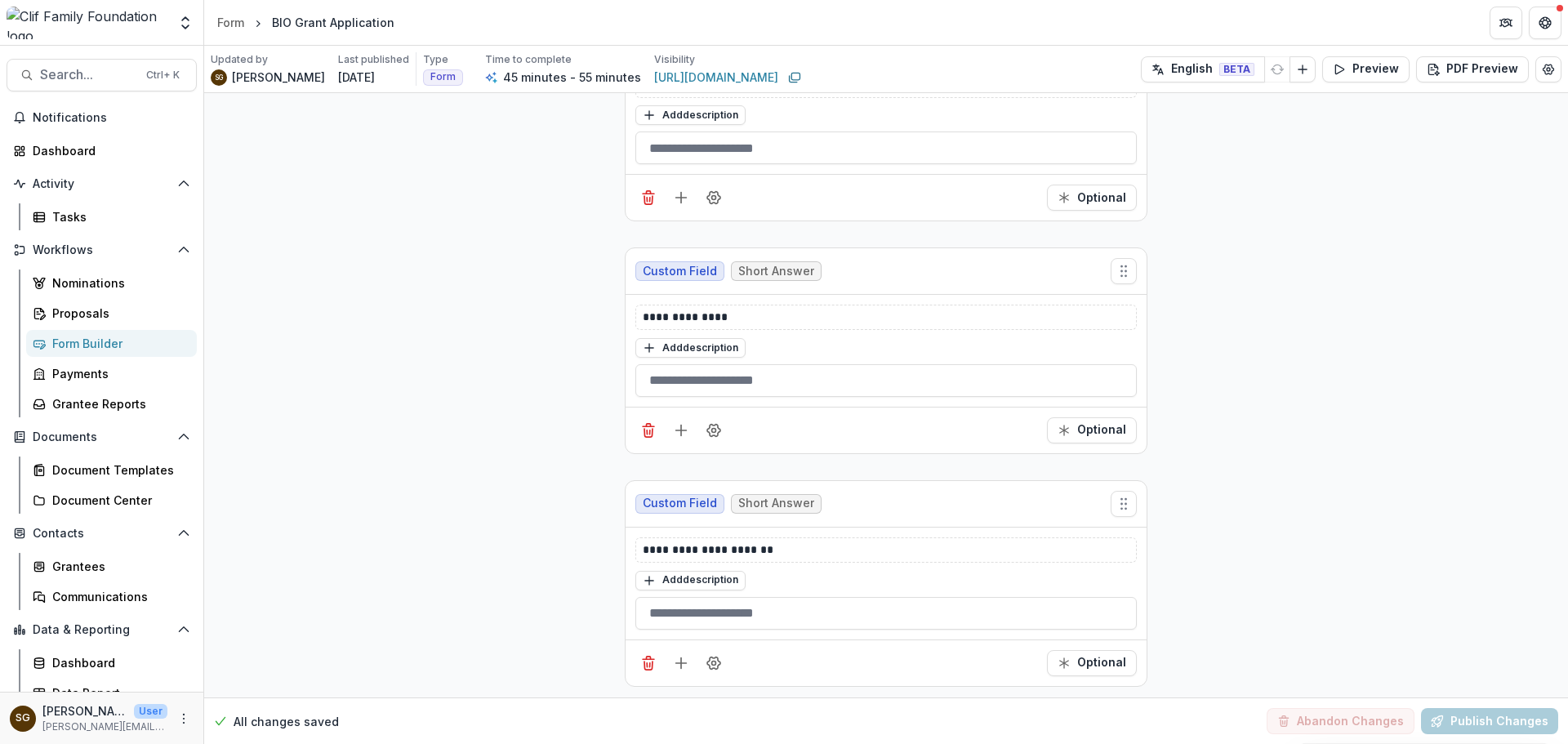
scroll to position [10866, 0]
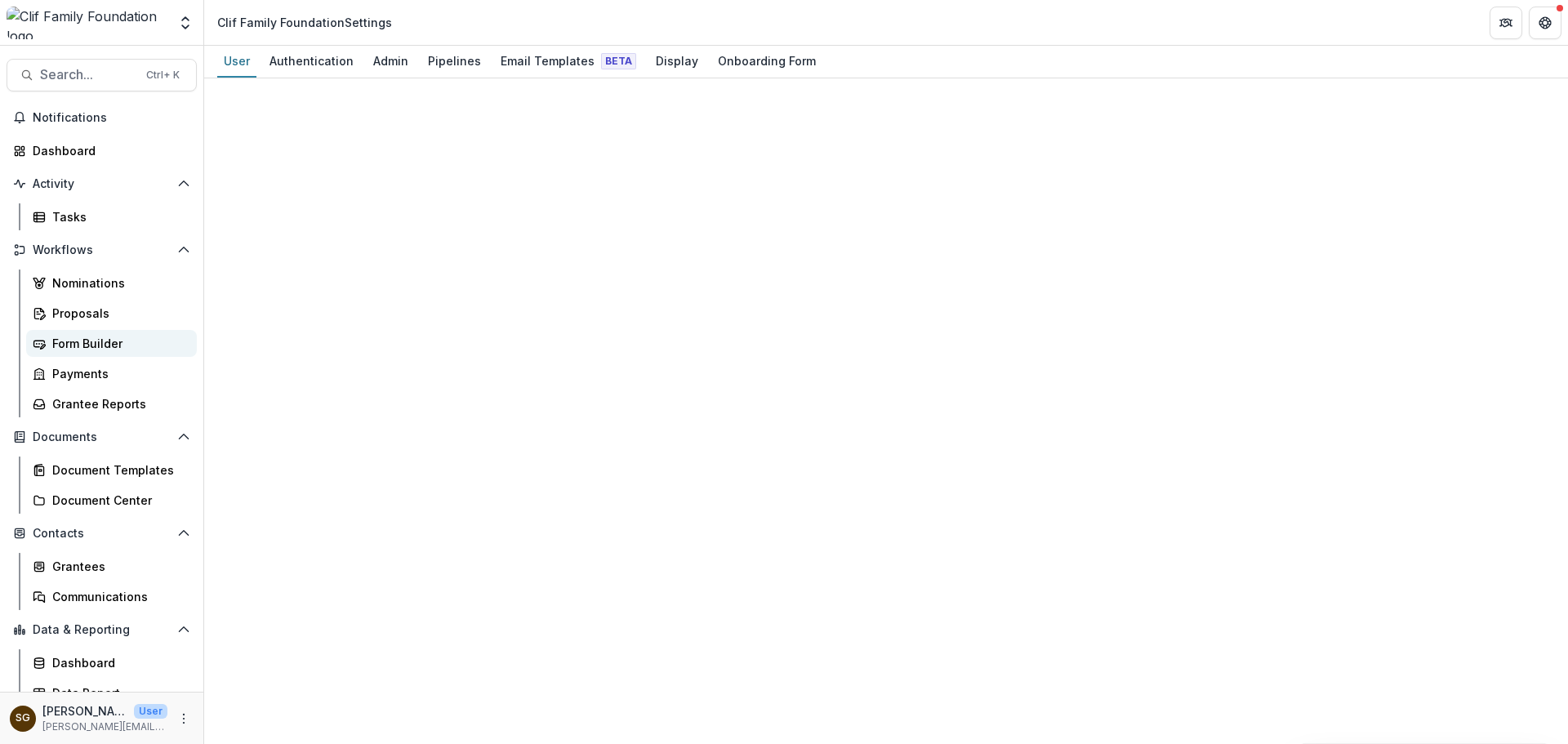
select select "****"
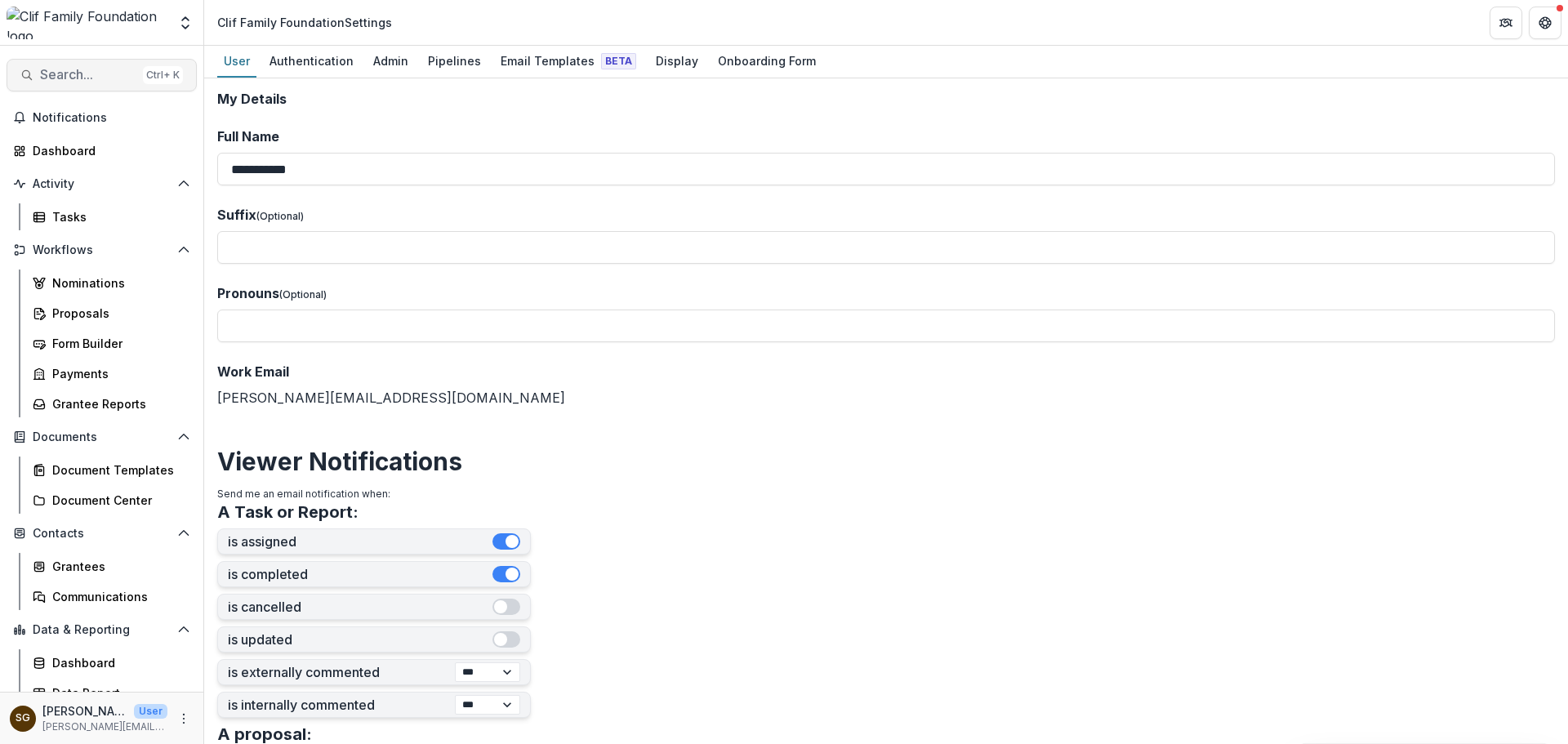
click at [98, 76] on span "Search..." at bounding box center [88, 74] width 97 height 15
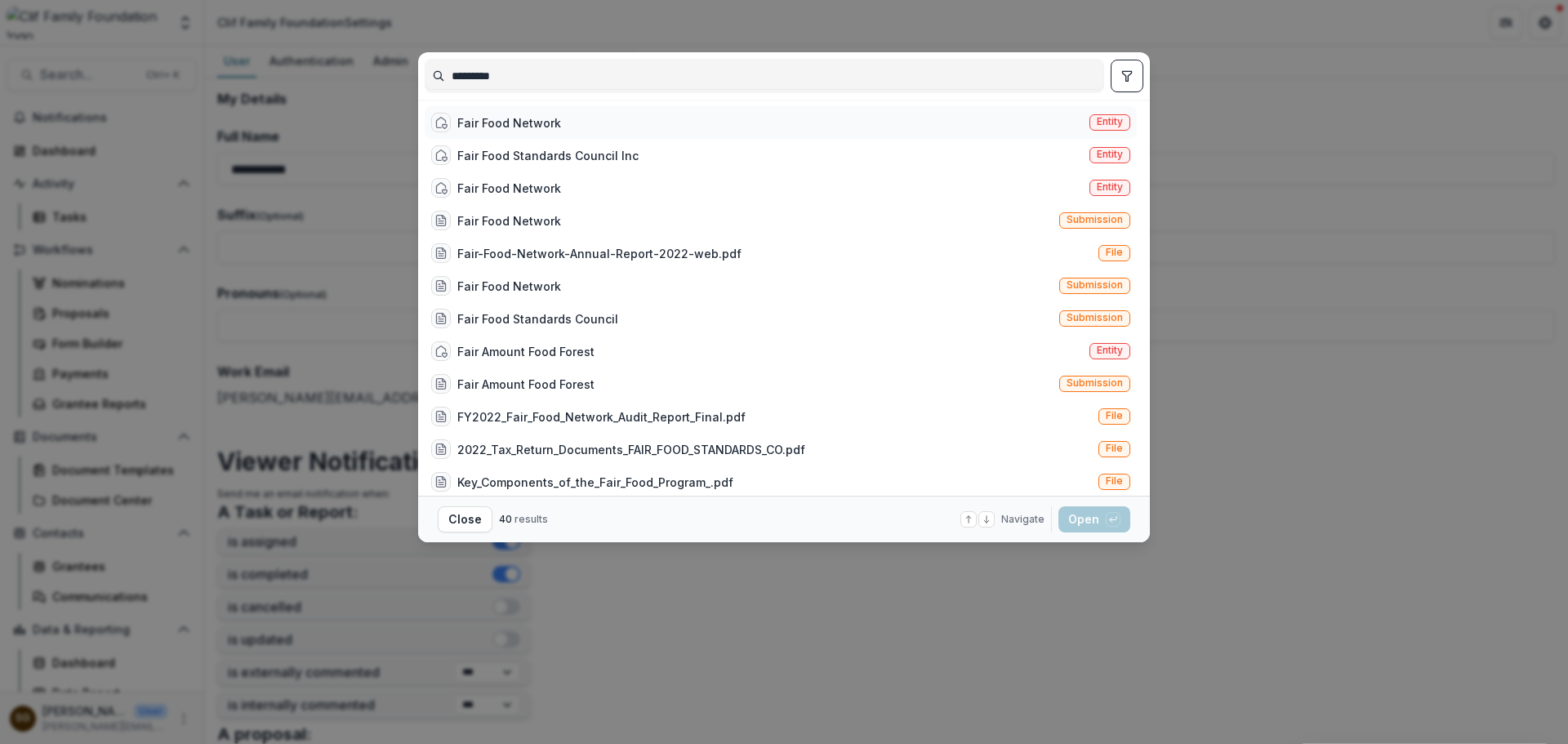
type input "*********"
click at [527, 128] on div "Fair Food Network" at bounding box center [508, 123] width 104 height 17
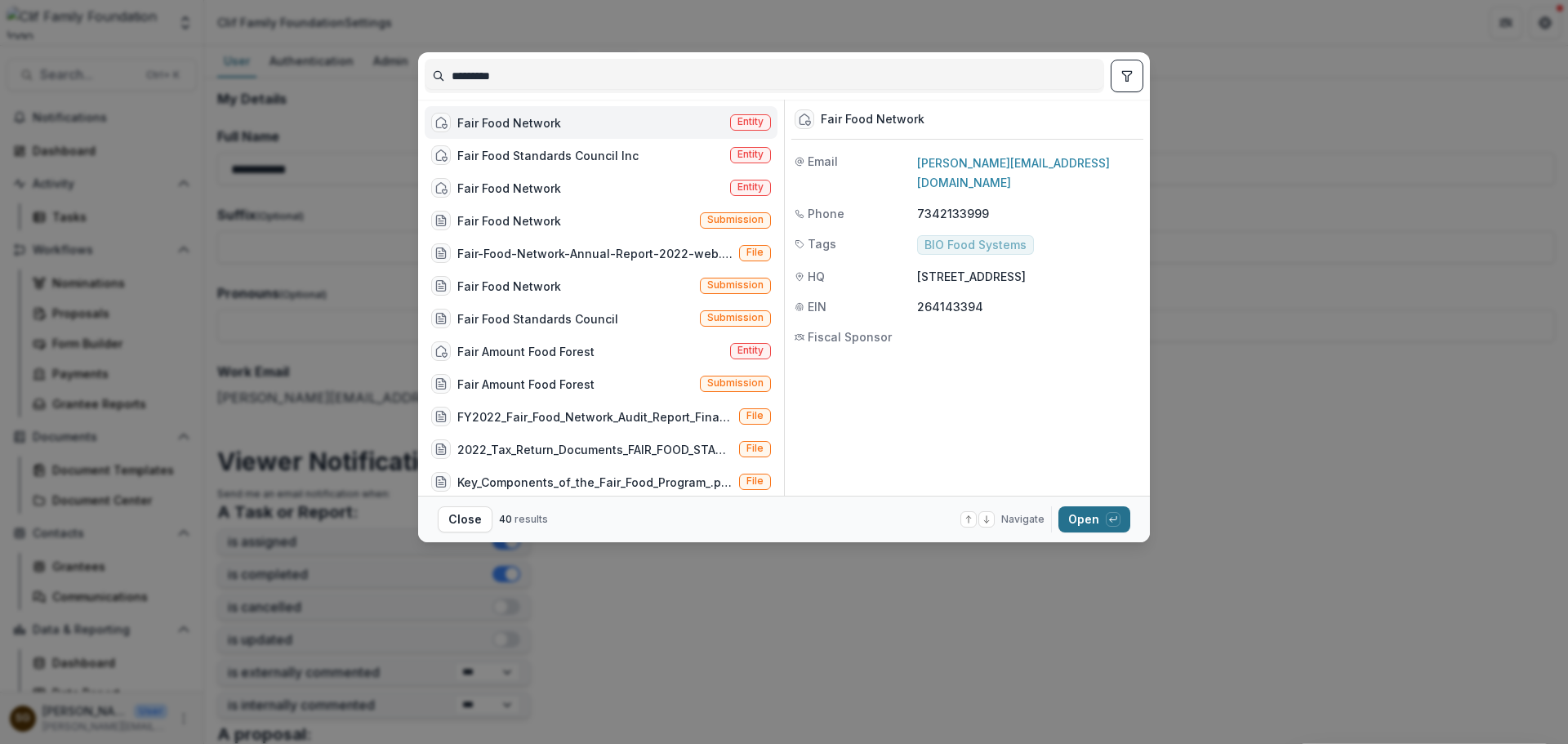
click at [1103, 511] on button "Open with enter key" at bounding box center [1095, 520] width 72 height 27
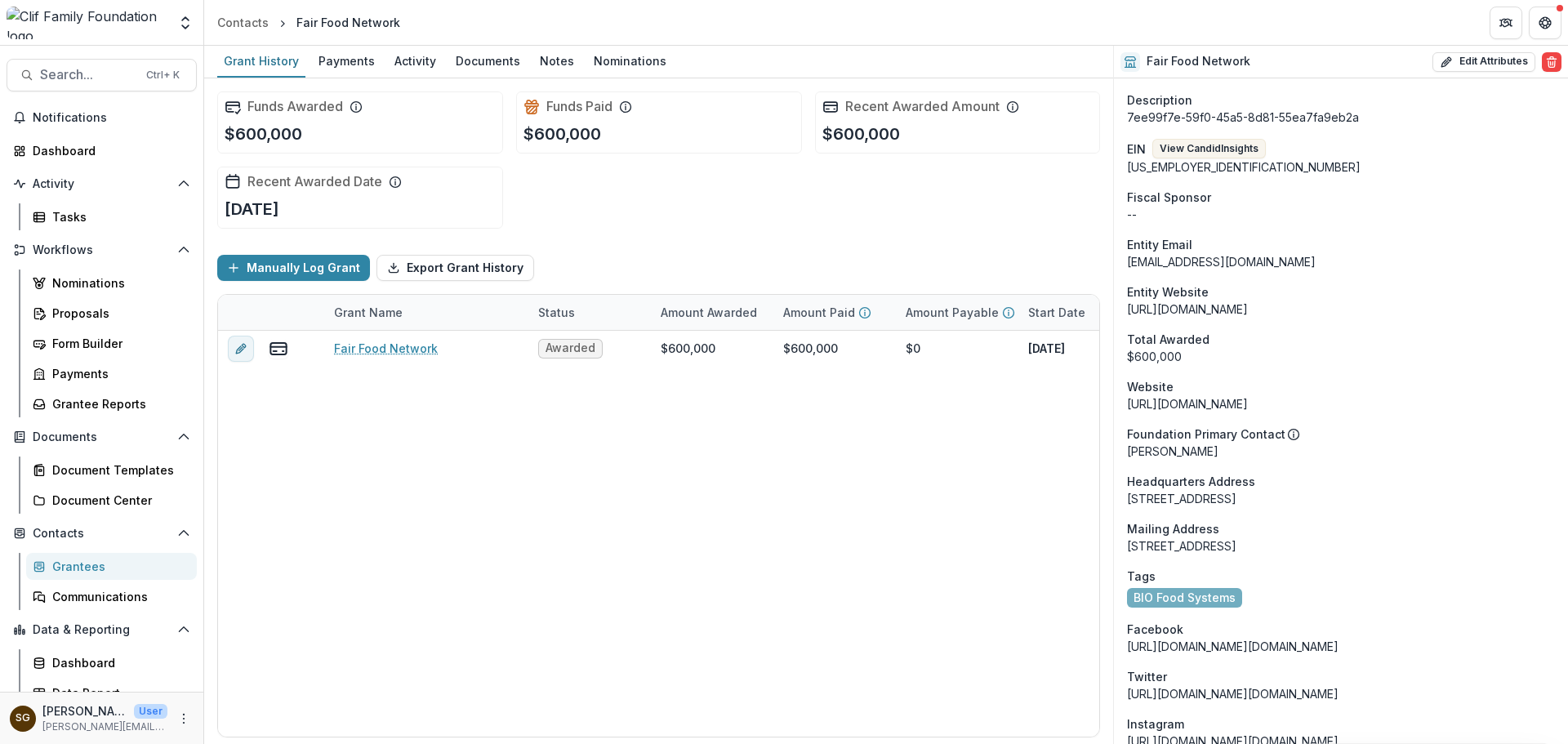
scroll to position [245, 0]
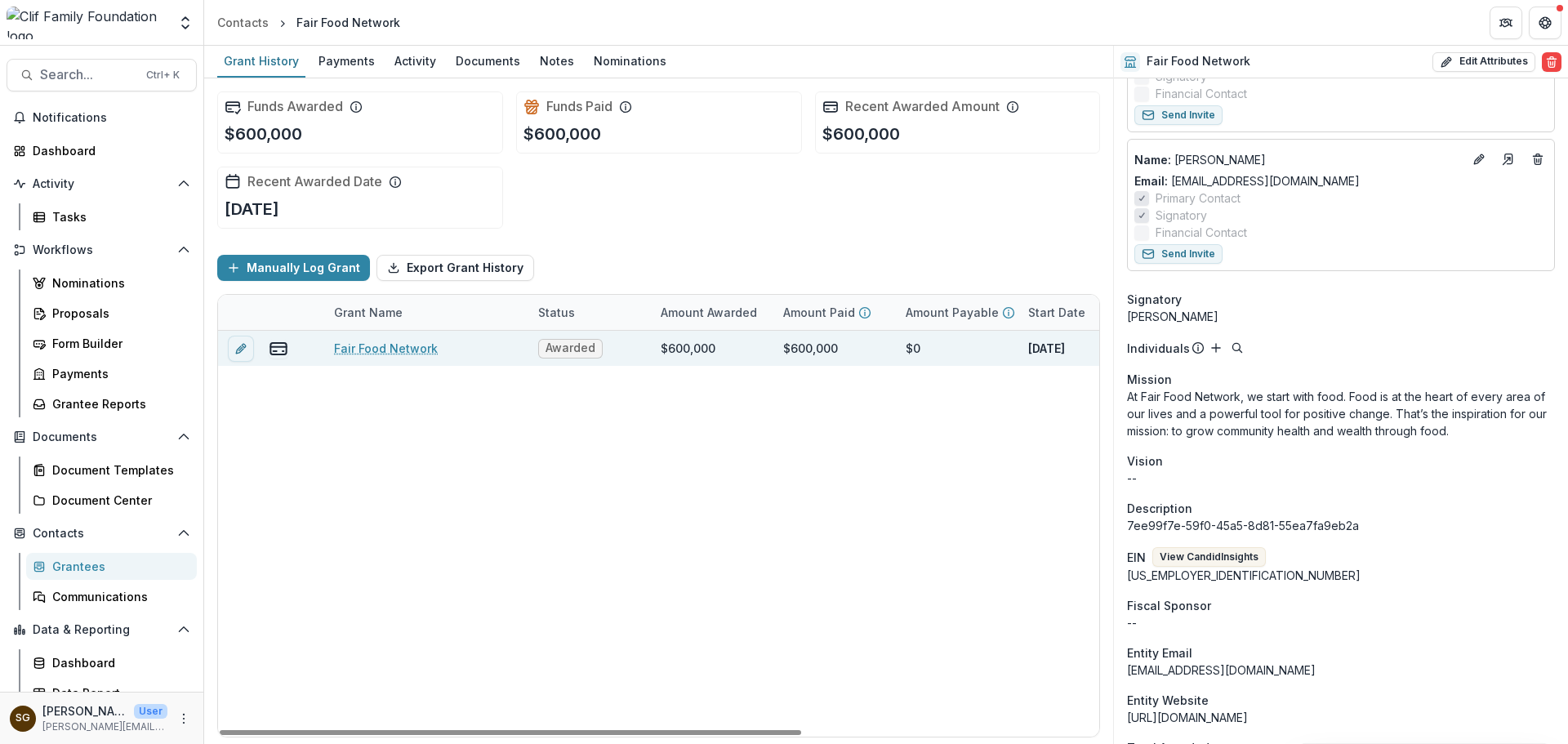
click at [362, 343] on link "Fair Food Network" at bounding box center [385, 348] width 104 height 17
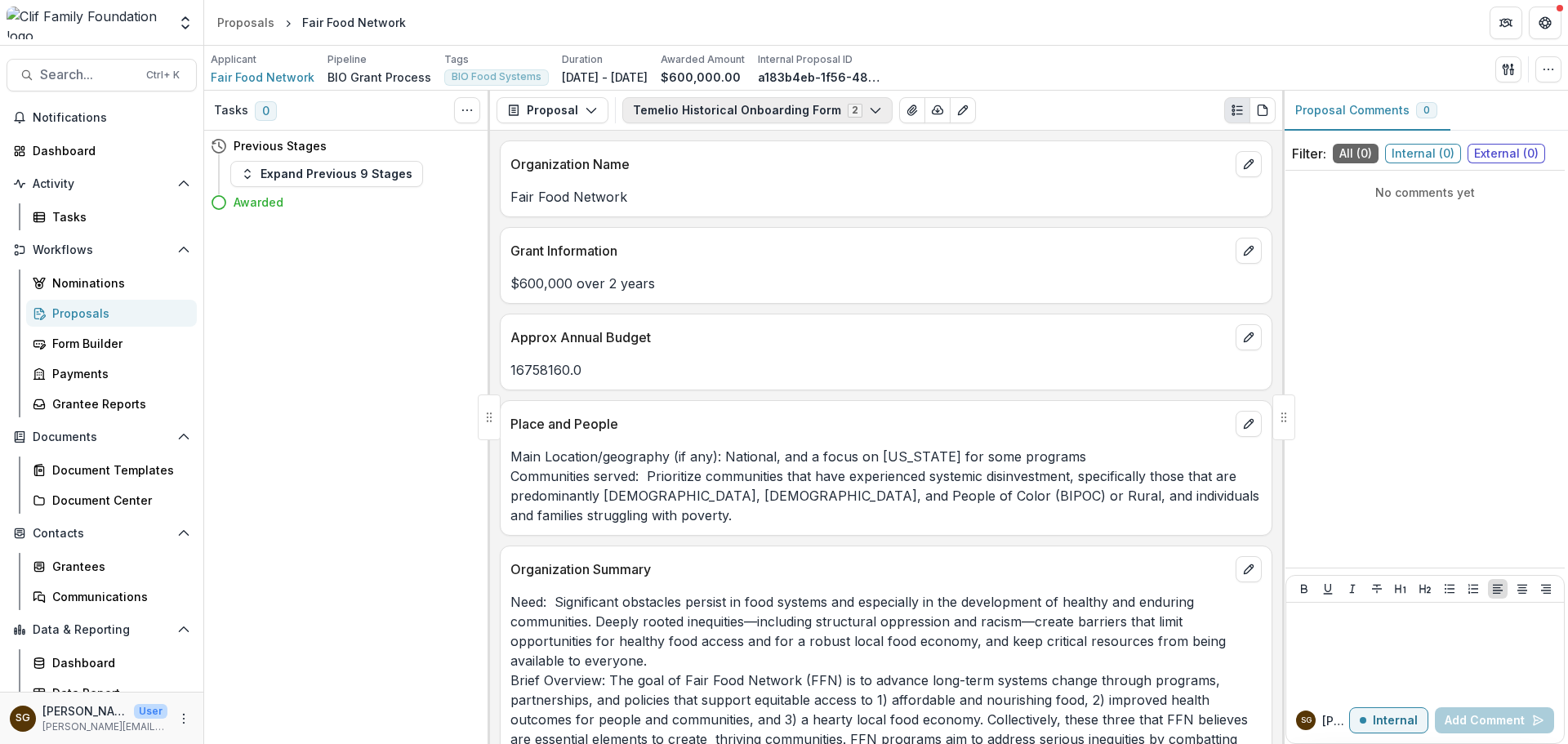
click at [777, 102] on button "Temelio Historical Onboarding Form 2" at bounding box center [757, 110] width 270 height 27
click at [757, 174] on span "Temelio Historical Onboarding Form" at bounding box center [754, 172] width 205 height 17
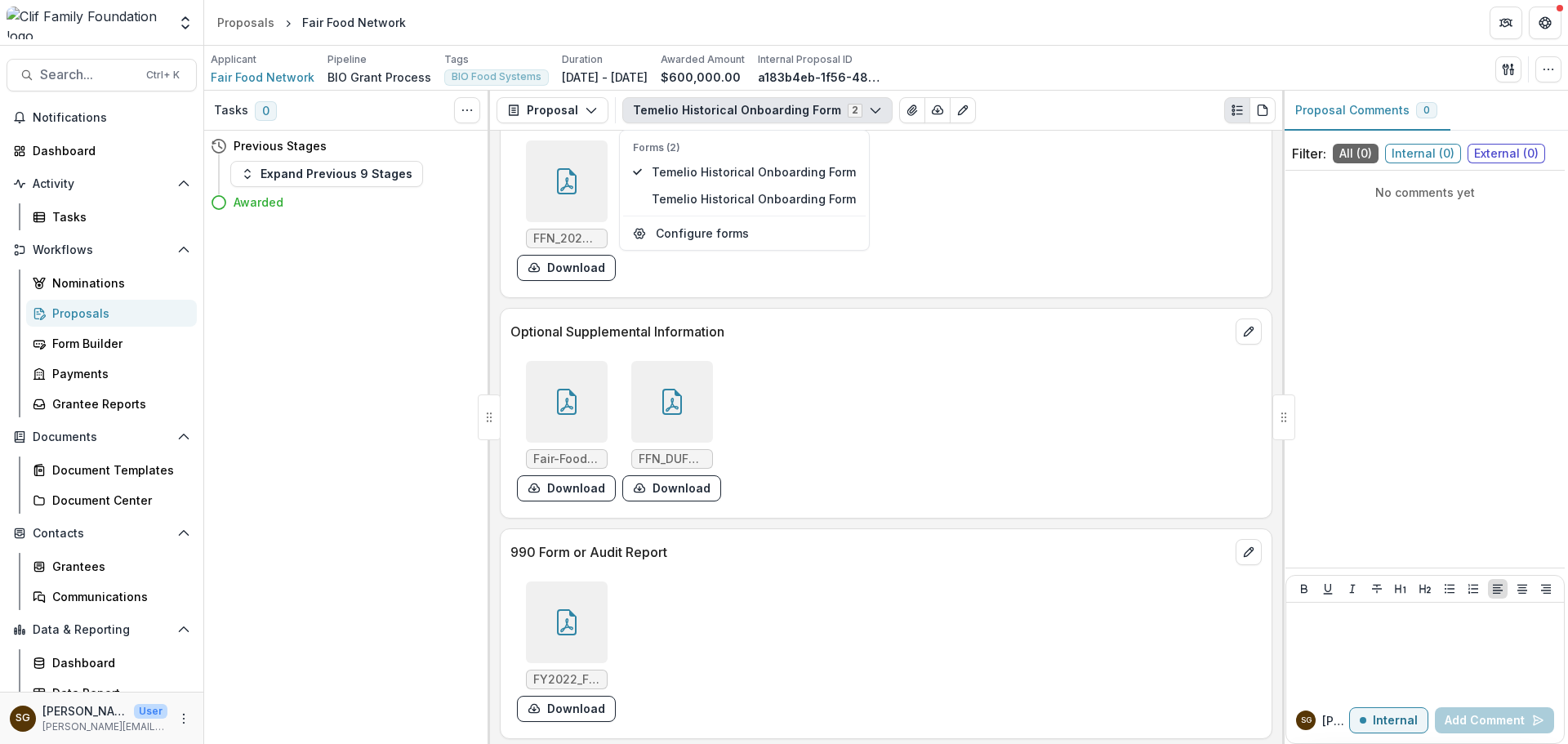
scroll to position [429, 0]
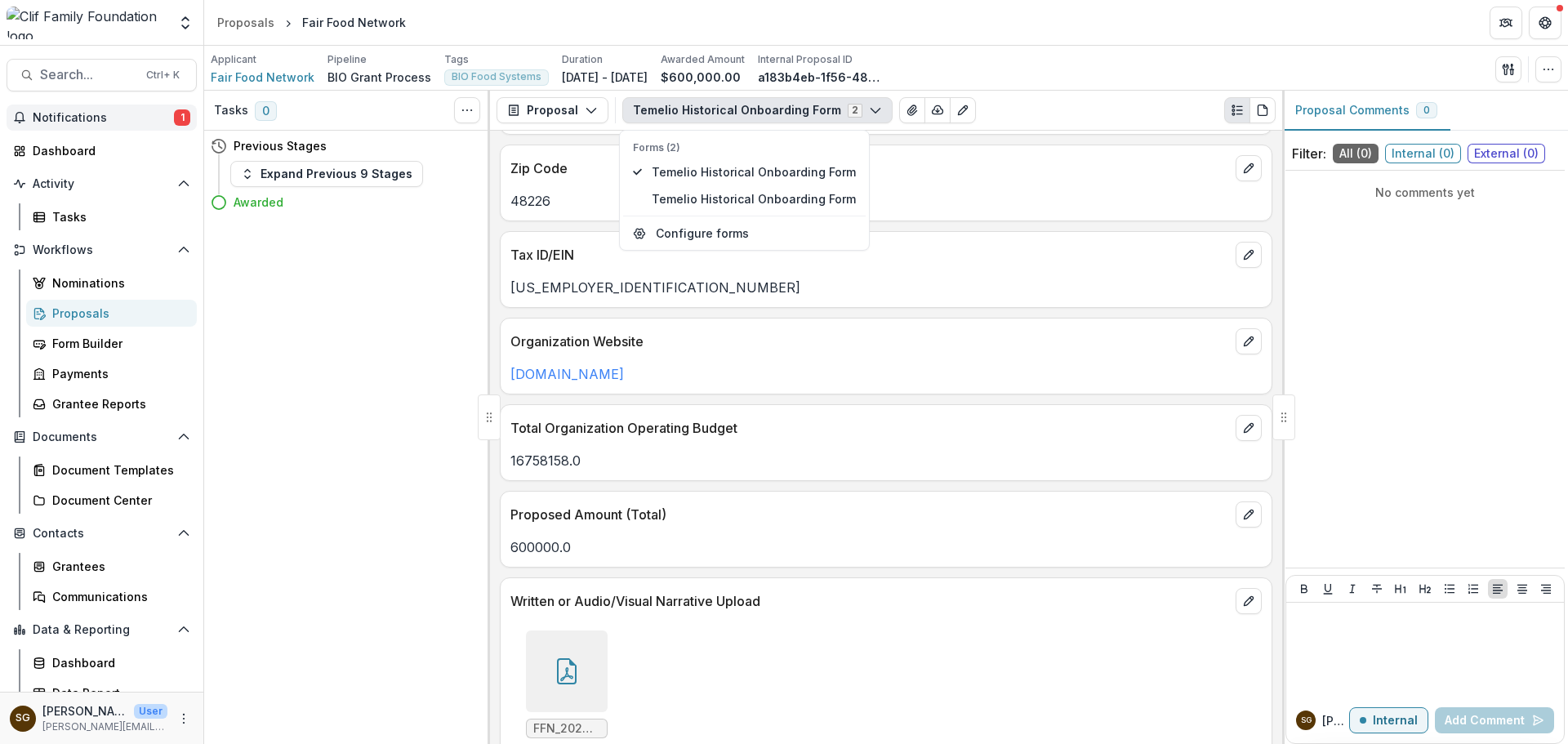
click at [34, 112] on span "Notifications" at bounding box center [103, 118] width 141 height 14
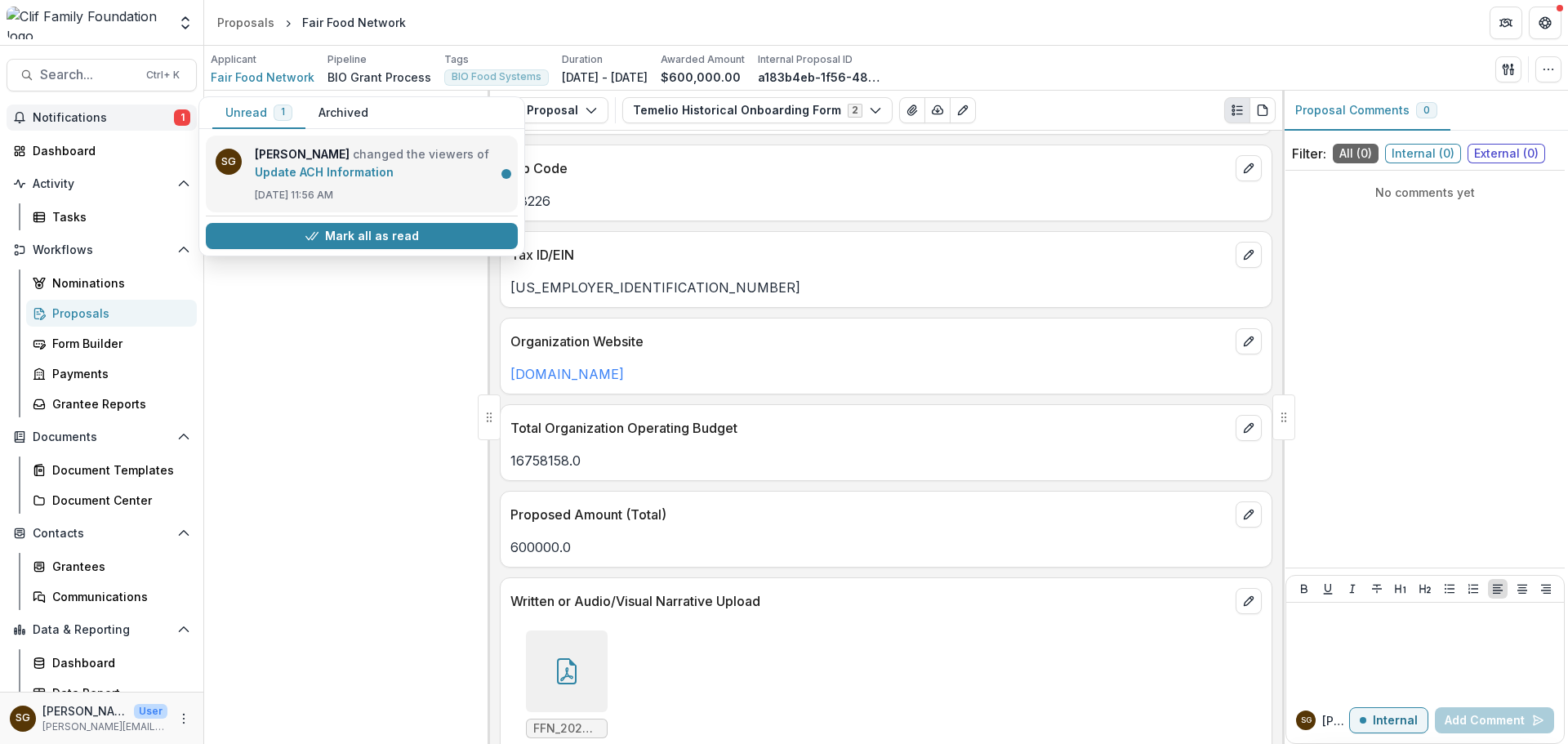
click at [334, 170] on link "Update ACH Information" at bounding box center [324, 172] width 139 height 14
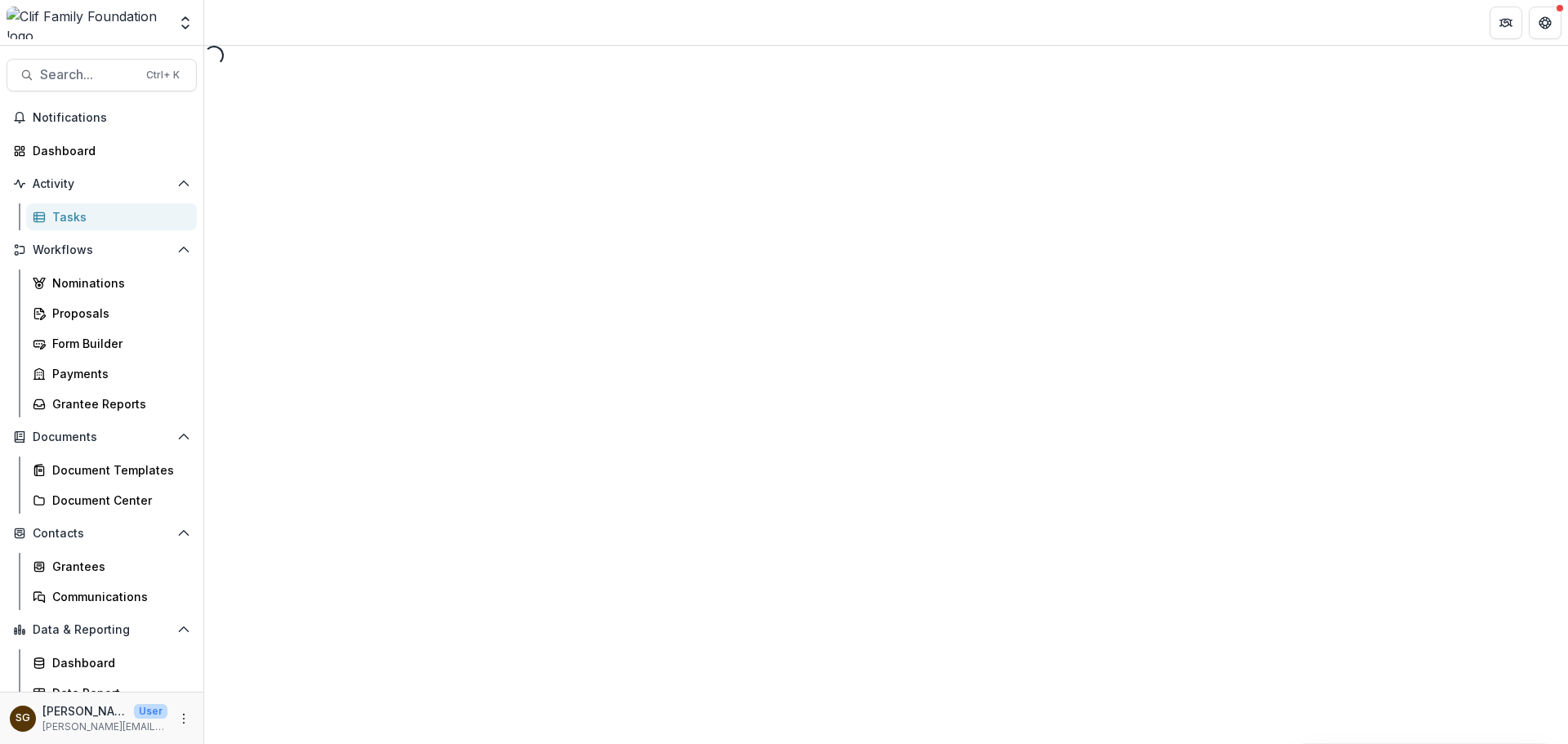
select select "********"
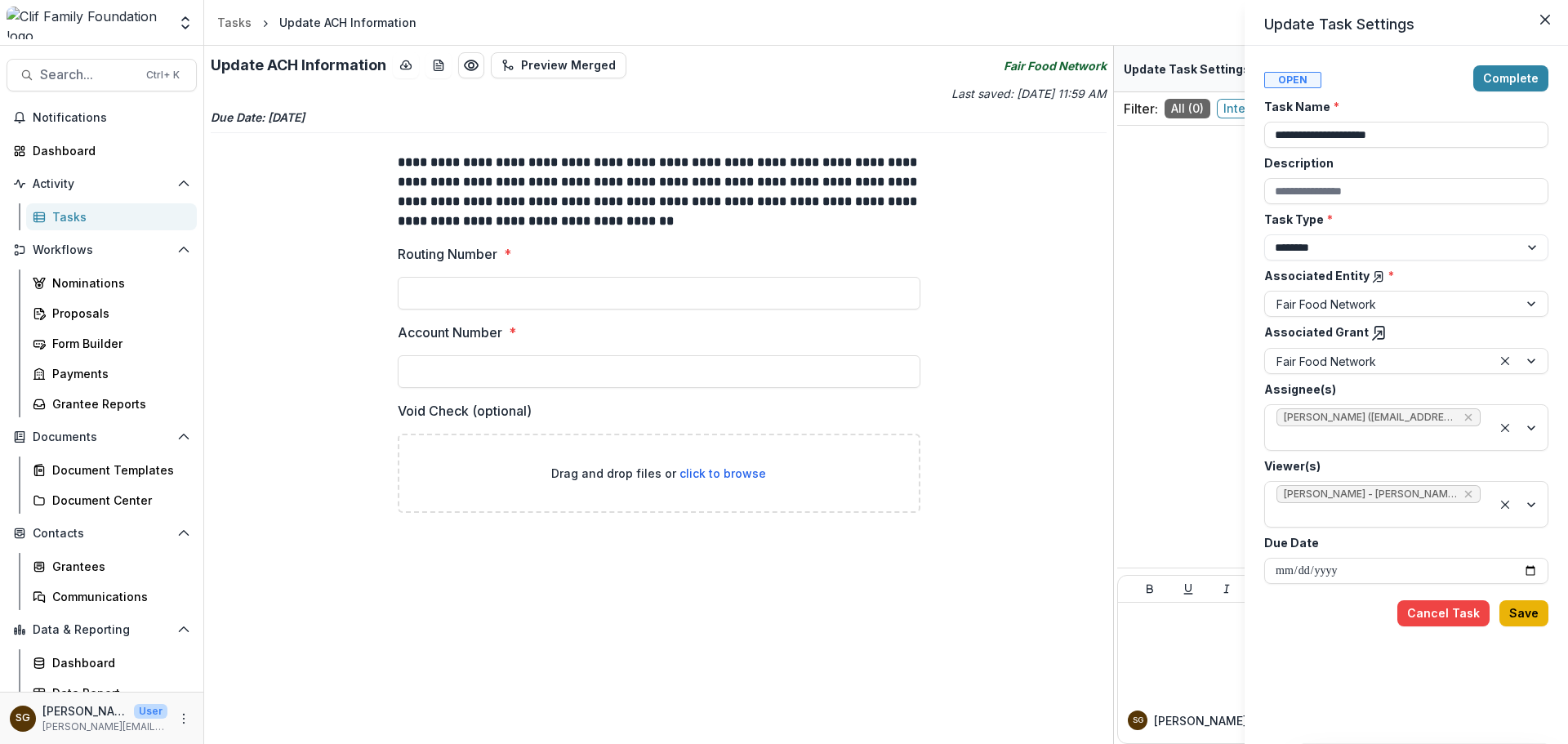
click at [1526, 614] on button "Save" at bounding box center [1523, 613] width 49 height 27
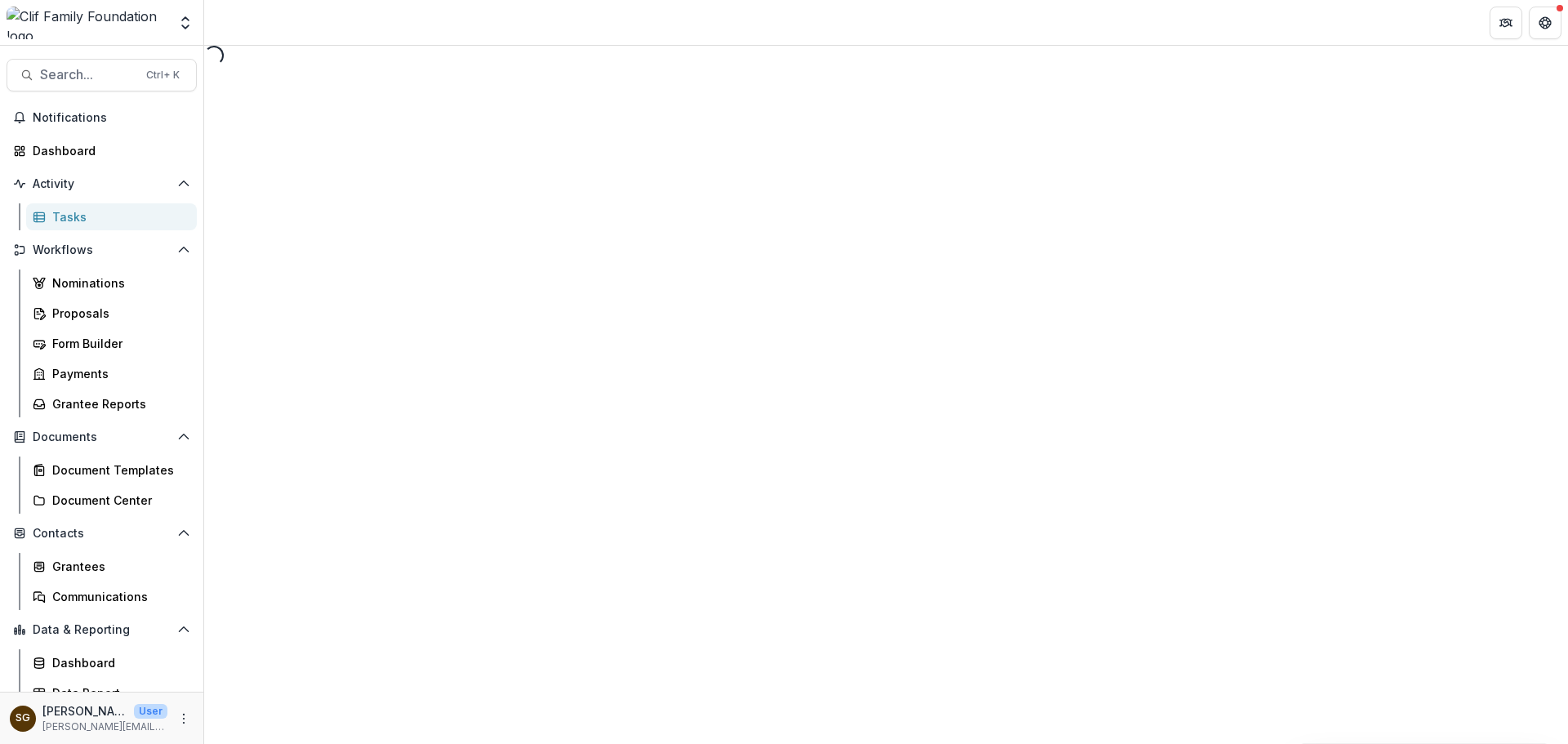
select select "********"
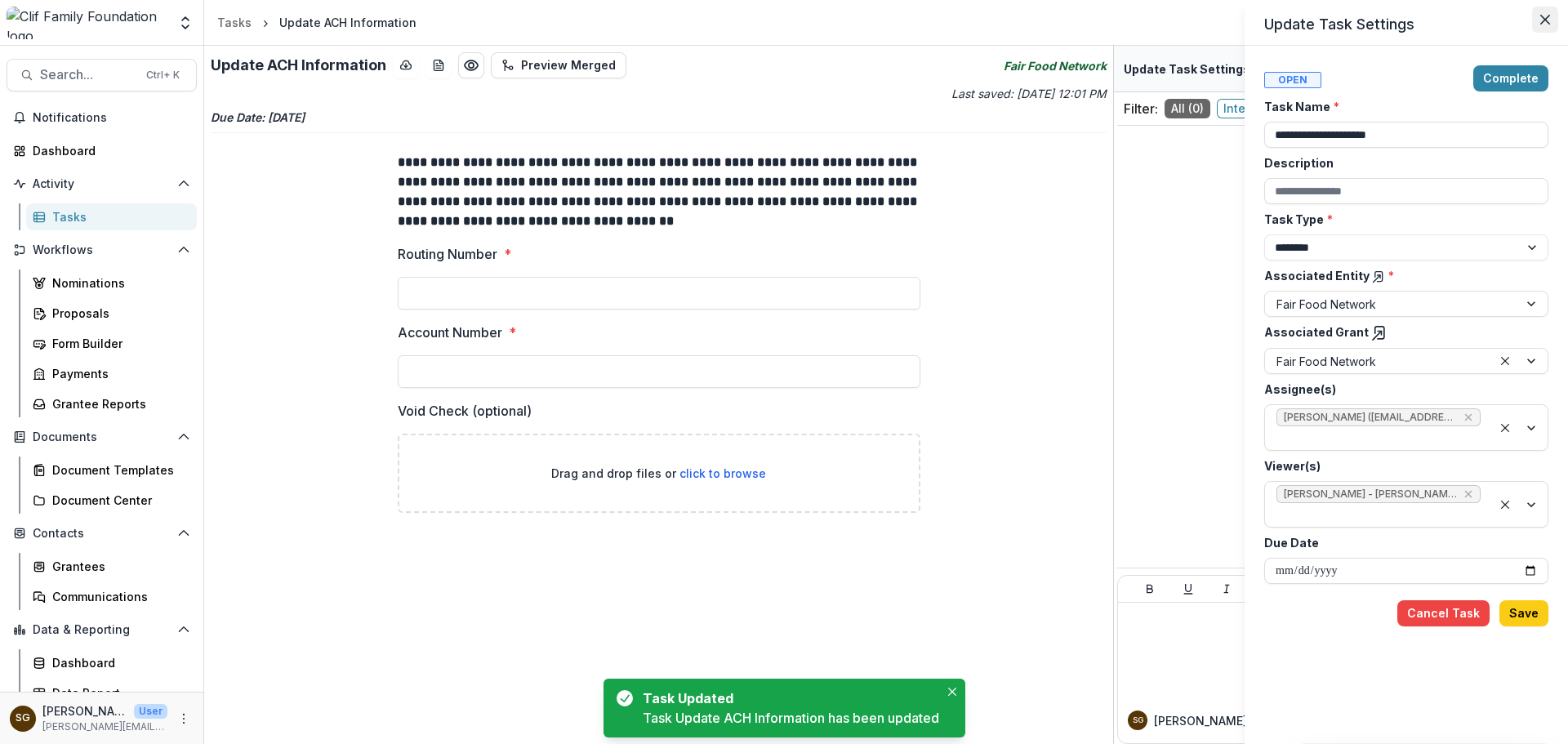
click at [1547, 15] on icon "Close" at bounding box center [1545, 19] width 9 height 9
